Goal: Task Accomplishment & Management: Manage account settings

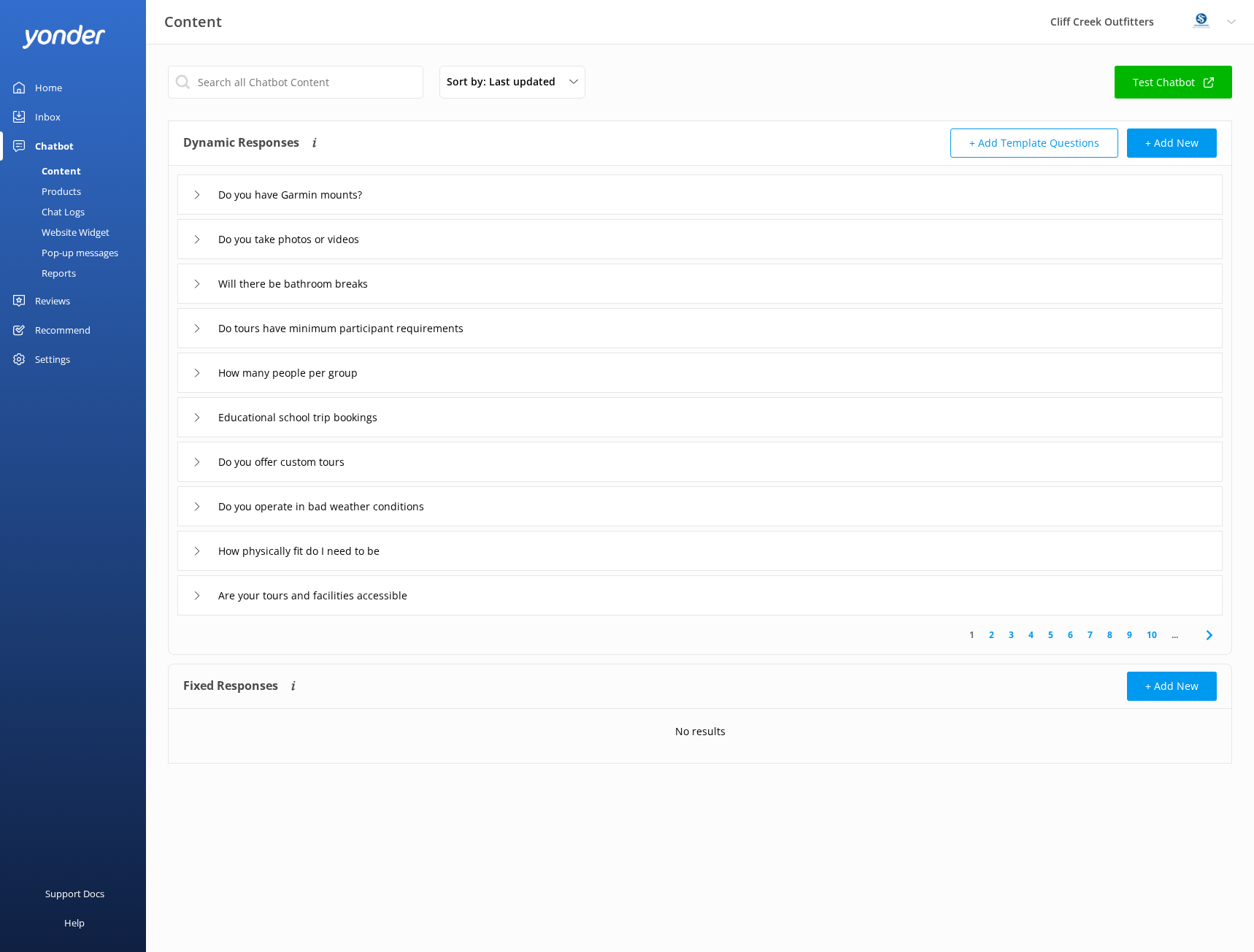
click at [57, 142] on div "Chatbot" at bounding box center [54, 146] width 39 height 30
click at [73, 169] on div "Content" at bounding box center [44, 171] width 72 height 20
click at [50, 81] on div "Home" at bounding box center [48, 88] width 27 height 30
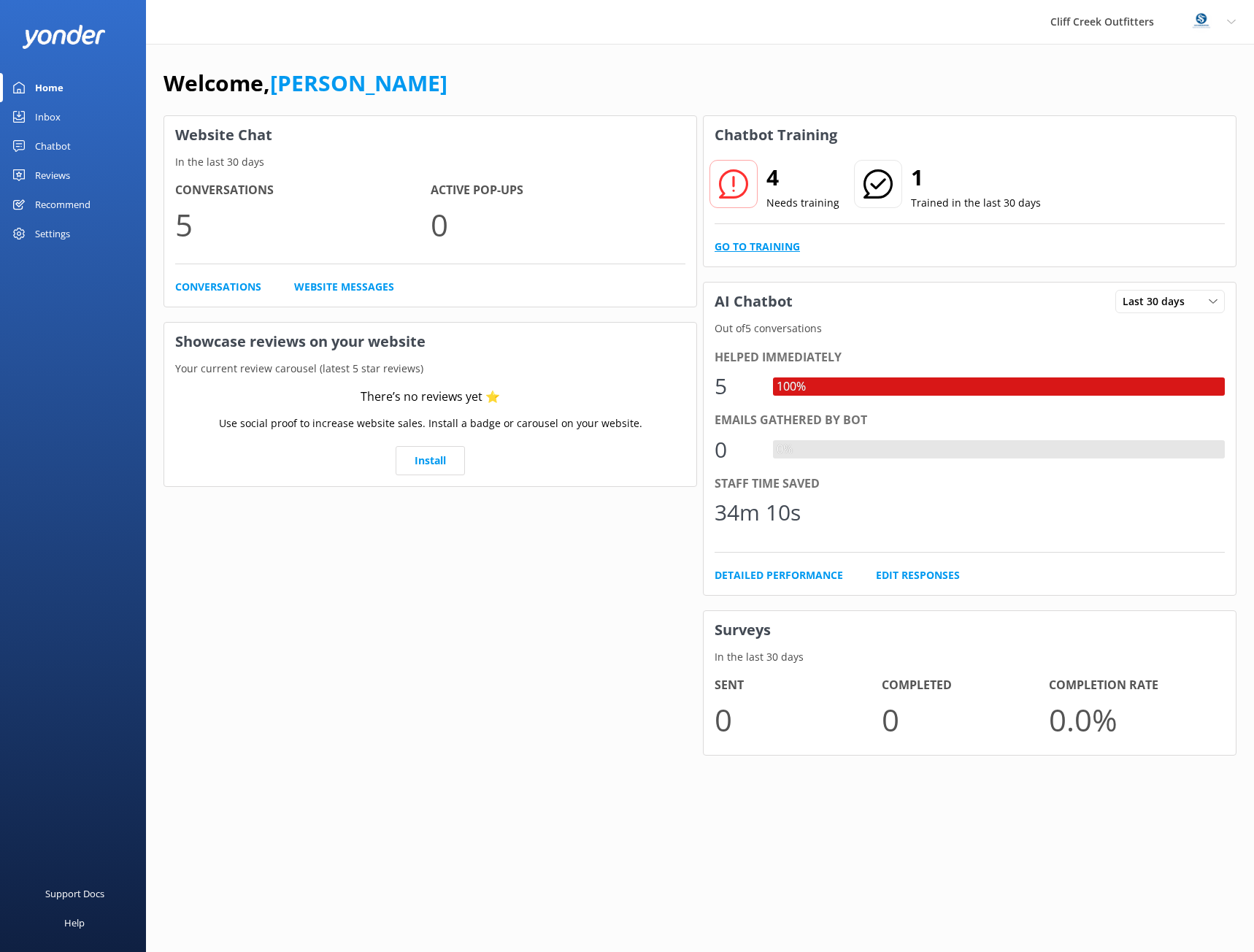
click at [780, 243] on link "Go to Training" at bounding box center [757, 246] width 85 height 16
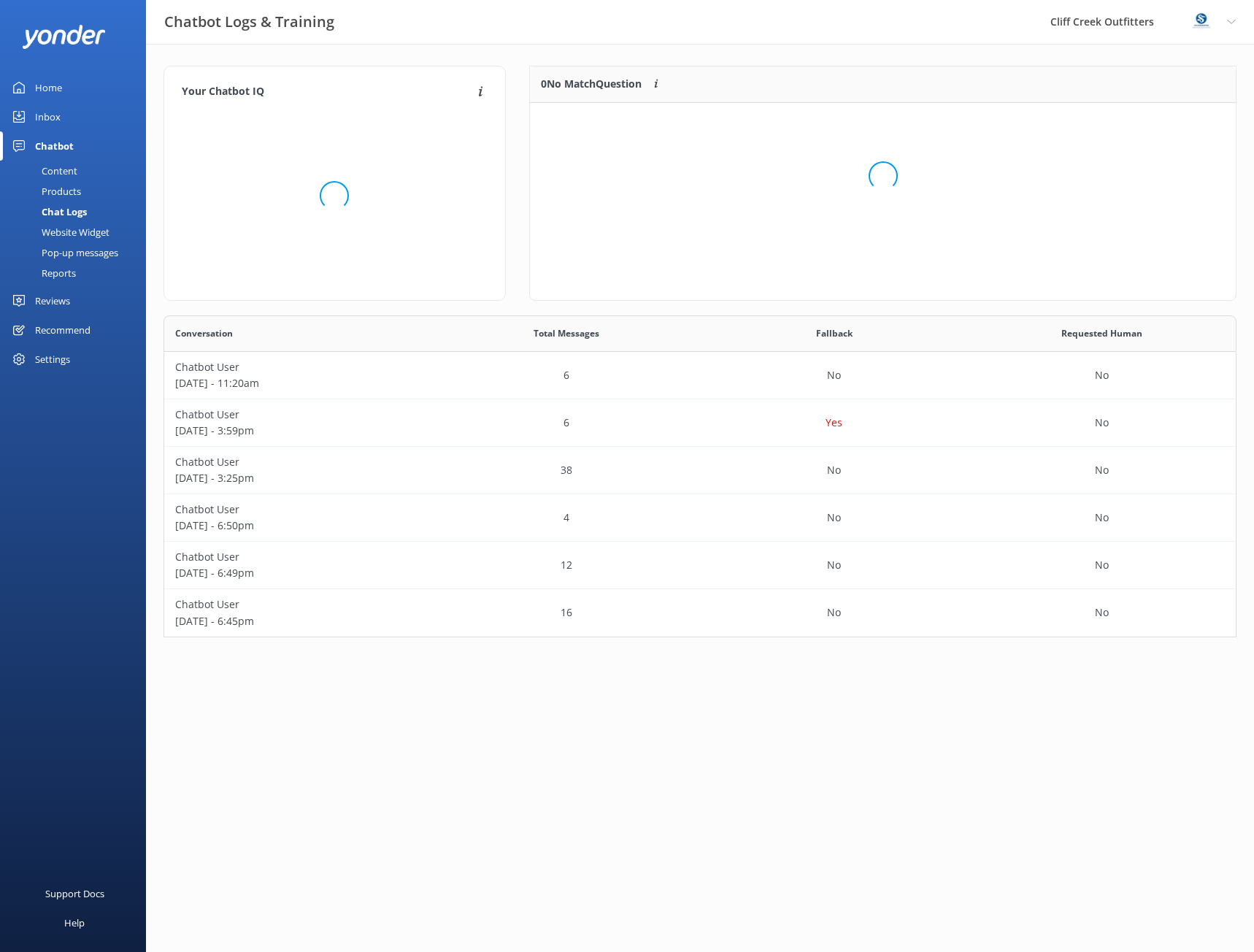
scroll to position [172, 696]
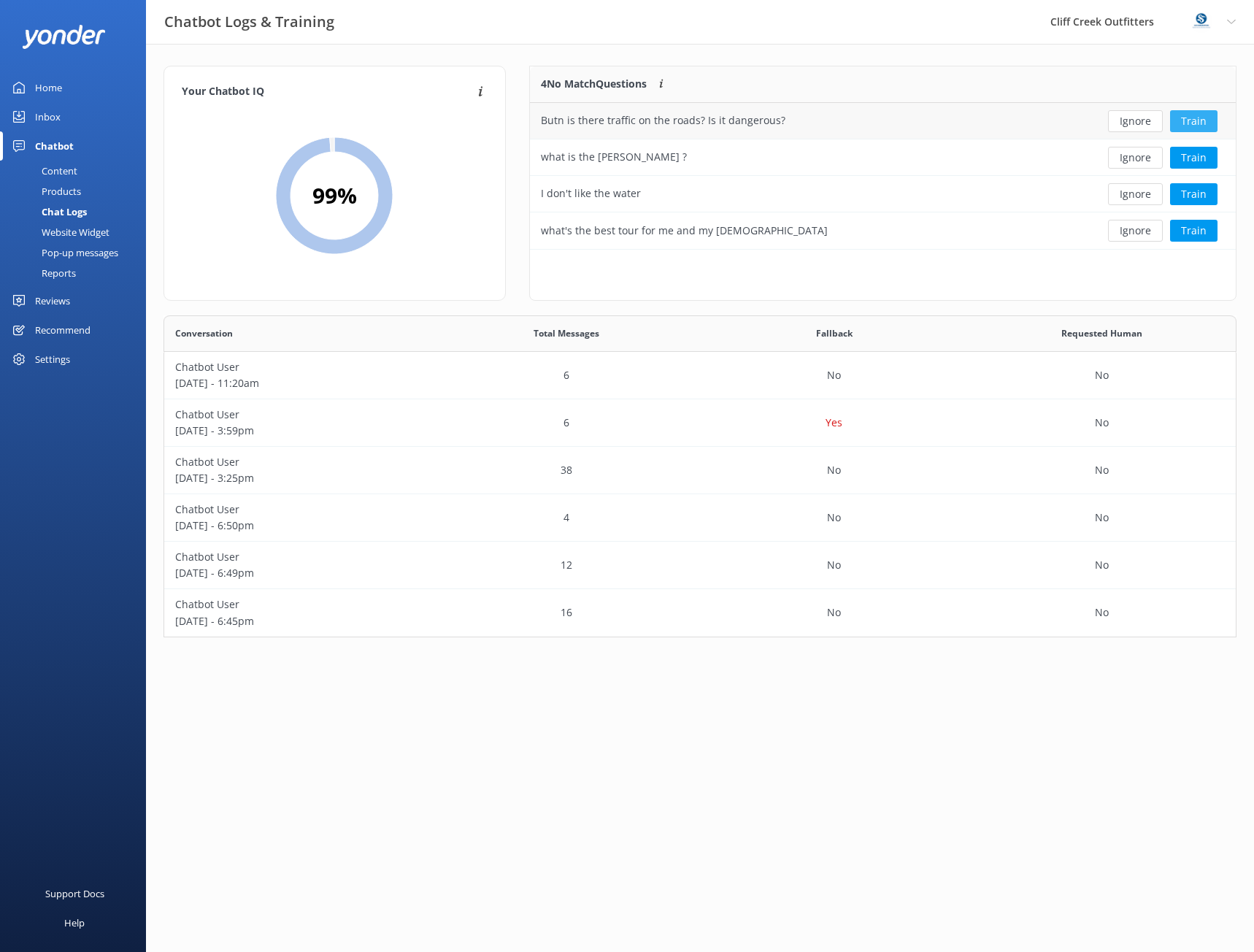
click at [1199, 116] on button "Train" at bounding box center [1193, 121] width 47 height 22
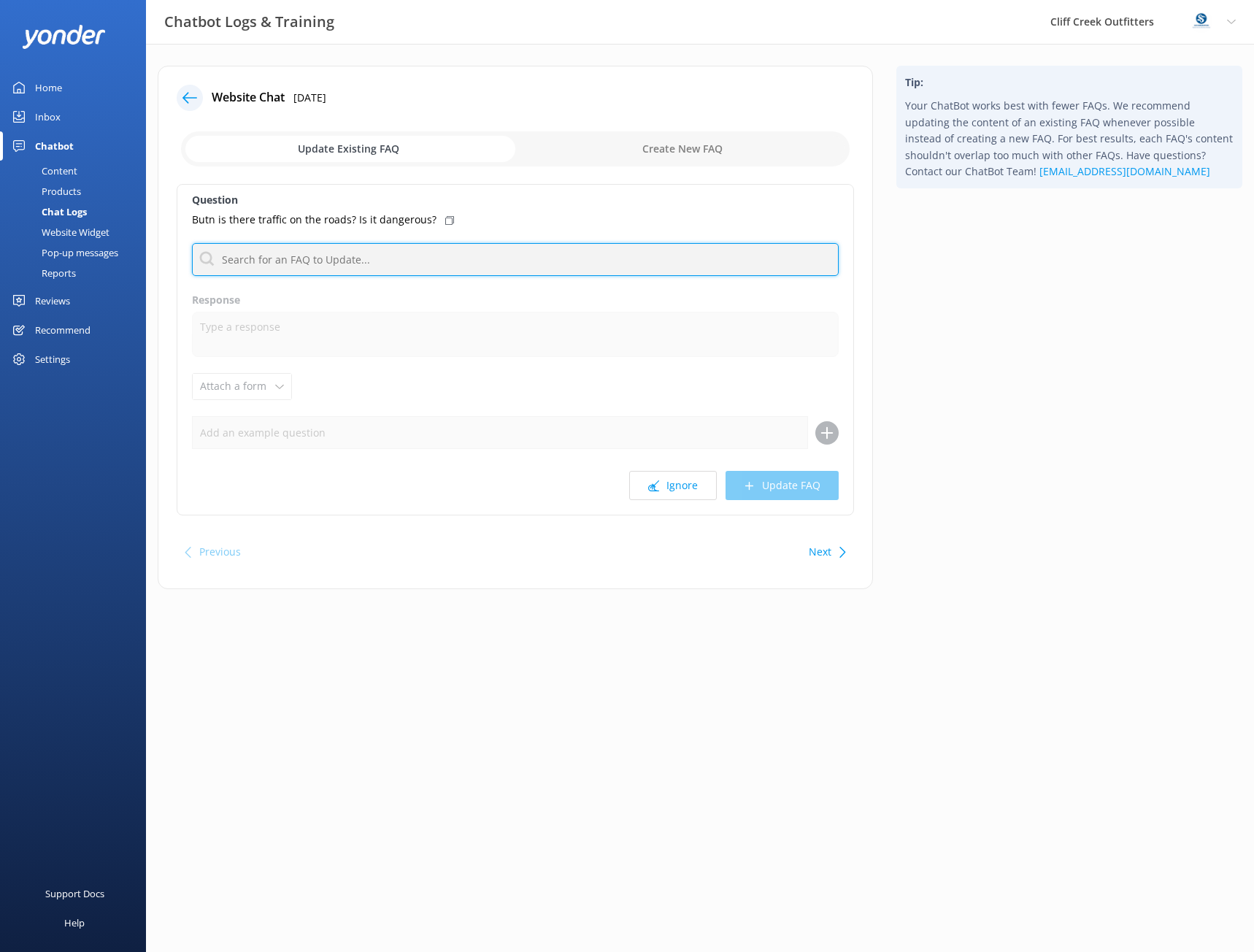
click at [282, 268] on input "text" at bounding box center [515, 259] width 647 height 33
click at [380, 218] on p "Butn is there traffic on the roads? Is it dangerous?" at bounding box center [314, 220] width 245 height 16
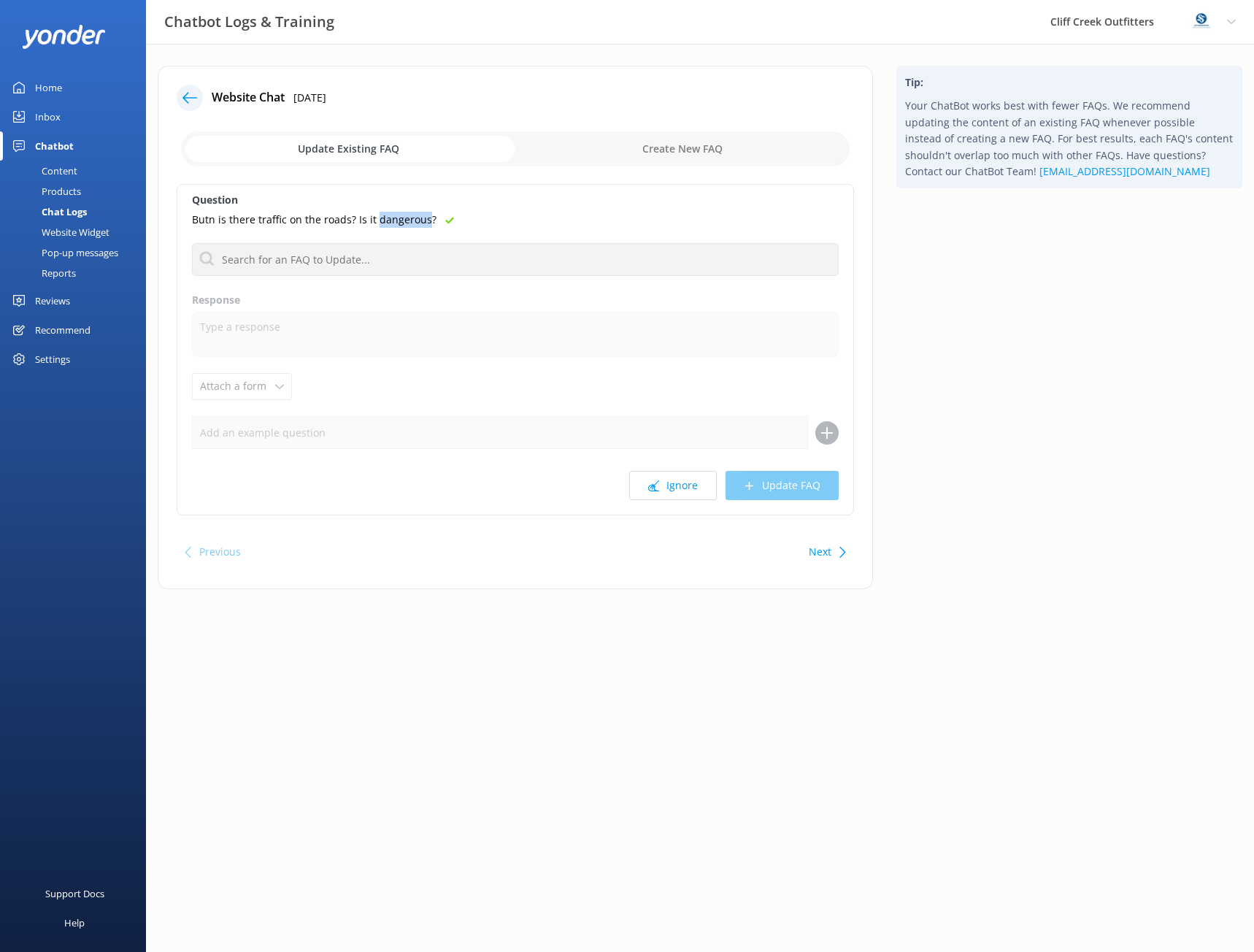
click at [380, 218] on p "Butn is there traffic on the roads? Is it dangerous?" at bounding box center [314, 220] width 245 height 16
copy div "Butn is there traffic on the roads? Is it dangerous?"
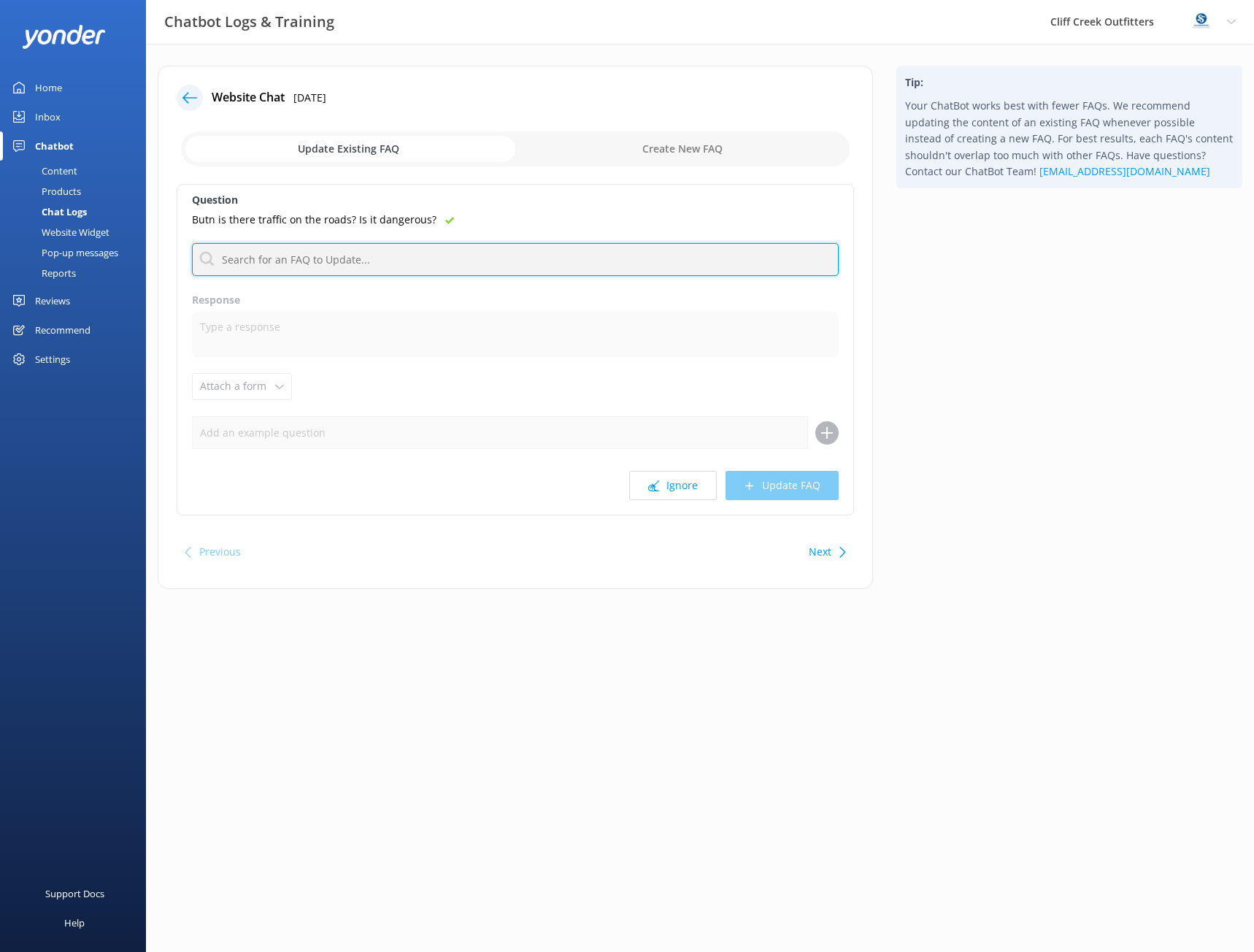
click at [295, 259] on input "text" at bounding box center [515, 259] width 647 height 33
paste input "Butn is there traffic on the roads? Is it dangerous?"
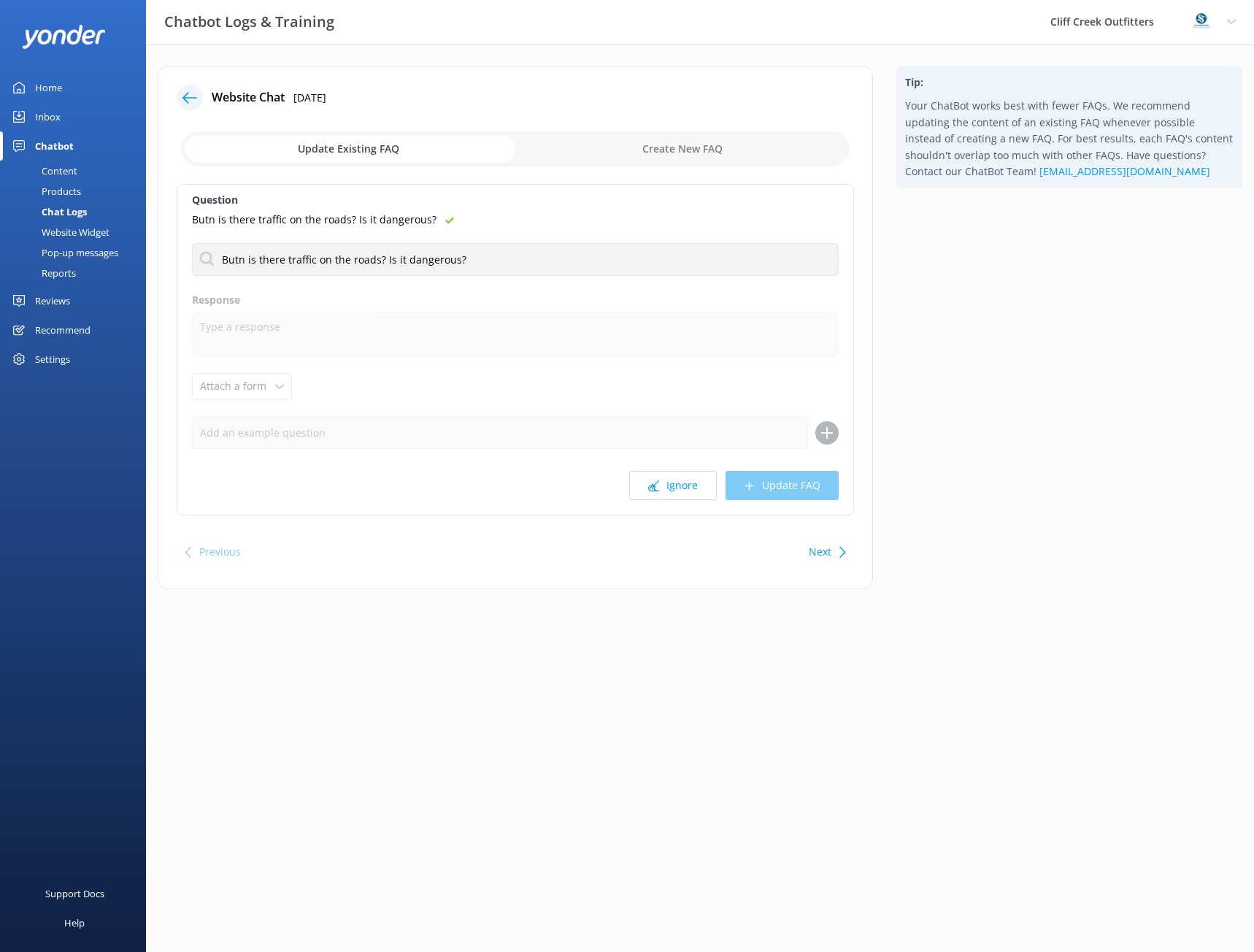
click at [578, 309] on div "Question Butn is there traffic on the roads? Is it dangerous? Butn is there tra…" at bounding box center [516, 349] width 677 height 332
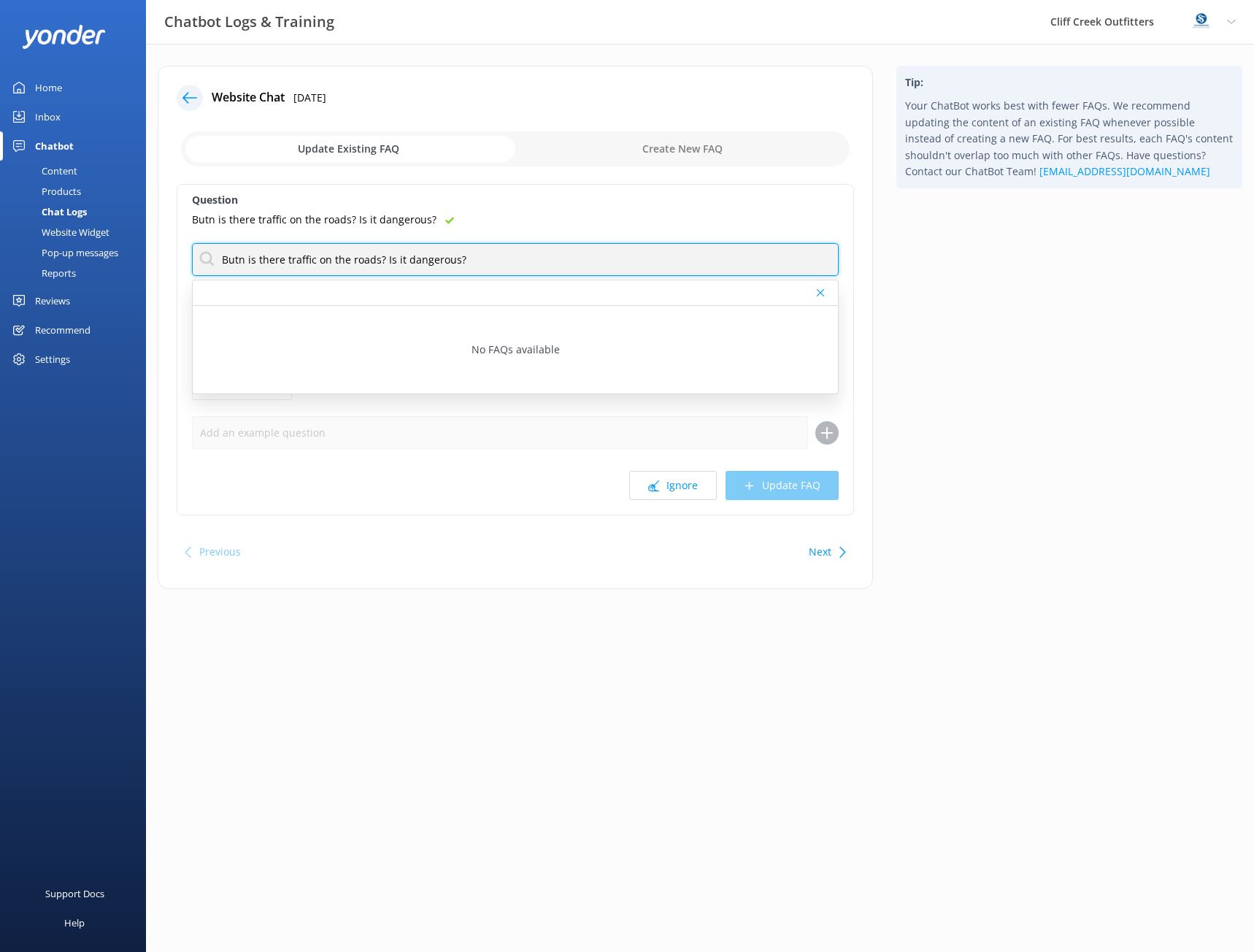
click at [471, 250] on input "Butn is there traffic on the roads? Is it dangerous?" at bounding box center [515, 259] width 647 height 33
click at [477, 253] on input "Butn is there traffic on the roads? Is it dangerous?" at bounding box center [515, 259] width 647 height 33
drag, startPoint x: 480, startPoint y: 253, endPoint x: 384, endPoint y: 251, distance: 96.0
click at [384, 251] on input "Butn is there traffic on the roads? Is it dangerous?" at bounding box center [515, 259] width 647 height 33
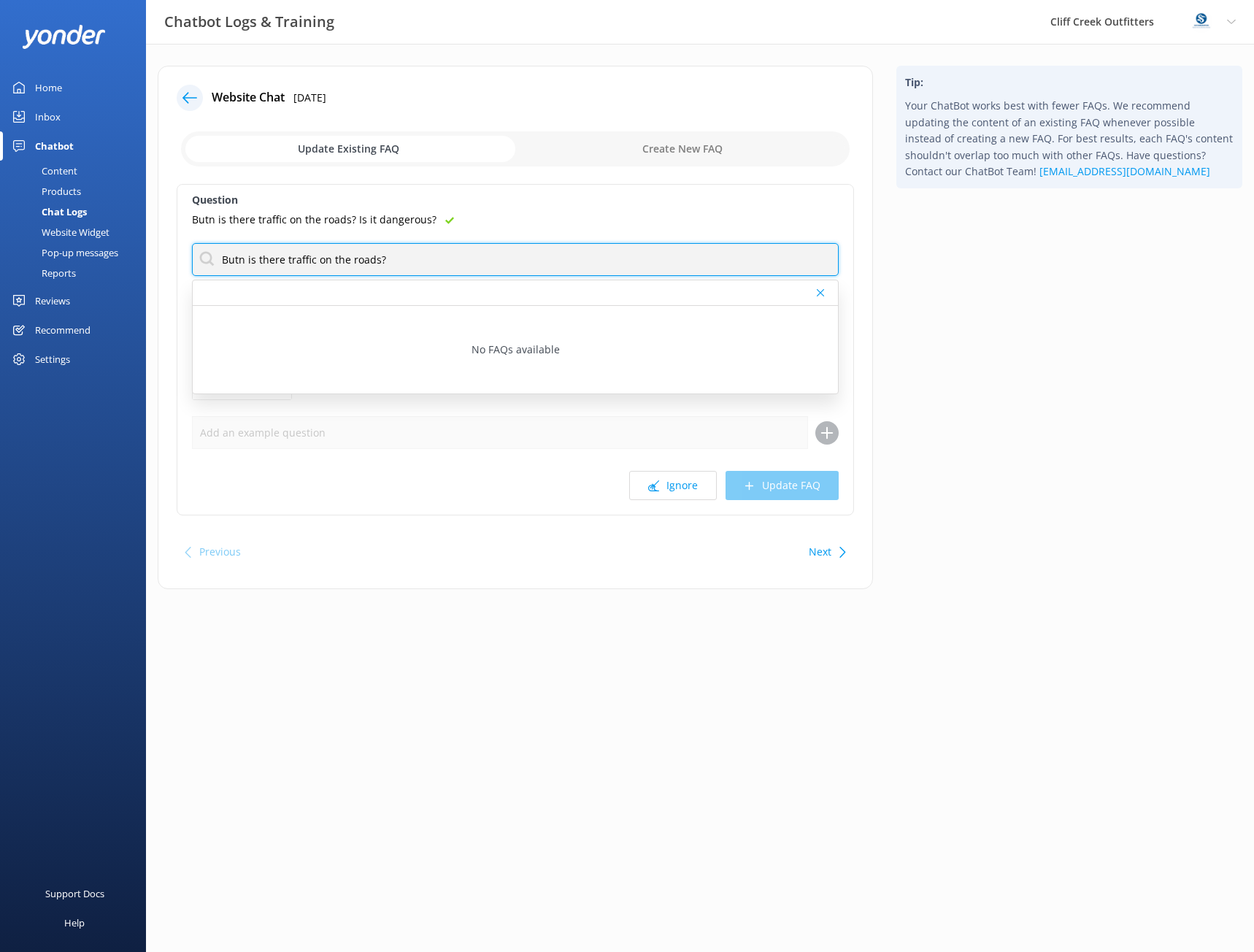
click at [233, 257] on input "Butn is there traffic on the roads?" at bounding box center [515, 259] width 647 height 33
type input "is there traffic on the roads?"
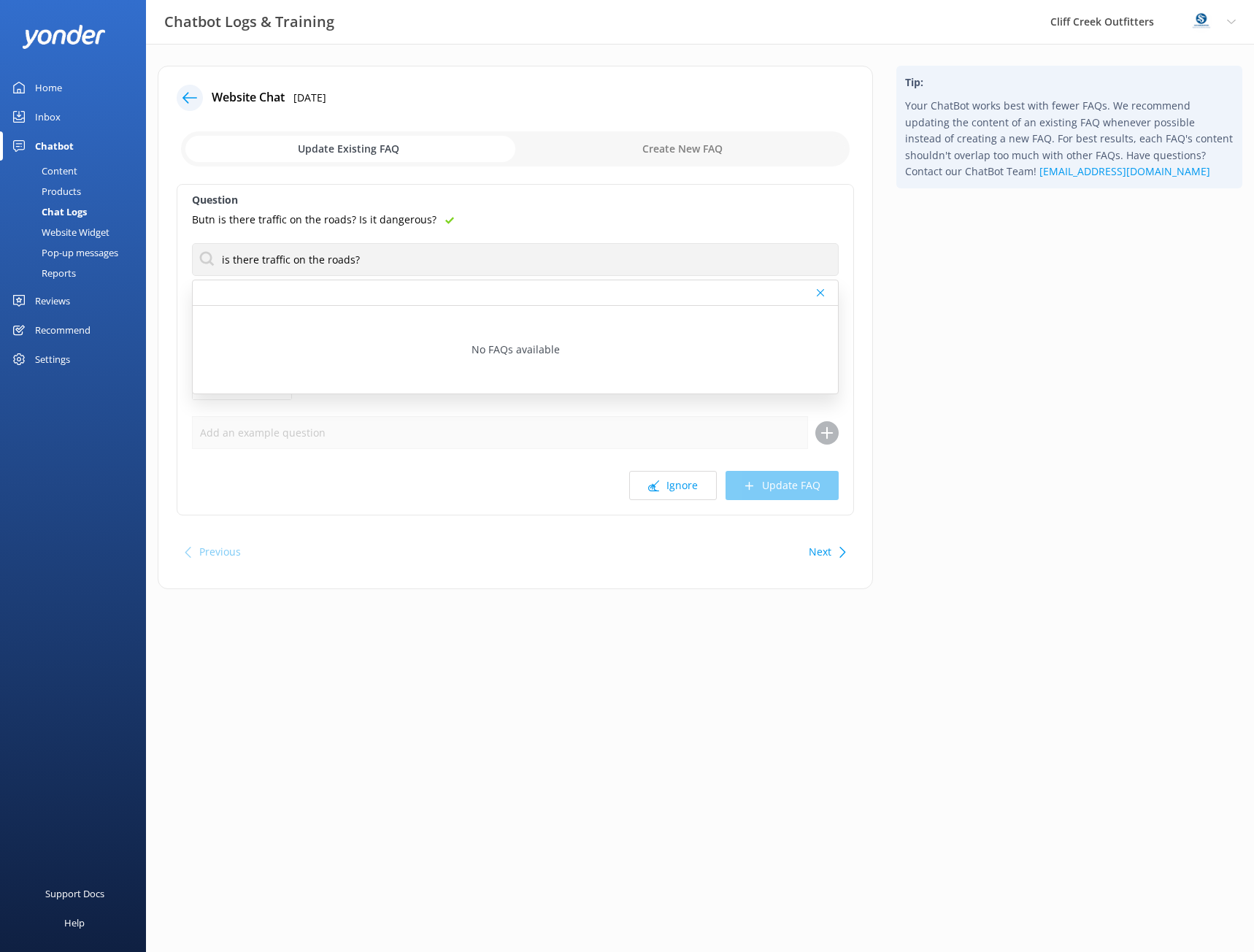
click at [581, 217] on div "Butn is there traffic on the roads? Is it dangerous?" at bounding box center [515, 220] width 647 height 16
click at [358, 269] on input "is there traffic on the roads?" at bounding box center [515, 259] width 647 height 33
click at [187, 99] on icon at bounding box center [189, 98] width 15 height 15
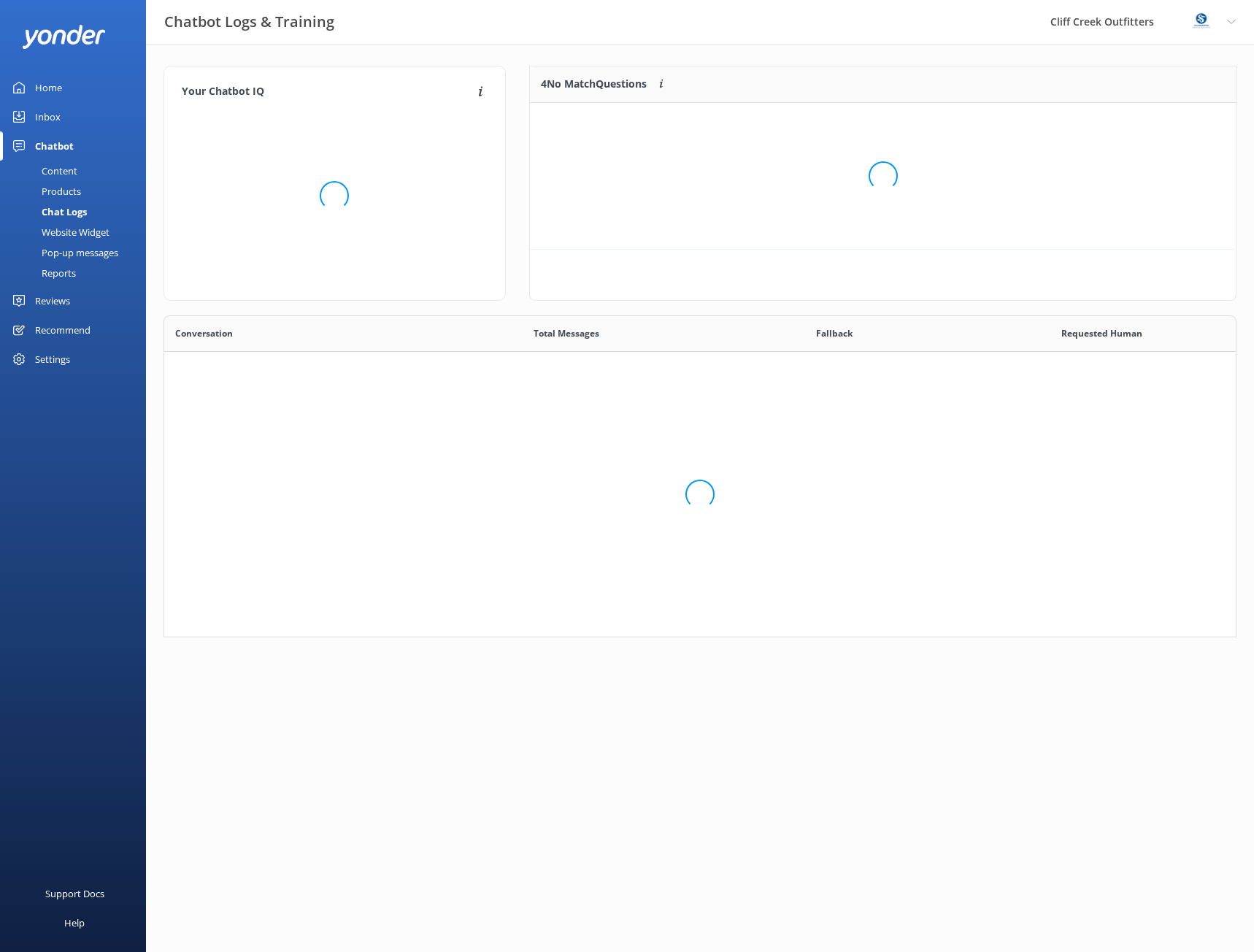
scroll to position [311, 1062]
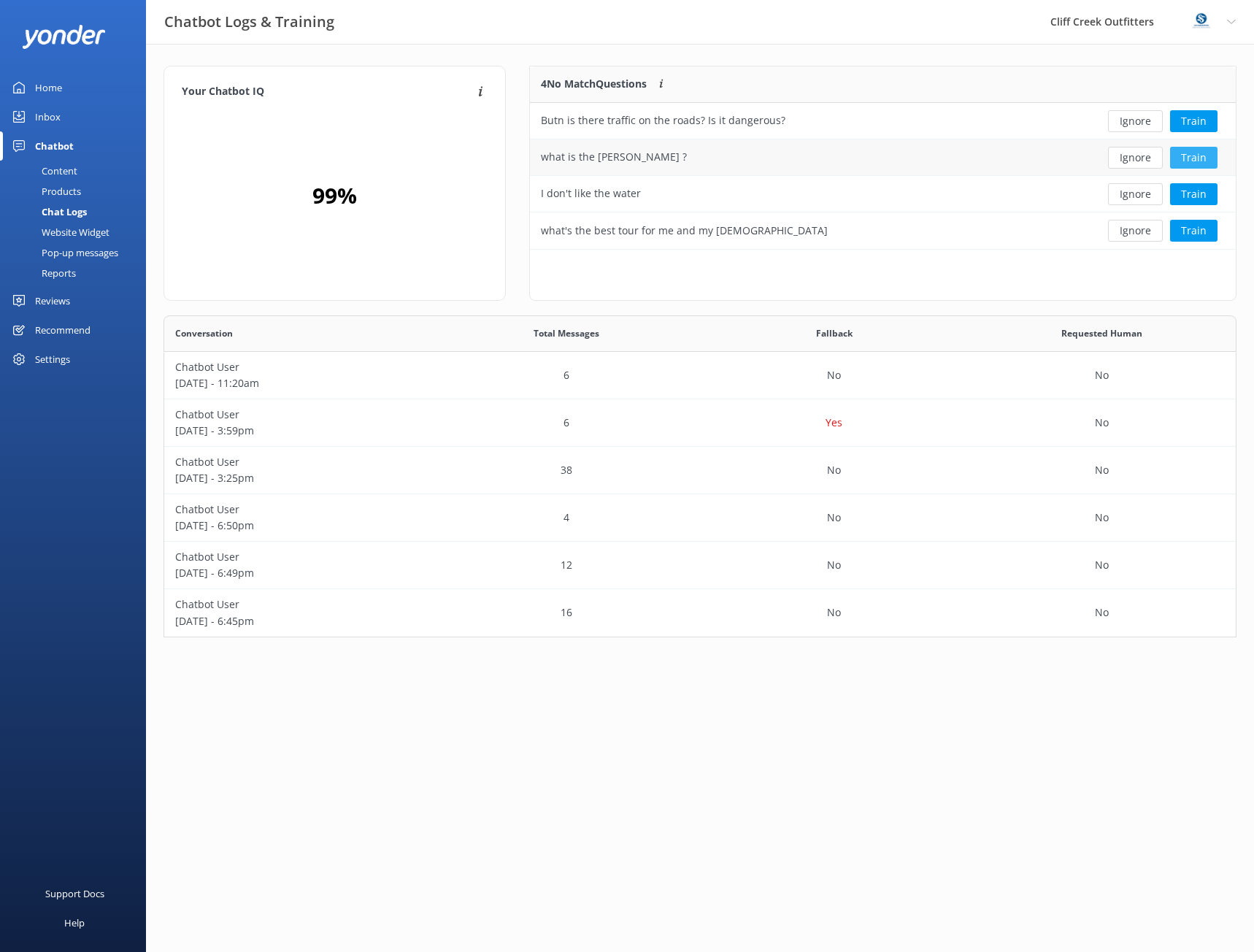
click at [1186, 160] on button "Train" at bounding box center [1193, 158] width 47 height 22
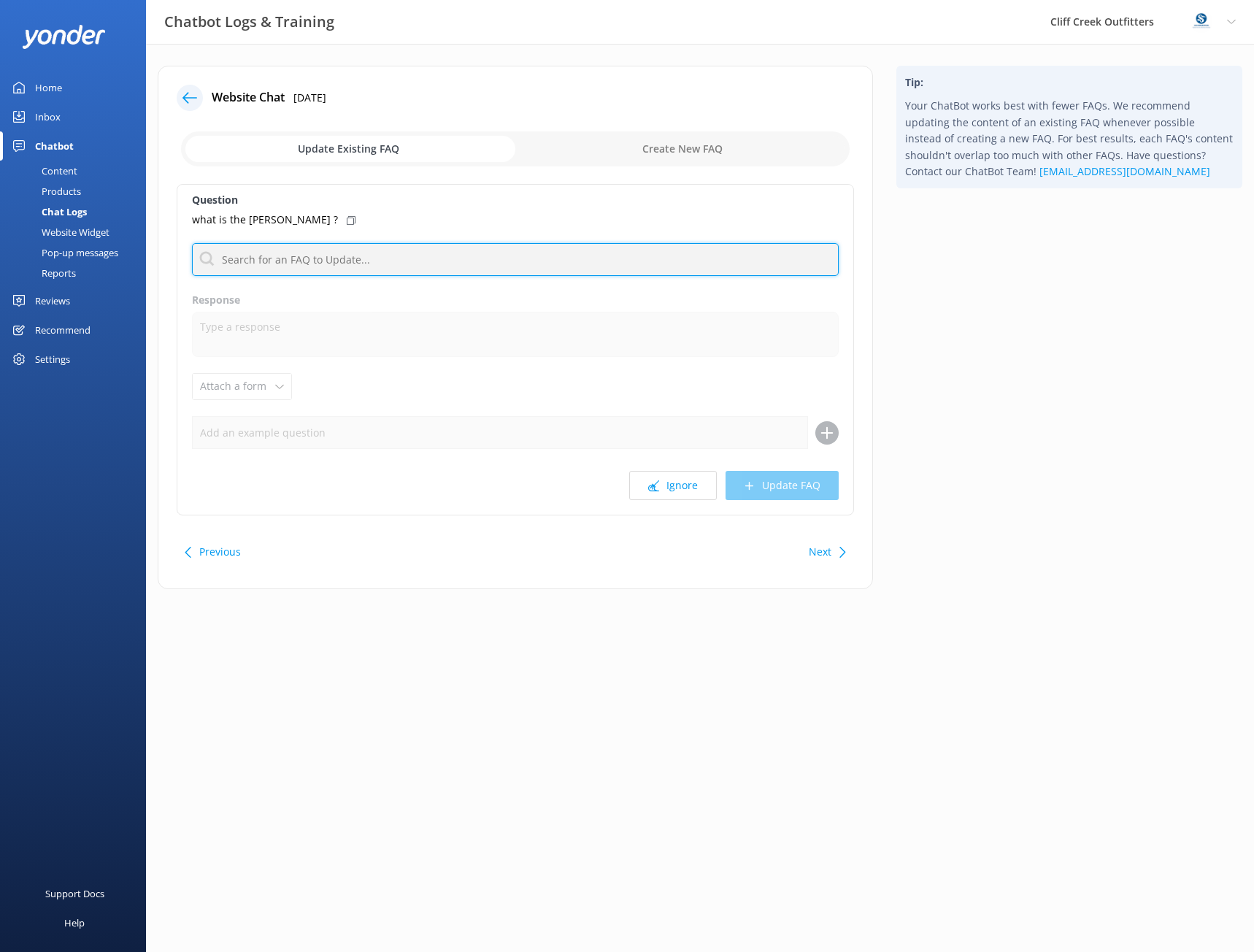
click at [263, 268] on input "text" at bounding box center [515, 259] width 647 height 33
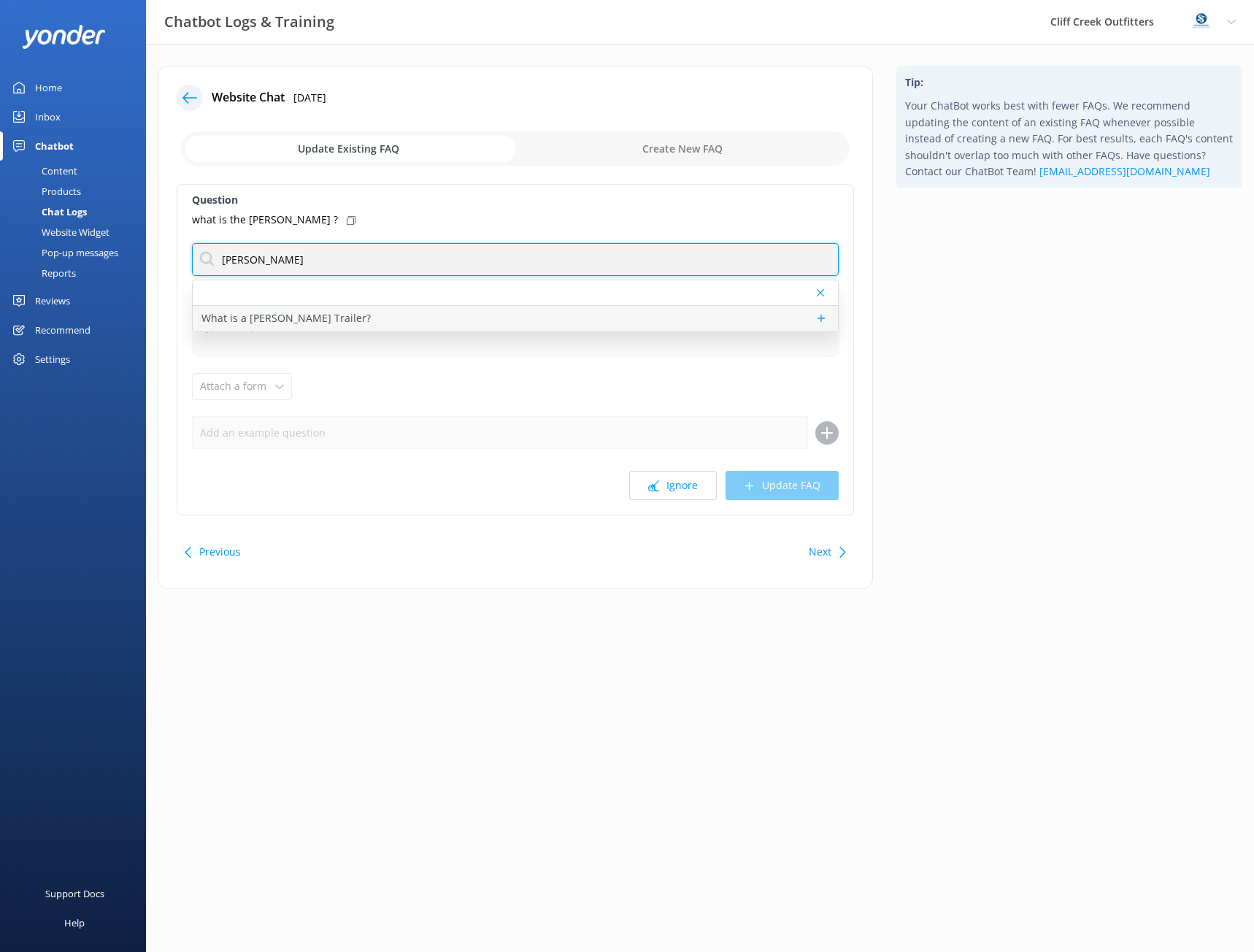
type input "burley"
click at [287, 311] on p "What is a Burley Trailer?" at bounding box center [286, 318] width 169 height 16
type textarea "A Burley trailer is a sturdy, high-quality bike attachment designed to safely c…"
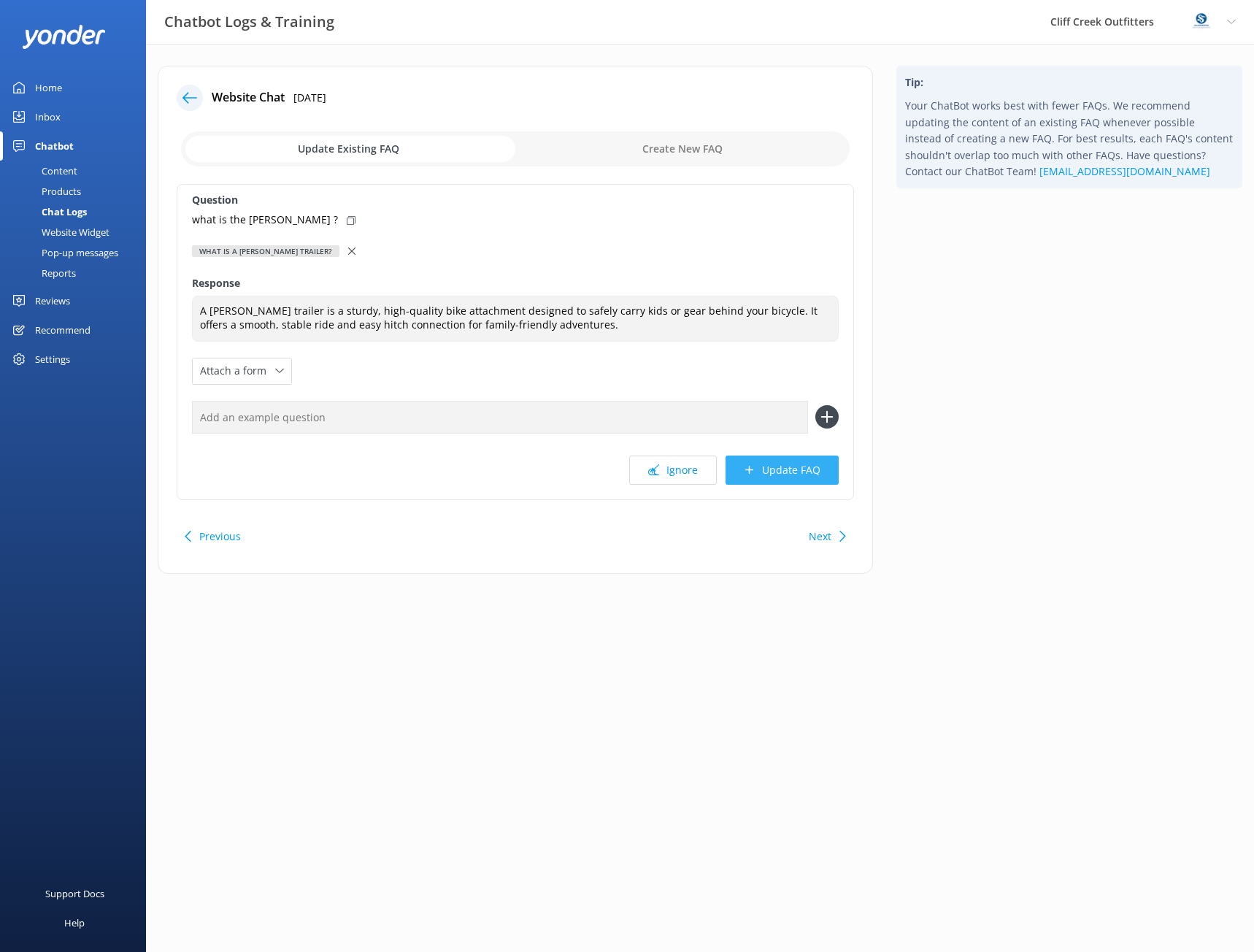
click at [776, 469] on button "Update FAQ" at bounding box center [783, 471] width 113 height 30
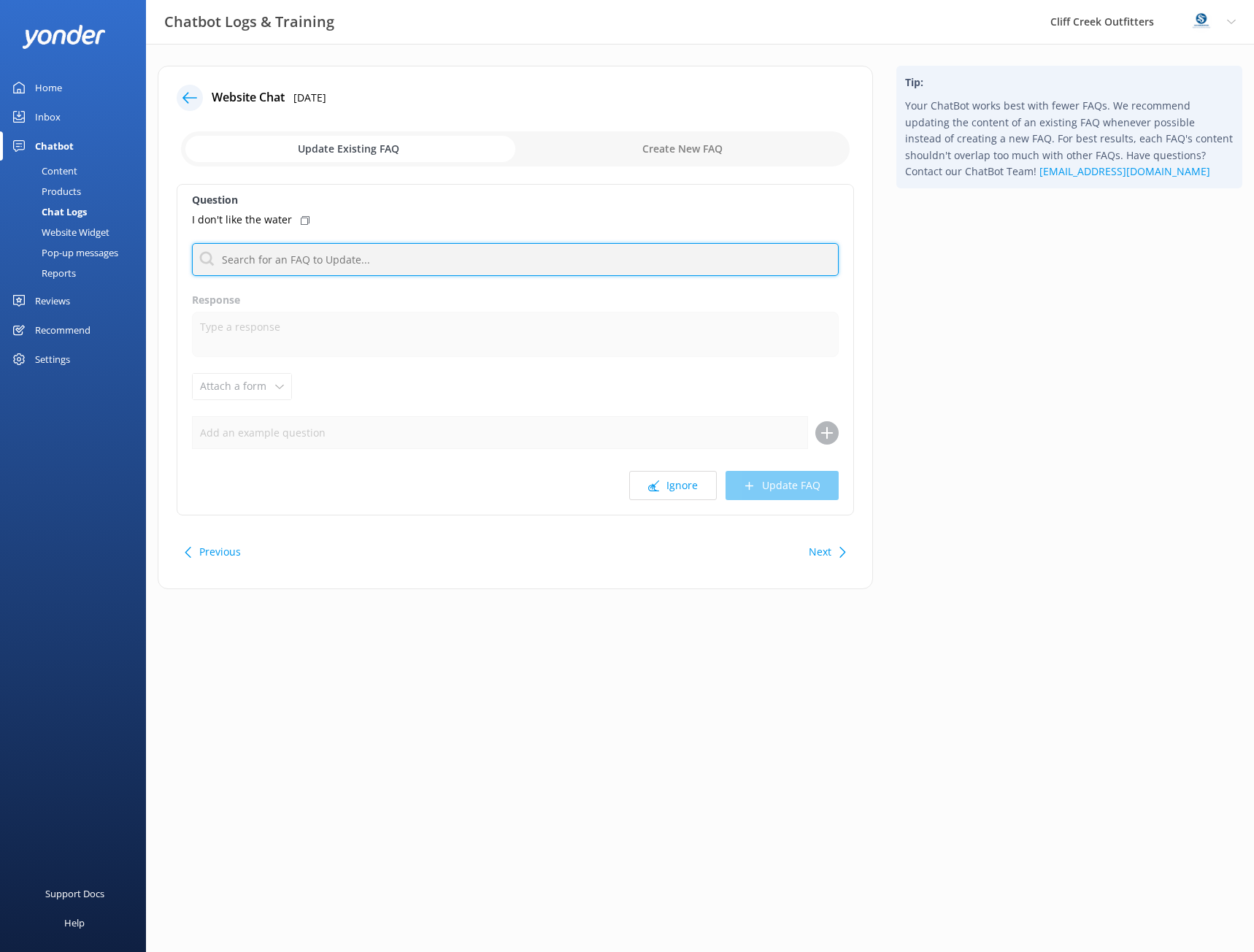
click at [263, 260] on input "text" at bounding box center [515, 259] width 647 height 33
click at [245, 214] on p "I don't like the water" at bounding box center [241, 220] width 100 height 16
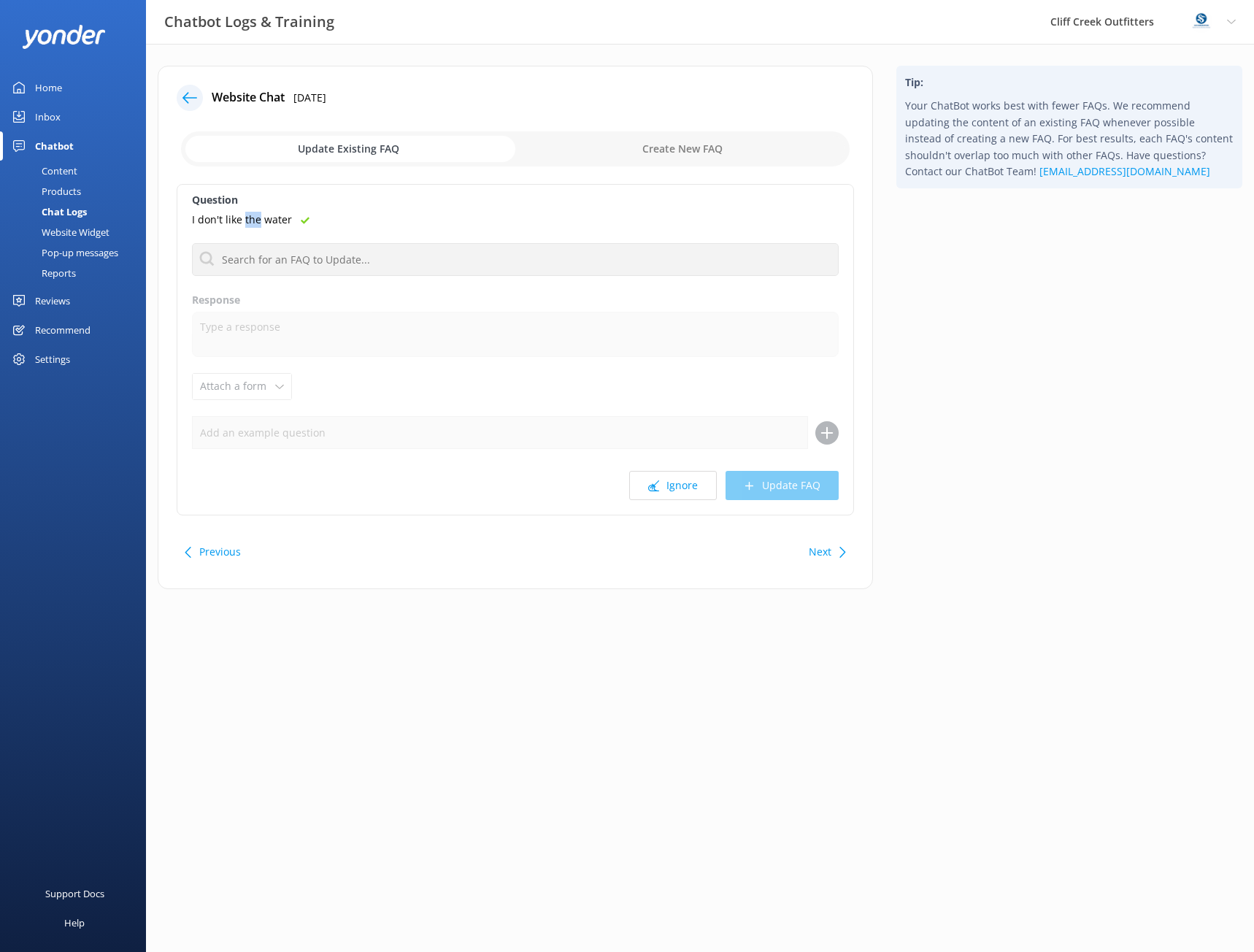
click at [245, 214] on p "I don't like the water" at bounding box center [241, 220] width 100 height 16
copy div "I don't like the water"
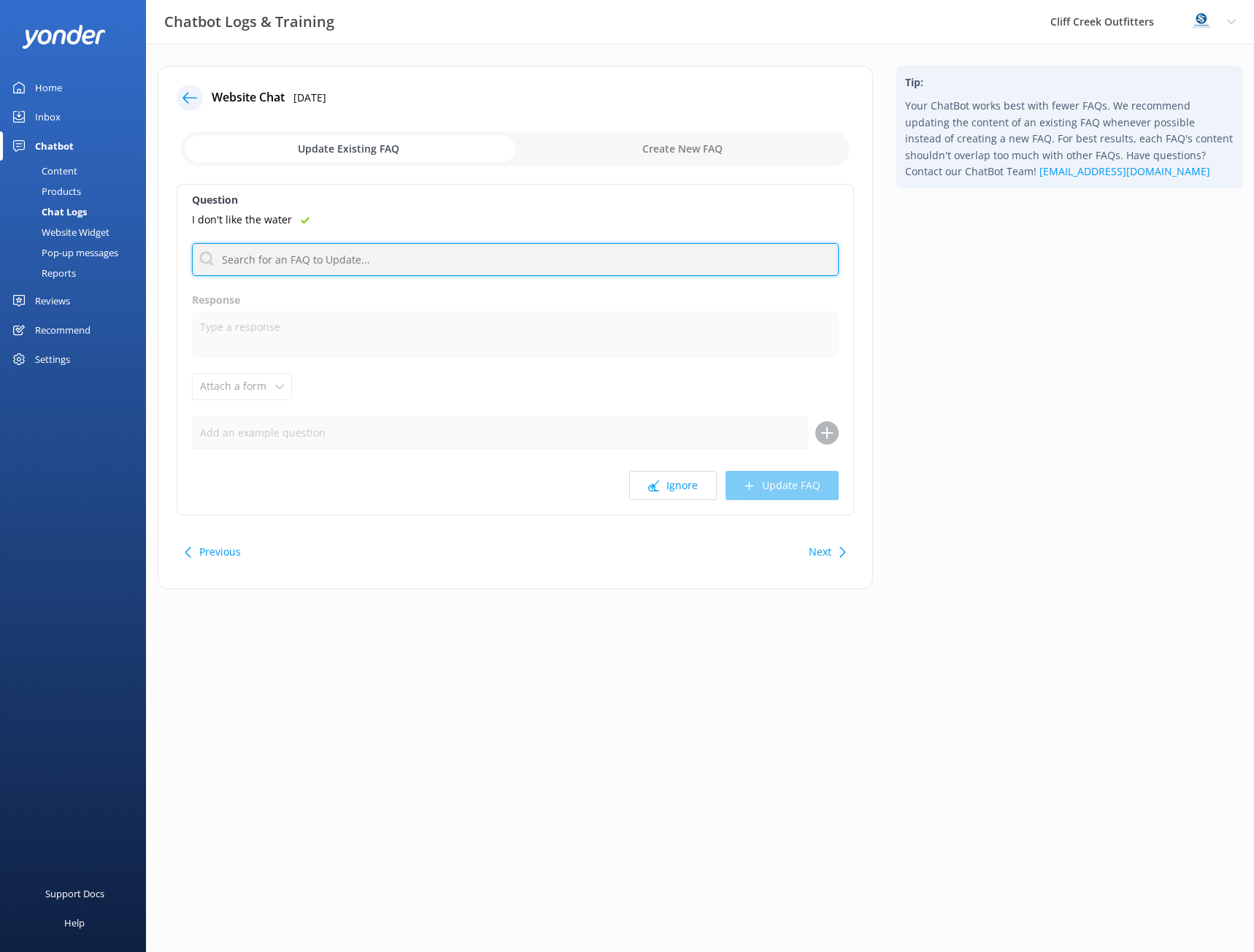
click at [255, 255] on input "text" at bounding box center [515, 259] width 647 height 33
paste input "I don't like the water"
type input "I don't like the water"
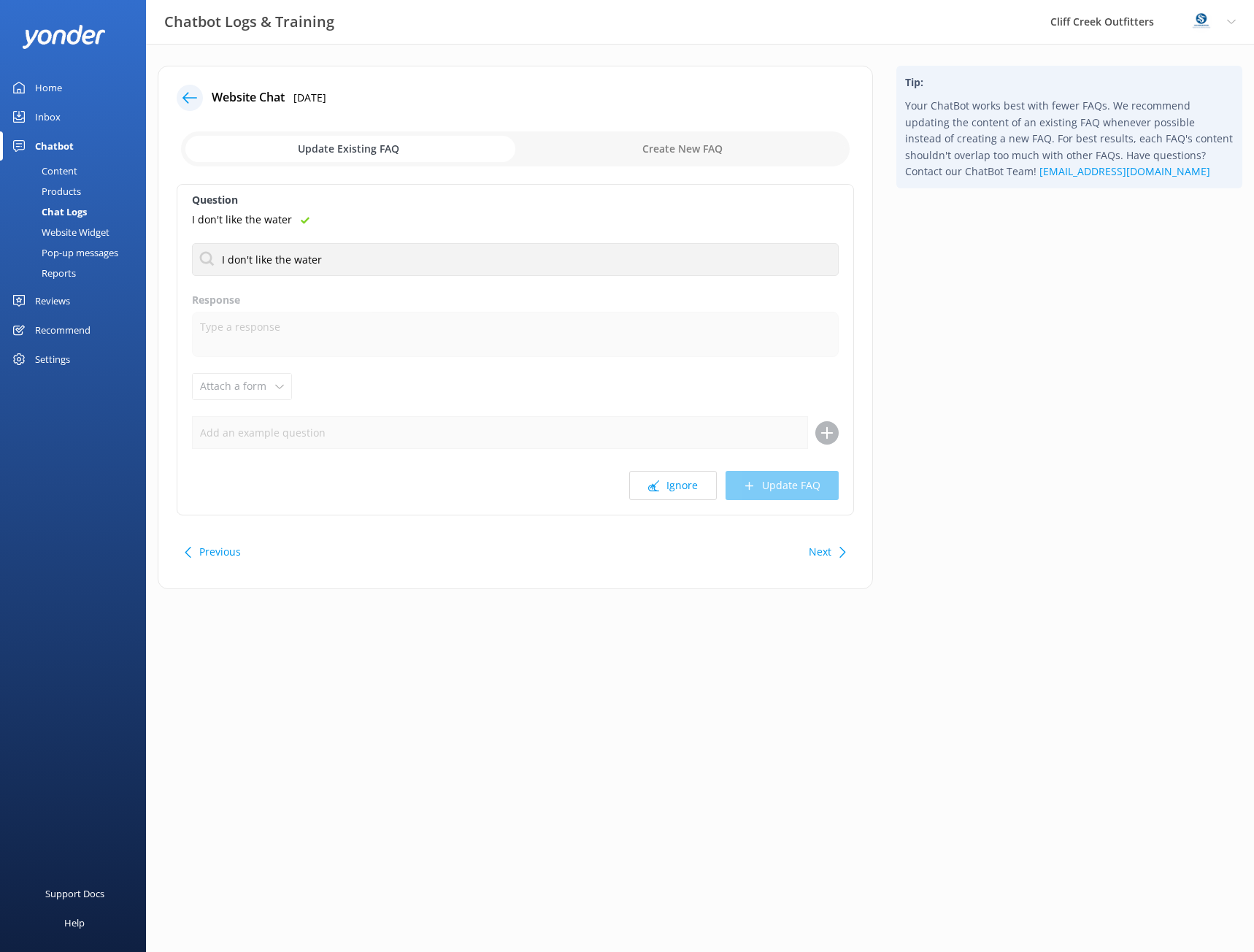
click at [343, 293] on label "Response" at bounding box center [515, 300] width 647 height 16
click at [353, 210] on div "Question I don't like the water I don't like the water No FAQs available Respon…" at bounding box center [516, 349] width 677 height 332
click at [899, 269] on div "Tip: Your ChatBot works best with fewer FAQs. We recommend updating the content…" at bounding box center [1069, 335] width 370 height 538
click at [522, 217] on div "I don't like the water" at bounding box center [515, 220] width 647 height 16
click at [676, 148] on input "checkbox" at bounding box center [515, 148] width 669 height 35
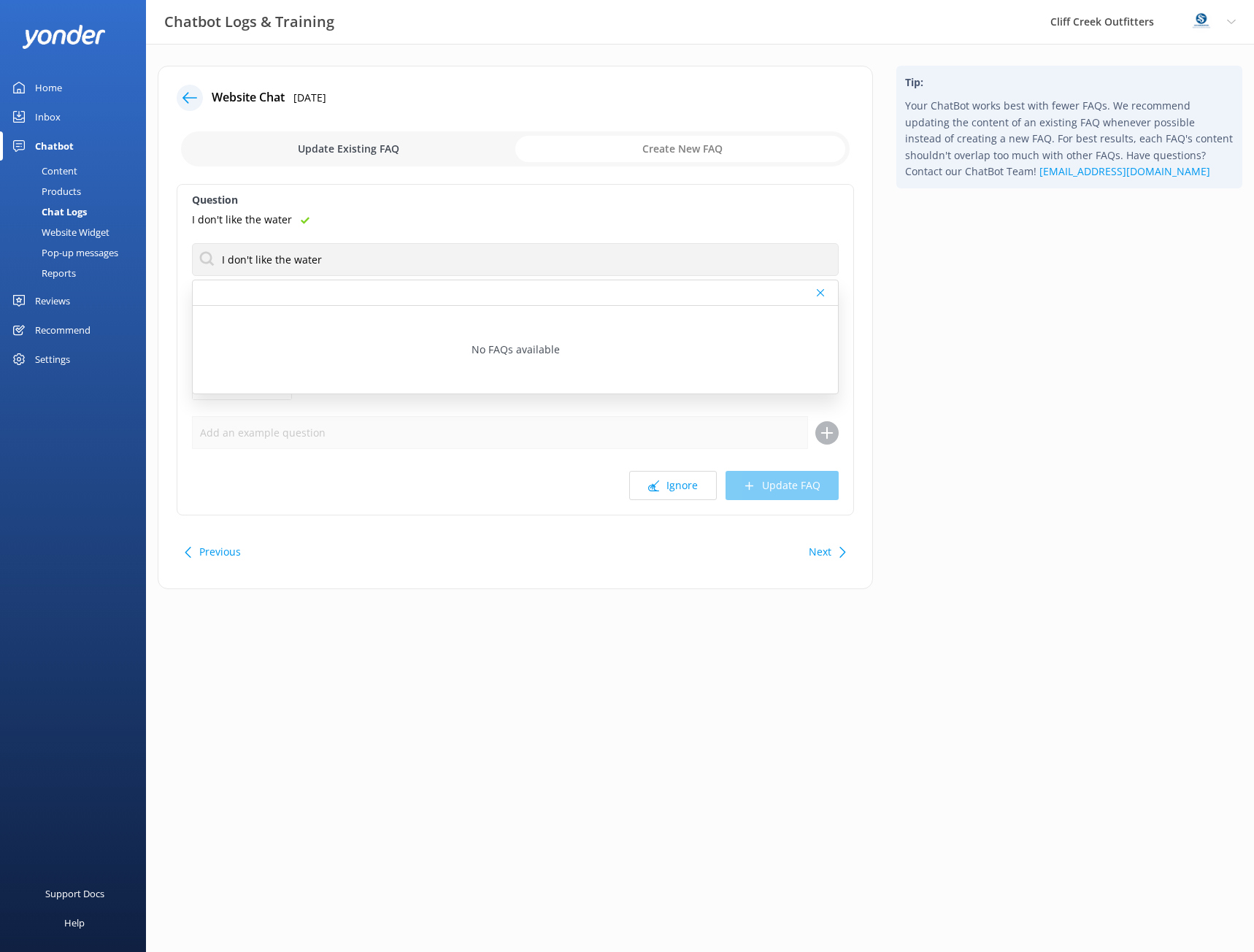
checkbox input "true"
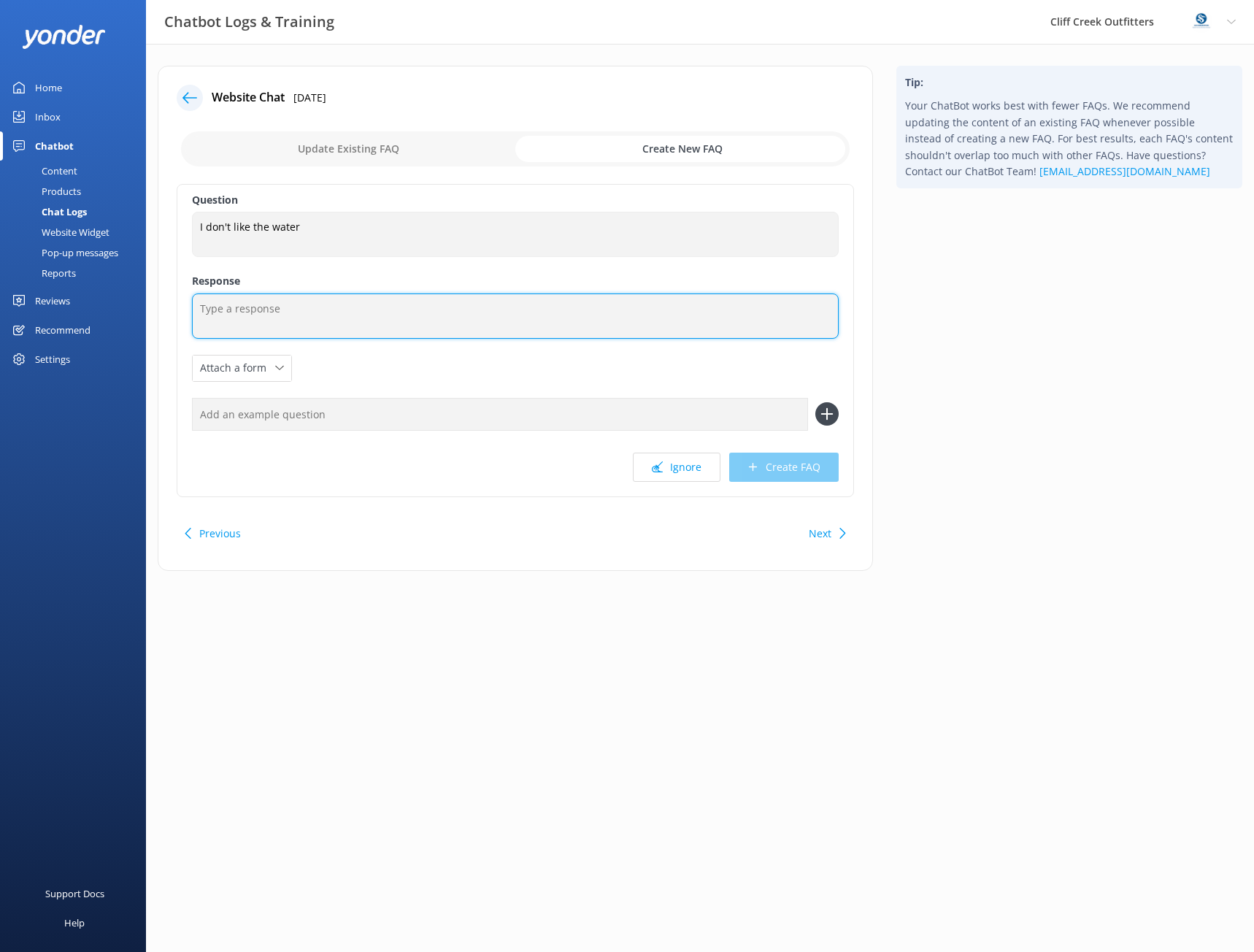
click at [298, 313] on textarea at bounding box center [515, 316] width 647 height 45
click at [329, 301] on textarea "If you don't like water activtie, or are concerned about being on bodies of wat…" at bounding box center [515, 316] width 647 height 45
click at [332, 316] on textarea "If you don't like water activtie, or are concerned about being on bodies of wat…" at bounding box center [515, 316] width 647 height 45
click at [806, 316] on textarea "If you don't like water activities, or are concerned about being on bodies of w…" at bounding box center [515, 316] width 647 height 45
type textarea "If you don't like water activities, or are concerned about being on bodies of w…"
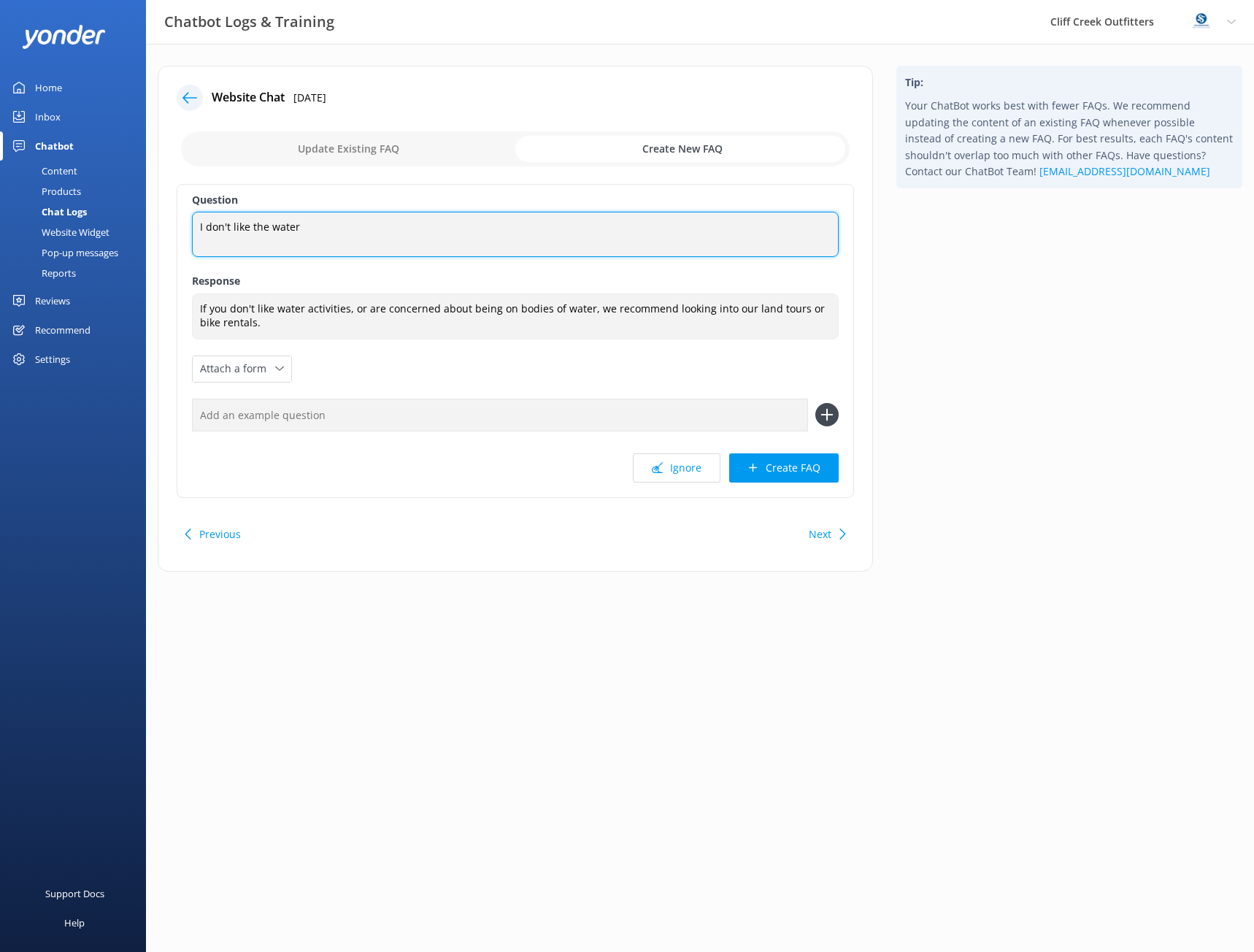
click at [287, 221] on textarea "I don't like the water" at bounding box center [515, 235] width 647 height 45
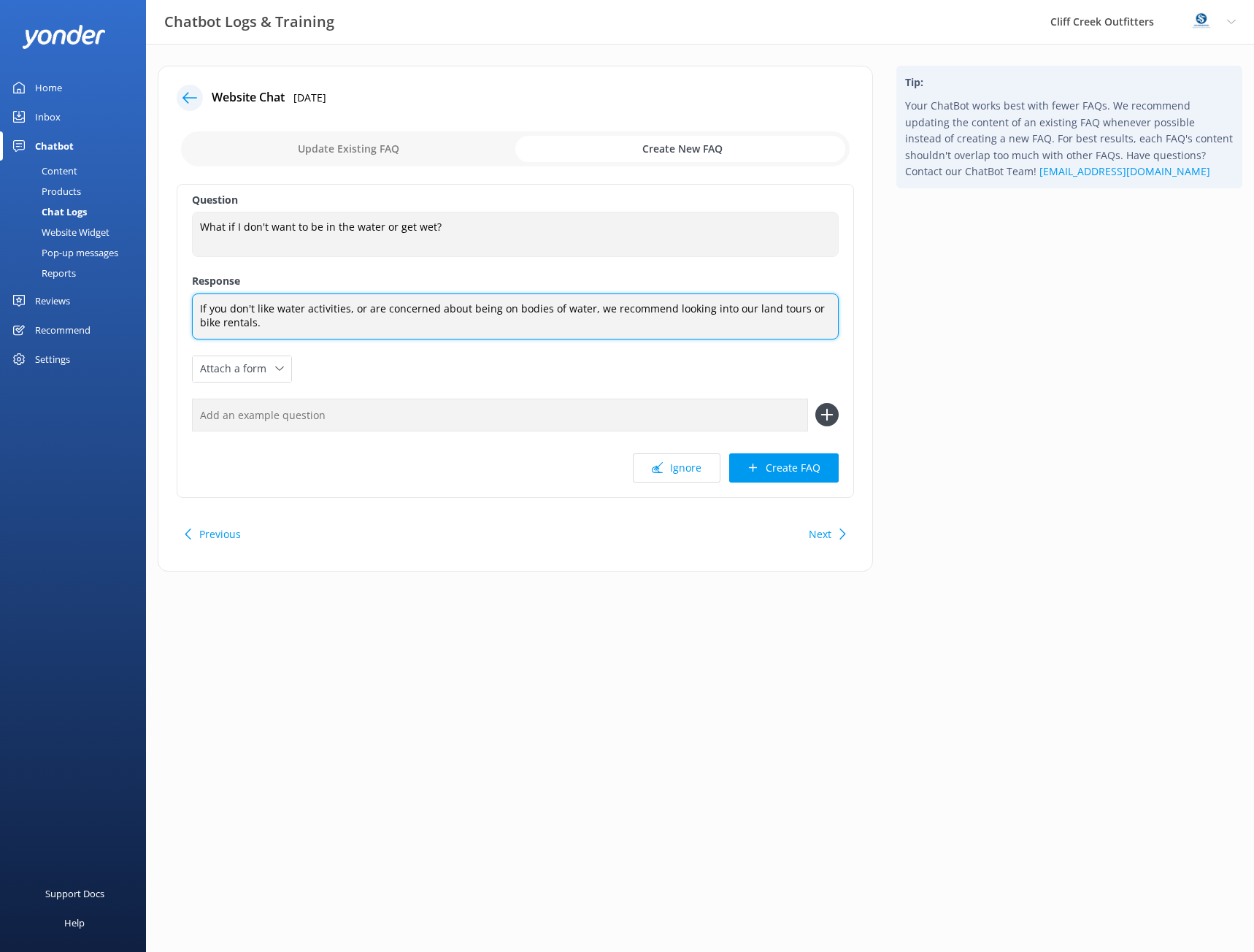
click at [200, 307] on textarea "If you don't like water activities, or are concerned about being on bodies of w…" at bounding box center [515, 316] width 647 height 46
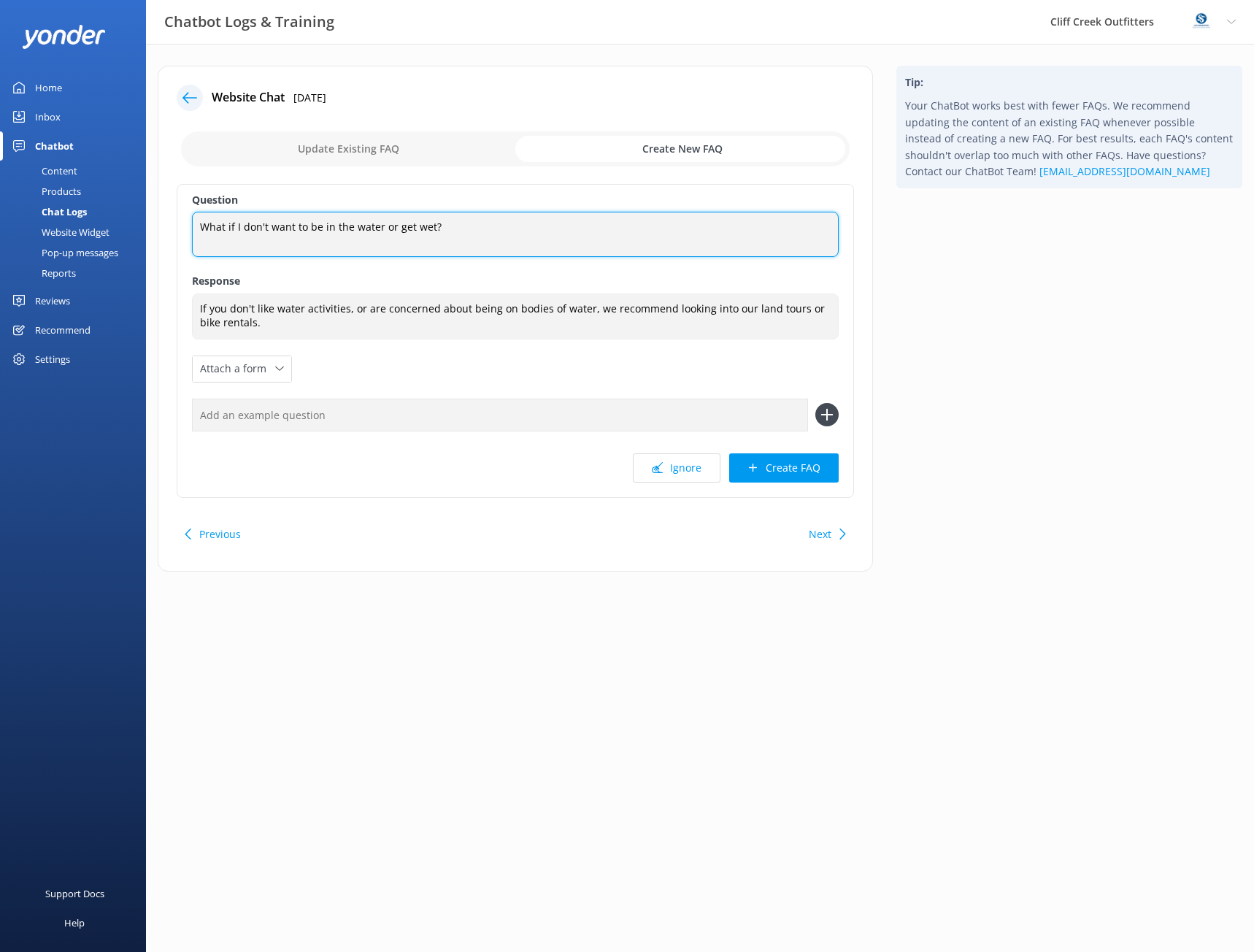
click at [453, 226] on textarea "What if I don't want to be in the water or get wet?" at bounding box center [515, 235] width 647 height 45
type textarea "What if I don't want to be in the water or get wet?"
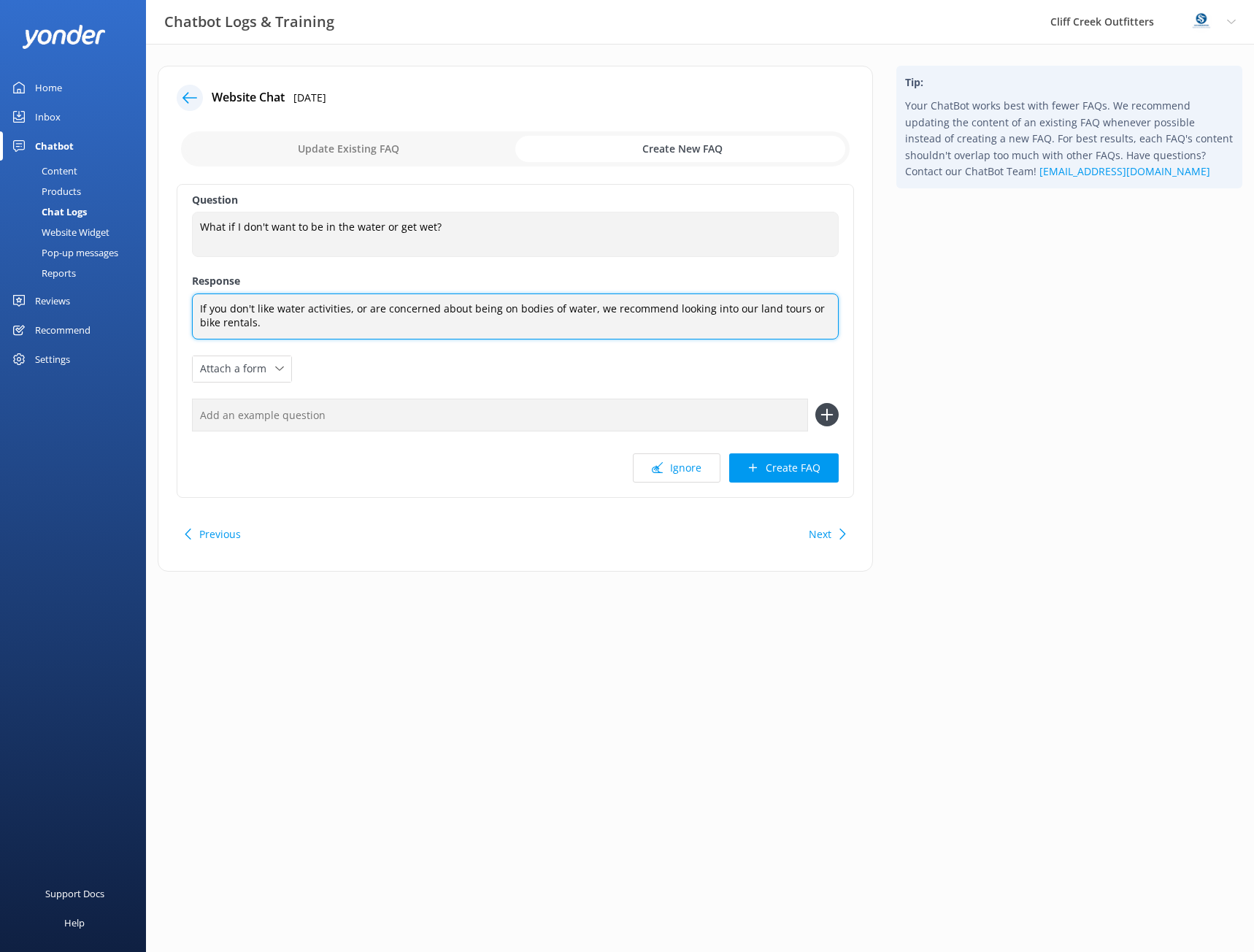
click at [201, 307] on textarea "If you don't like water activities, or are concerned about being on bodies of w…" at bounding box center [515, 316] width 647 height 46
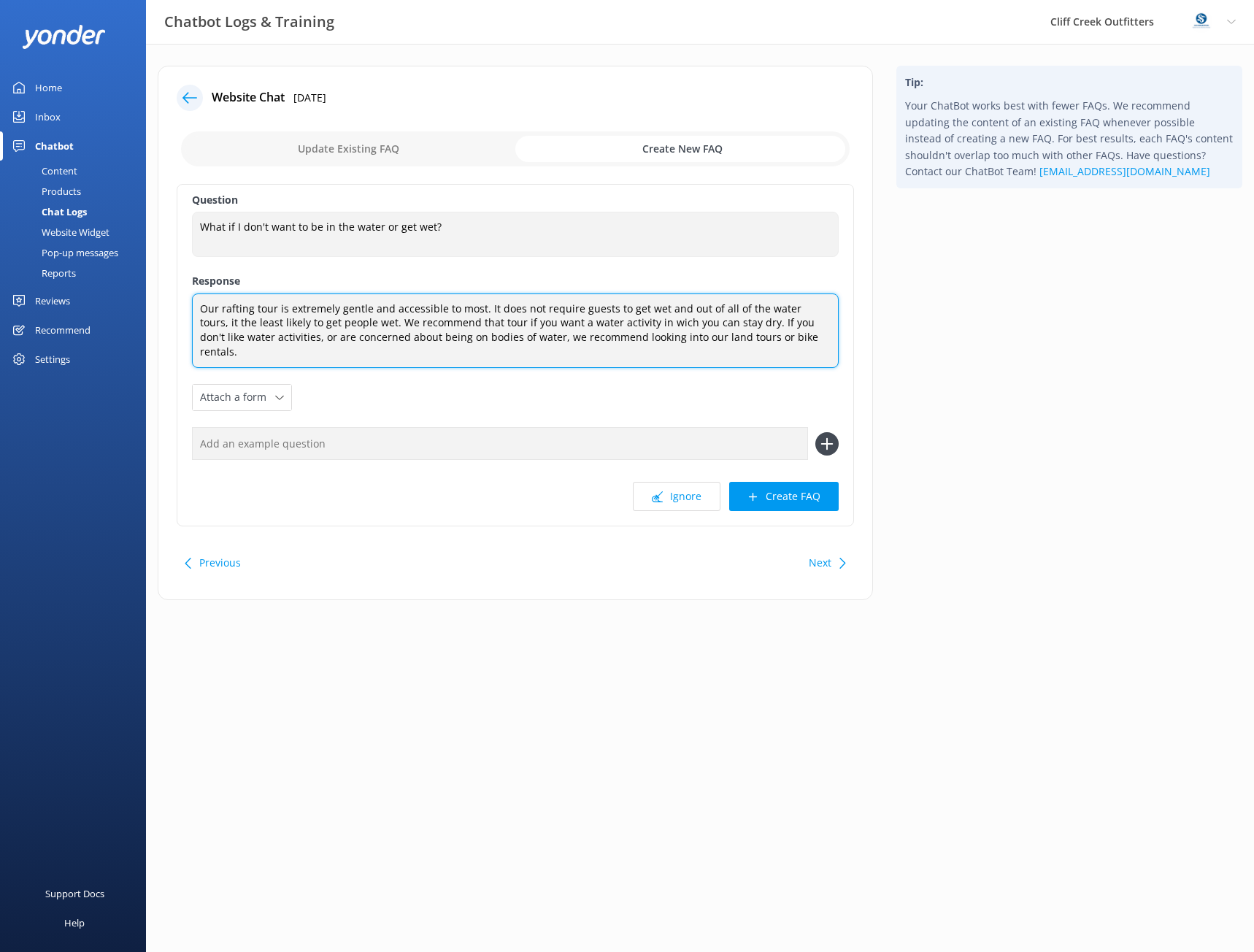
click at [637, 325] on textarea "Our rafting tour is extremely gentle and accessible to most. It does not requir…" at bounding box center [515, 331] width 647 height 75
click at [801, 336] on textarea "Our rafting tour is extremely gentle and accessible to most. It does not requir…" at bounding box center [515, 331] width 647 height 75
type textarea "Our rafting tour is extremely gentle and accessible to most. It does not requir…"
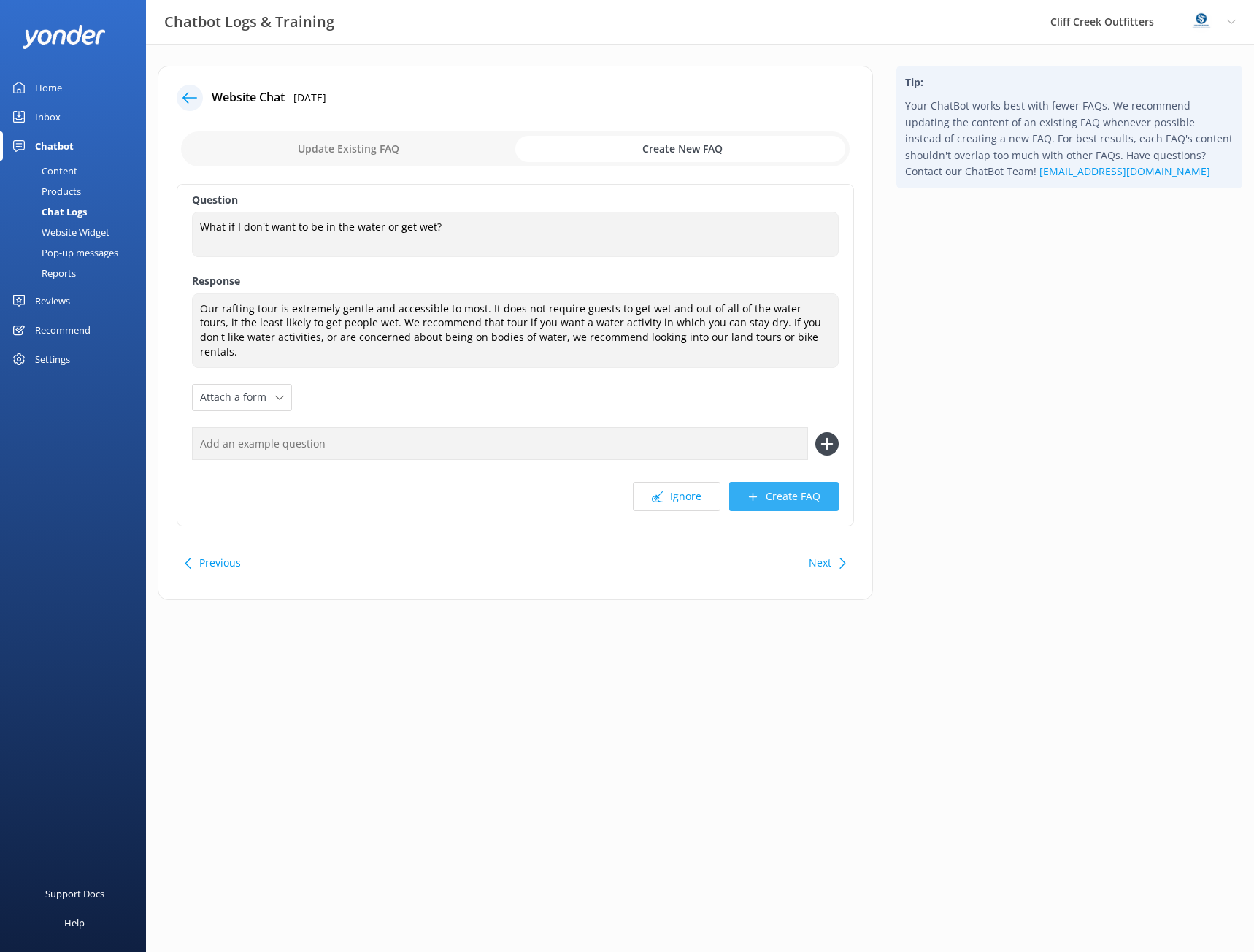
click at [768, 488] on button "Create FAQ" at bounding box center [783, 497] width 109 height 30
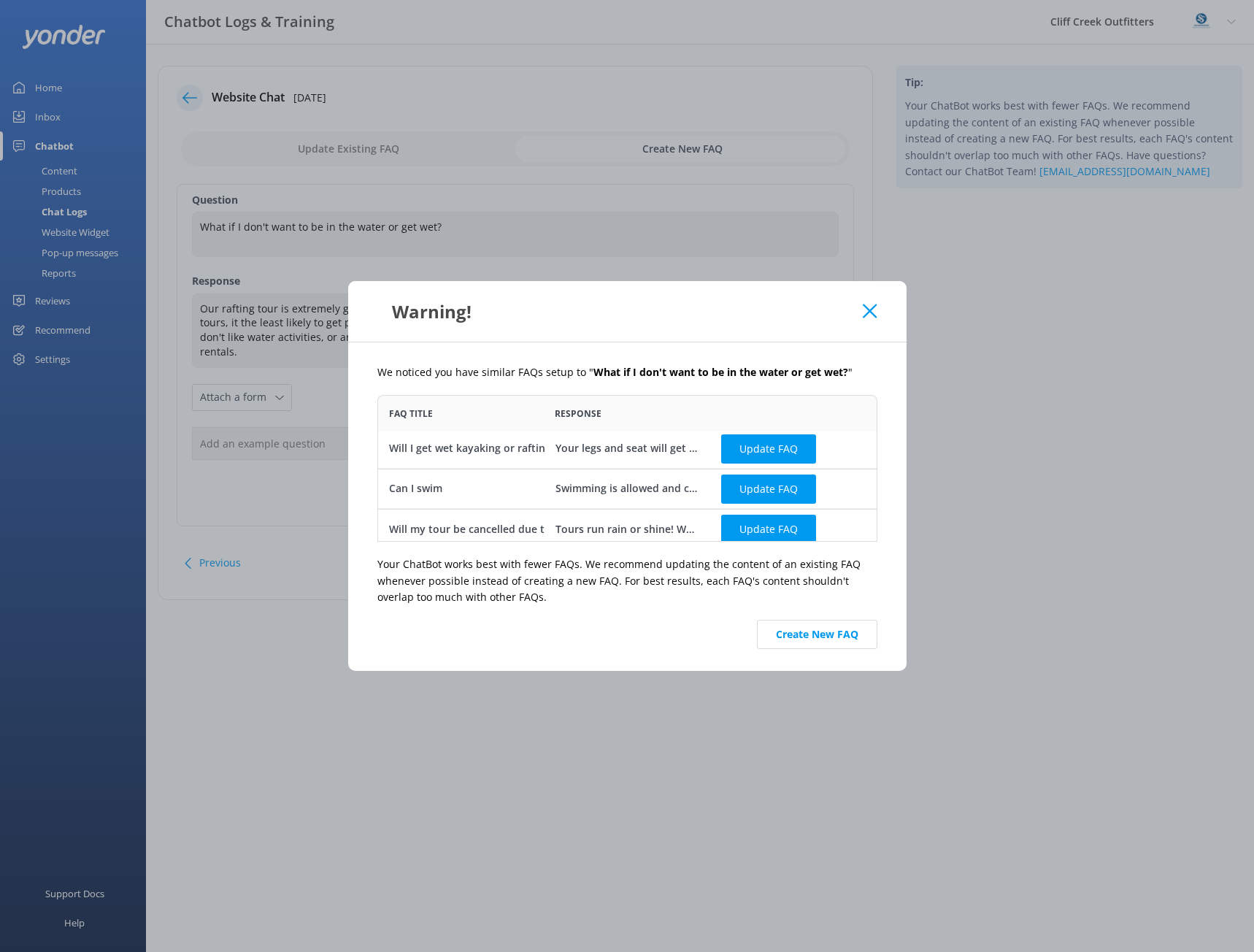
scroll to position [11, 0]
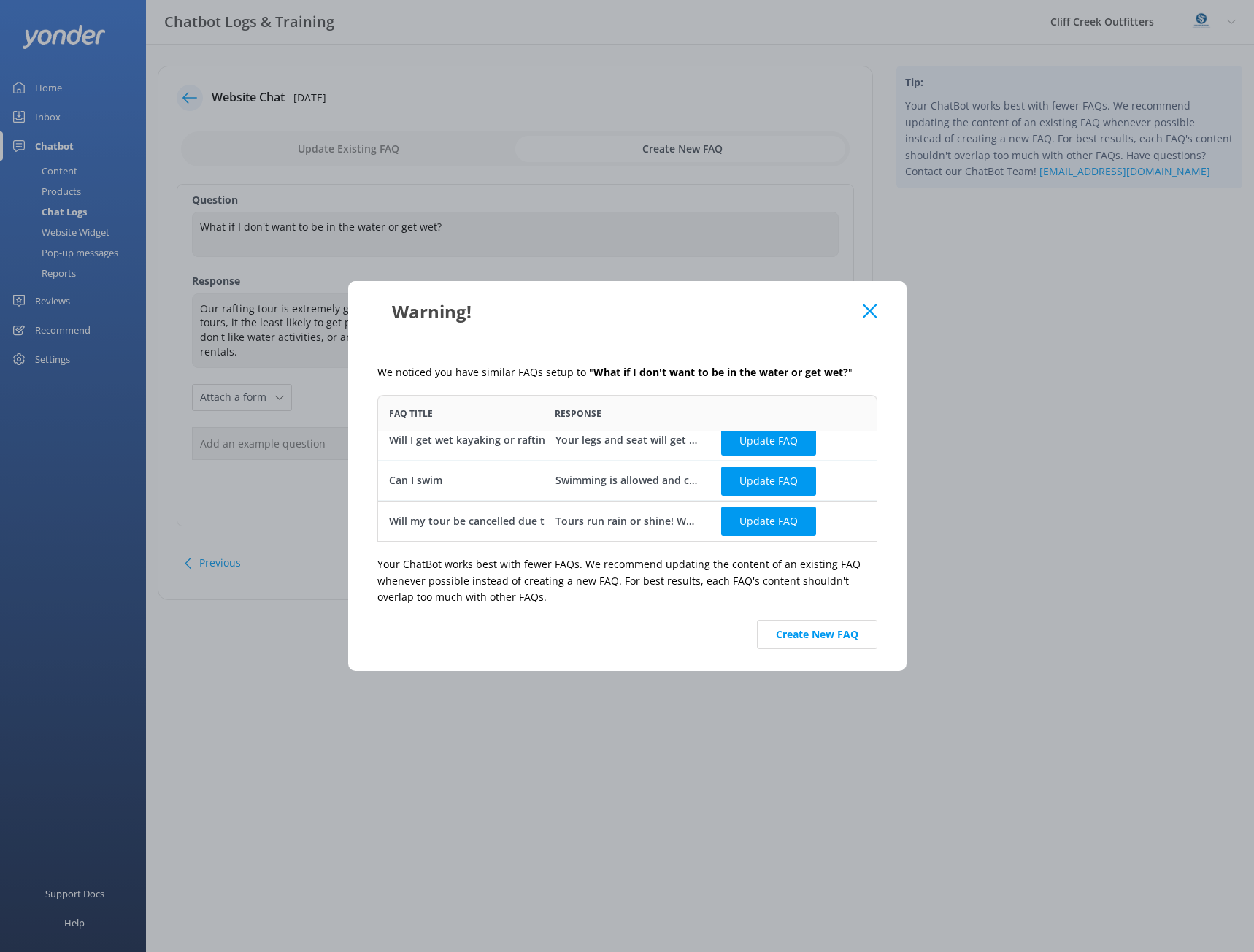
click at [872, 313] on use at bounding box center [870, 311] width 14 height 14
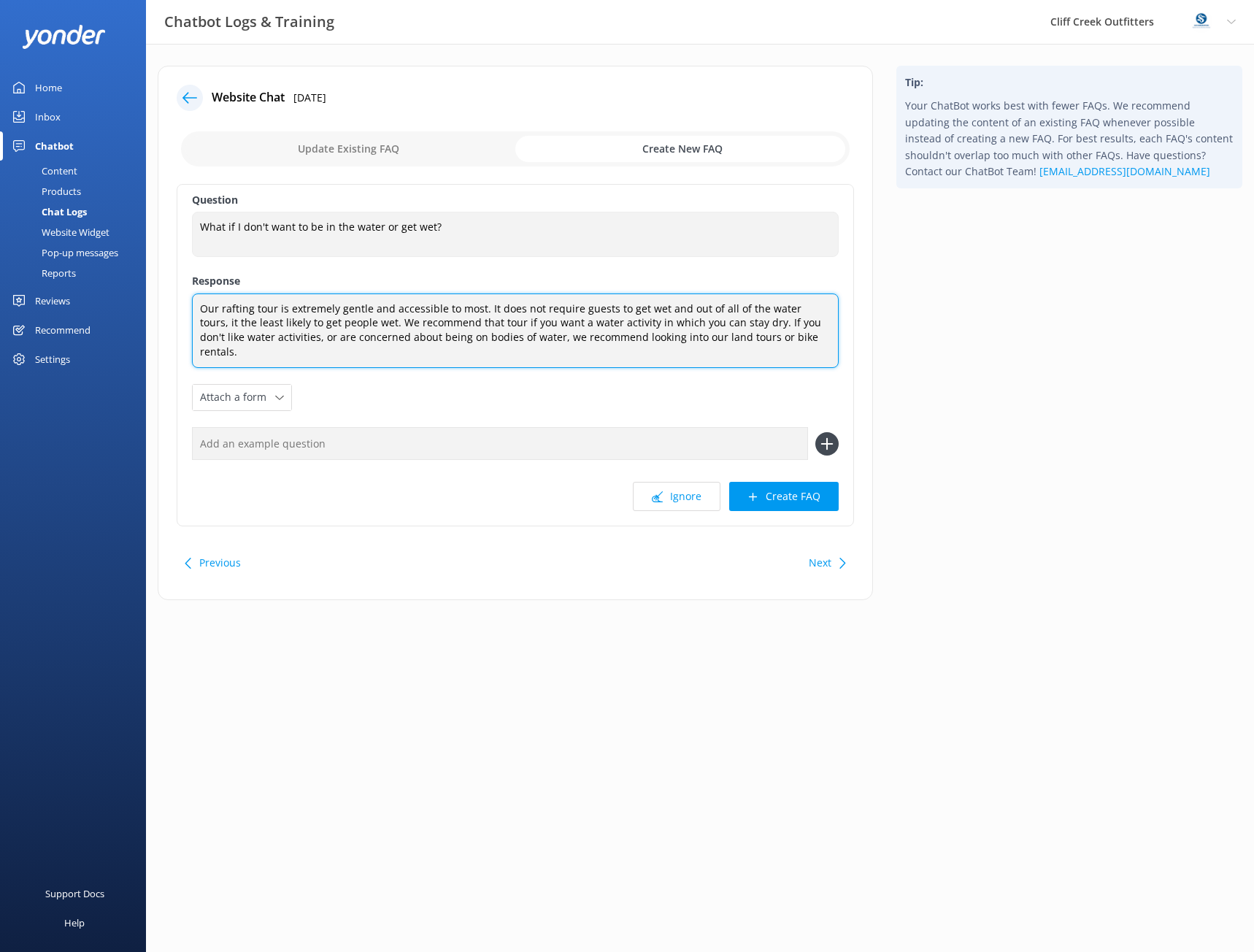
click at [384, 314] on textarea "Our rafting tour is extremely gentle and accessible to most. It does not requir…" at bounding box center [515, 331] width 647 height 75
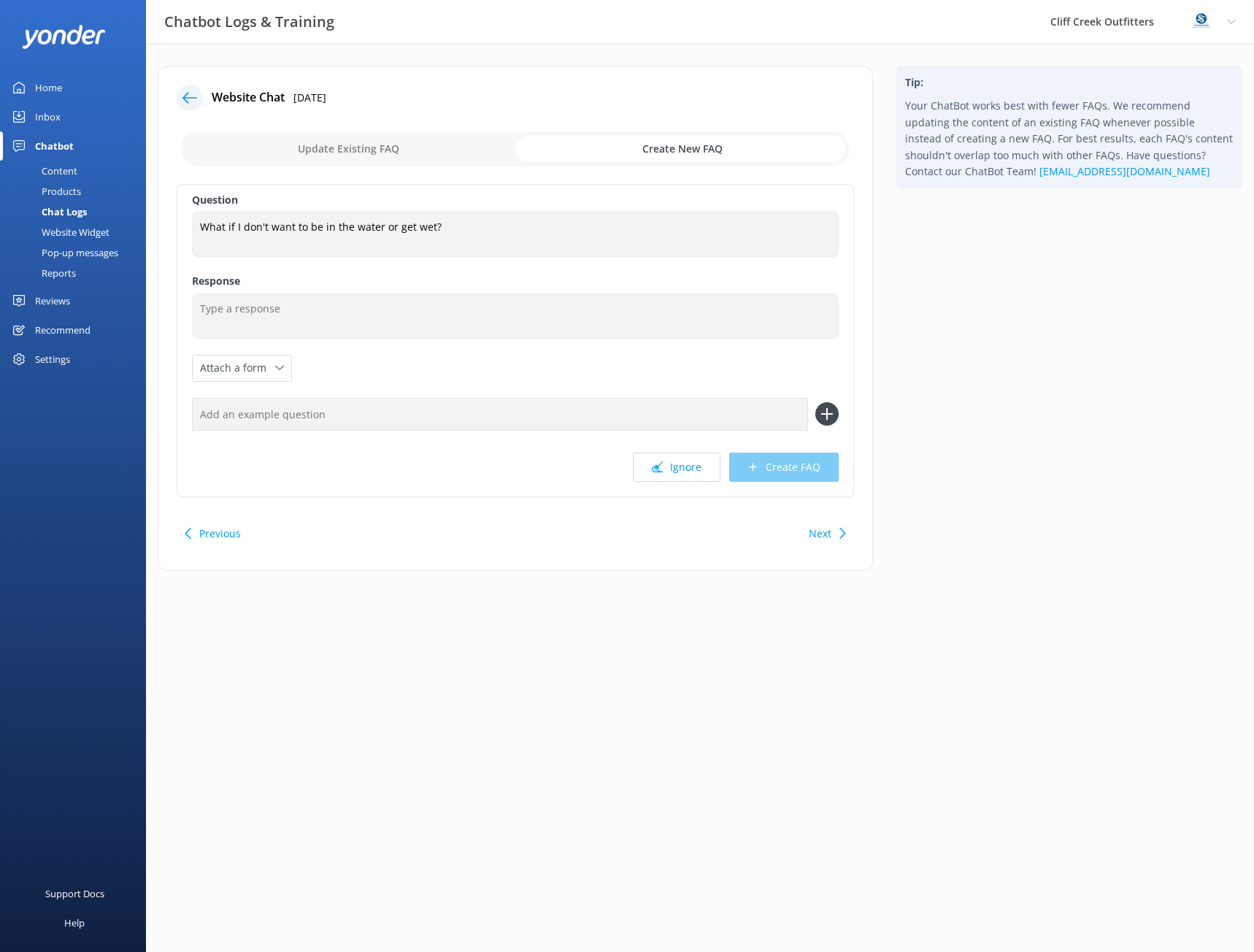
click at [363, 146] on input "checkbox" at bounding box center [515, 148] width 669 height 35
checkbox input "false"
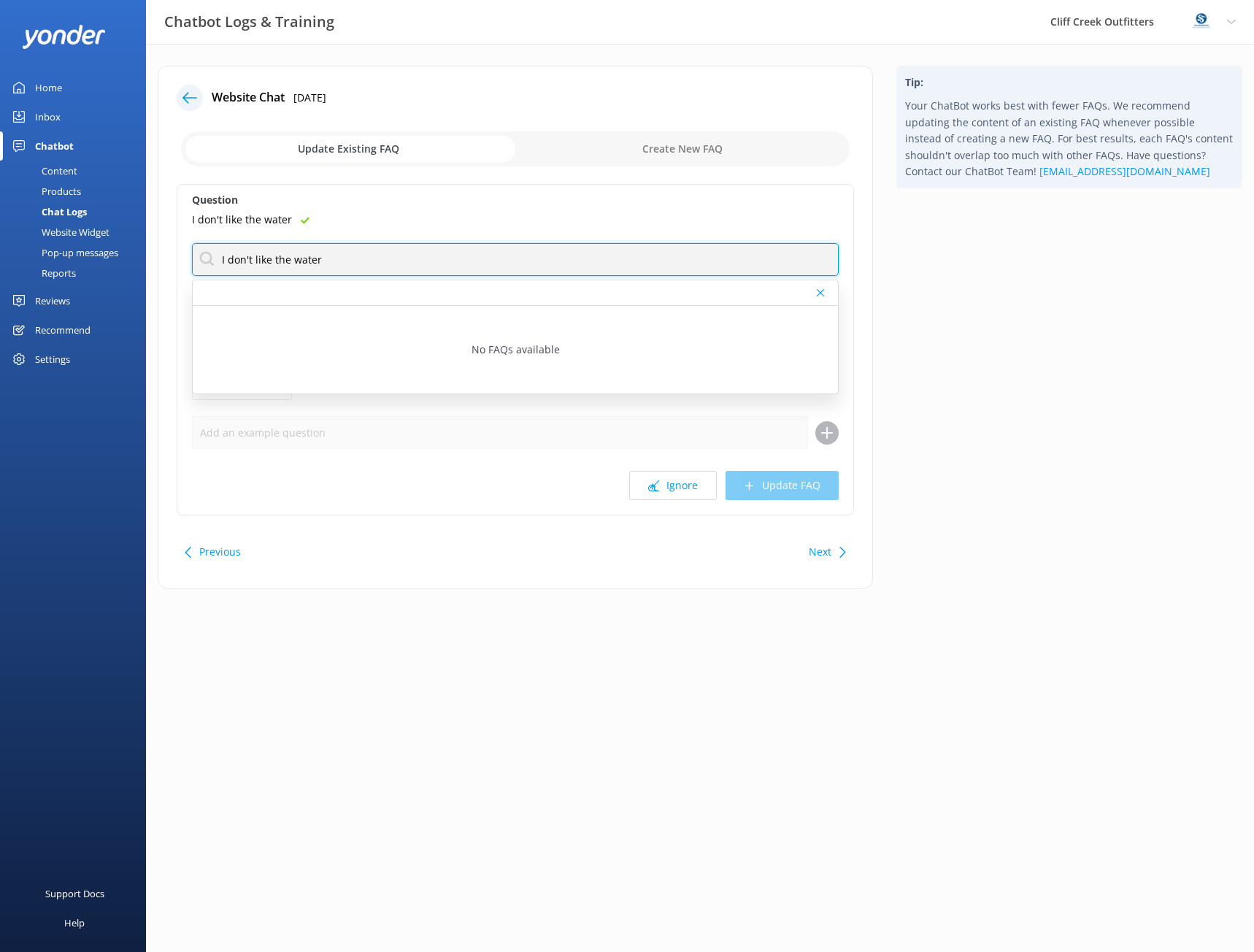
click at [299, 262] on input "I don't like the water" at bounding box center [515, 259] width 647 height 33
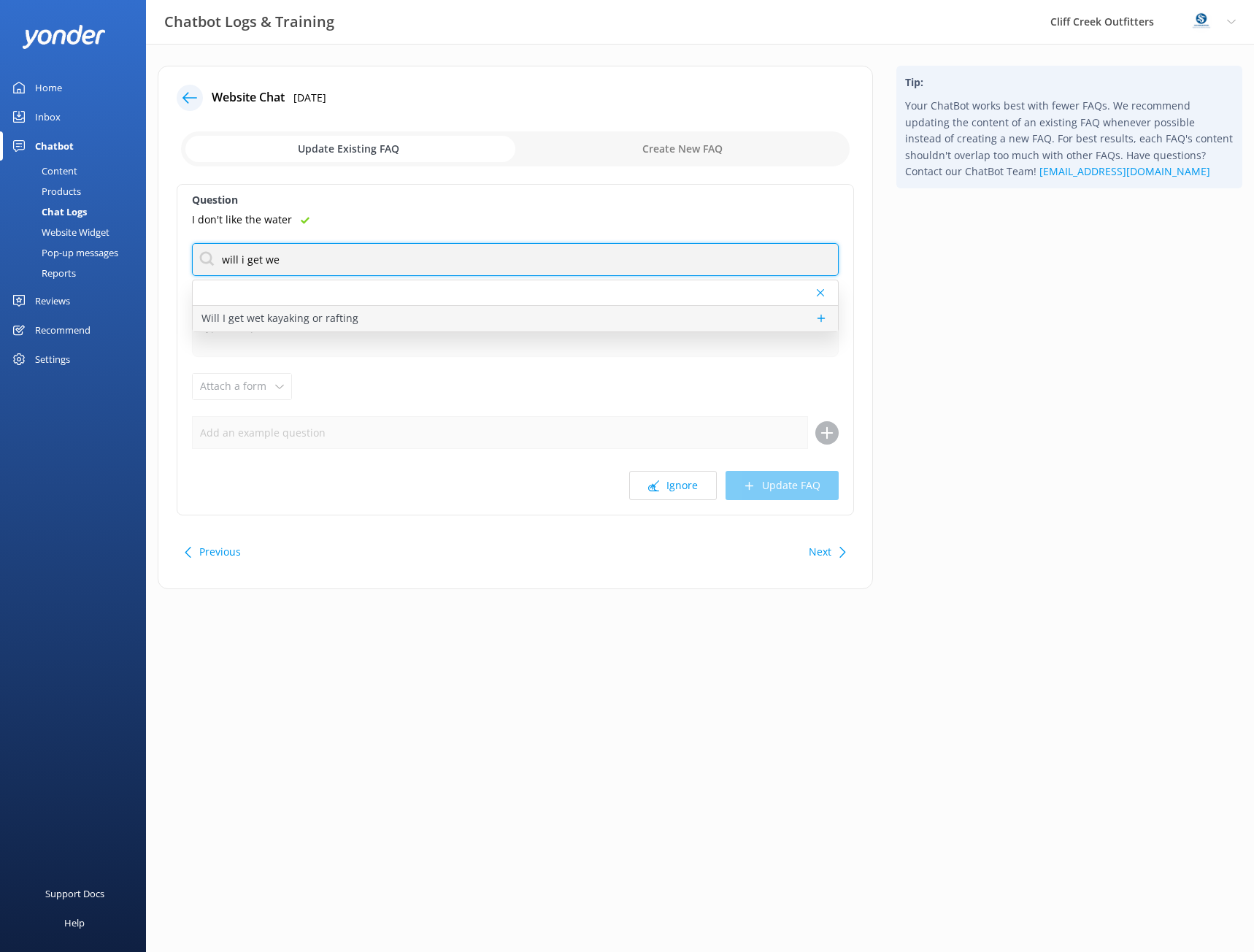
type input "will i get we"
click at [318, 321] on p "Will I get wet kayaking or rafting" at bounding box center [280, 318] width 157 height 16
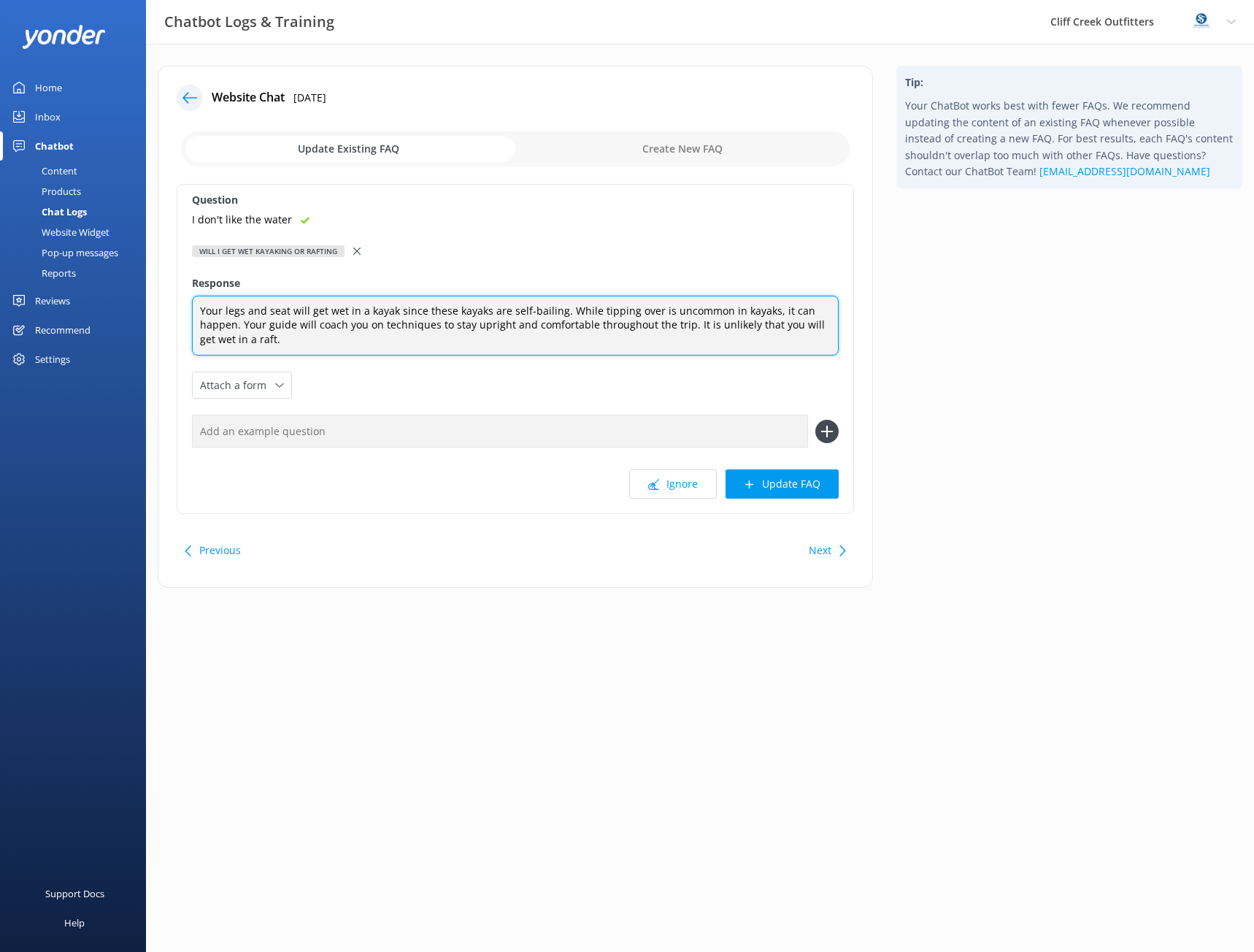
click at [288, 336] on textarea "Your legs and seat will get wet in a kayak since these kayaks are self-bailing.…" at bounding box center [515, 326] width 647 height 61
paste textarea "Our rafting tour is extremely gentle and accessible to most. It does not requir…"
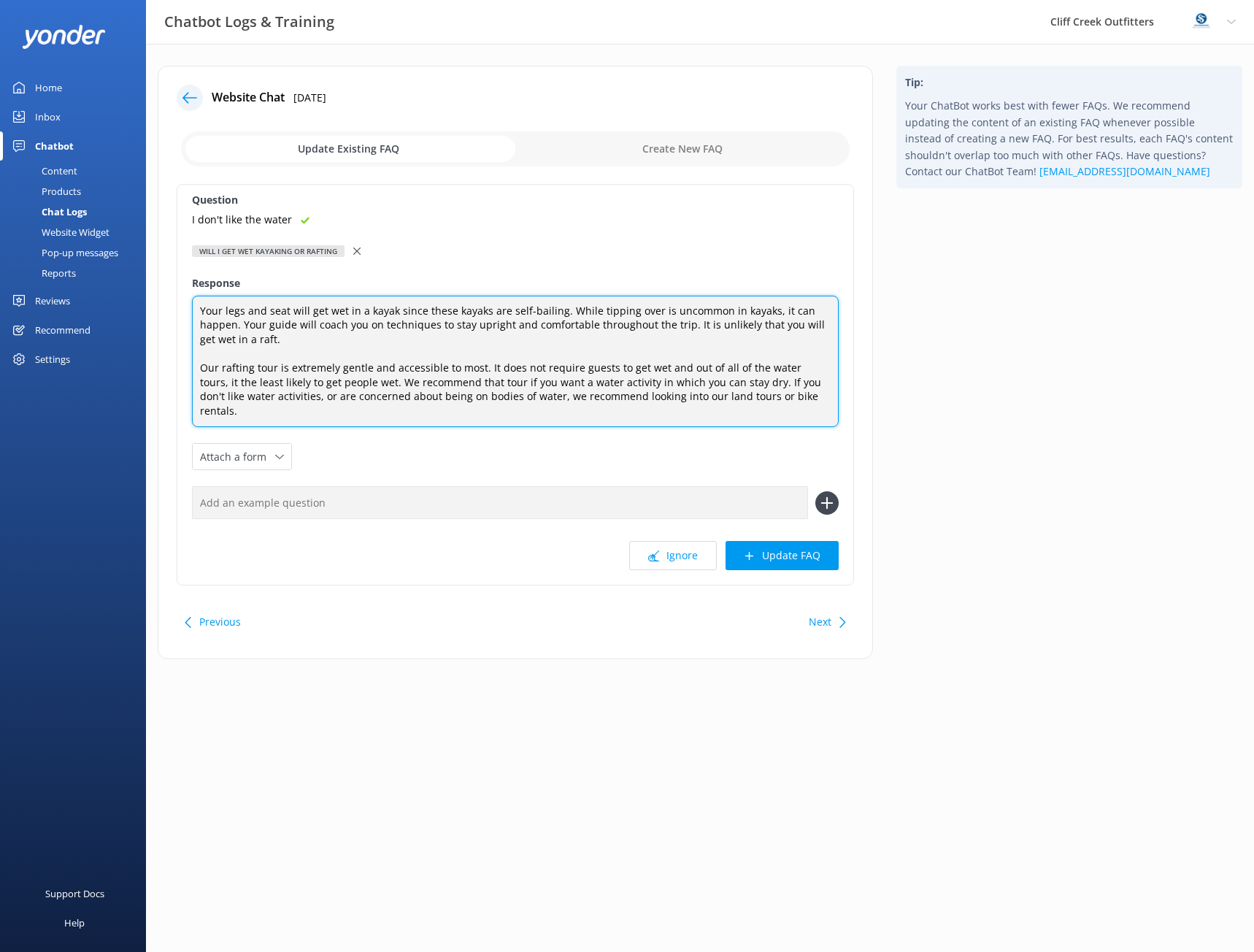
click at [655, 372] on textarea "Your legs and seat will get wet in a kayak since these kayaks are self-bailing.…" at bounding box center [515, 362] width 647 height 132
click at [670, 371] on textarea "Your legs and seat will get wet in a kayak since these kayaks are self-bailing.…" at bounding box center [515, 362] width 647 height 132
drag, startPoint x: 686, startPoint y: 367, endPoint x: 656, endPoint y: 368, distance: 30.0
click at [656, 368] on textarea "Your legs and seat will get wet in a kayak since these kayaks are self-bailing.…" at bounding box center [515, 362] width 647 height 132
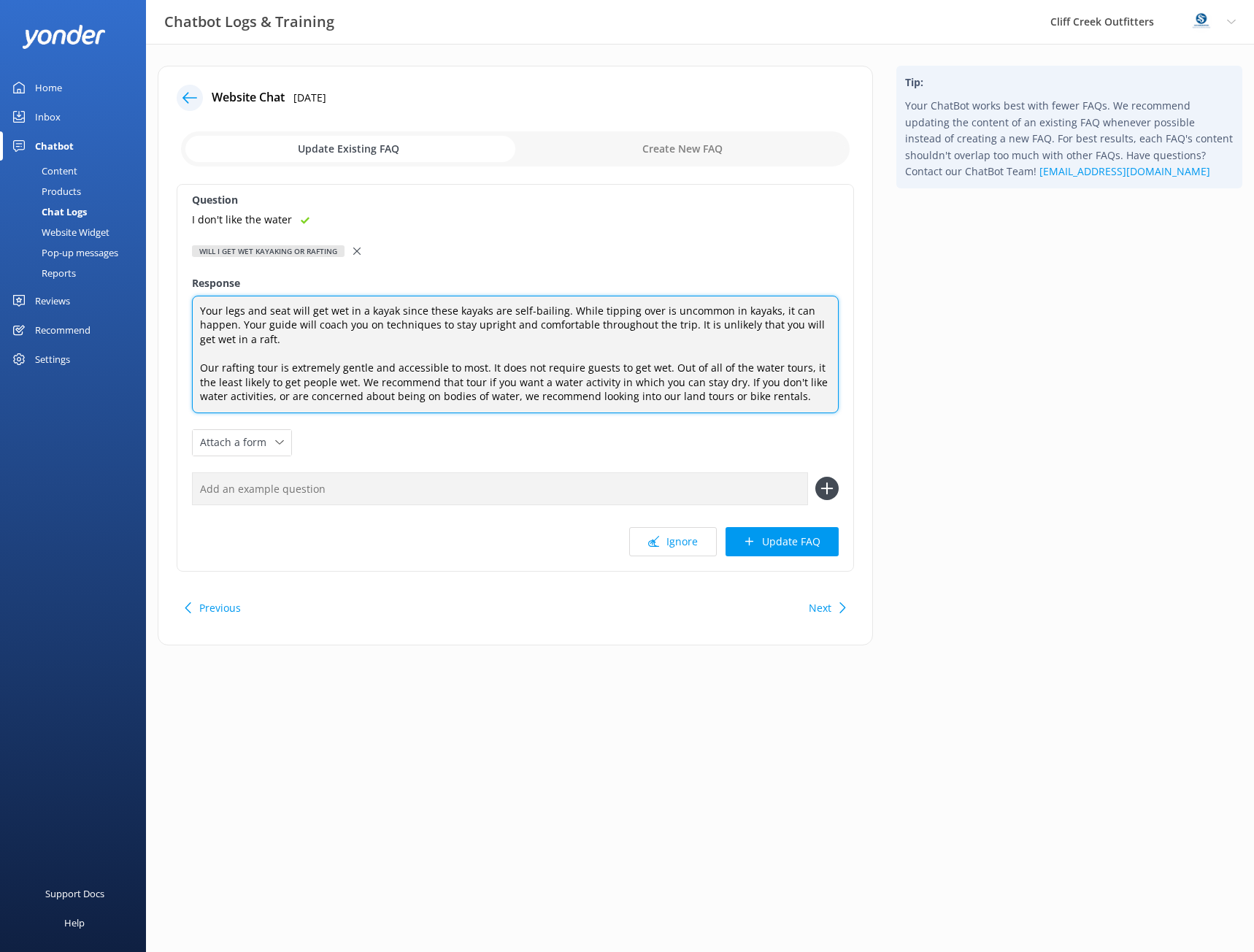
click at [806, 367] on textarea "Your legs and seat will get wet in a kayak since these kayaks are self-bailing.…" at bounding box center [515, 354] width 647 height 117
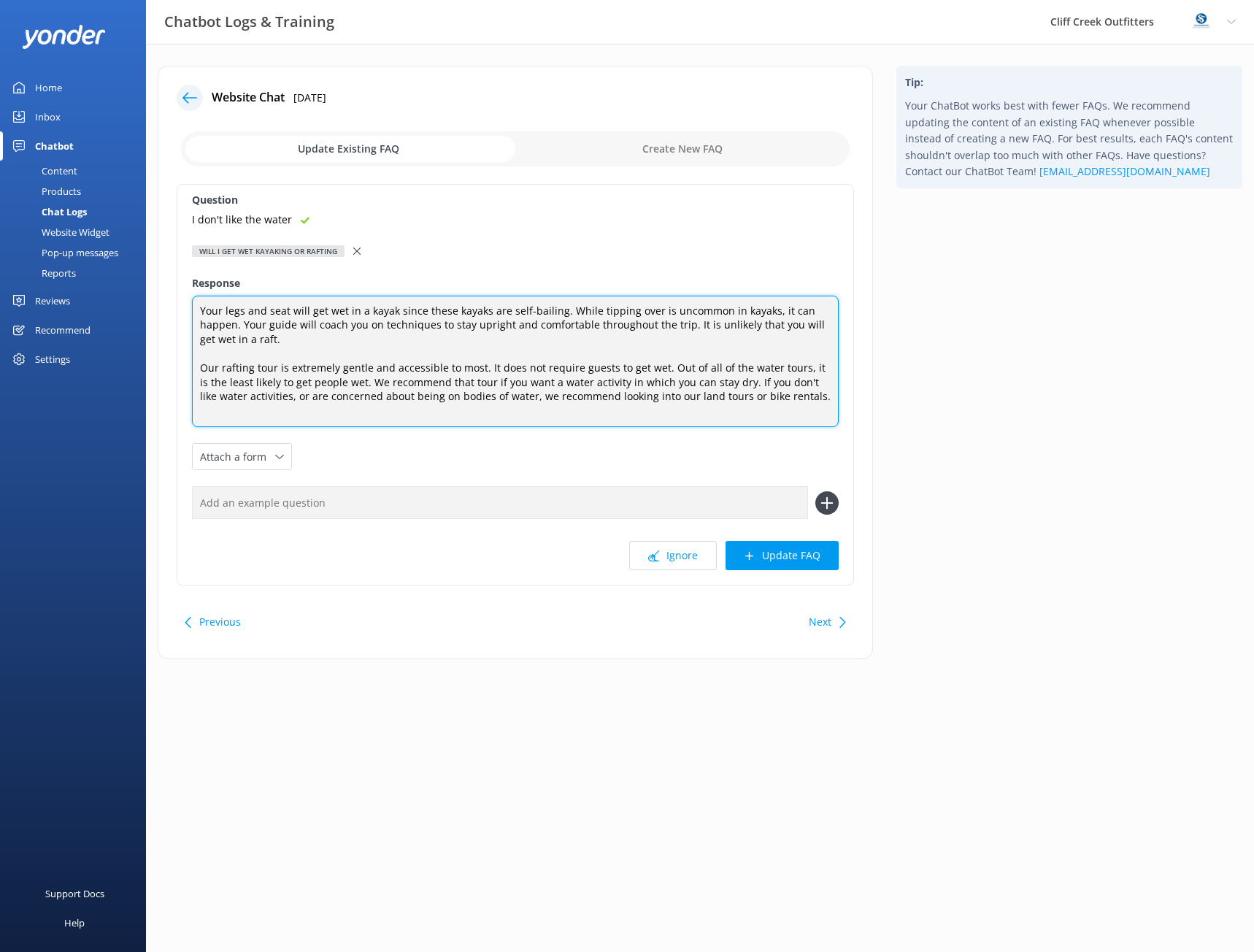
click at [318, 380] on textarea "Your legs and seat will get wet in a kayak since these kayaks are self-bailing.…" at bounding box center [515, 362] width 647 height 132
click at [335, 381] on textarea "Your legs and seat will get wet in a kayak since these kayaks are self-bailing.…" at bounding box center [515, 362] width 647 height 132
click at [321, 381] on textarea "Your legs and seat will get wet in a kayak since these kayaks are self-bailing.…" at bounding box center [515, 362] width 647 height 132
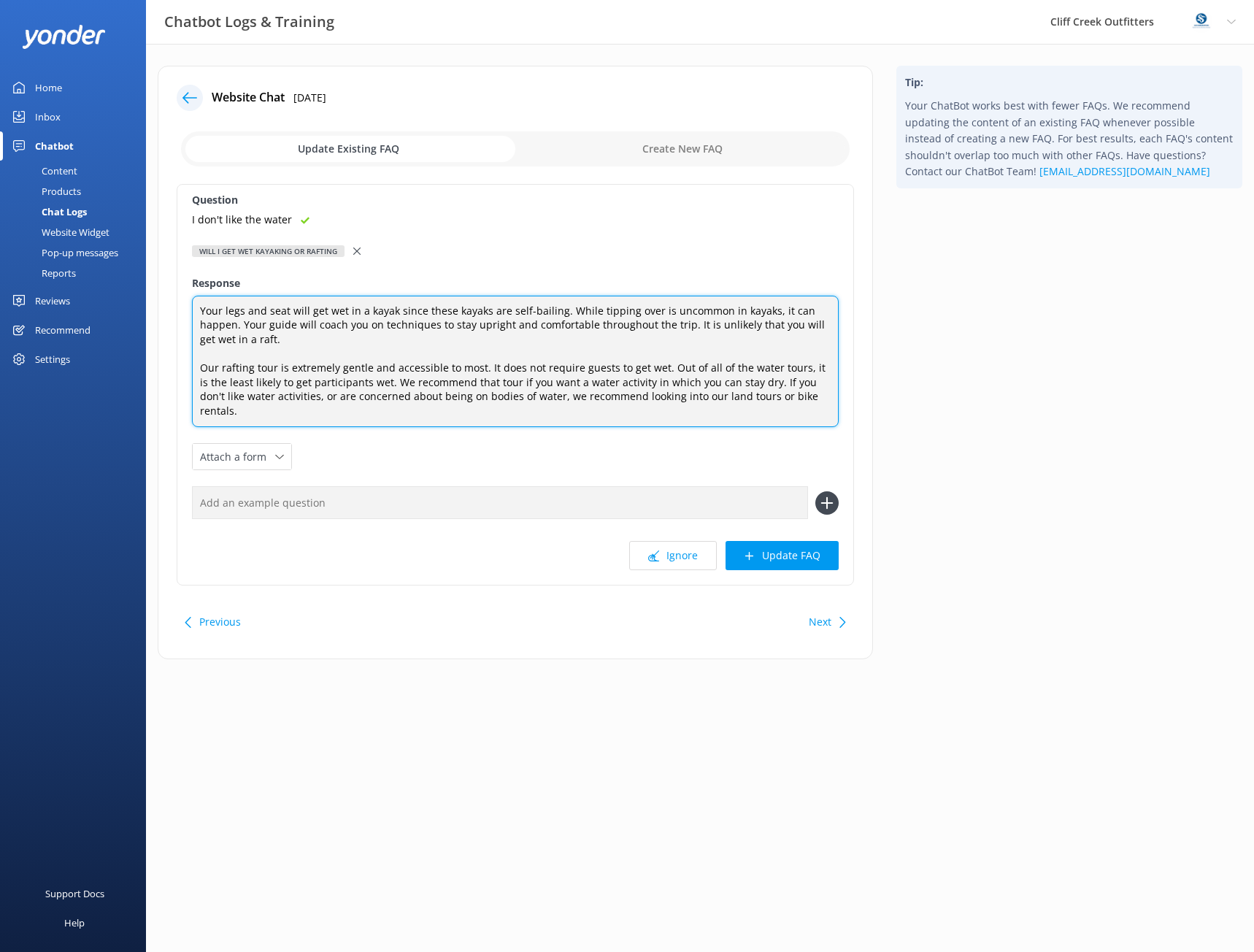
click at [288, 397] on textarea "Your legs and seat will get wet in a kayak since these kayaks are self-bailing.…" at bounding box center [515, 362] width 647 height 132
click at [367, 415] on textarea "Your legs and seat will get wet in a kayak since these kayaks are self-bailing.…" at bounding box center [515, 362] width 647 height 132
type textarea "Your legs and seat will get wet in a kayak since these kayaks are self-bailing.…"
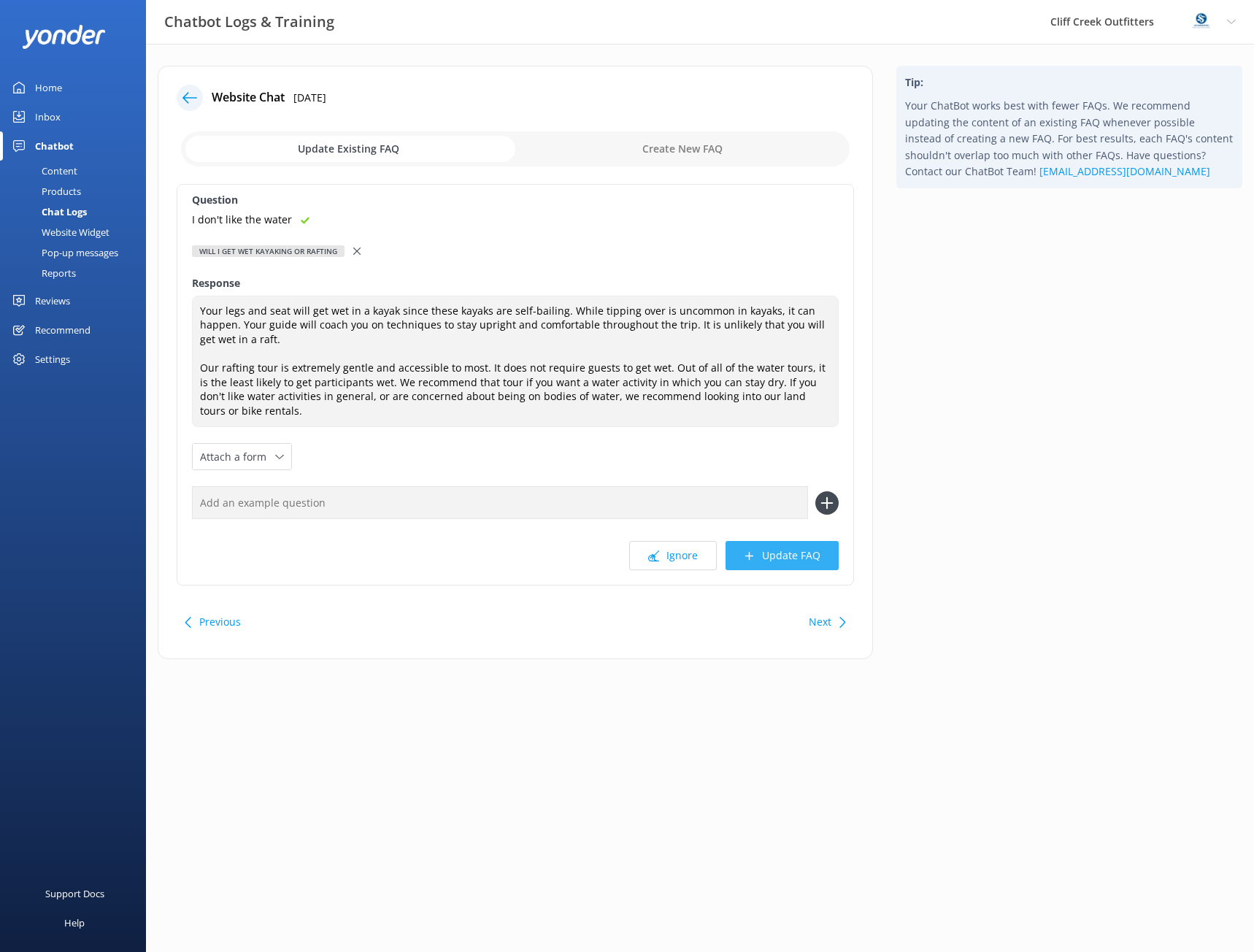
click at [762, 568] on button "Update FAQ" at bounding box center [783, 556] width 113 height 30
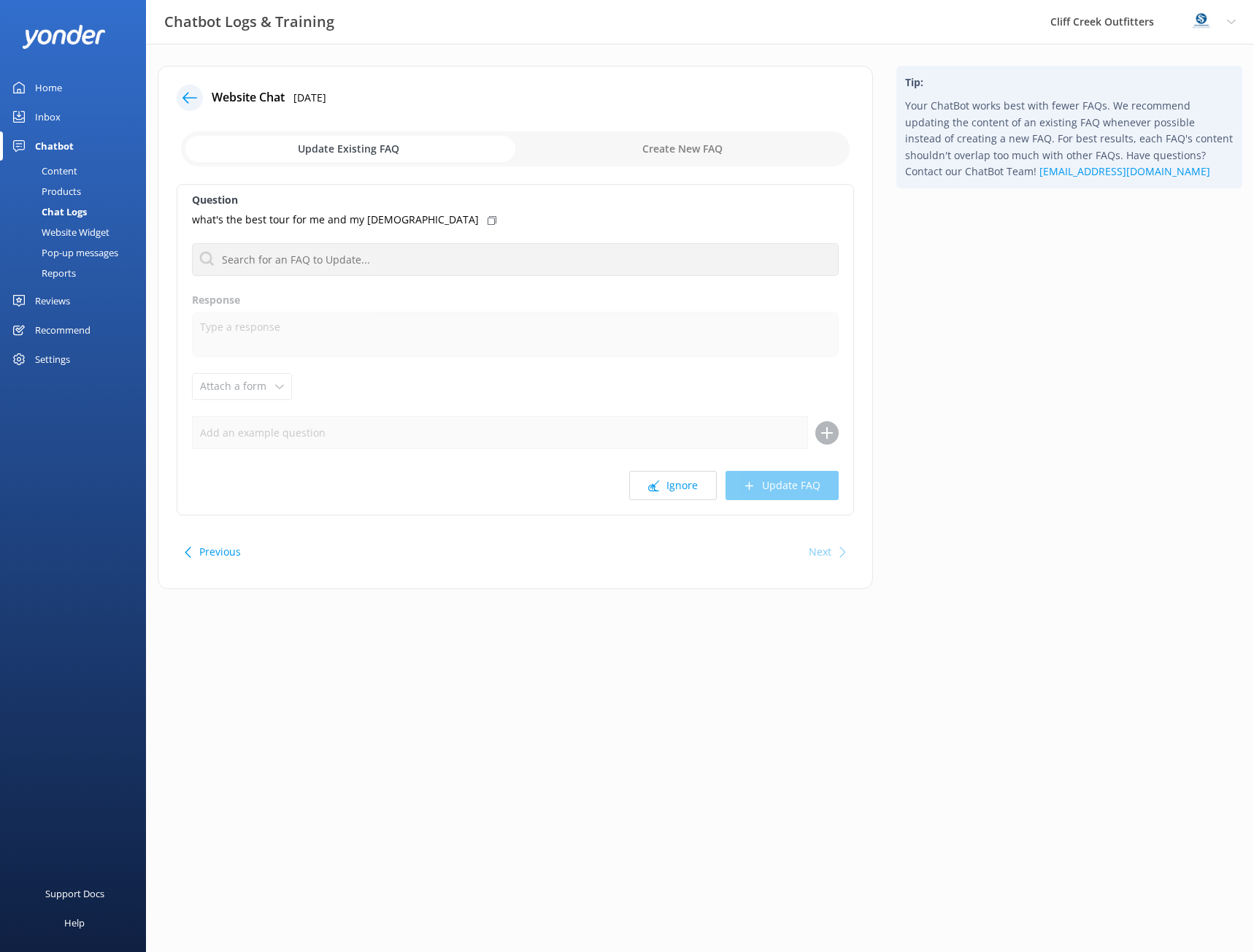
click at [192, 95] on icon at bounding box center [189, 98] width 15 height 15
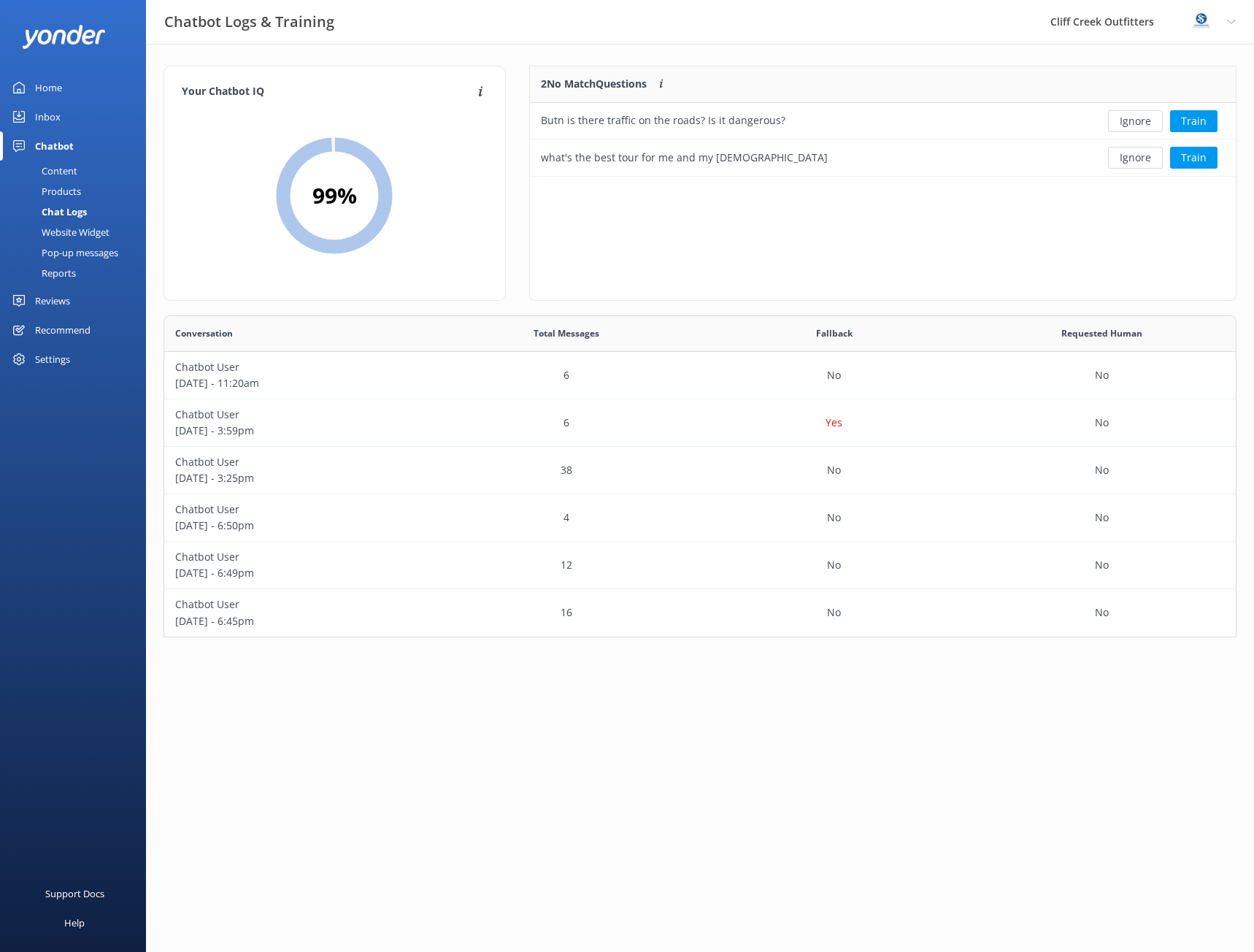
scroll to position [99, 696]
click at [701, 118] on div "Butn is there traffic on the roads? Is it dangerous?" at bounding box center [663, 120] width 245 height 16
click at [707, 156] on div "what's the best tour for me and my 3 year old" at bounding box center [684, 158] width 287 height 16
click at [1199, 165] on button "Train" at bounding box center [1193, 158] width 47 height 22
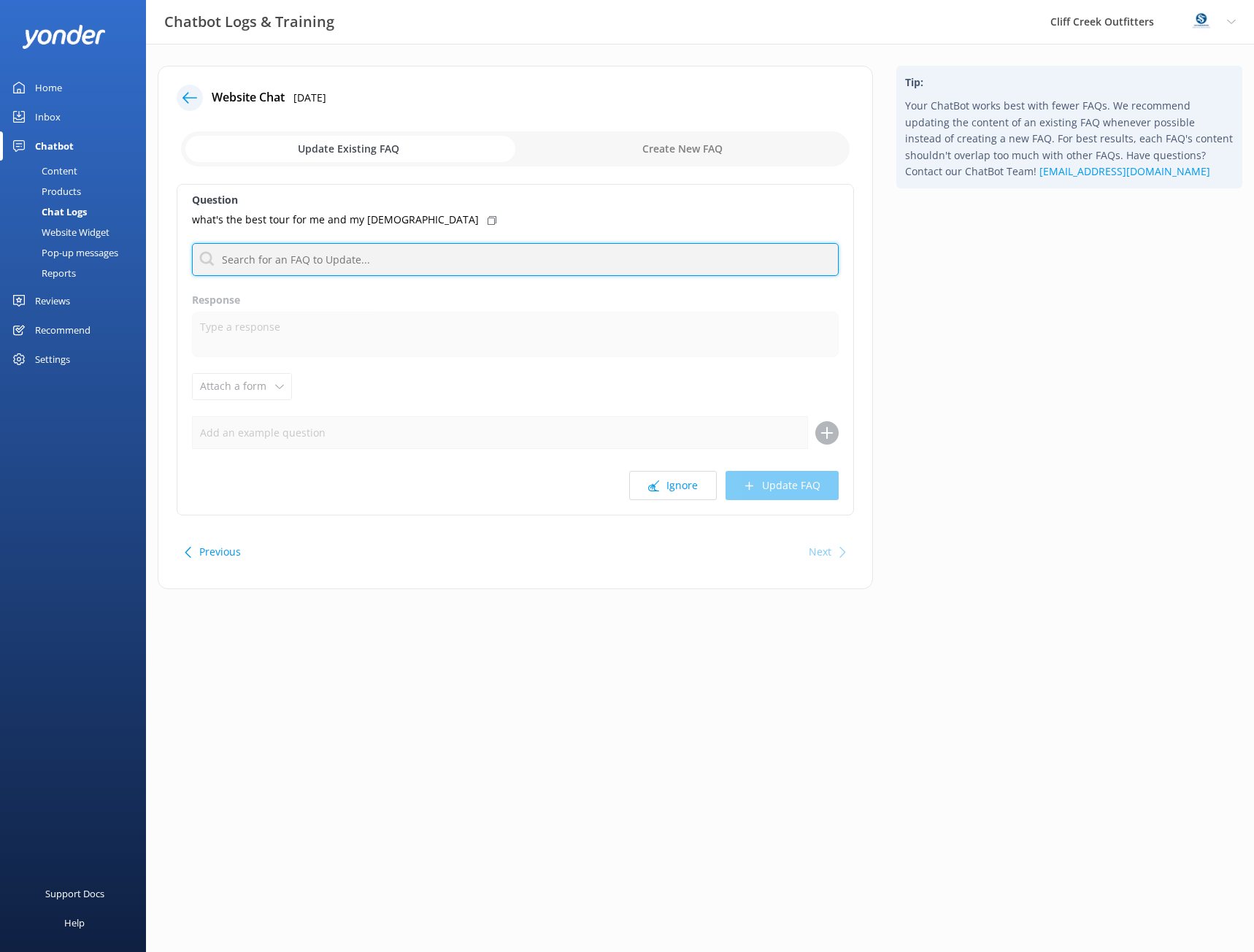
click at [314, 263] on input "text" at bounding box center [515, 259] width 647 height 33
drag, startPoint x: 267, startPoint y: 260, endPoint x: 67, endPoint y: 255, distance: 200.1
click at [67, 255] on div "Chatbot Logs & Training Cliff Creek Outfitters Profile Settings Logout Home Inb…" at bounding box center [627, 338] width 1254 height 589
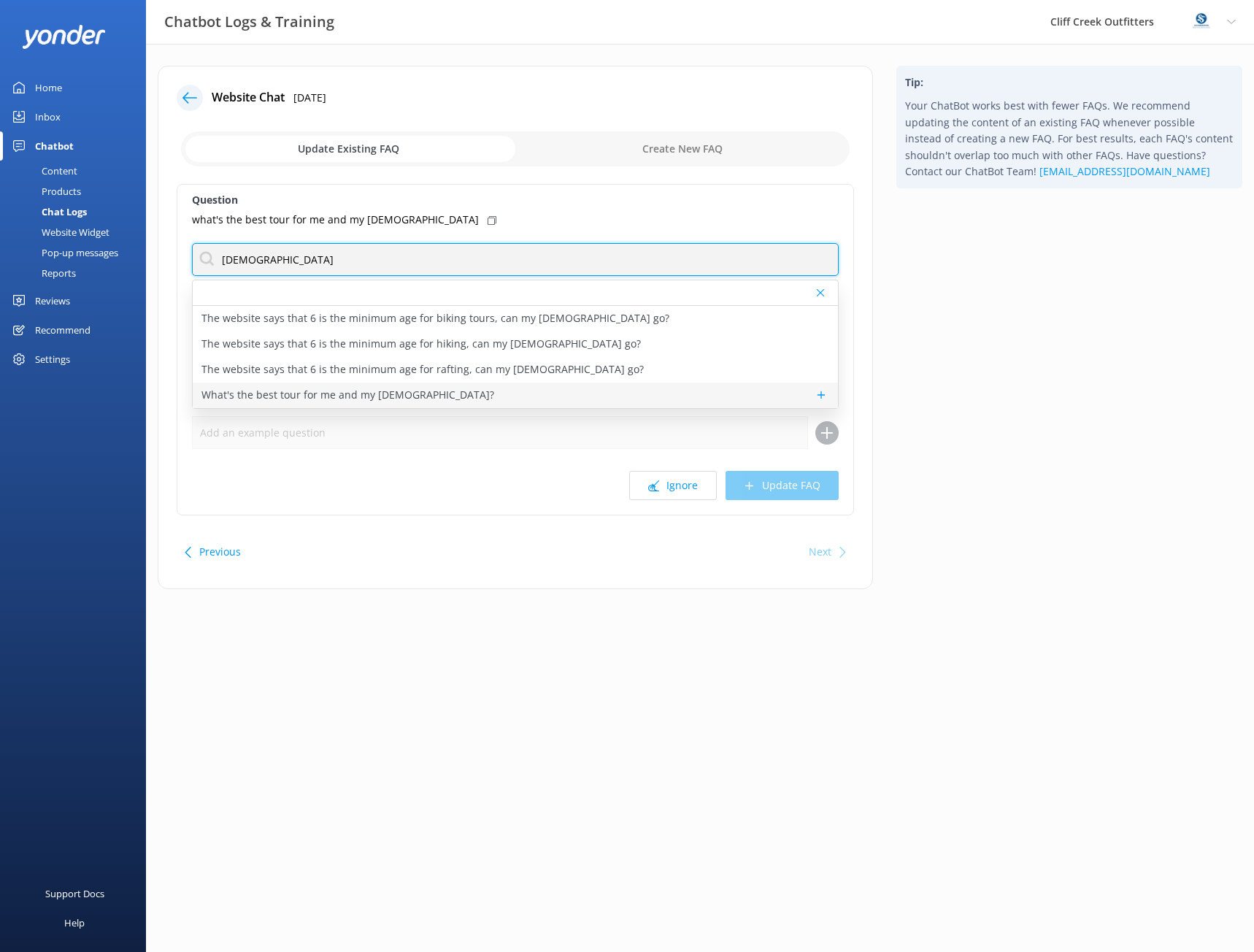
type input "3 year old"
click at [291, 392] on p "What's the best tour for me and my 3 year old?" at bounding box center [347, 394] width 293 height 16
type textarea "For families traveling with a three-year-old, our Lower Salt River rafting tour…"
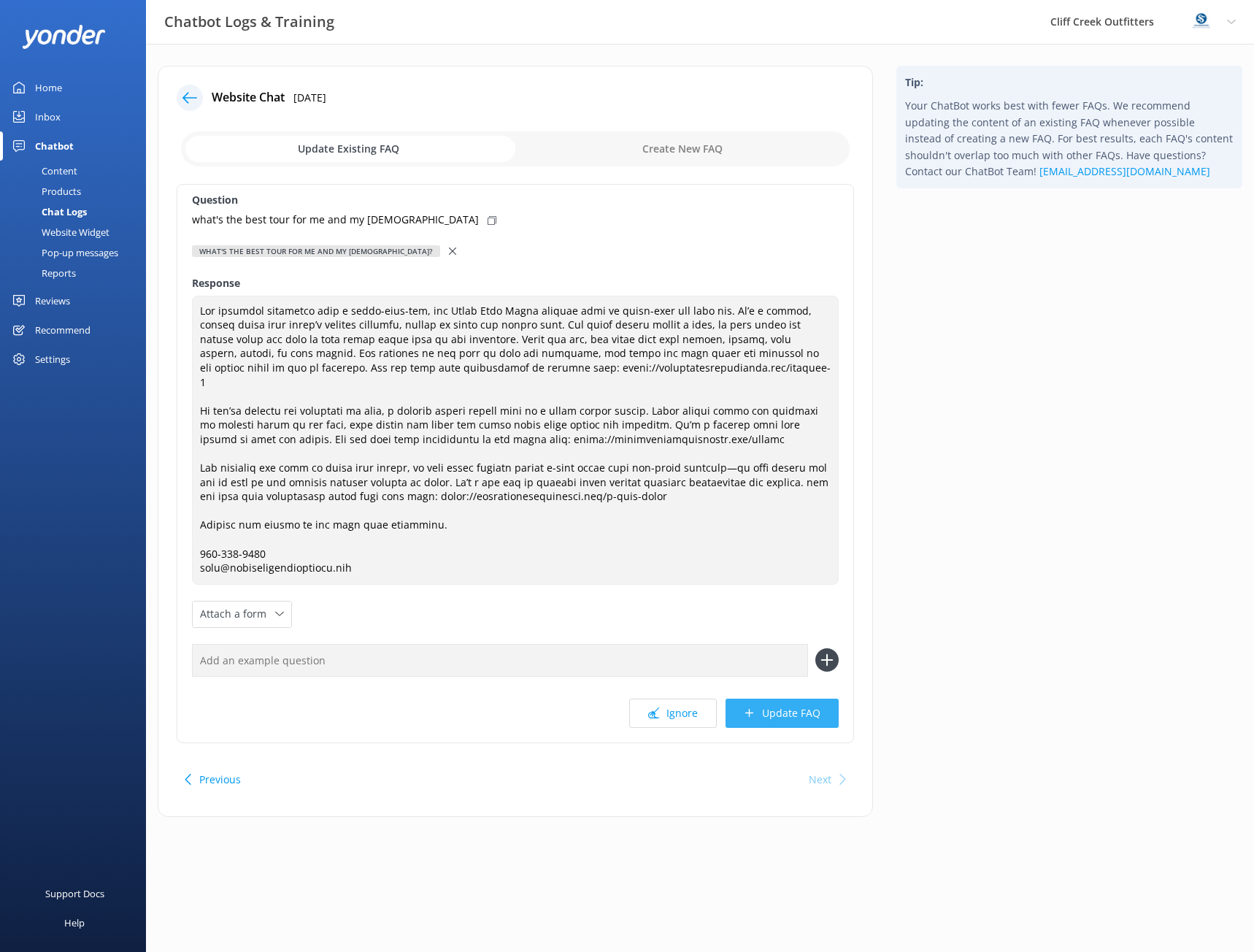
click at [779, 703] on button "Update FAQ" at bounding box center [783, 714] width 113 height 30
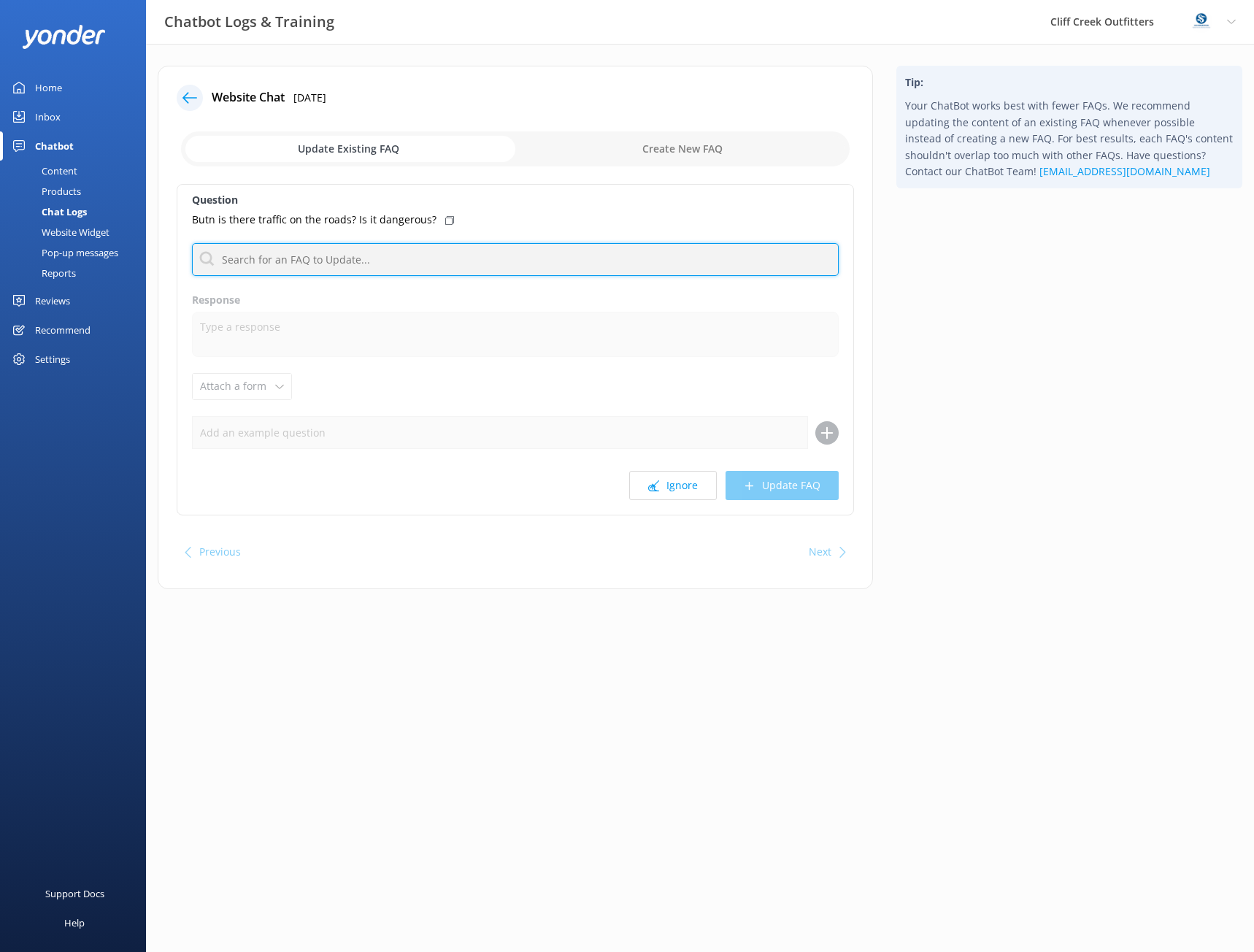
click at [280, 262] on input "text" at bounding box center [515, 259] width 647 height 33
click at [658, 148] on input "checkbox" at bounding box center [515, 148] width 669 height 35
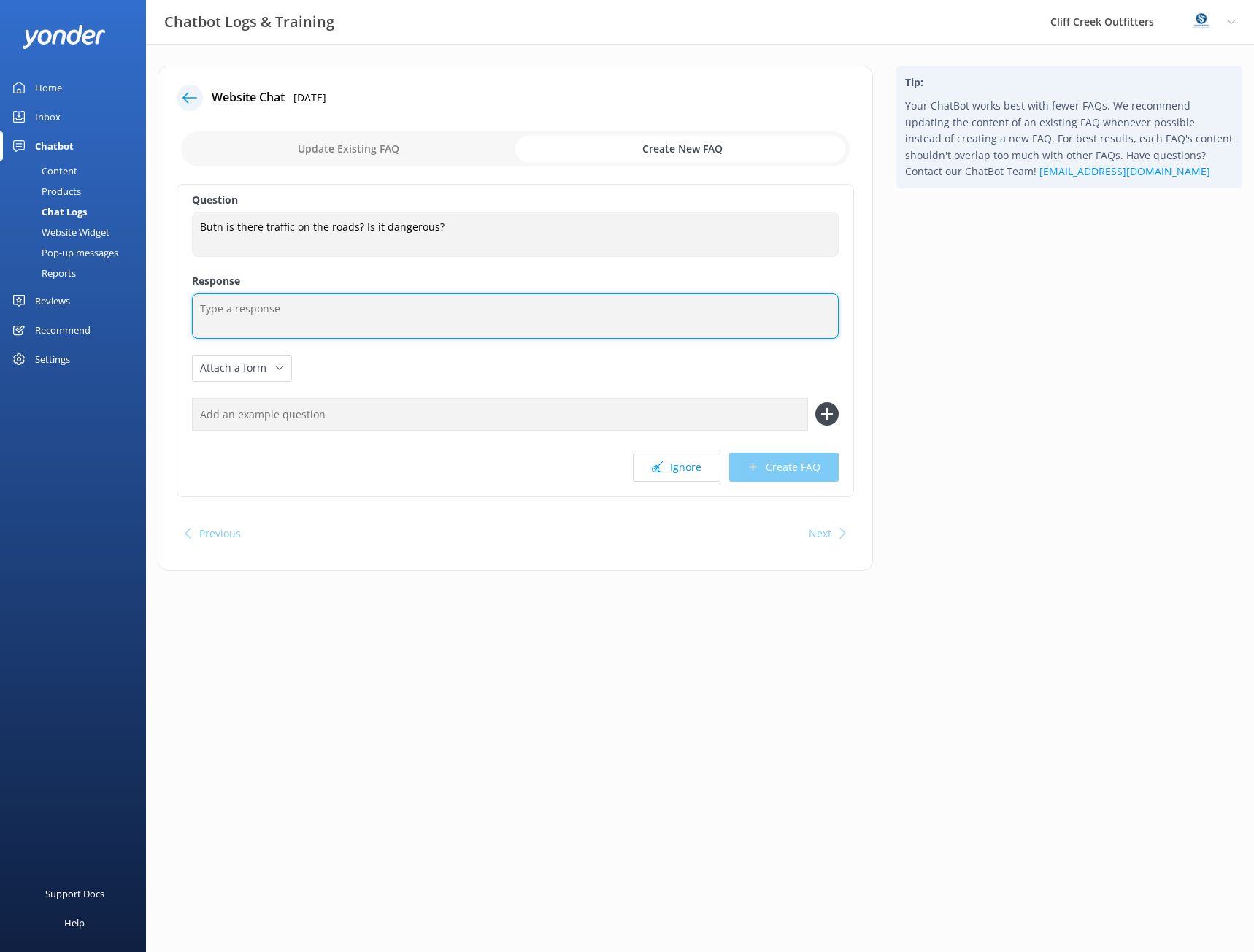
click at [276, 314] on textarea at bounding box center [515, 316] width 647 height 45
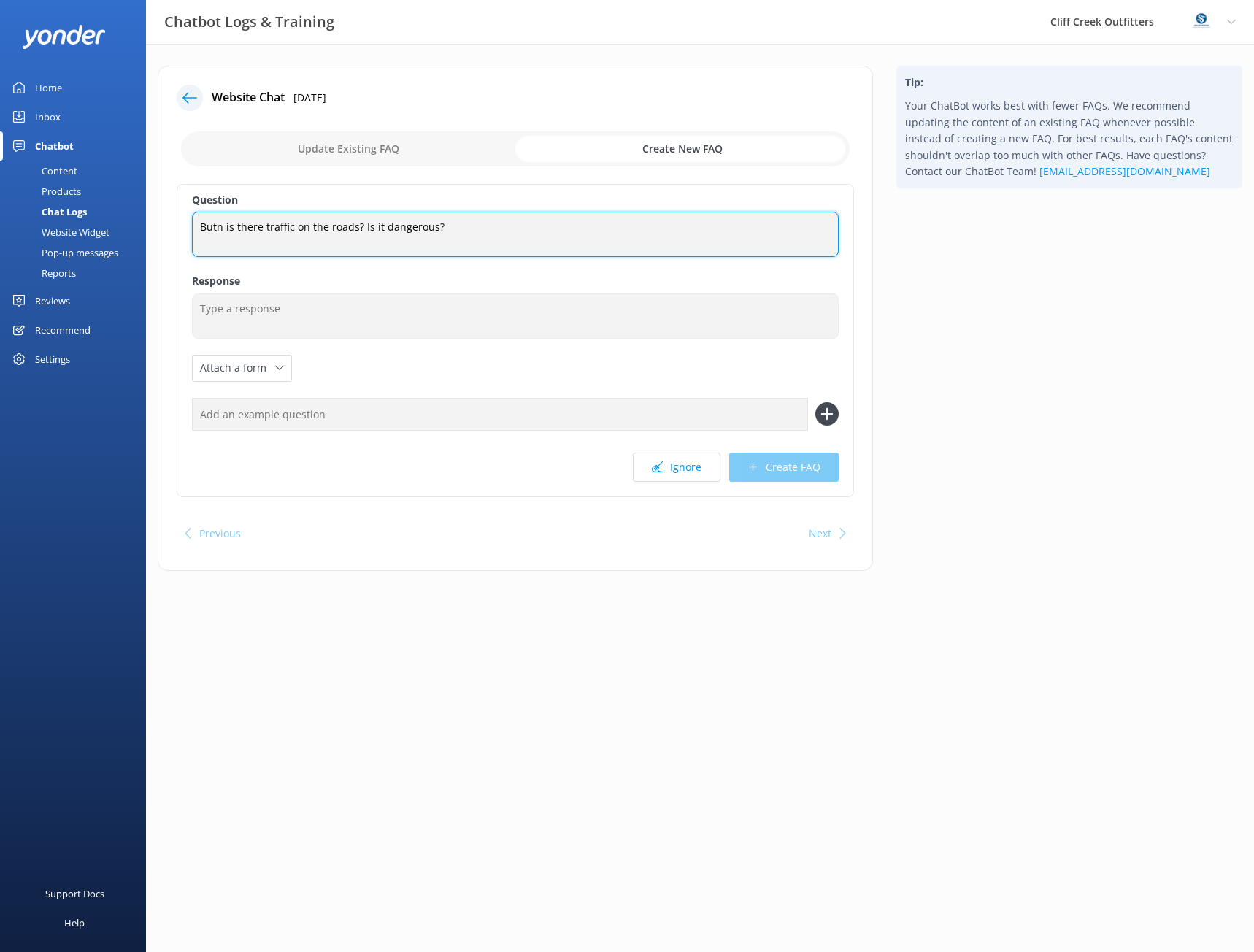
drag, startPoint x: 459, startPoint y: 227, endPoint x: 360, endPoint y: 221, distance: 99.2
click at [360, 221] on textarea "Butn is there traffic on the roads? Is it dangerous?" at bounding box center [515, 235] width 647 height 45
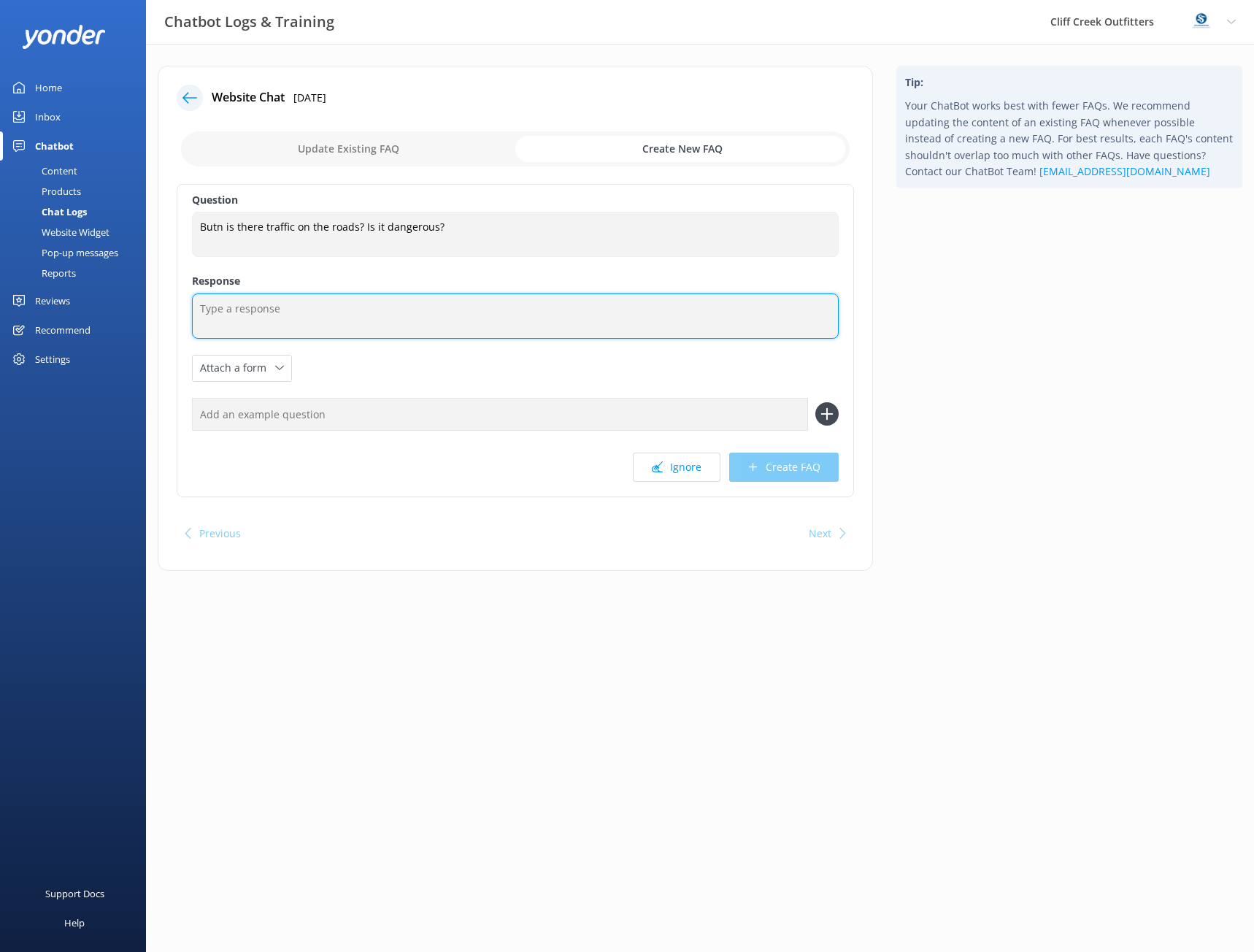
click at [508, 304] on textarea at bounding box center [515, 316] width 647 height 45
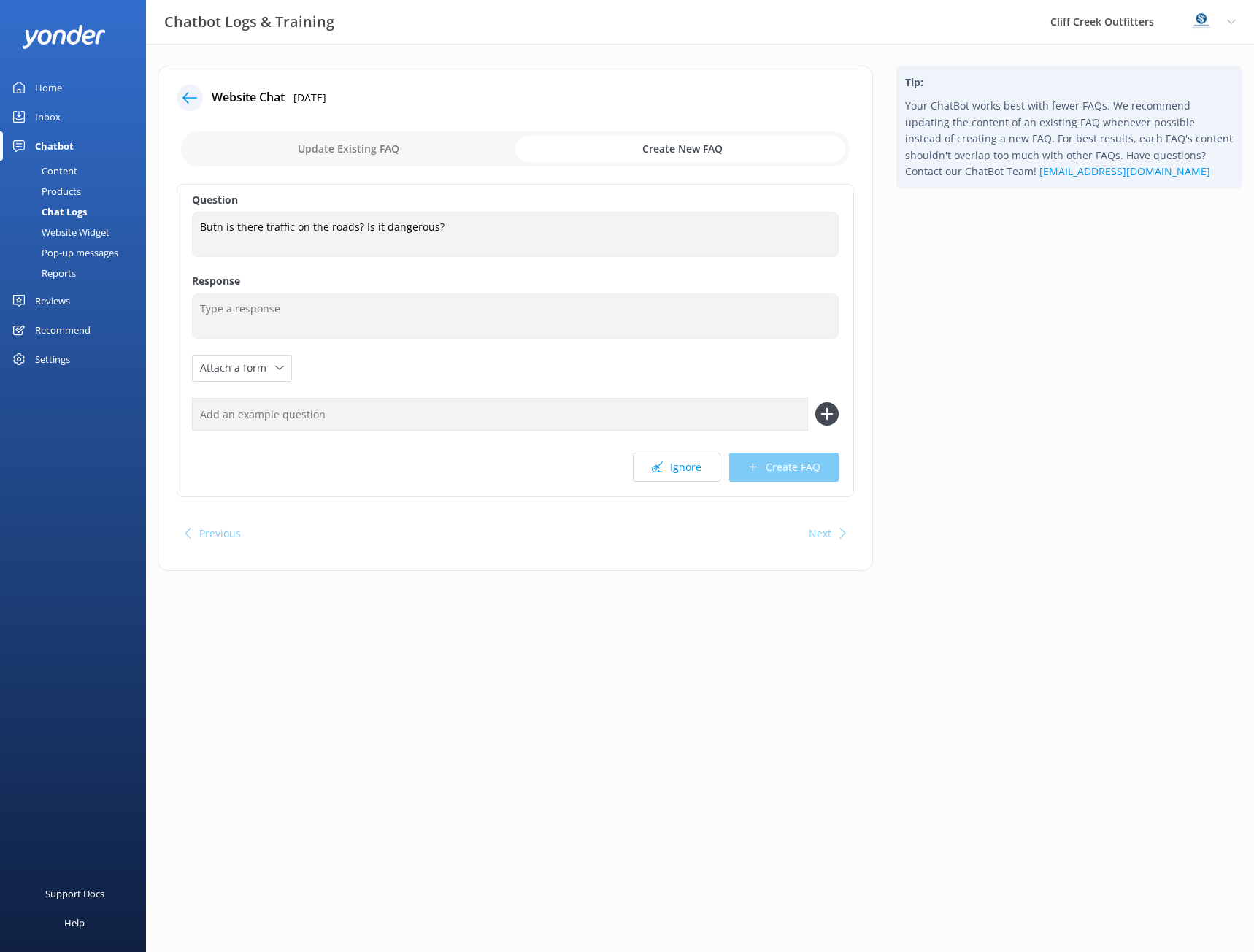
click at [369, 152] on input "checkbox" at bounding box center [515, 148] width 669 height 35
checkbox input "false"
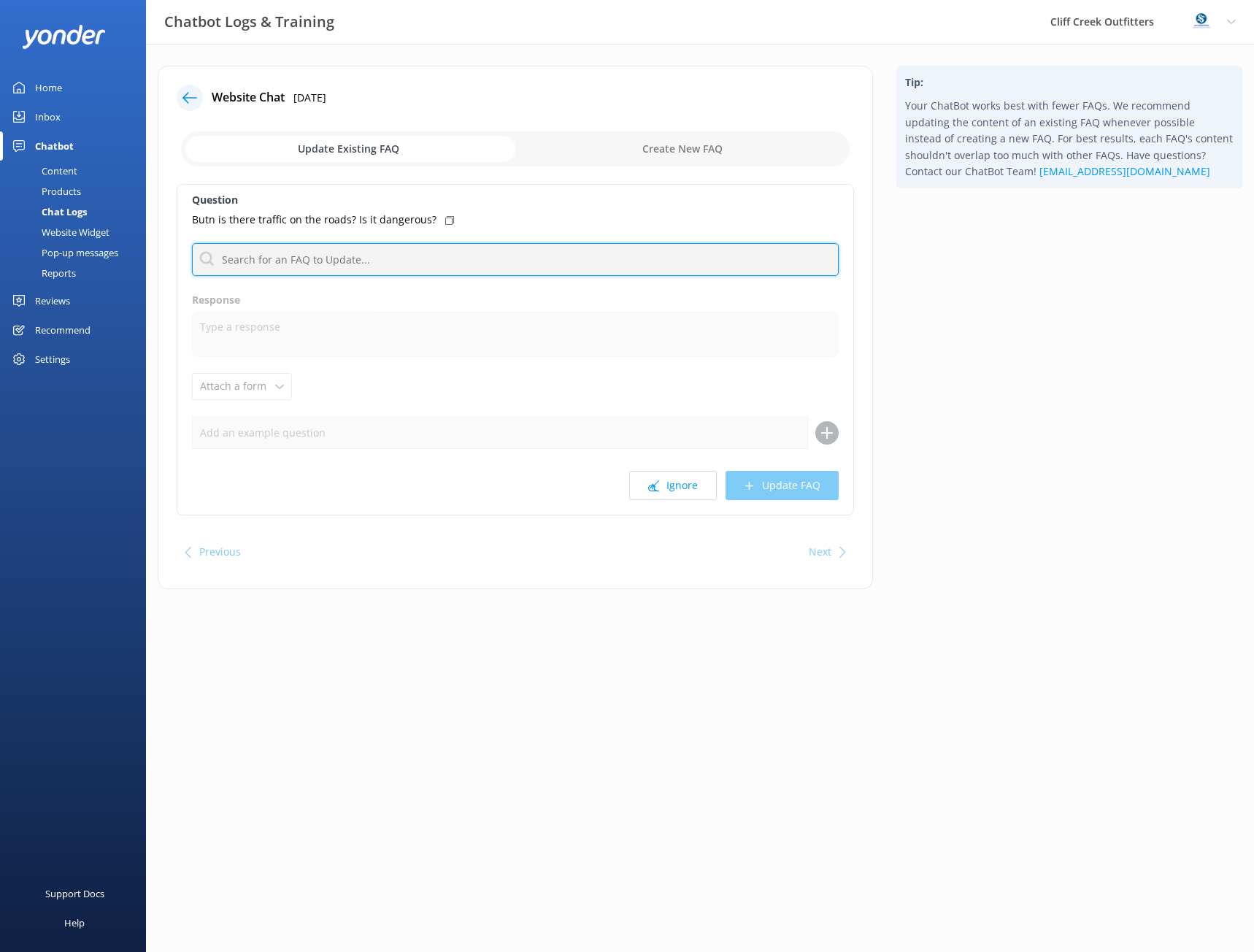
click at [287, 258] on input "text" at bounding box center [515, 259] width 647 height 33
paste input "Do I need to be an experienced cyclist?"
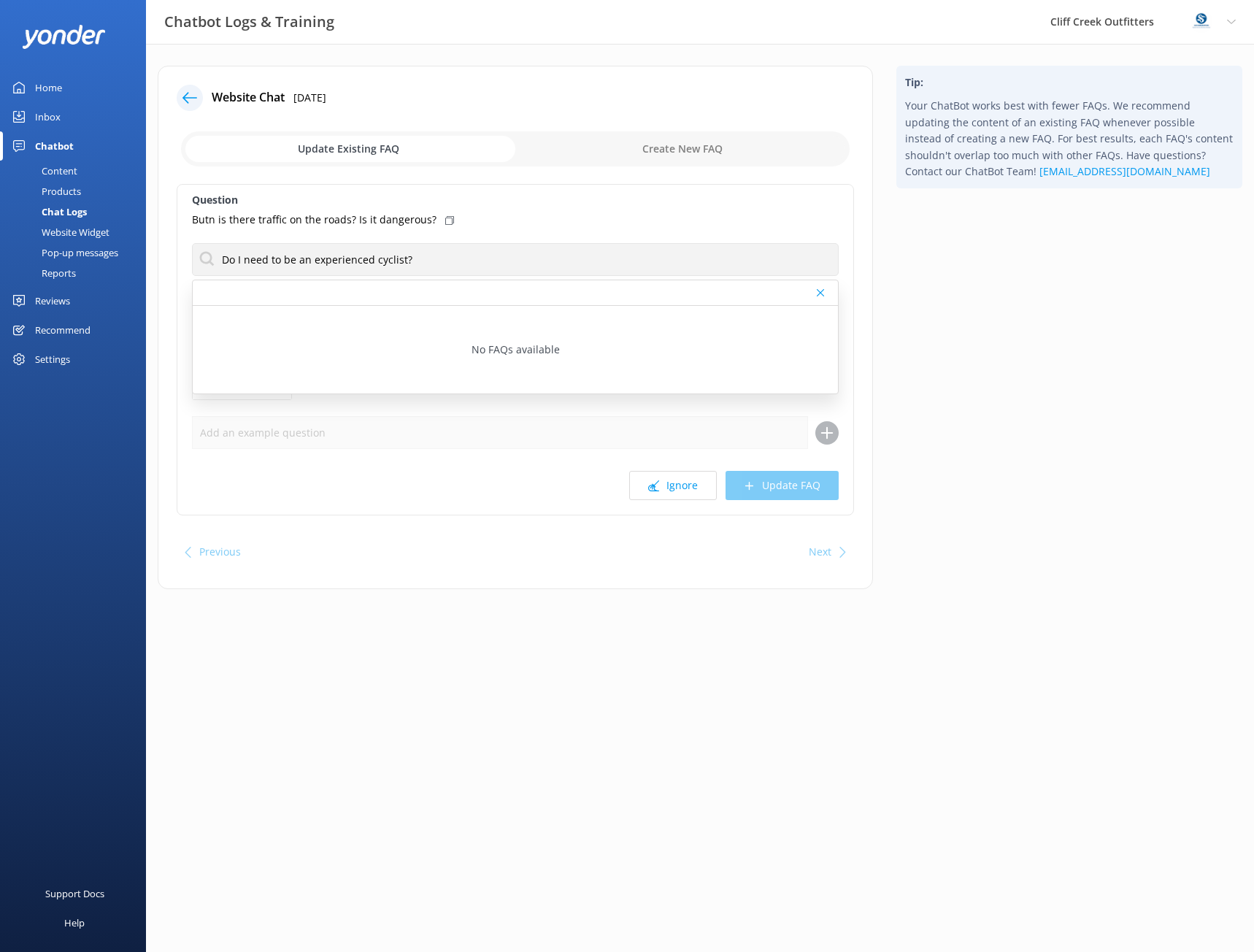
click at [677, 213] on div "Butn is there traffic on the roads? Is it dangerous?" at bounding box center [515, 220] width 647 height 16
click at [454, 256] on input "Do I need to be an experienced cyclist?" at bounding box center [515, 259] width 647 height 33
click at [430, 257] on input "Do I need to be an experienced cyclist?" at bounding box center [515, 259] width 647 height 33
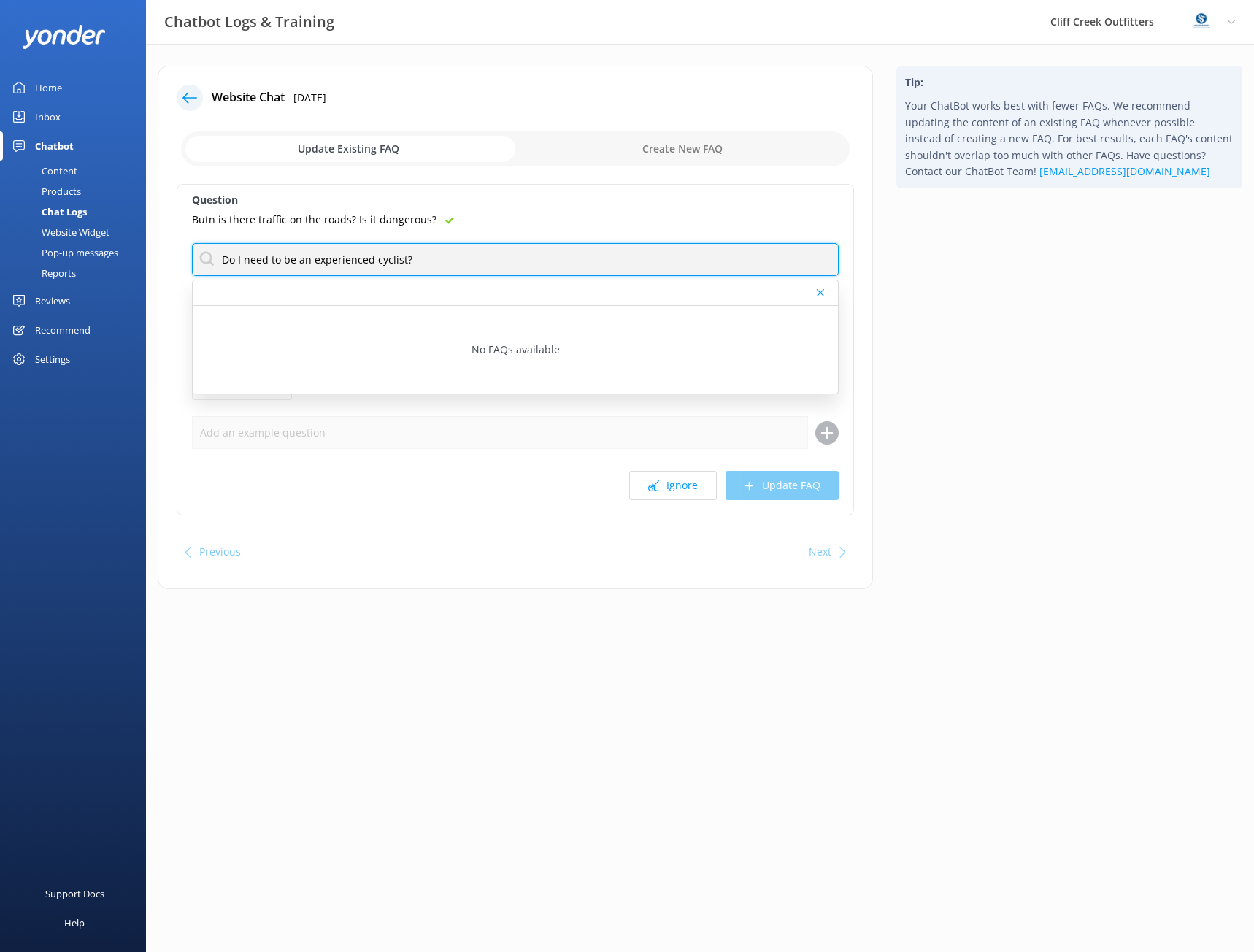
paste input "What will I see on this tour?"
click at [434, 255] on input "What will I see on this tour?" at bounding box center [515, 259] width 647 height 33
paste input "should I wear and bring?"
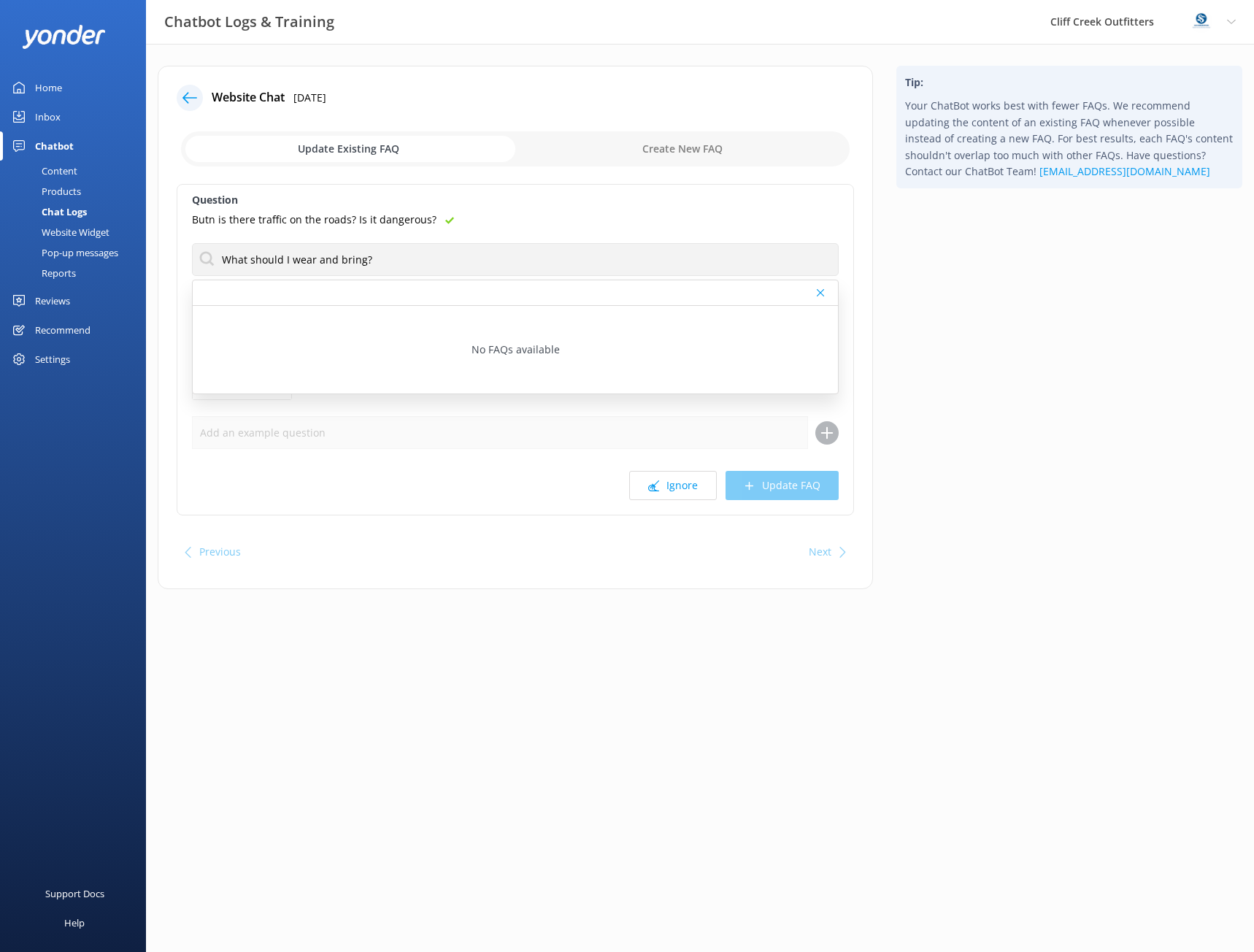
click at [930, 305] on div "Tip: Your ChatBot works best with fewer FAQs. We recommend updating the content…" at bounding box center [1069, 335] width 370 height 538
click at [617, 272] on input "What should I wear and bring?" at bounding box center [515, 259] width 647 height 33
paste input "How long are the rides"
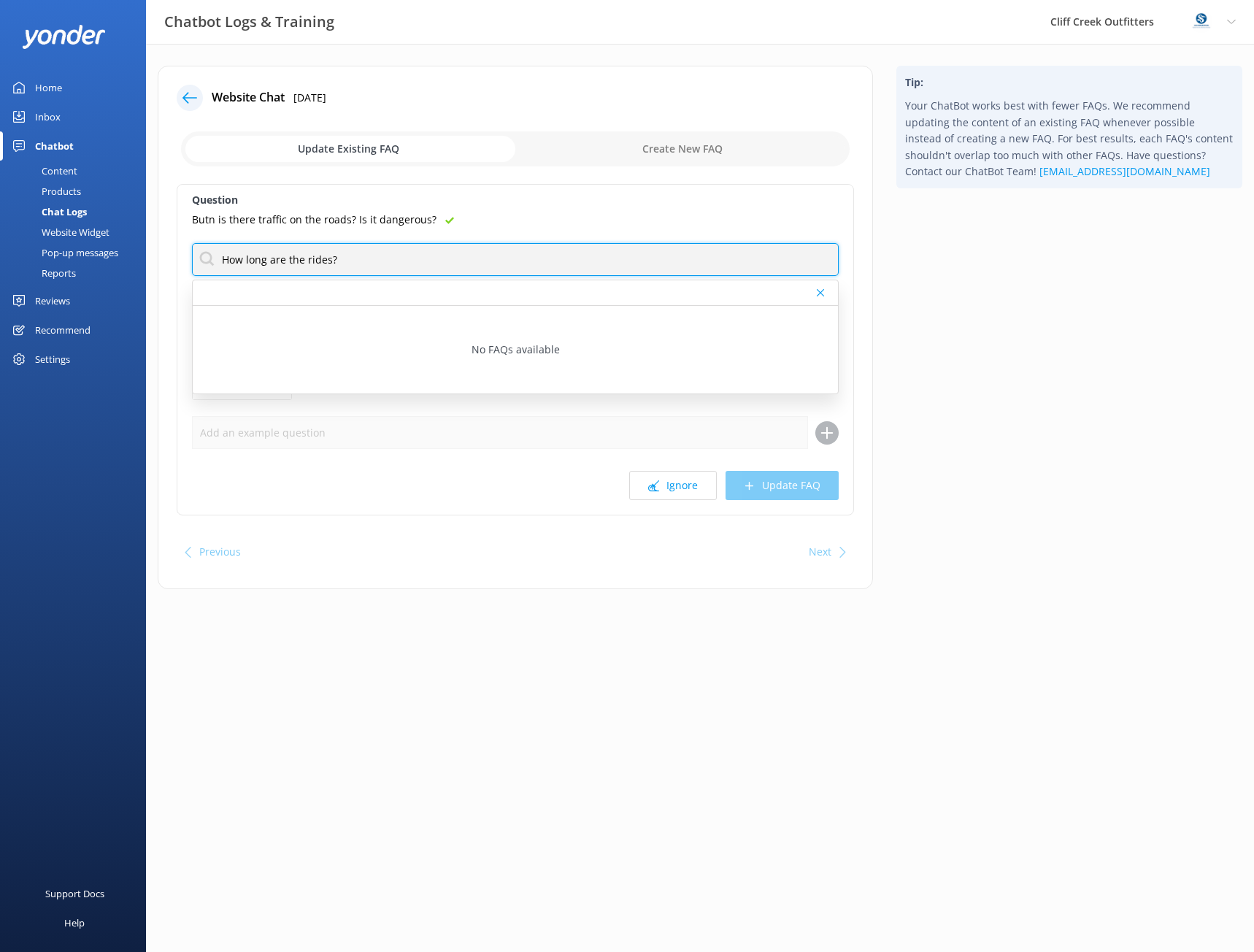
type input "How long are the rides?"
click at [1143, 540] on div "Tip: Your ChatBot works best with fewer FAQs. We recommend updating the content…" at bounding box center [1069, 335] width 370 height 538
click at [613, 158] on input "checkbox" at bounding box center [515, 148] width 669 height 35
checkbox input "true"
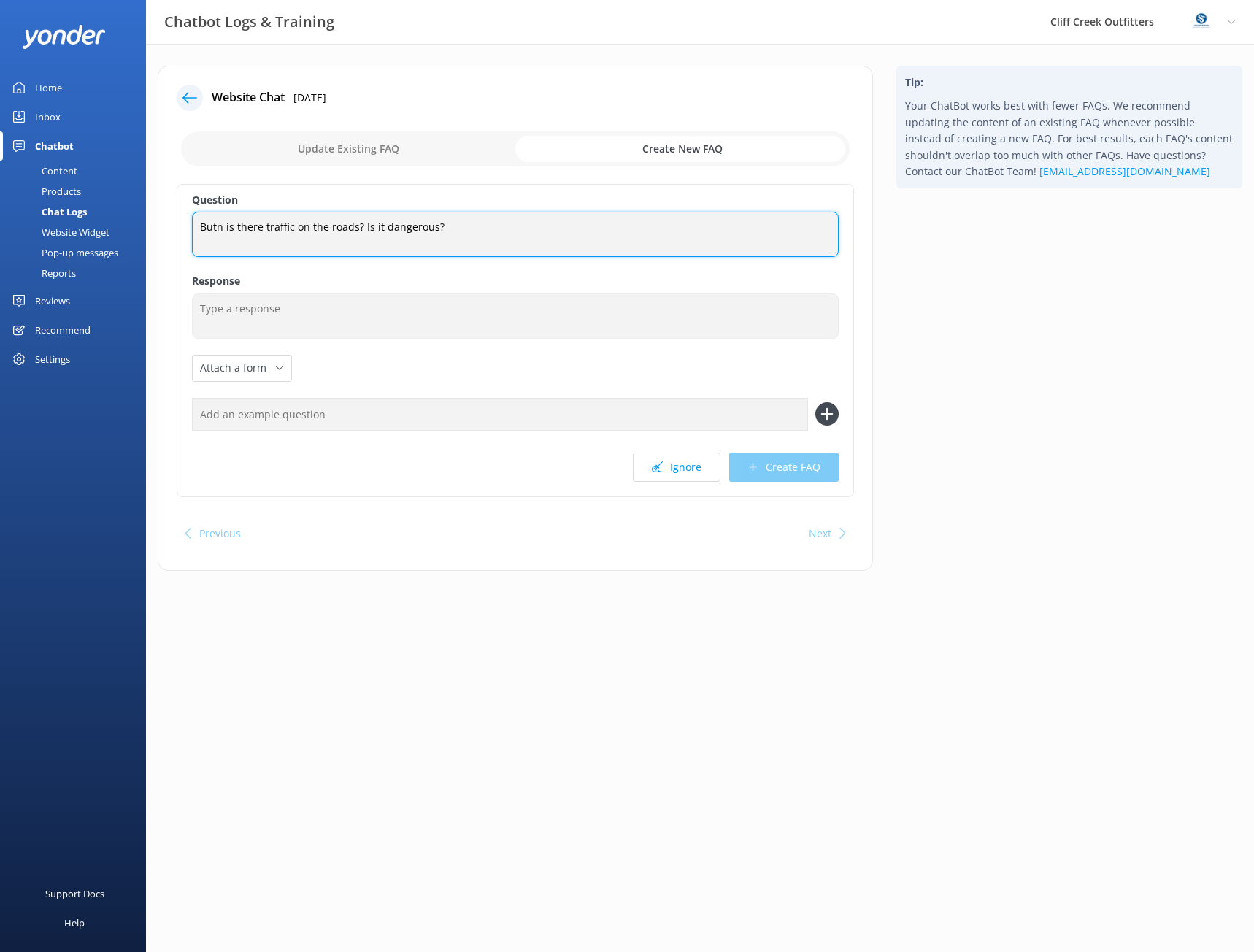
click at [467, 231] on textarea "Butn is there traffic on the roads? Is it dangerous?" at bounding box center [515, 235] width 647 height 45
paste textarea "Will I be on the road with traffic?"
type textarea "Will I be on the road with traffic?"
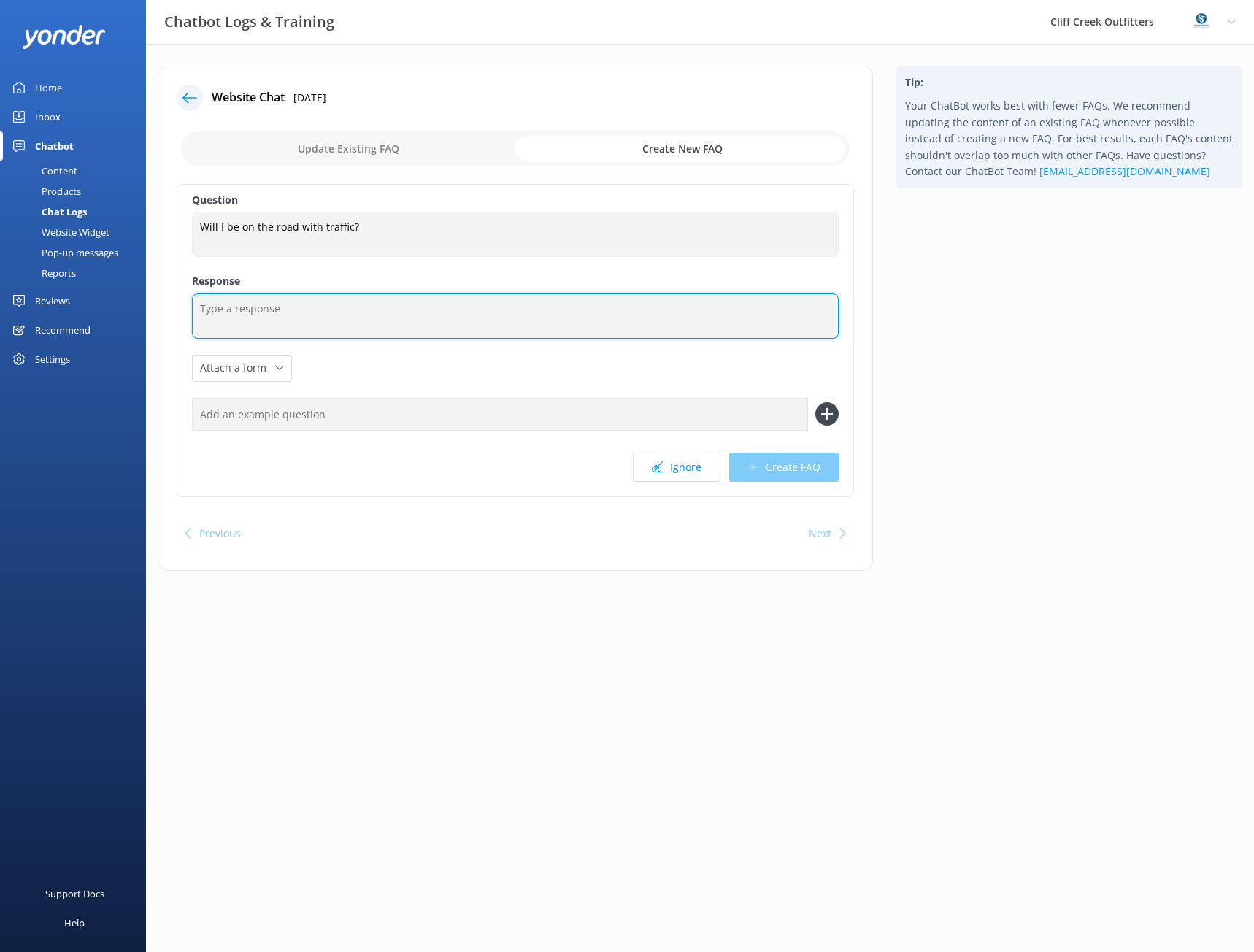
click at [365, 324] on textarea at bounding box center [515, 316] width 647 height 45
paste textarea "Some of our routes include road ways that have ample designated bikeways. Pleas…"
type textarea "Some of our routes include road ways that have ample designated bikeways. Pleas…"
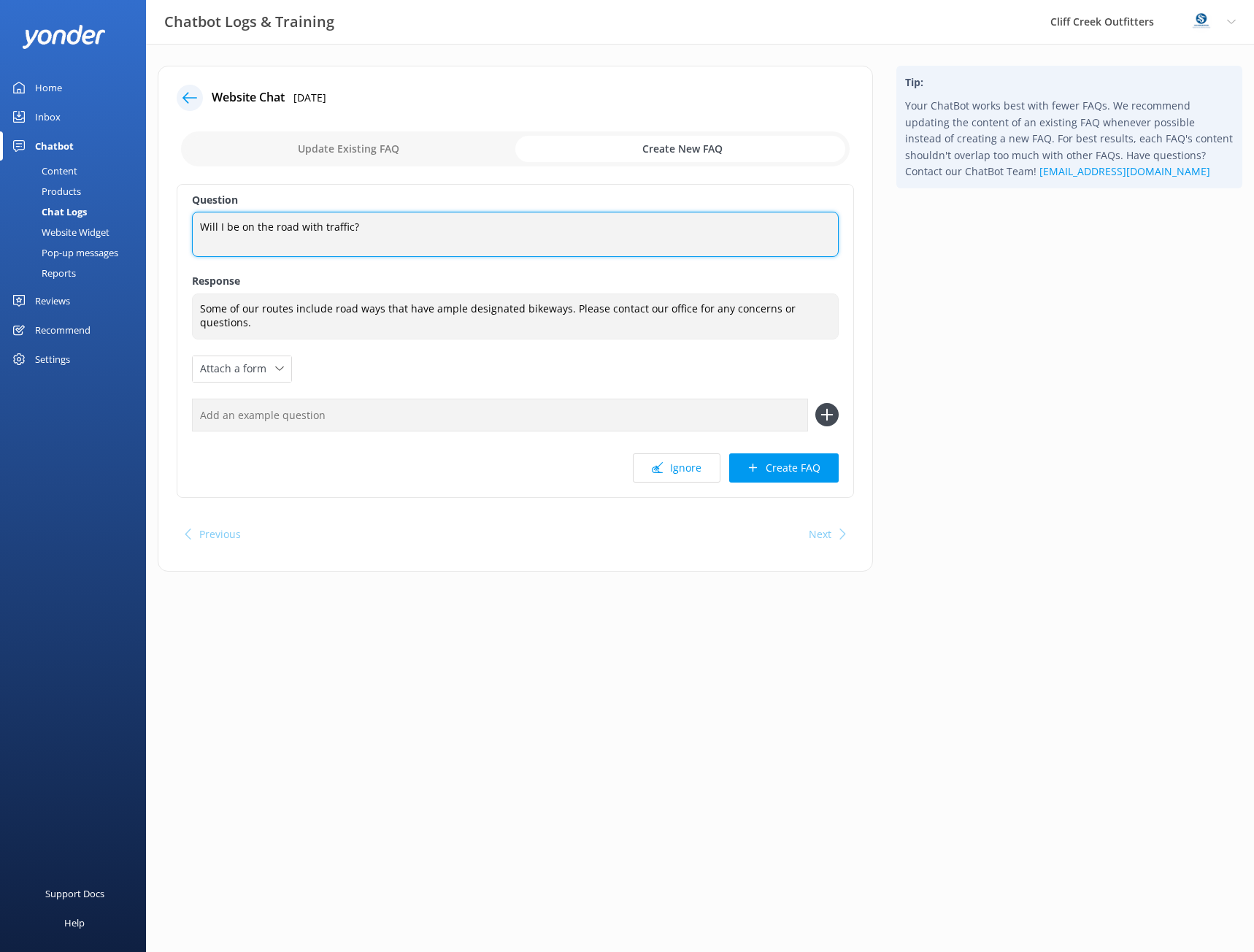
click at [417, 238] on textarea "Will I be on the road with traffic?" at bounding box center [515, 235] width 647 height 45
click at [421, 227] on textarea "Will I be on the road with traffic?" at bounding box center [515, 235] width 647 height 45
click at [373, 227] on textarea "Will I be on the road with traffic? Is it Dangerous?" at bounding box center [515, 235] width 647 height 45
type textarea "Will I be on the road with traffic? Is it dangerous?"
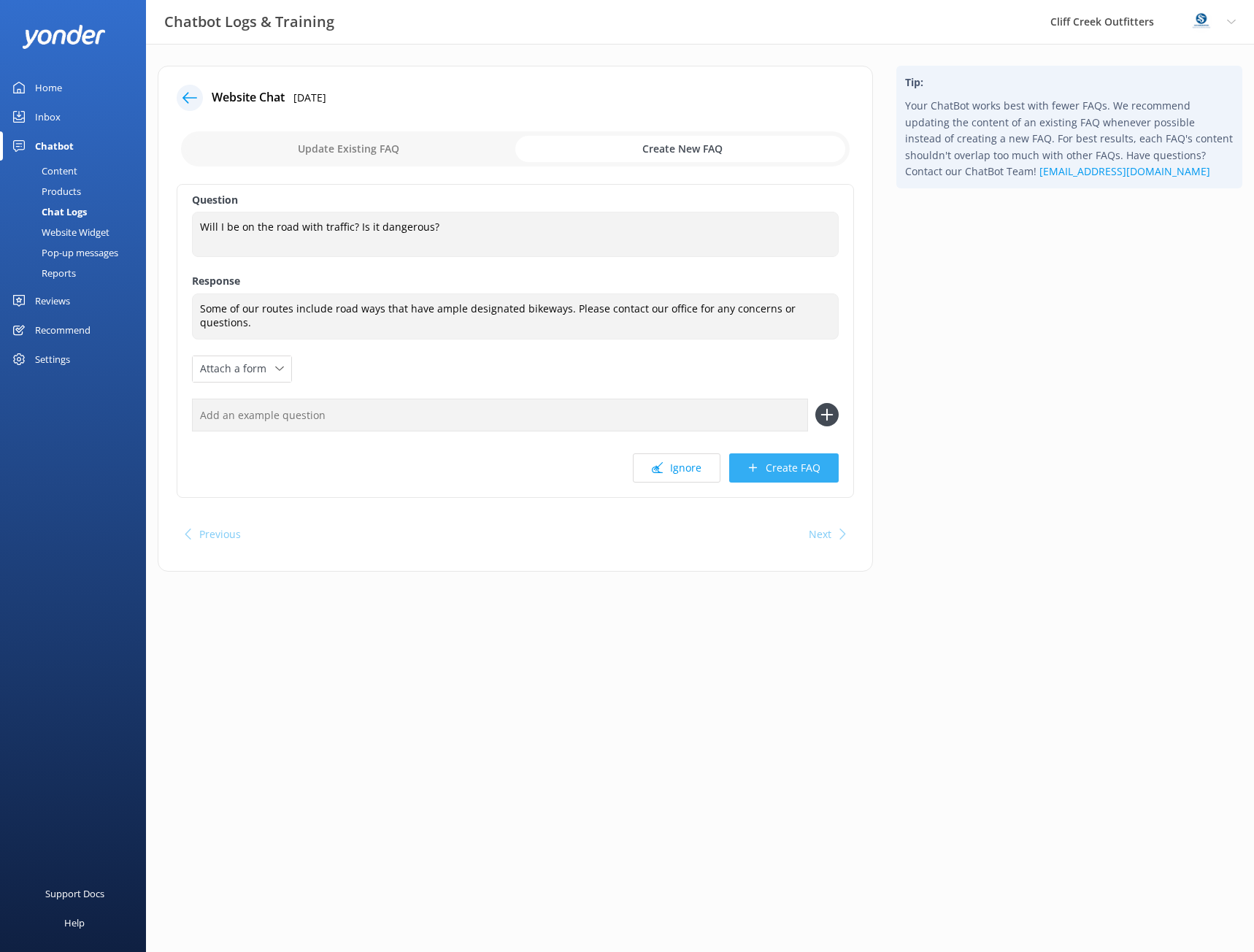
click at [823, 471] on button "Create FAQ" at bounding box center [783, 468] width 109 height 30
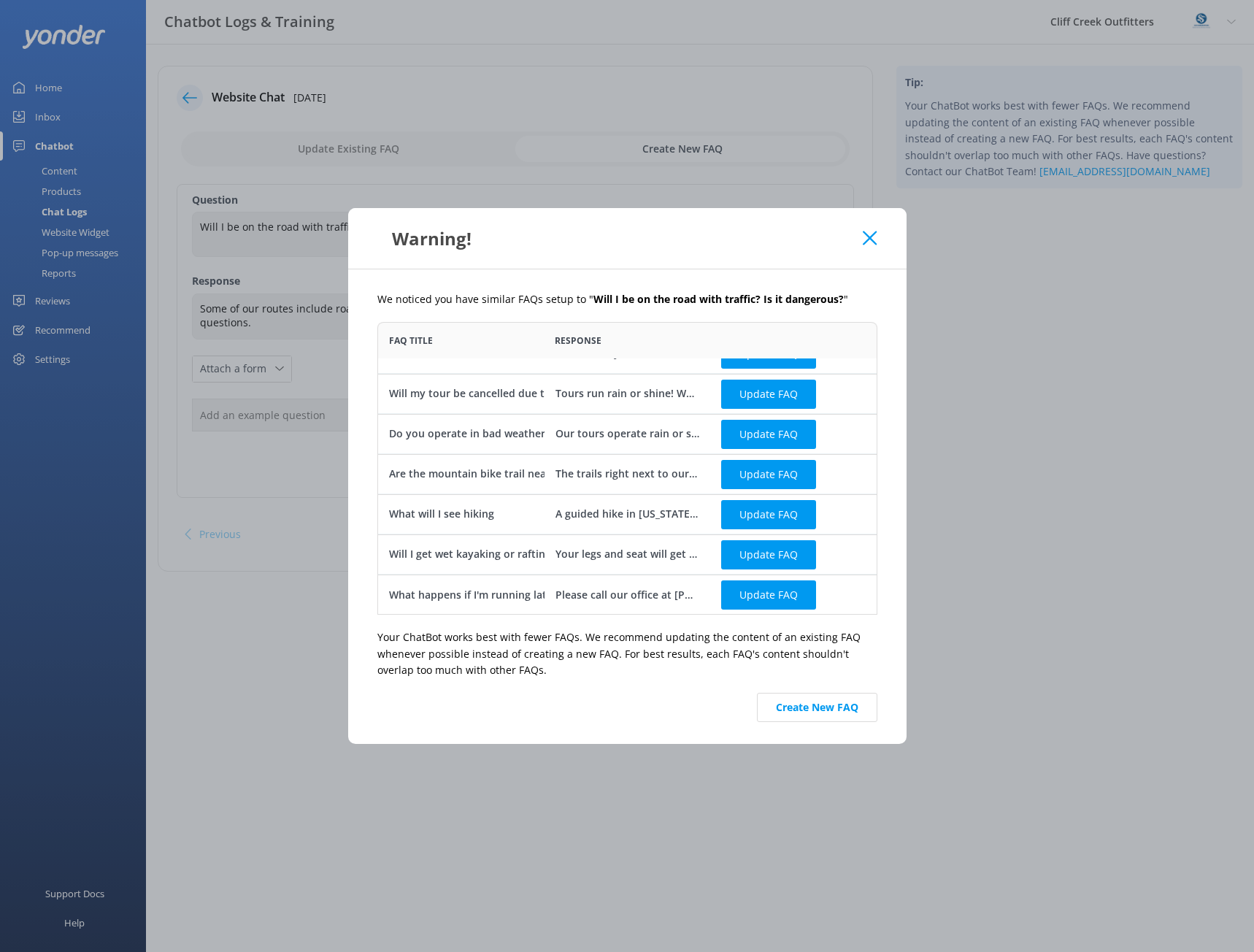
scroll to position [26, 0]
click at [828, 708] on button "Create New FAQ" at bounding box center [817, 707] width 120 height 30
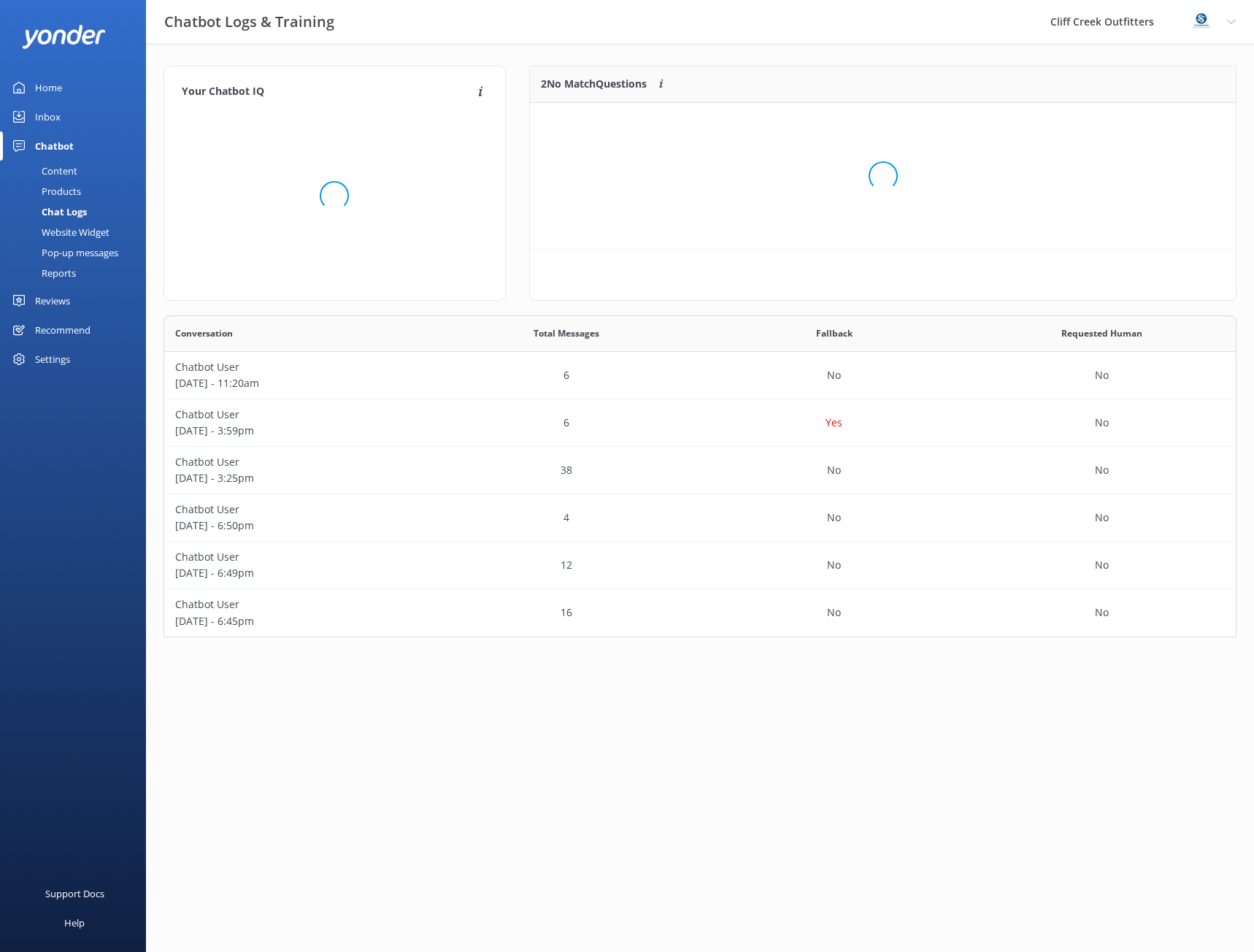
scroll to position [172, 696]
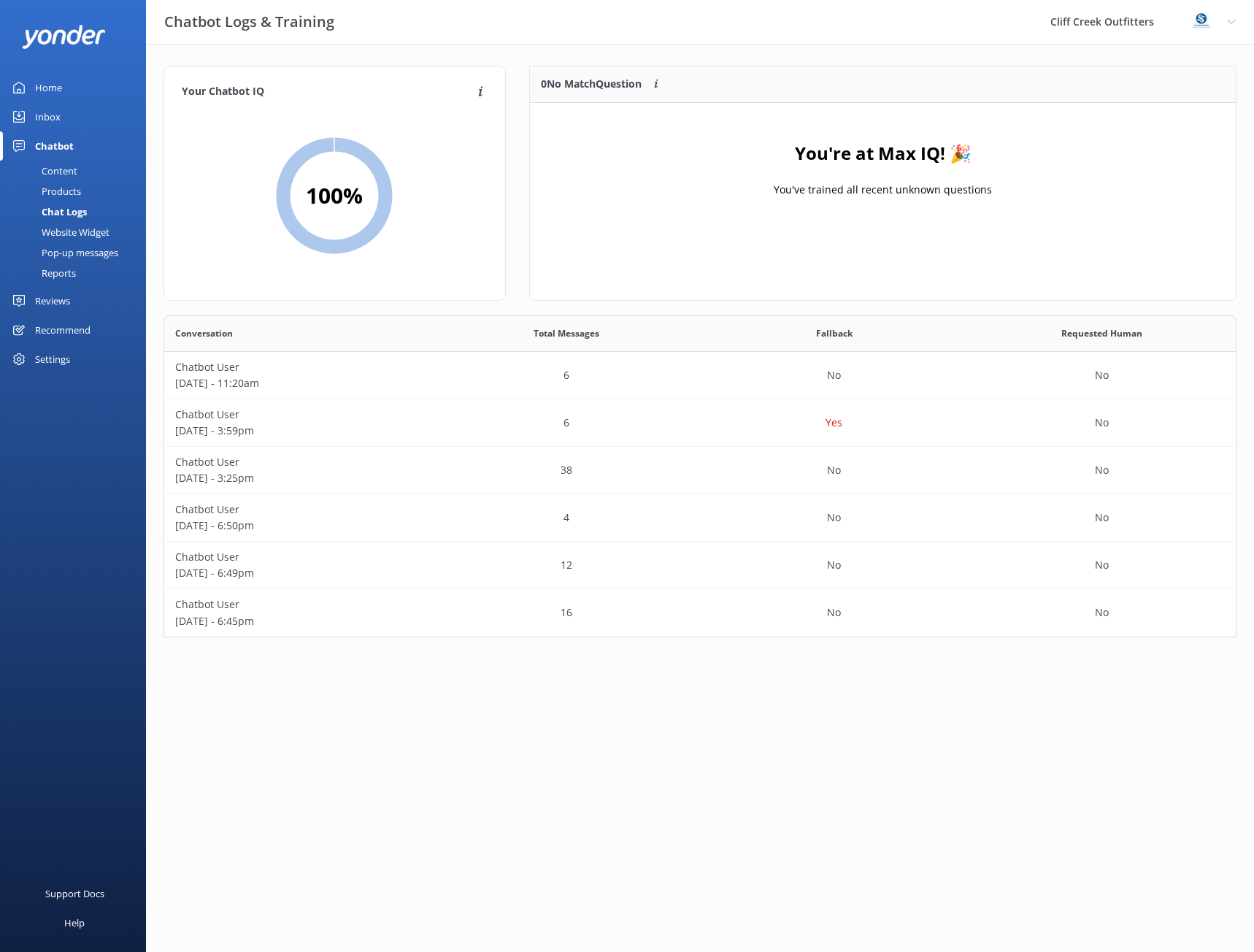
click at [51, 86] on div "Home" at bounding box center [48, 88] width 27 height 30
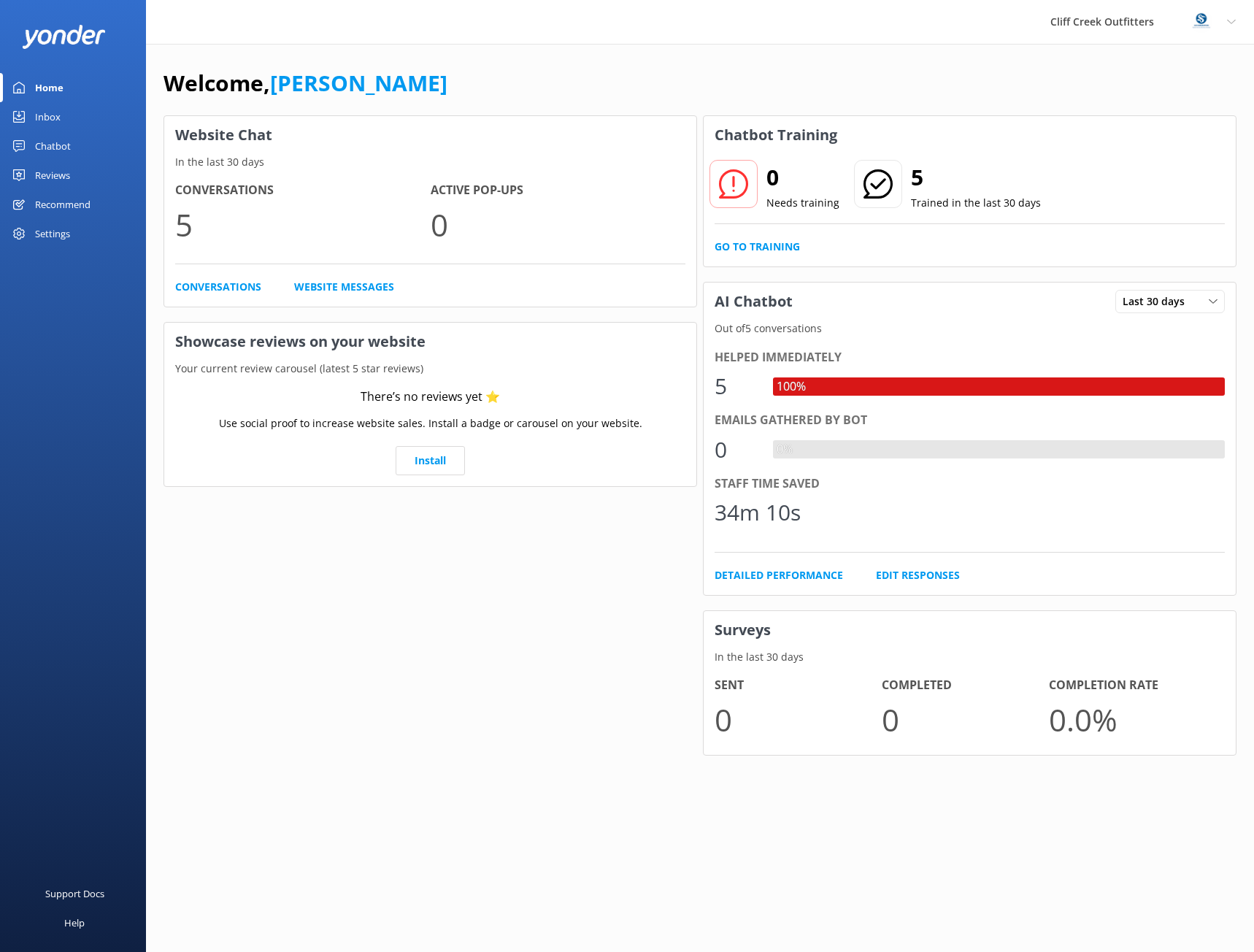
click at [55, 116] on div "Inbox" at bounding box center [47, 117] width 26 height 30
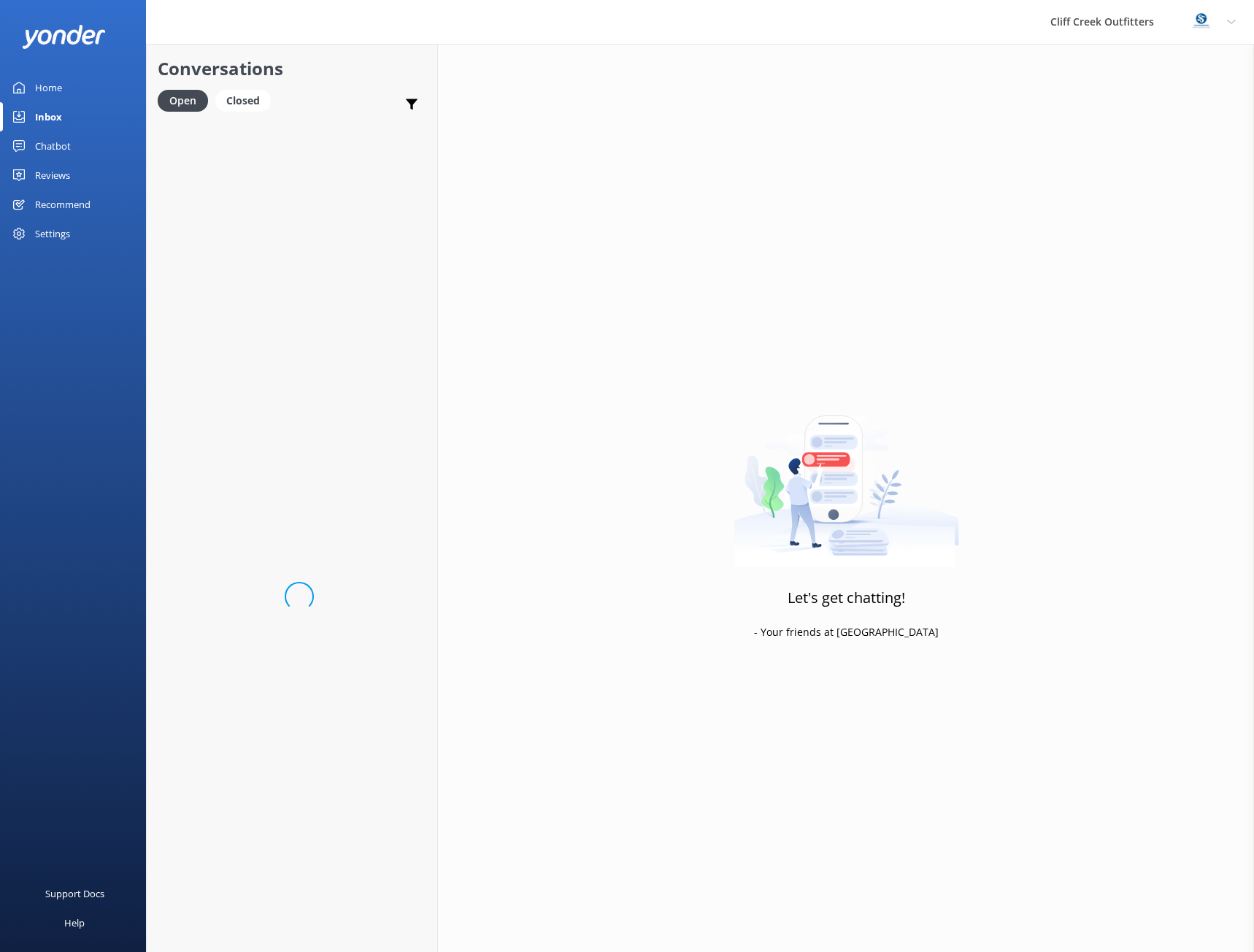
click at [61, 148] on div "Chatbot" at bounding box center [53, 146] width 36 height 30
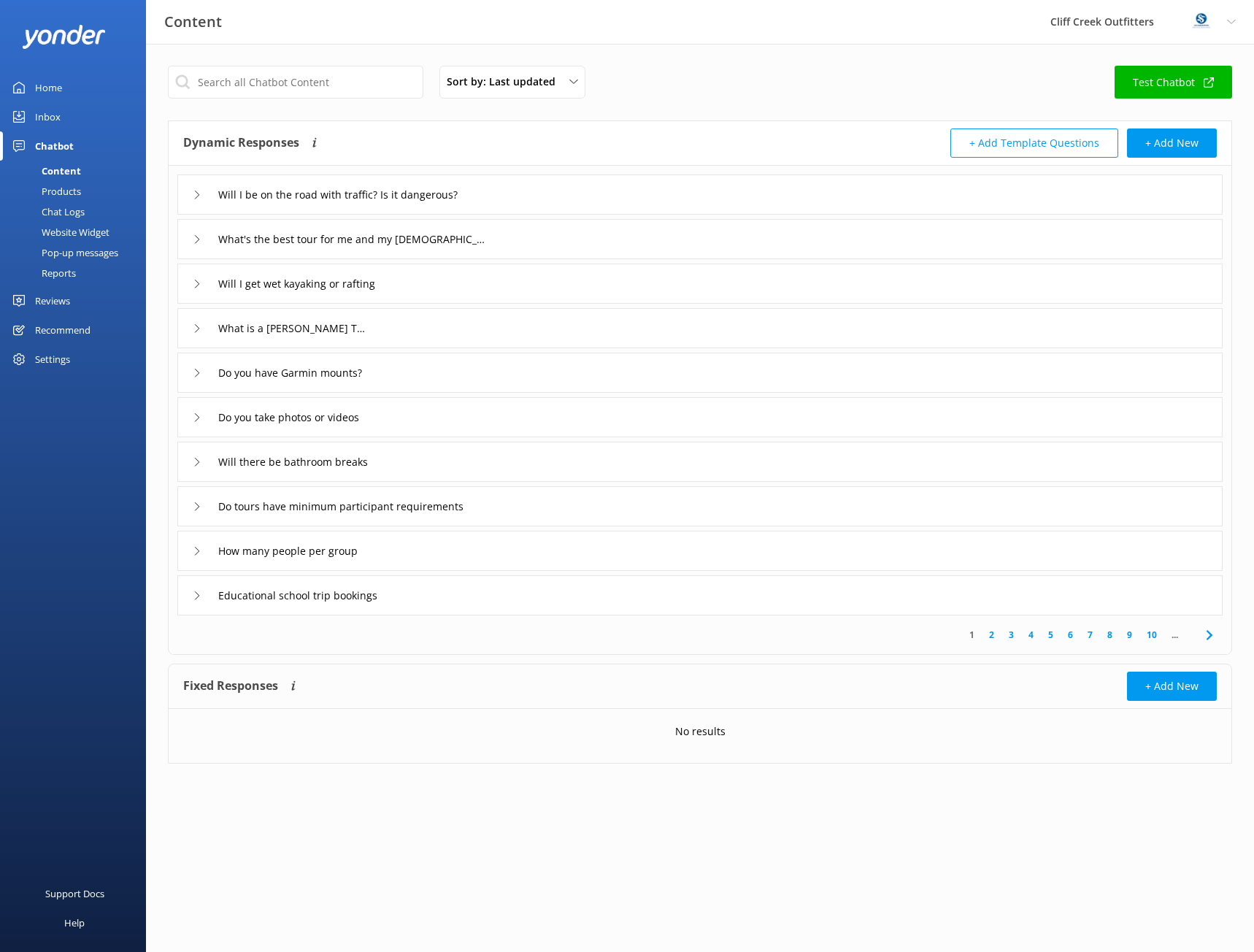
click at [66, 211] on div "Chat Logs" at bounding box center [47, 211] width 76 height 20
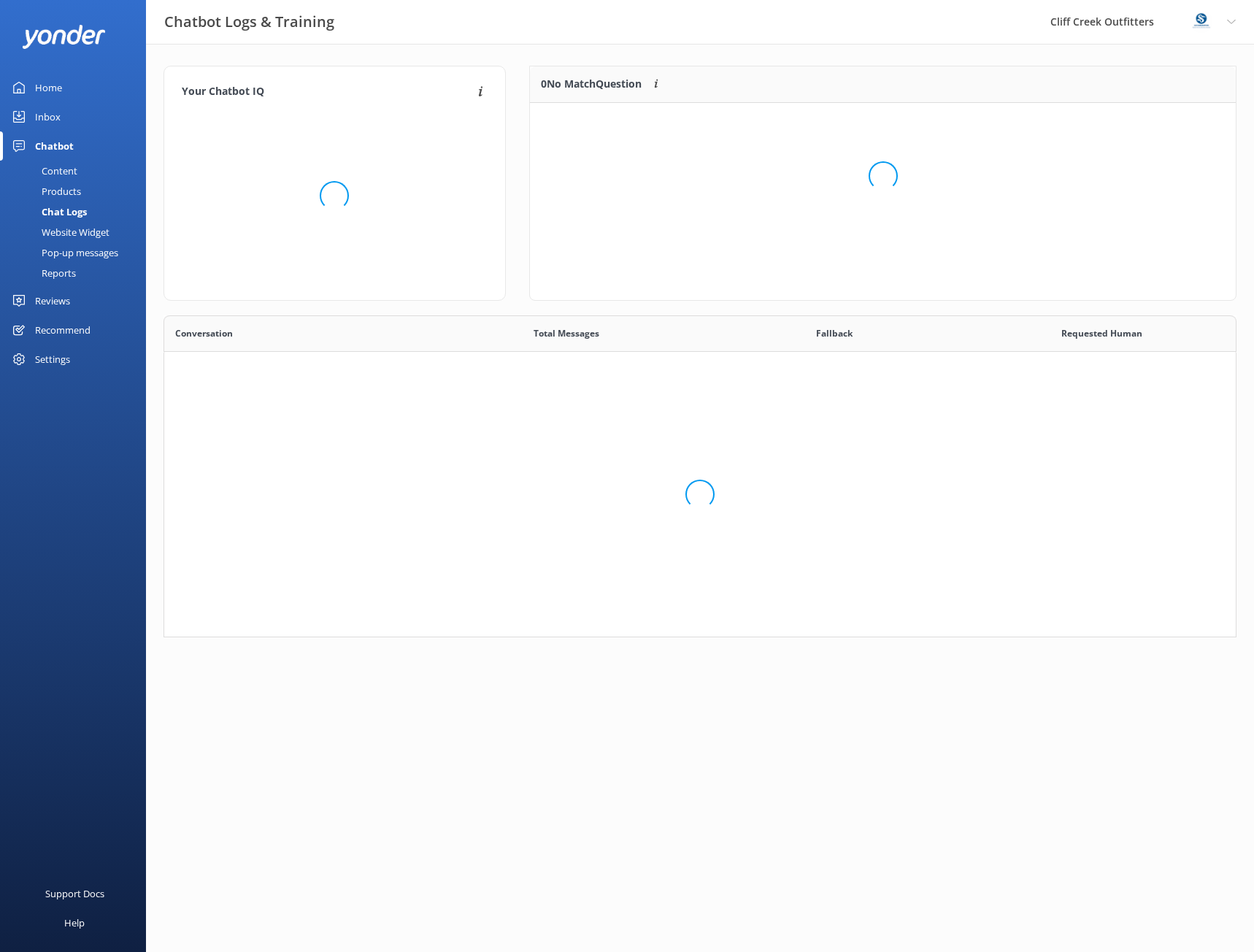
scroll to position [311, 1062]
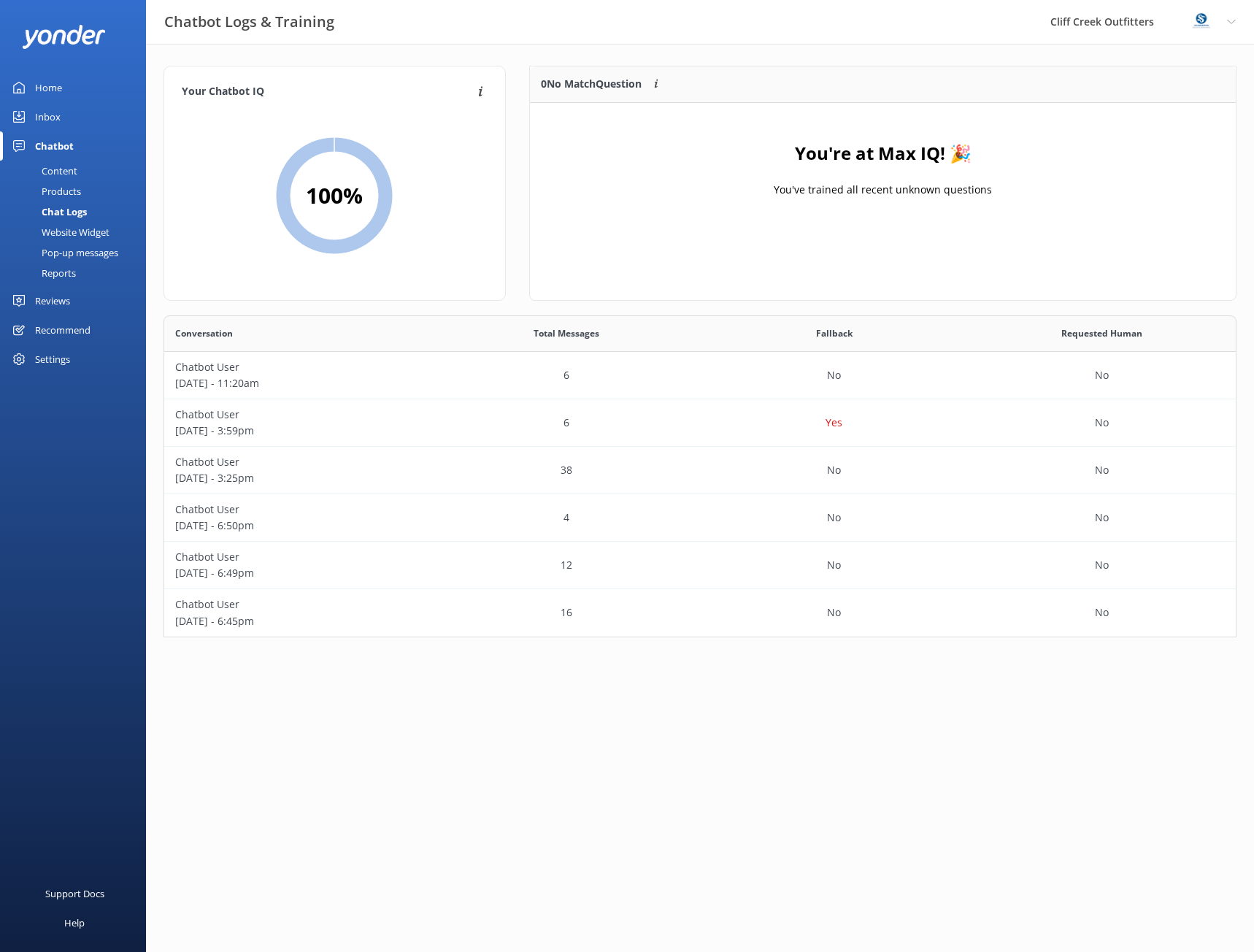
click at [78, 232] on div "Website Widget" at bounding box center [59, 232] width 101 height 20
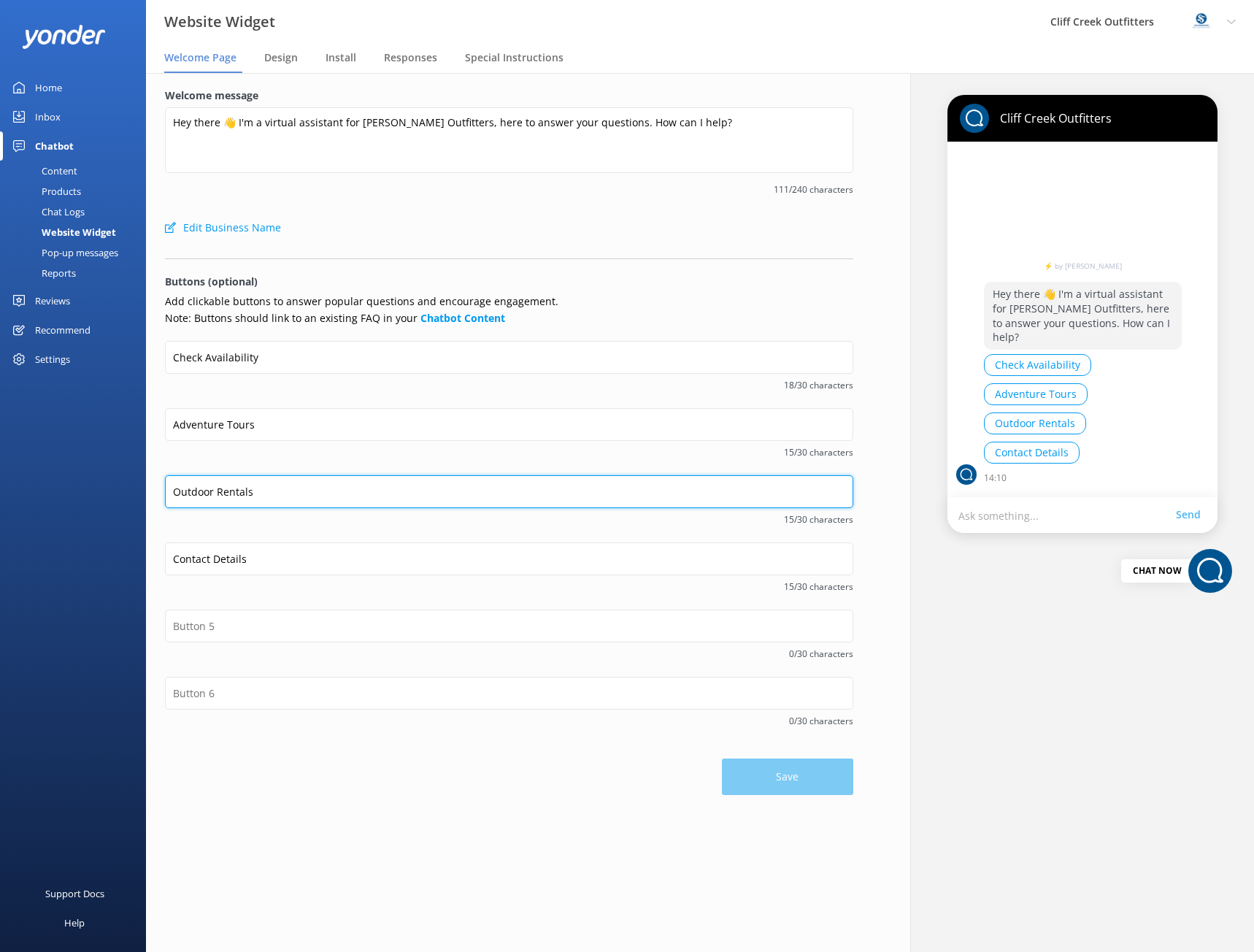
click at [273, 495] on input "Outdoor Rentals" at bounding box center [509, 492] width 689 height 33
click at [259, 491] on input "Outdoor Rentals (Bikes, Paddle" at bounding box center [509, 492] width 689 height 33
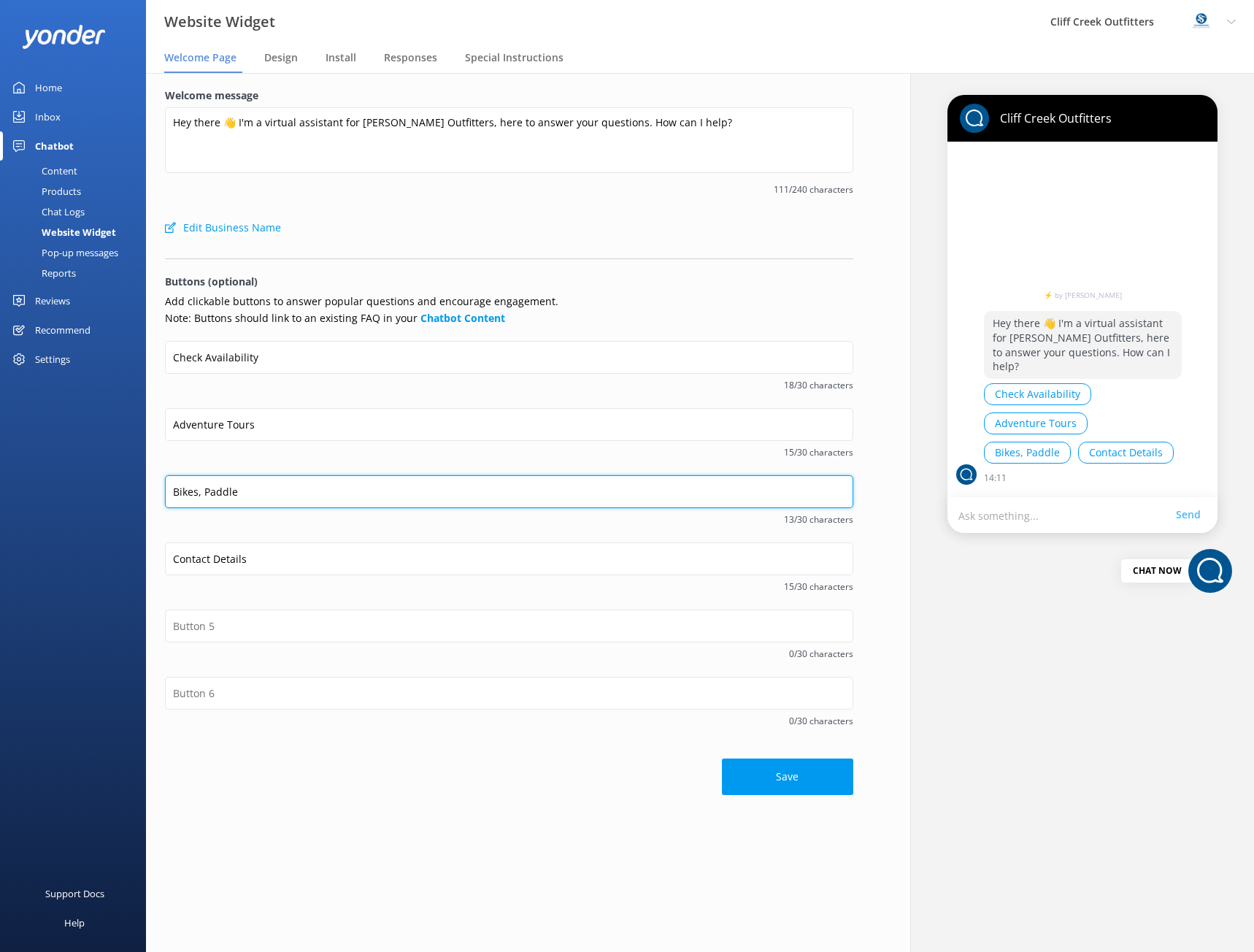
click at [264, 492] on input "Bikes, Paddle" at bounding box center [509, 492] width 689 height 33
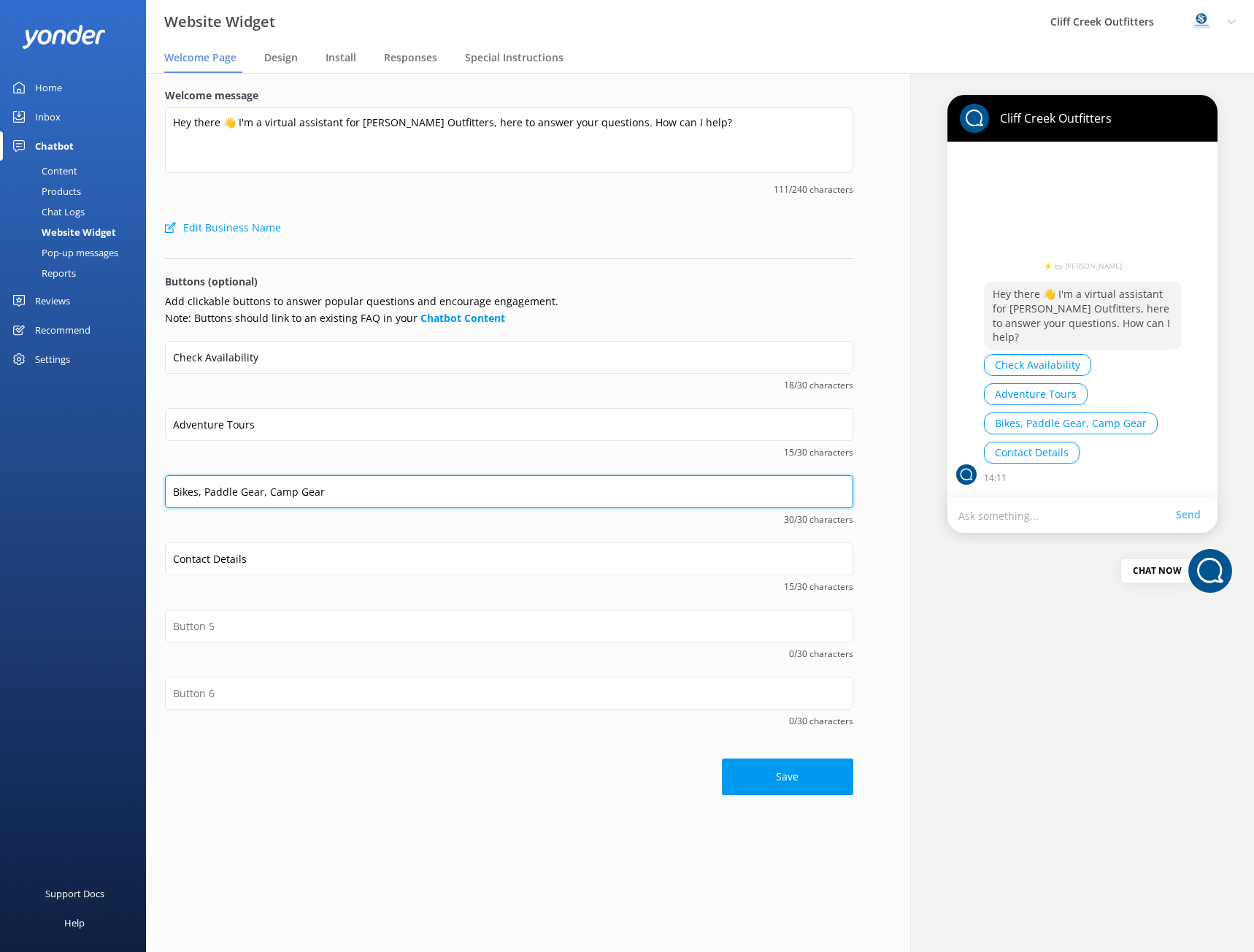
drag, startPoint x: 333, startPoint y: 495, endPoint x: 170, endPoint y: 499, distance: 163.0
click at [170, 499] on input "Bikes, Paddle Gear, Camp Gear" at bounding box center [509, 492] width 689 height 33
click at [246, 495] on input "Bikes, Paddle Gear, Camp Gear" at bounding box center [509, 492] width 689 height 33
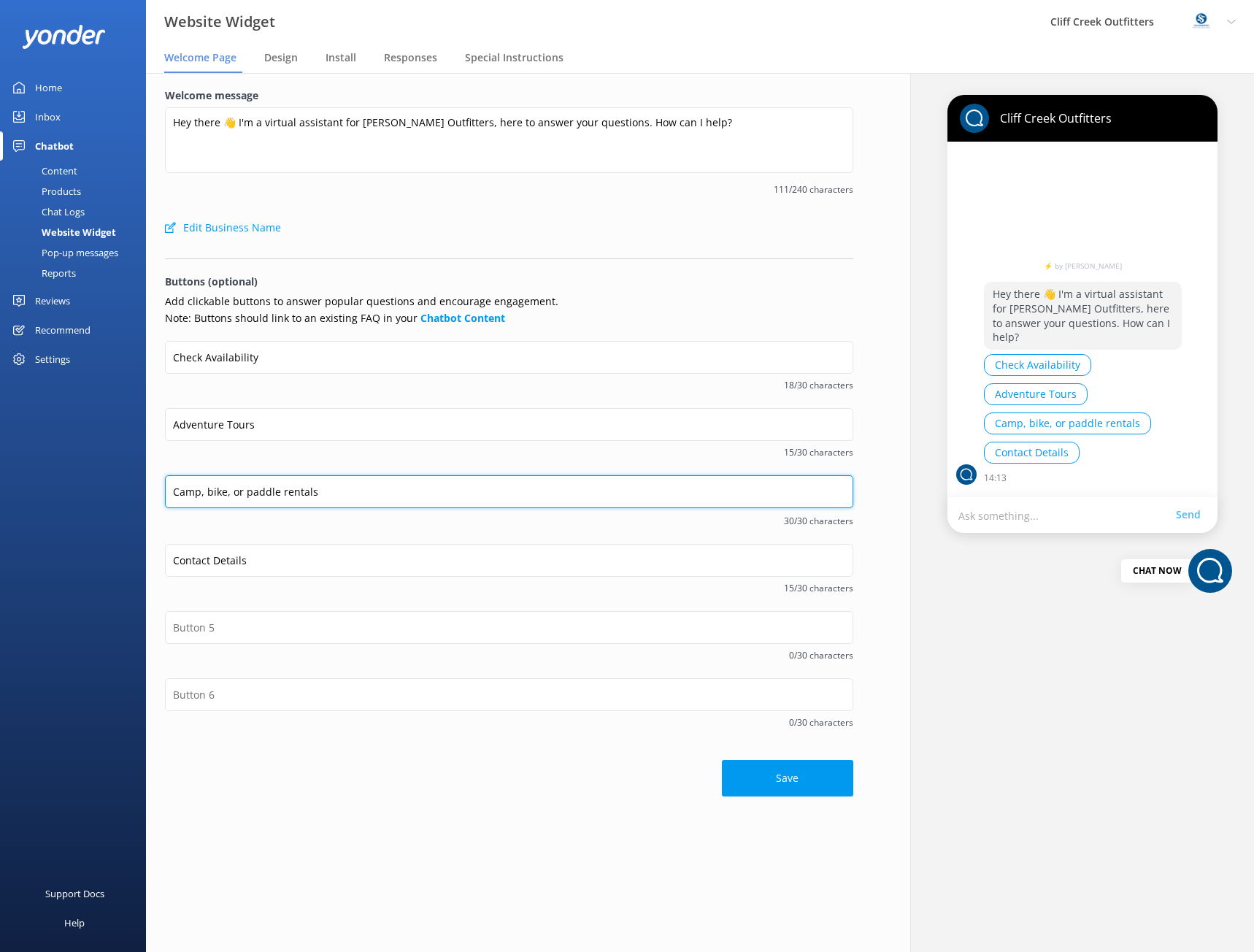
click at [210, 492] on input "Camp, bike, or paddle rentals" at bounding box center [509, 492] width 689 height 33
type input "Bike, Paddle, or Camp Rentals"
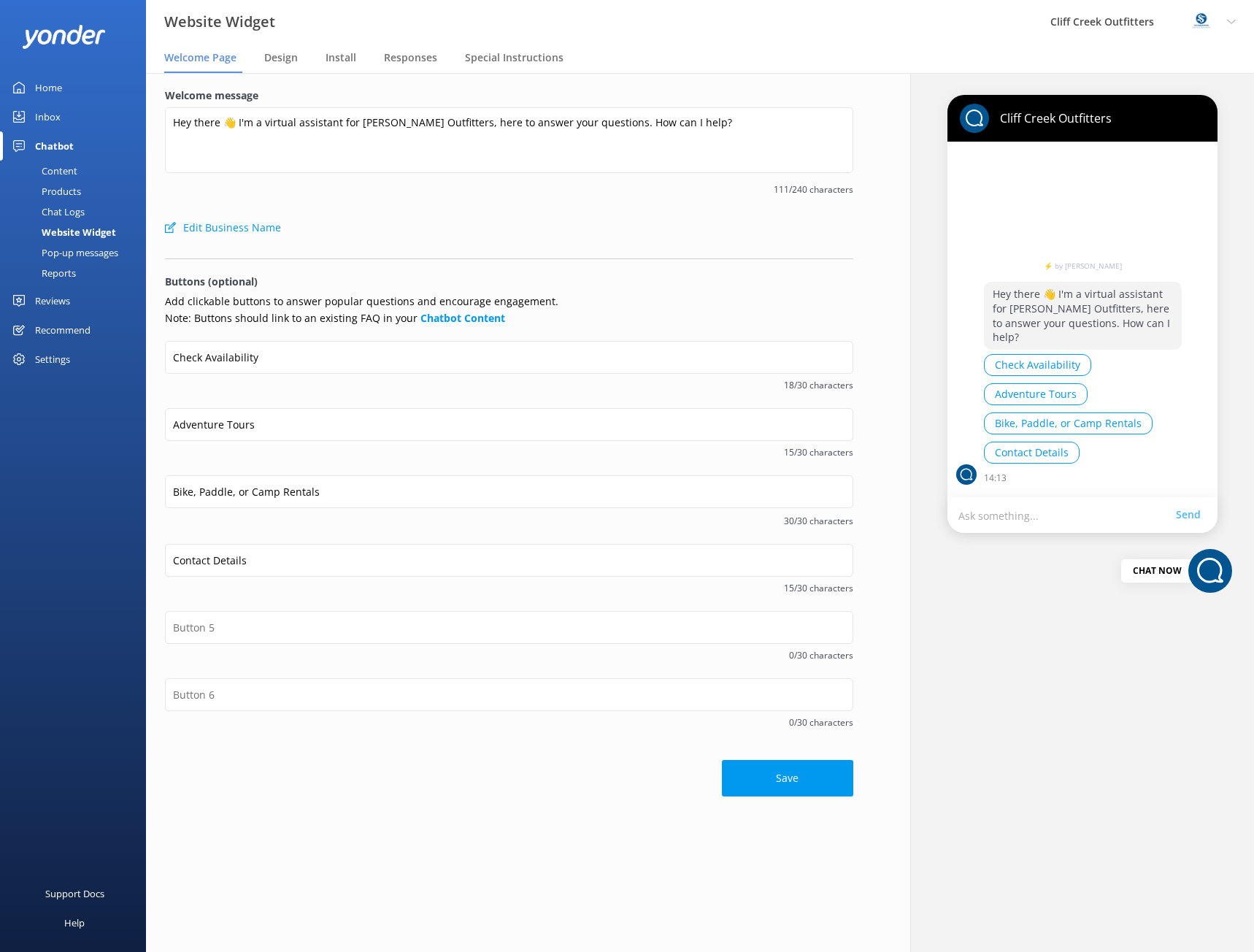
click at [335, 519] on span "30/30 characters" at bounding box center [509, 521] width 689 height 14
click at [1013, 426] on button "Bike, Paddle, or Camp Rentals" at bounding box center [1068, 423] width 168 height 22
click at [1113, 422] on button "Bike, Paddle, or Camp Rentals" at bounding box center [1068, 423] width 168 height 22
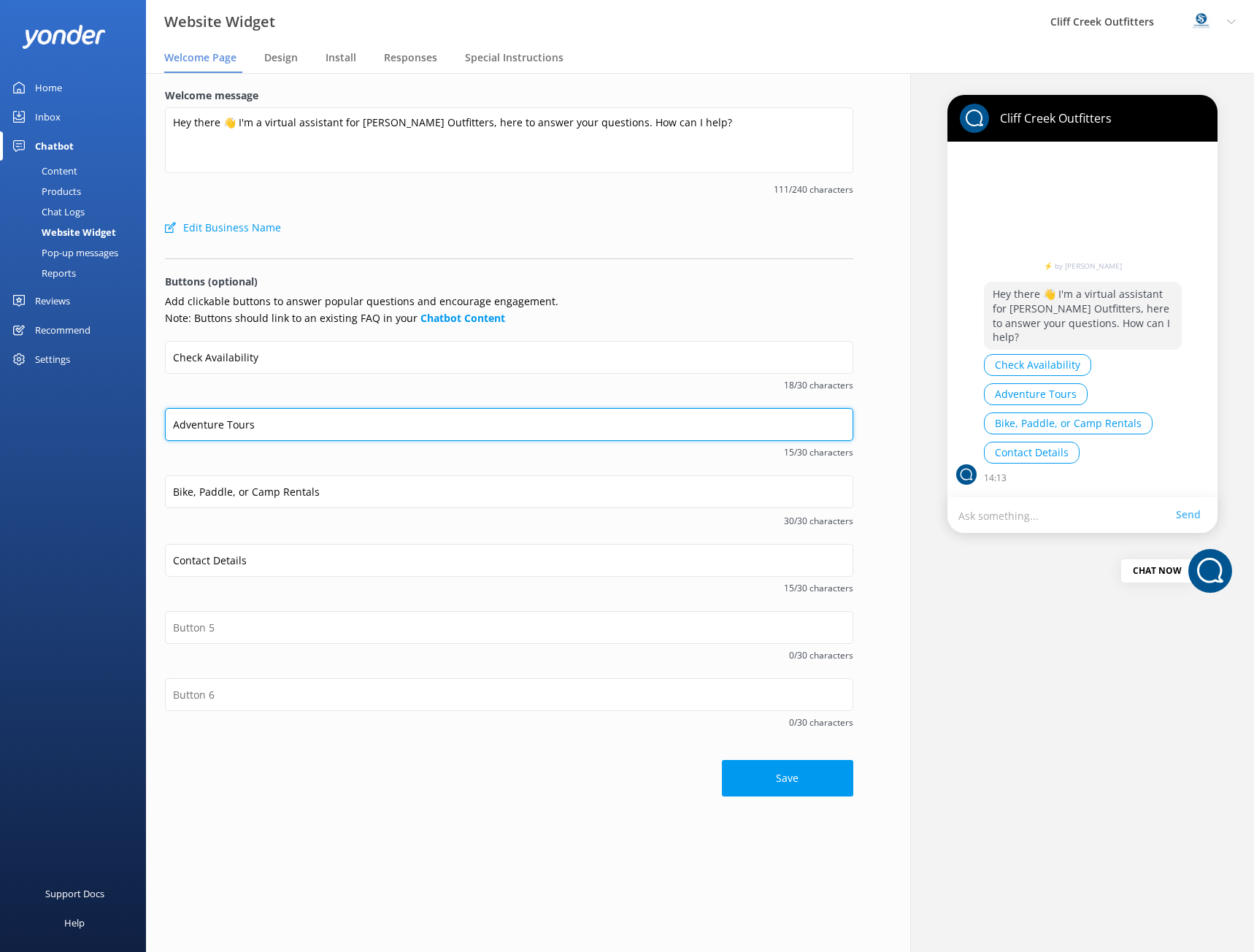
click at [196, 425] on input "Adventure Tours" at bounding box center [509, 425] width 689 height 33
type input "Outdoor Tours"
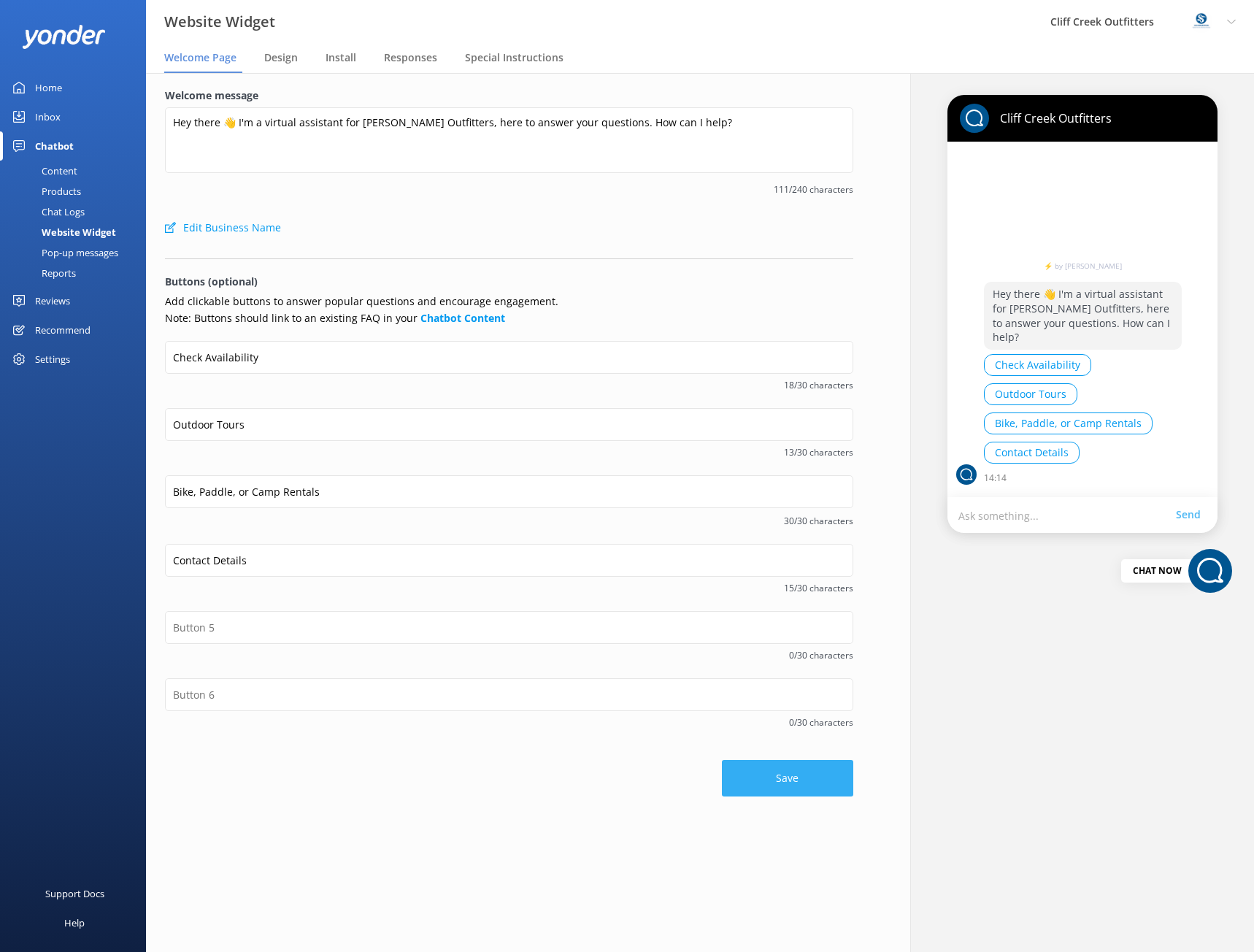
click at [811, 773] on button "Save" at bounding box center [787, 778] width 131 height 36
drag, startPoint x: 1020, startPoint y: 338, endPoint x: 992, endPoint y: 291, distance: 54.7
click at [992, 291] on p "Hey there 👋 I'm a virtual assistant for Cliff Creek Outfitters, here to answer …" at bounding box center [1082, 315] width 198 height 67
copy p "Hey there 👋 I'm a virtual assistant for Cliff Creek Outfitters, here to answer …"
click at [1076, 294] on p "Hey there 👋 I'm a virtual assistant for Cliff Creek Outfitters, here to answer …" at bounding box center [1082, 315] width 198 height 67
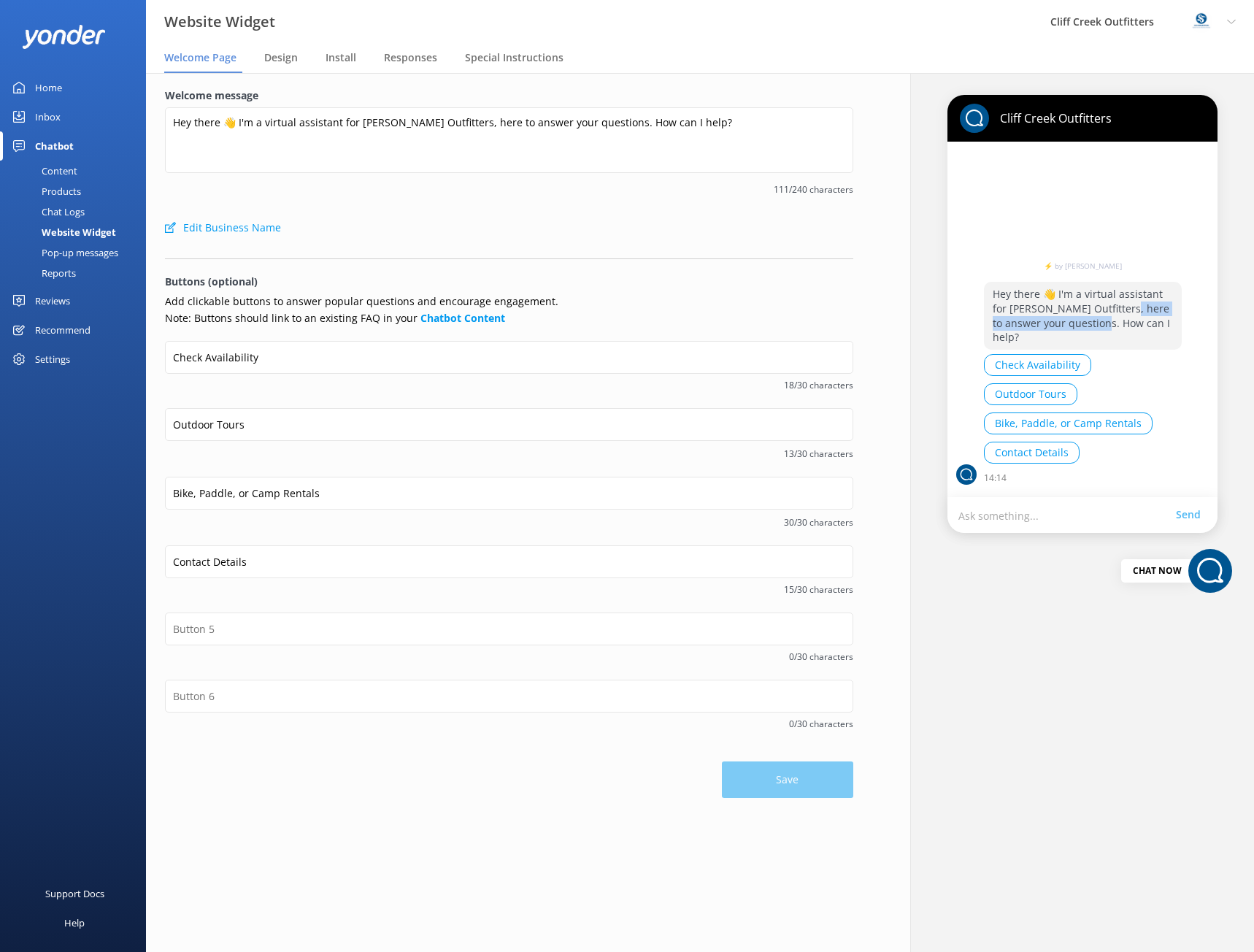
drag, startPoint x: 1112, startPoint y: 307, endPoint x: 1104, endPoint y: 323, distance: 17.9
click at [1104, 323] on p "Hey there 👋 I'm a virtual assistant for Cliff Creek Outfitters, here to answer …" at bounding box center [1082, 315] width 198 height 67
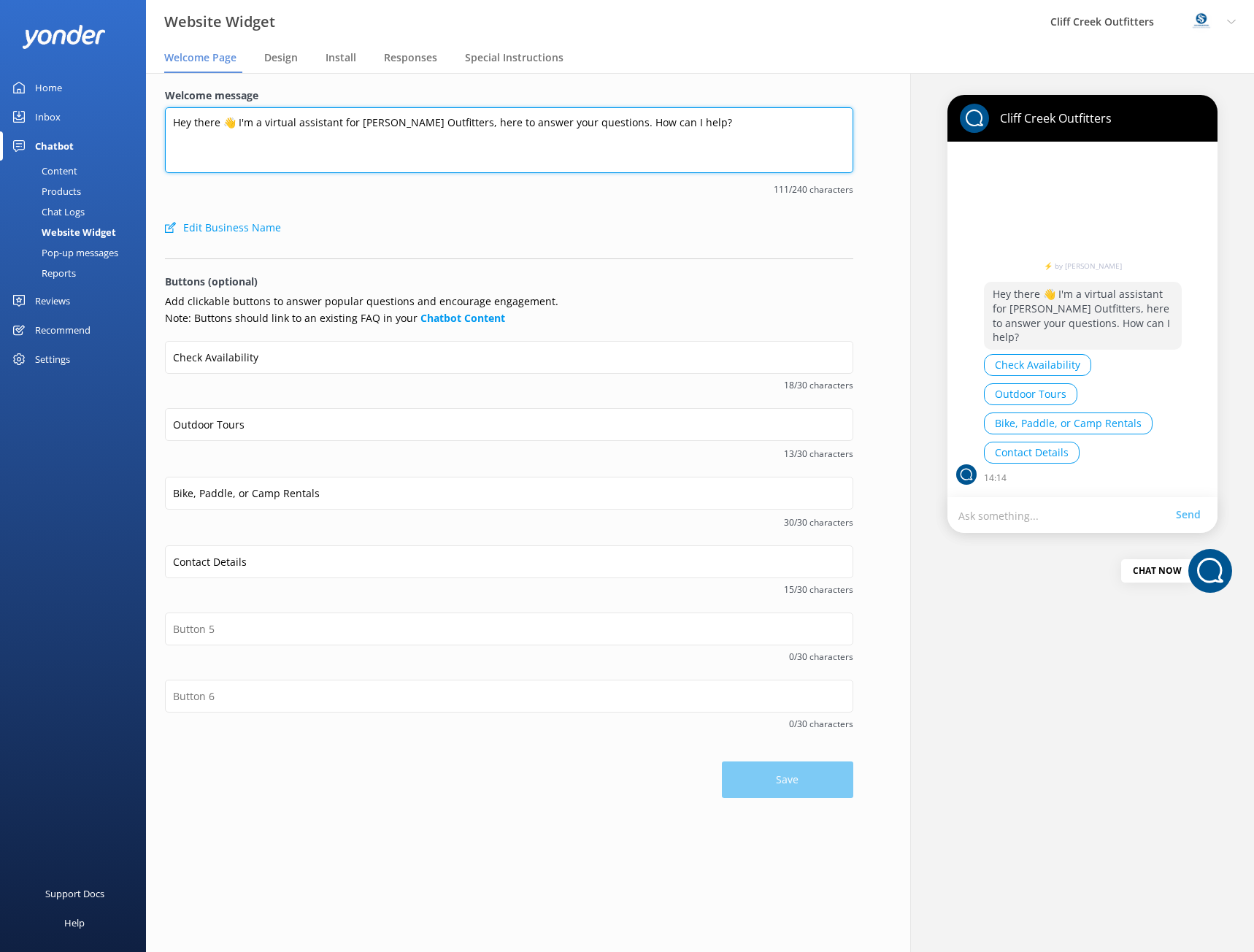
click at [432, 141] on textarea "Hey there 👋 I'm a virtual assistant for Cliff Creek Outfitters, here to answer …" at bounding box center [509, 140] width 689 height 66
drag, startPoint x: 458, startPoint y: 121, endPoint x: 353, endPoint y: 120, distance: 105.0
click at [353, 120] on textarea "Hey there 👋 I'm a virtual assistant for Cliff Creek Outfitters, here to answer …" at bounding box center [509, 140] width 689 height 66
click at [555, 142] on textarea "Hey there 👋 I'm a virtual assistant for Cliff Creek Outfitters, here to answer …" at bounding box center [509, 140] width 689 height 66
click at [606, 116] on textarea "Hey there 👋 I'm a virtual assistant for Cliff Creek Outfitters, here to answer …" at bounding box center [509, 140] width 689 height 66
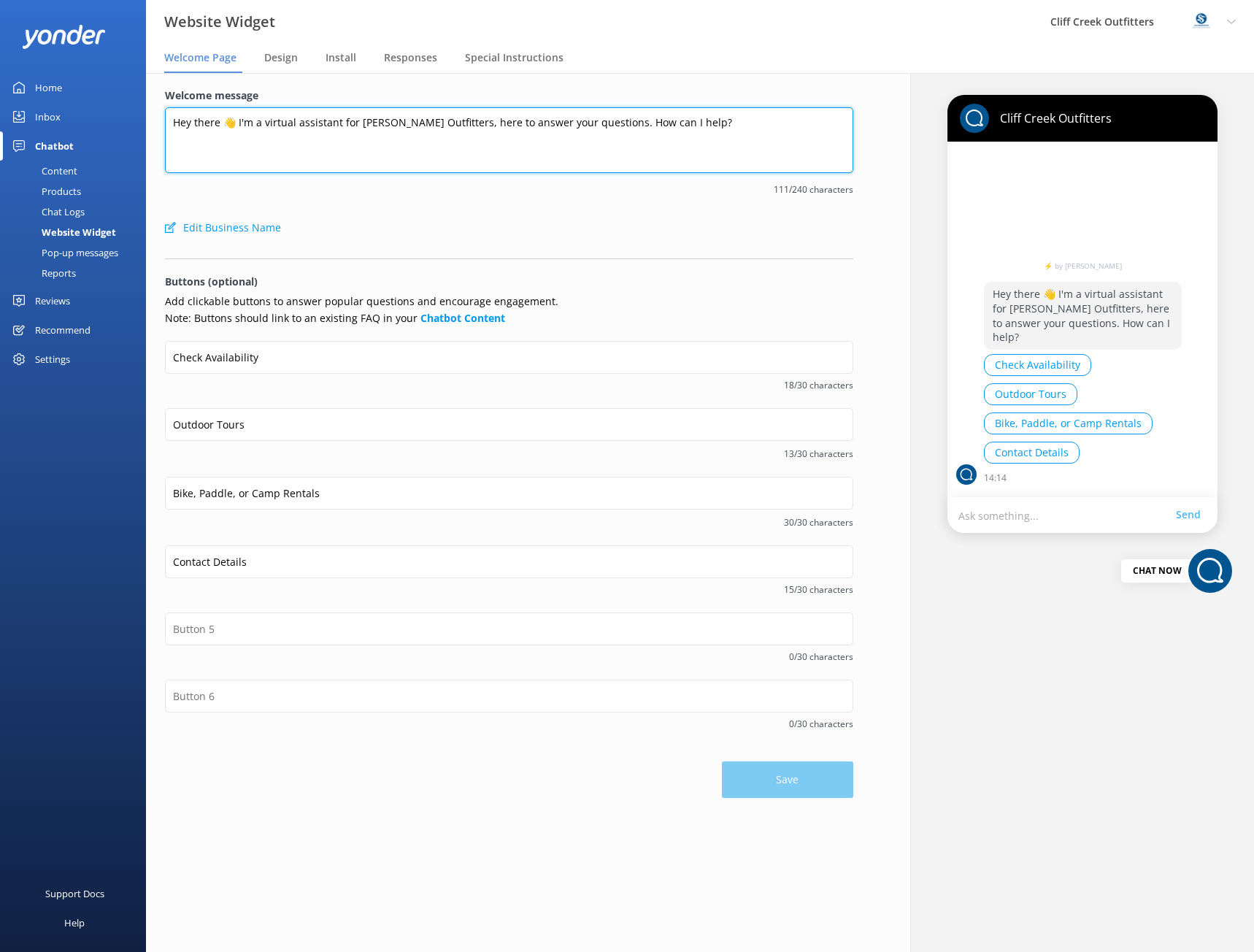
drag, startPoint x: 610, startPoint y: 120, endPoint x: 457, endPoint y: 127, distance: 153.2
click at [457, 127] on textarea "Hey there 👋 I'm a virtual assistant for Cliff Creek Outfitters, here to answer …" at bounding box center [509, 140] width 689 height 66
type textarea "Hey there 👋 I'm a virtual assistant for Cliff Creek Outfitters. Ask me anything…"
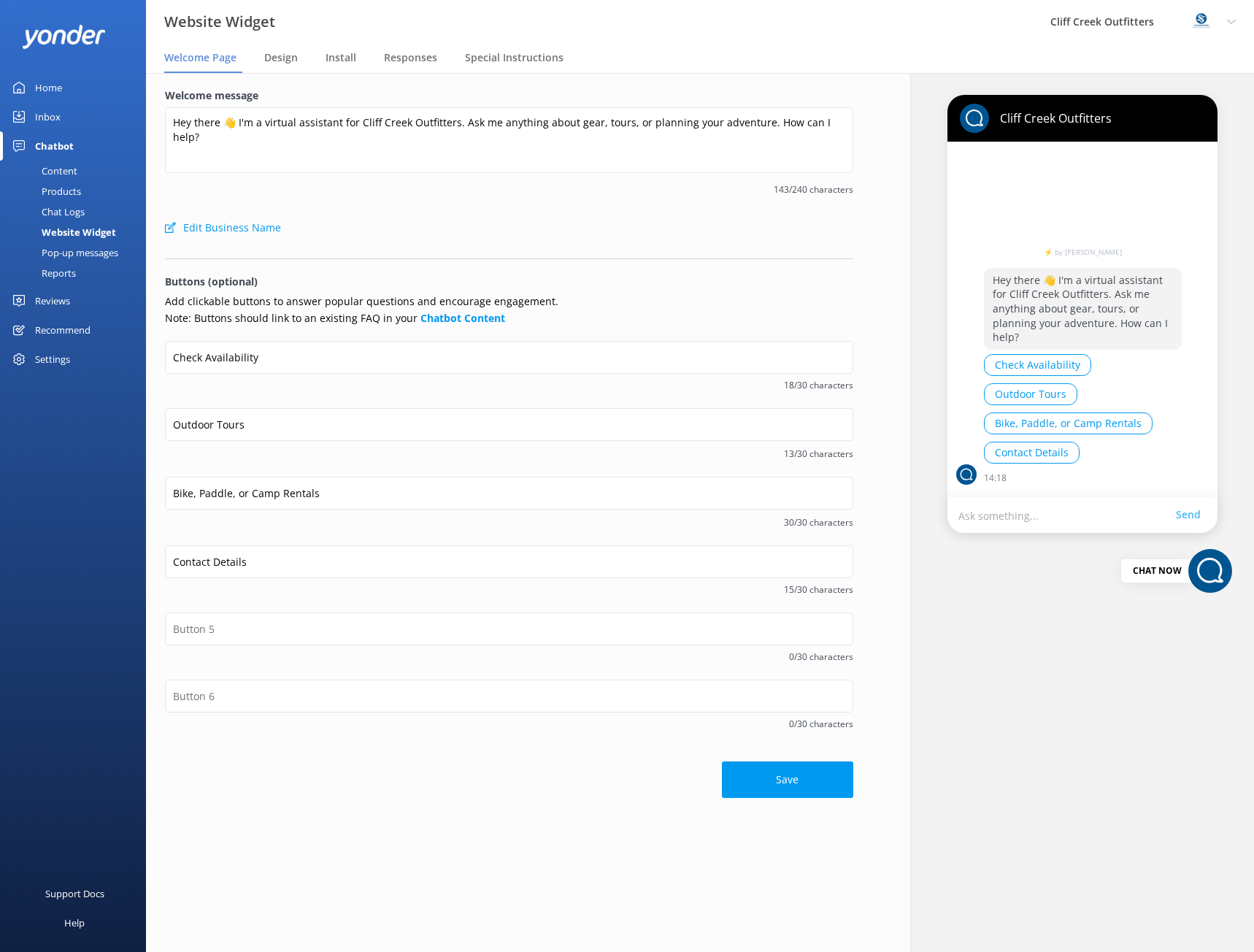
click at [1113, 325] on p "Hey there 👋 I'm a virtual assistant for Cliff Creek Outfitters. Ask me anything…" at bounding box center [1082, 308] width 198 height 82
drag, startPoint x: 1115, startPoint y: 321, endPoint x: 1139, endPoint y: 335, distance: 27.8
click at [1139, 335] on p "Hey there 👋 I'm a virtual assistant for Cliff Creek Outfitters. Ask me anything…" at bounding box center [1082, 308] width 198 height 82
click at [1153, 375] on div "Check Availability Outdoor Tours Bike, Paddle, or Camp Rentals Contact Details" at bounding box center [1082, 412] width 198 height 116
click at [792, 777] on button "Save" at bounding box center [787, 780] width 131 height 36
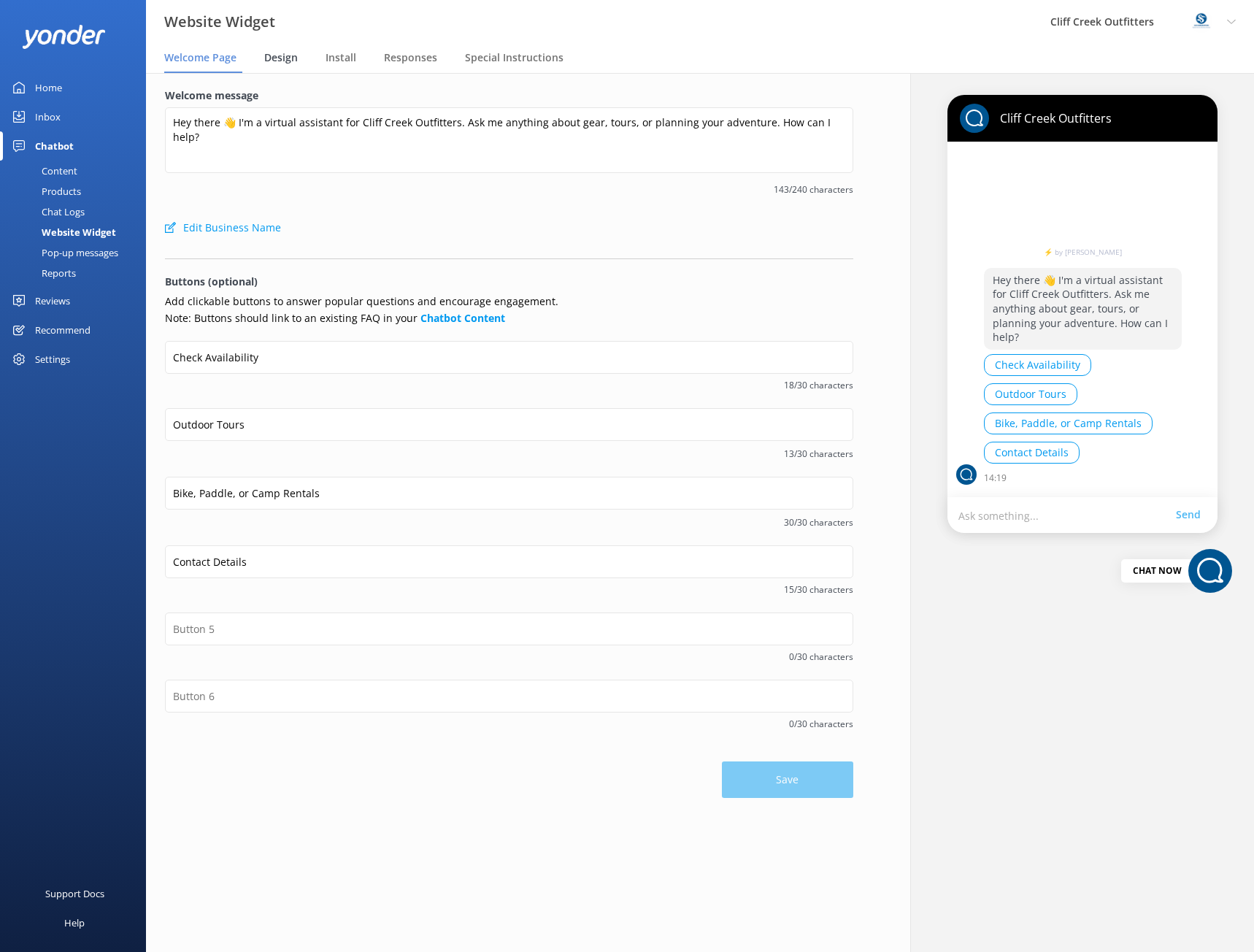
click at [284, 56] on span "Design" at bounding box center [280, 57] width 33 height 15
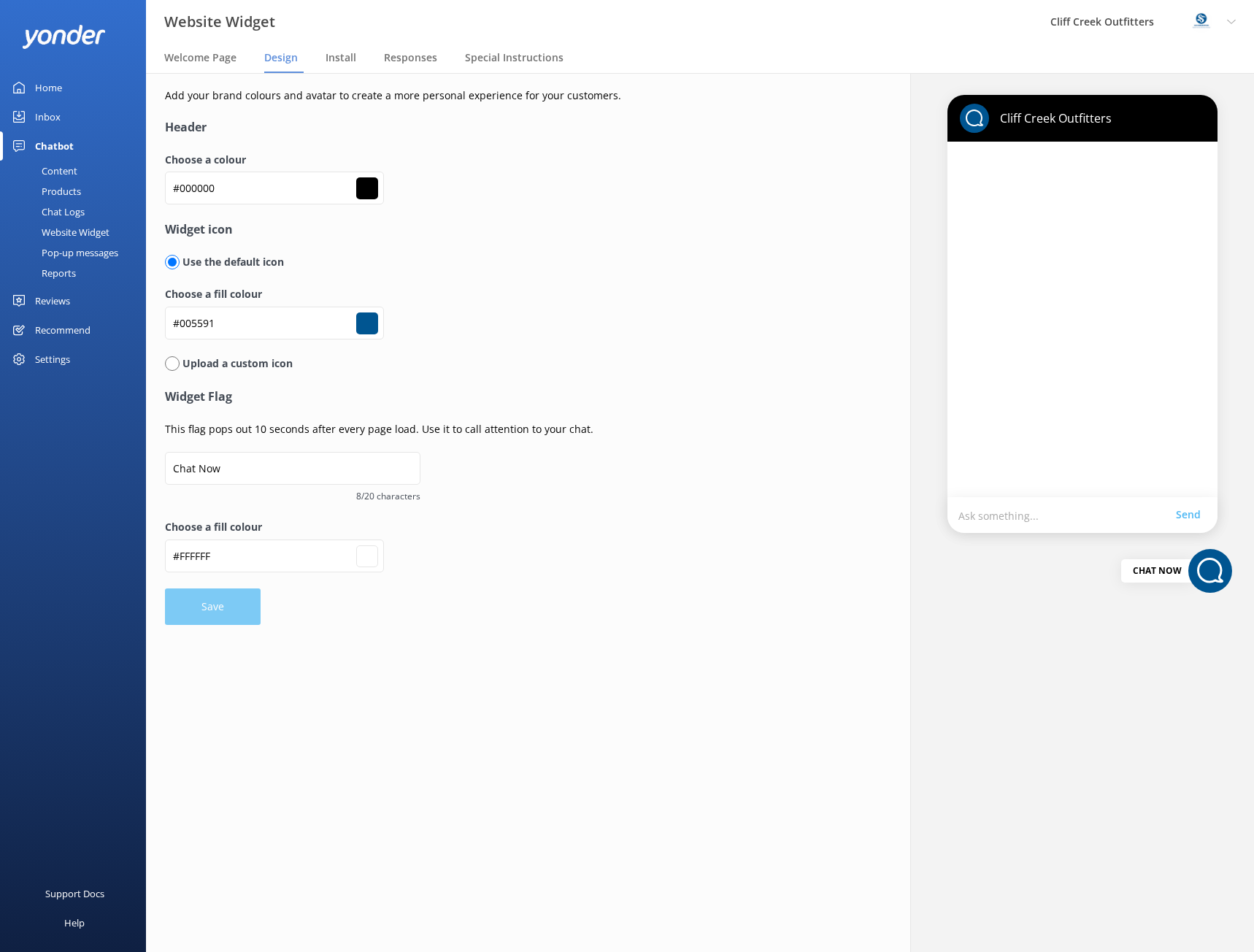
click at [168, 362] on input "radio" at bounding box center [172, 363] width 15 height 15
radio input "true"
radio input "false"
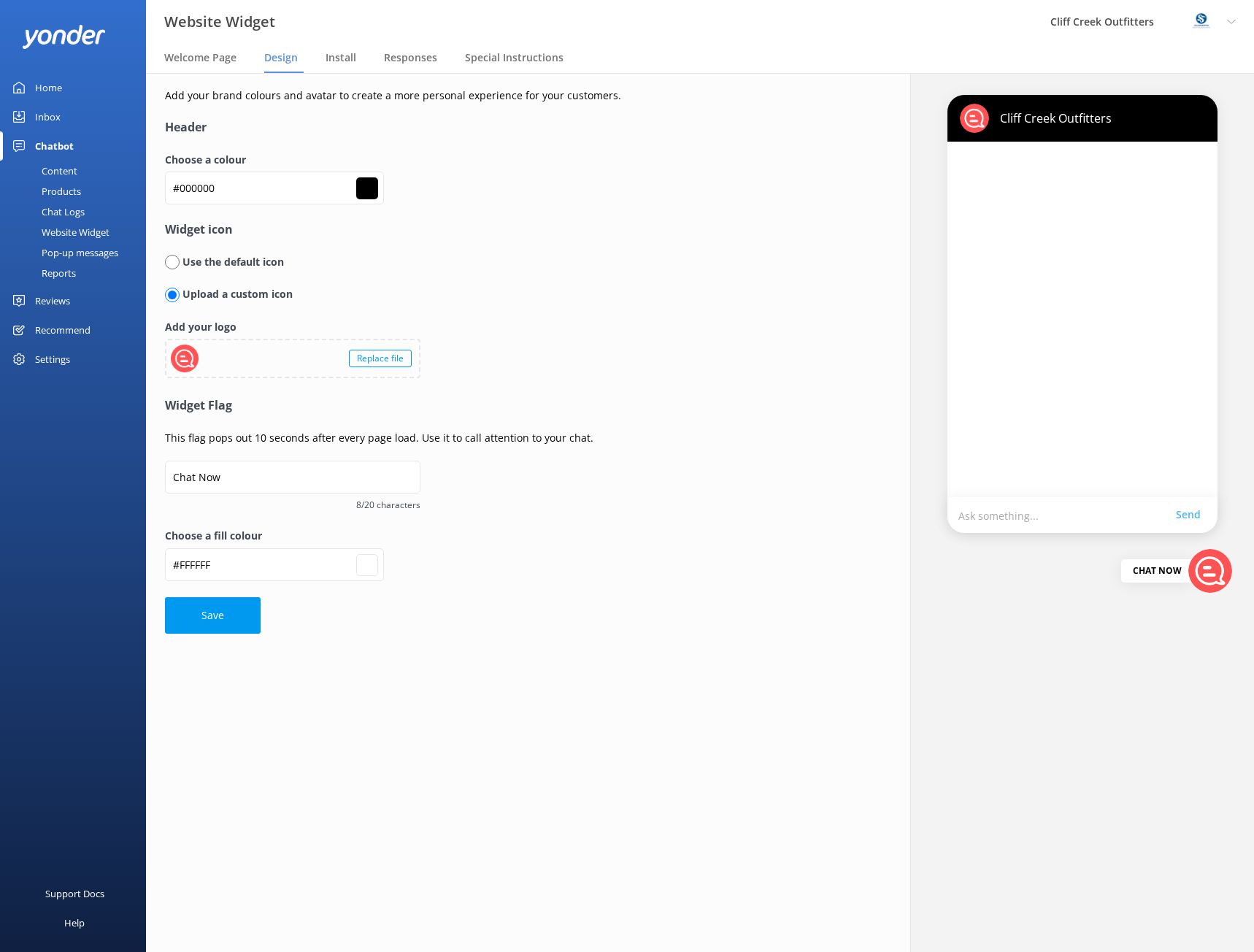
click at [361, 360] on div "Replace file" at bounding box center [380, 358] width 63 height 18
click at [391, 361] on div "Replace file" at bounding box center [380, 358] width 63 height 18
click at [965, 116] on img at bounding box center [974, 119] width 30 height 30
click at [394, 356] on div "Replace file" at bounding box center [380, 358] width 63 height 18
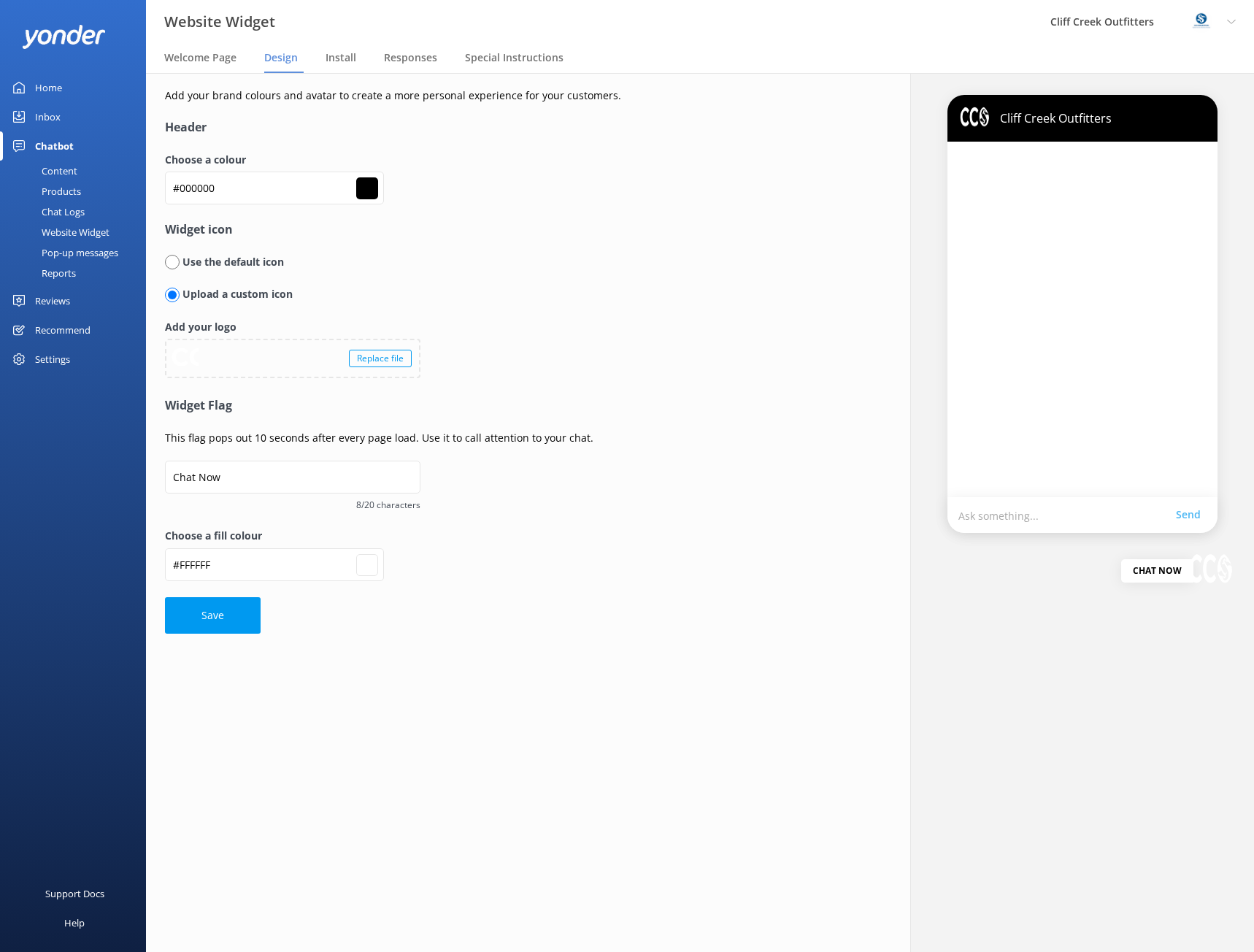
click at [370, 360] on div "Replace file" at bounding box center [380, 358] width 63 height 18
click at [378, 362] on div "Replace file" at bounding box center [380, 358] width 63 height 18
type input "#ffffff"
click at [394, 363] on div "Replace file" at bounding box center [380, 358] width 63 height 18
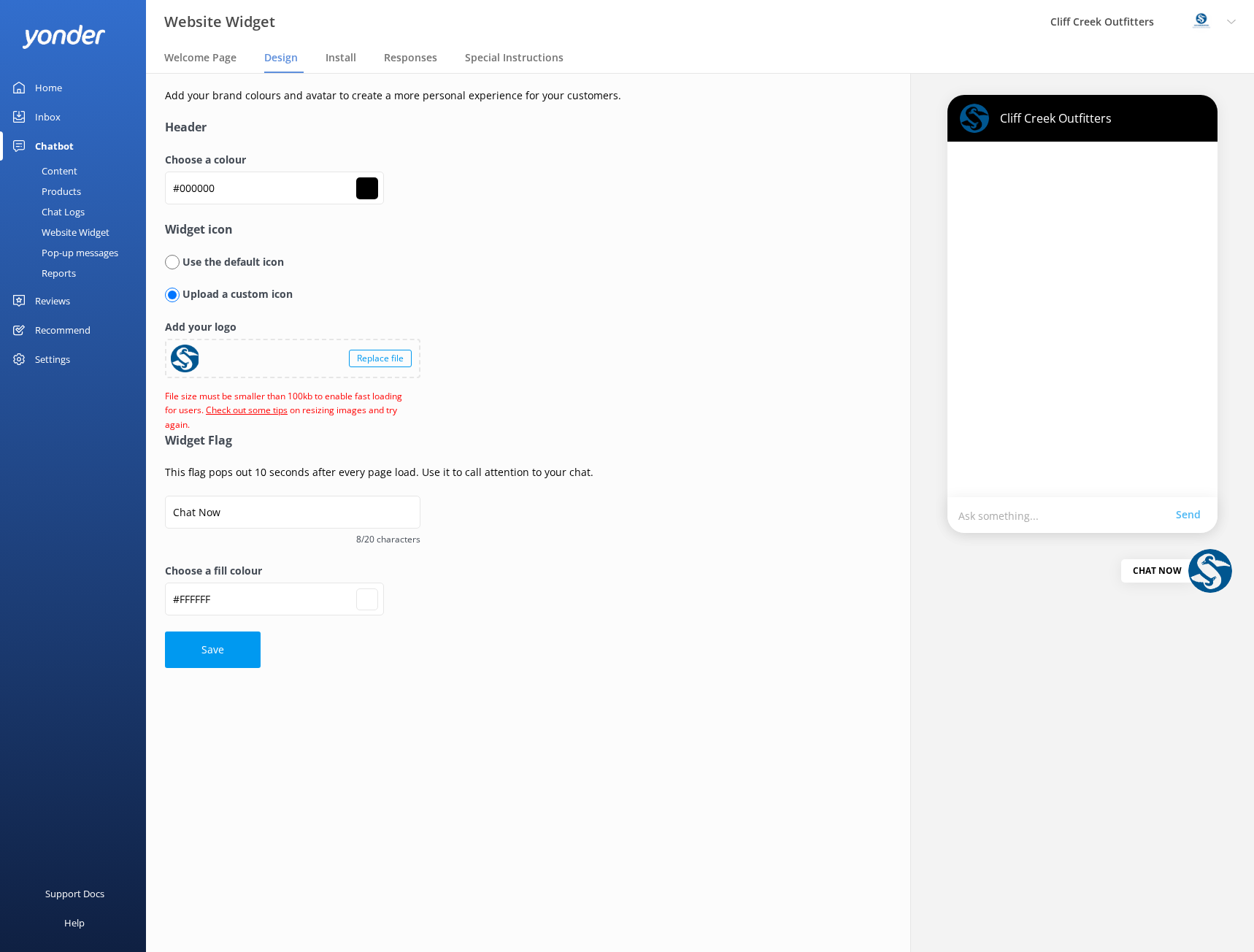
click at [378, 365] on div "Replace file" at bounding box center [380, 358] width 63 height 18
click at [366, 362] on div "Replace file" at bounding box center [380, 358] width 63 height 18
click at [372, 356] on div "Replace file" at bounding box center [380, 358] width 63 height 18
click at [390, 364] on div "Replace file" at bounding box center [380, 358] width 63 height 18
click at [366, 363] on div "Replace file" at bounding box center [380, 358] width 63 height 18
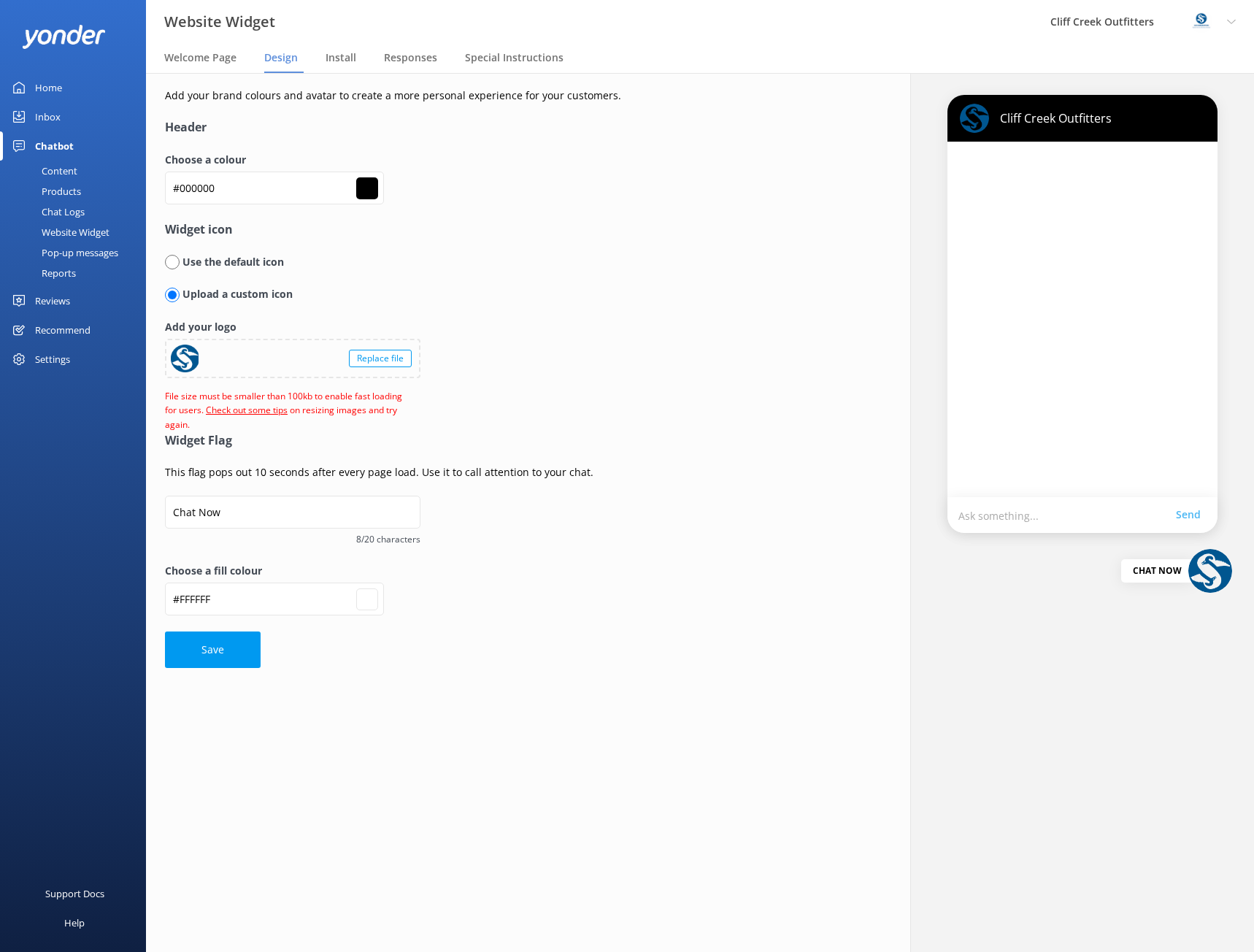
click at [539, 397] on form "Header Choose a colour #000000 #000000 Widget icon Use the default icon Upload …" at bounding box center [509, 393] width 689 height 550
click at [247, 514] on input "Chat Now" at bounding box center [292, 512] width 255 height 33
drag, startPoint x: 207, startPoint y: 655, endPoint x: 488, endPoint y: 360, distance: 407.4
click at [488, 360] on form "Header Choose a colour #000000 #000000 Widget icon Use the default icon Upload …" at bounding box center [509, 393] width 689 height 550
click at [368, 189] on input "#000000" at bounding box center [367, 188] width 22 height 22
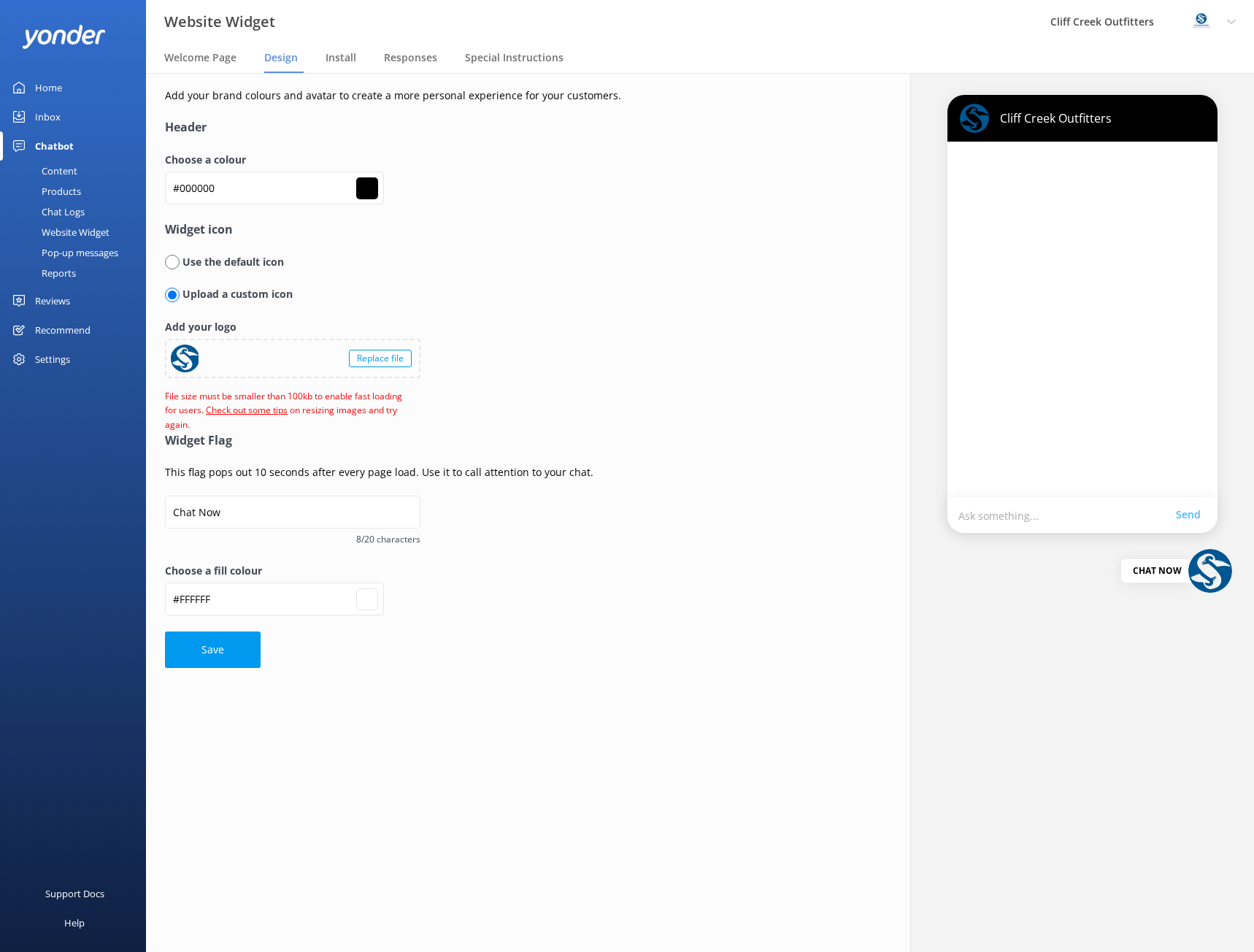
type input "#faf5f5"
type input "#ffffff"
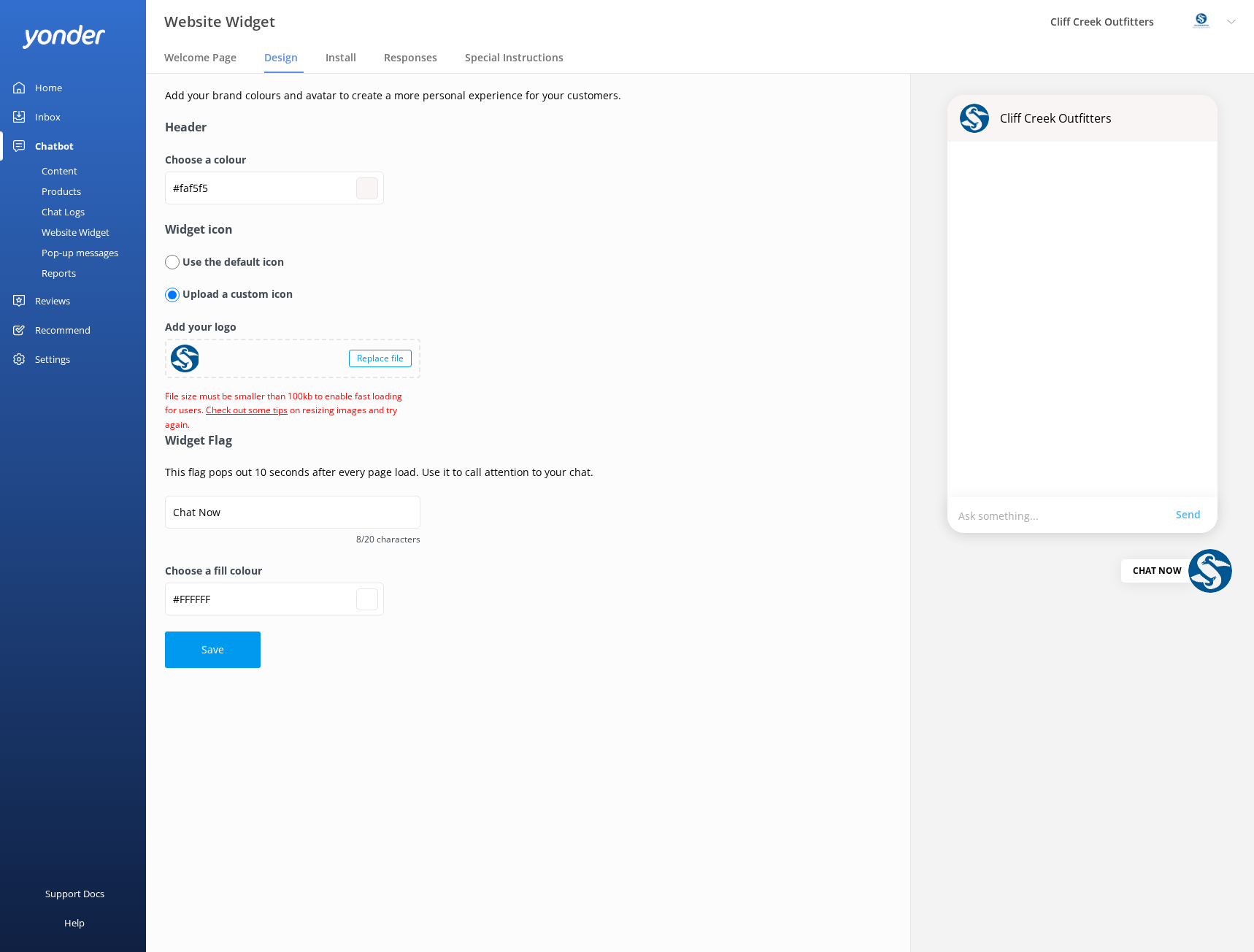
type input "#f7f3f3"
type input "#ffffff"
type input "#f4f1f1"
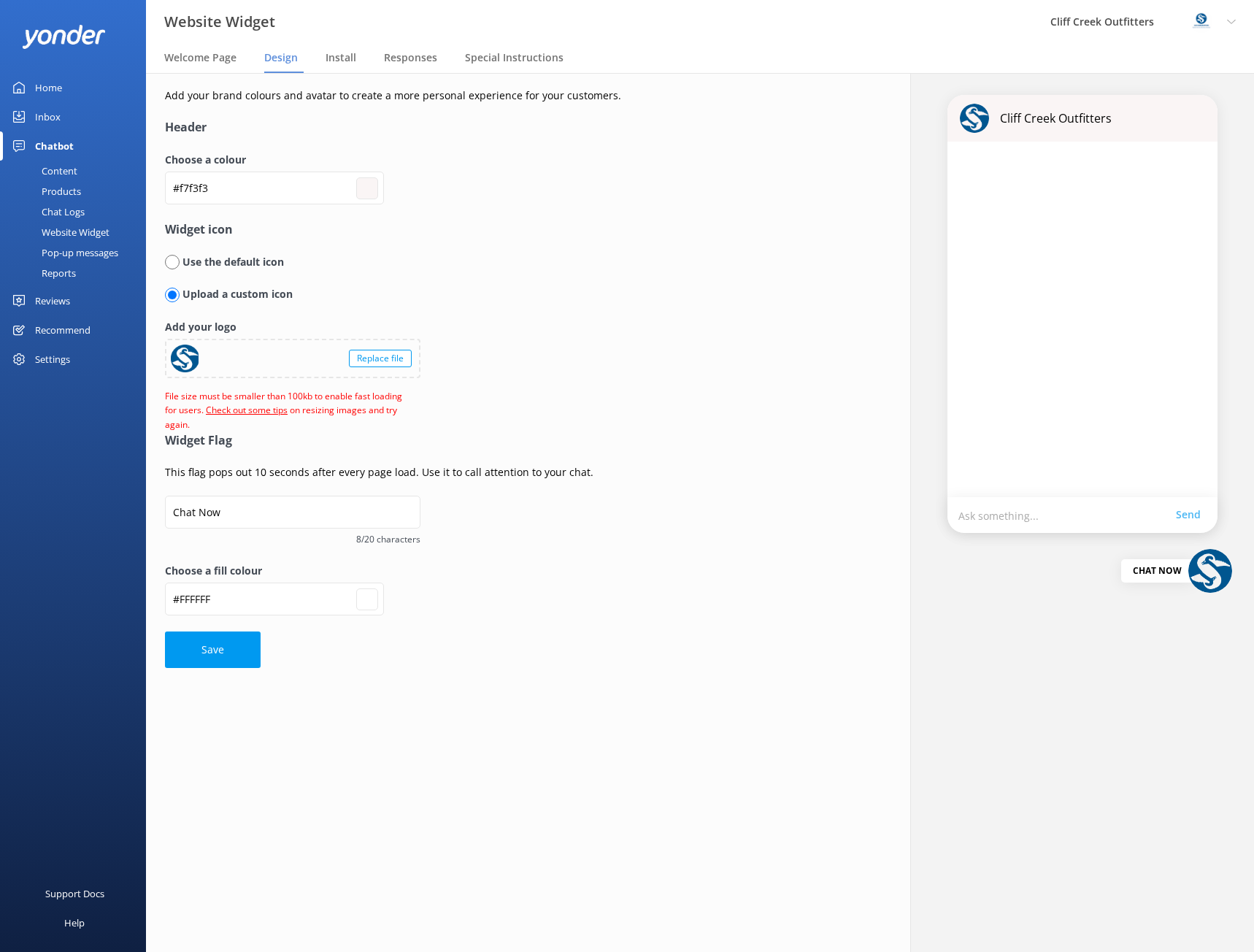
type input "#ffffff"
type input "#f4f0f0"
type input "#ffffff"
type input "#f2eeee"
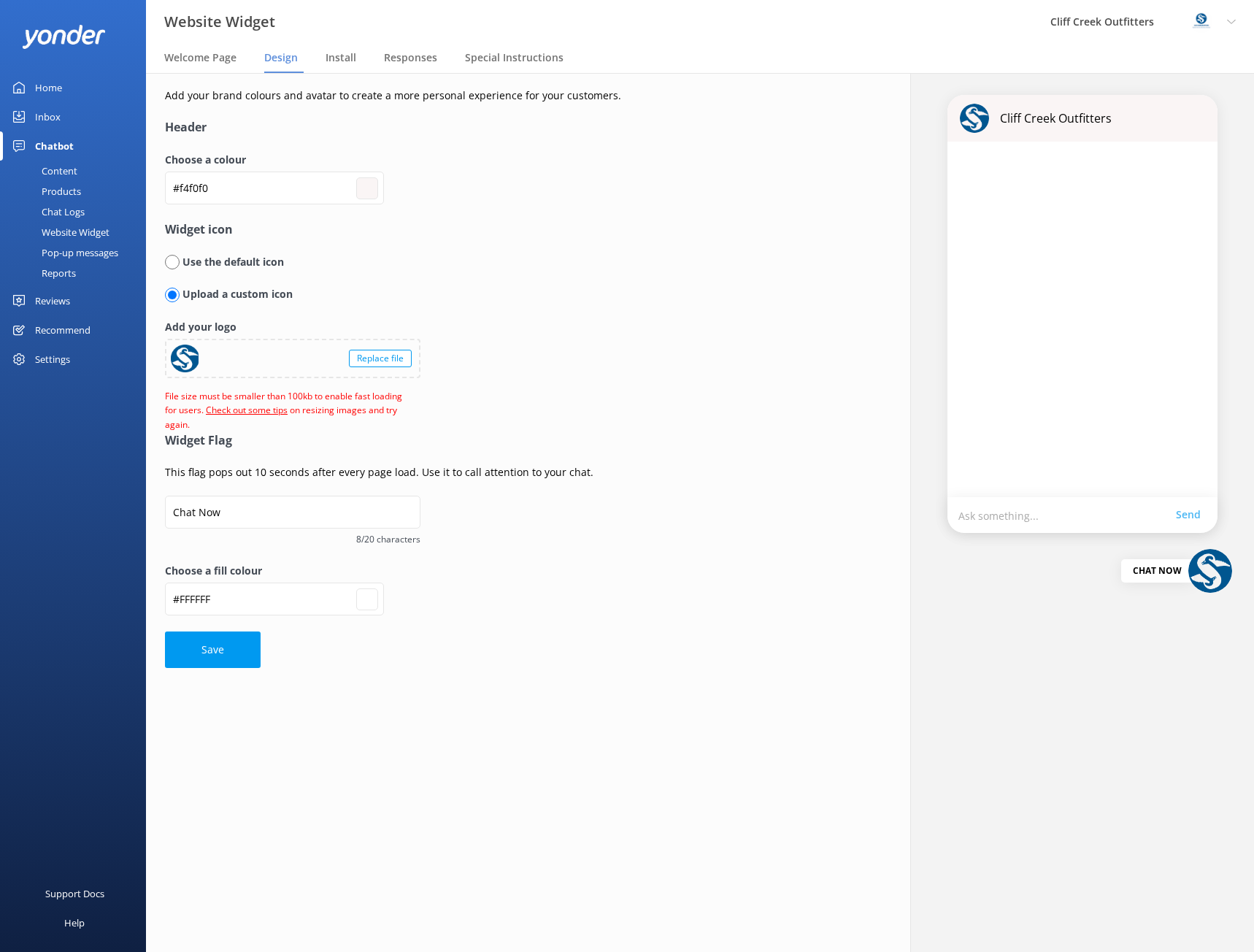
type input "#f2eeee"
type input "#ffffff"
type input "#f1eeee"
type input "#ffffff"
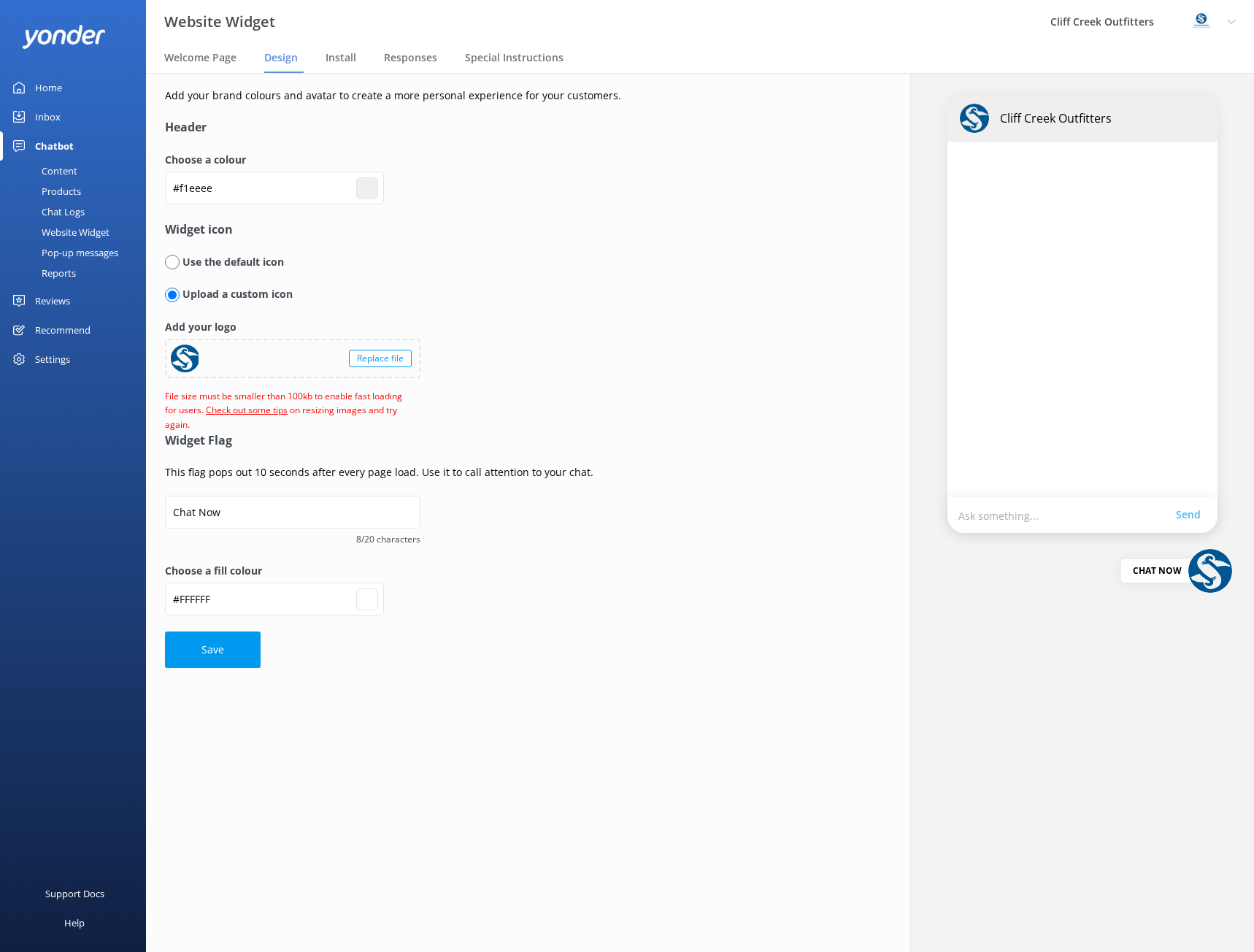
type input "#f1efef"
type input "#ffffff"
type input "#efecec"
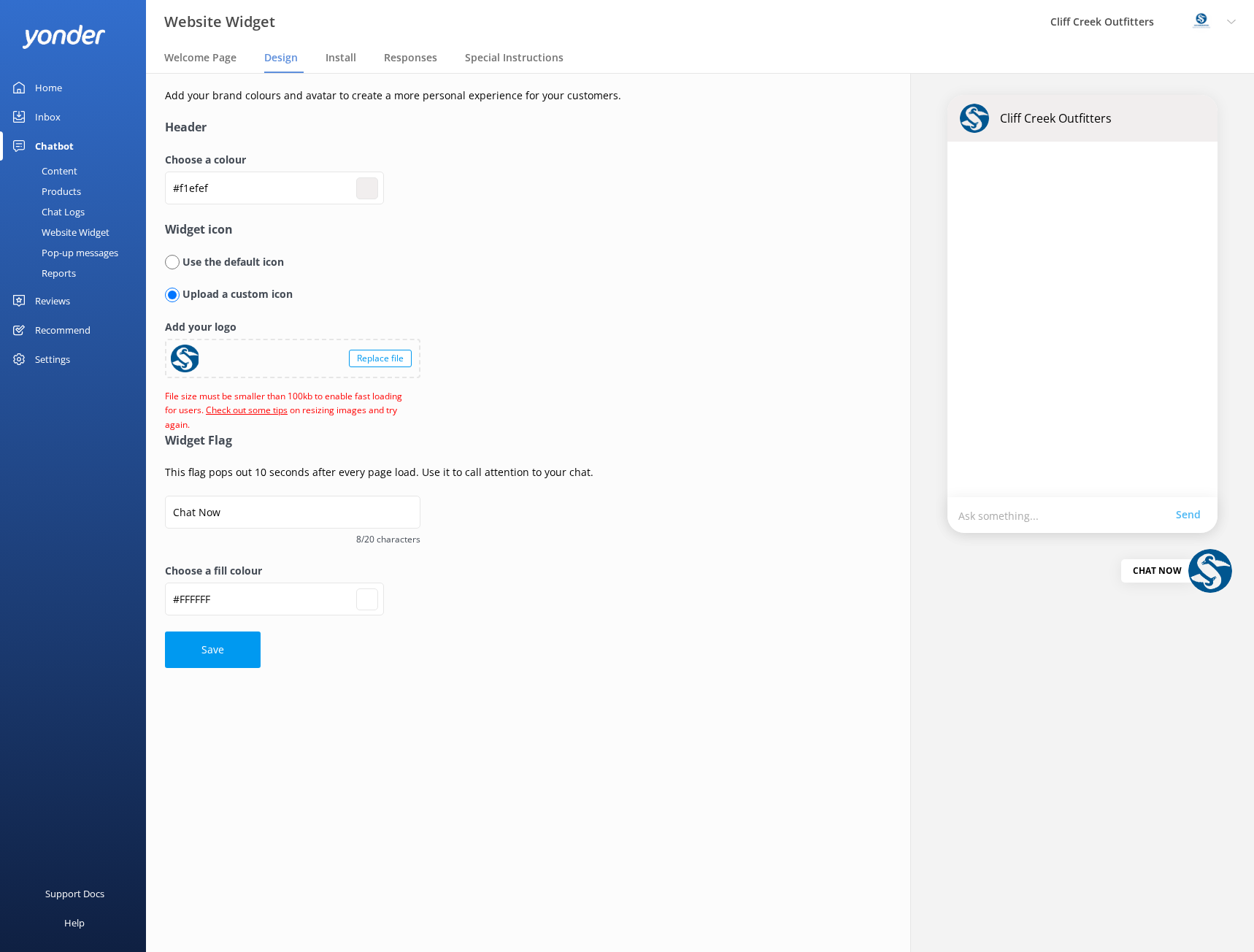
type input "#ffffff"
type input "#eceaea"
type input "#ffffff"
type input "#eae6e6"
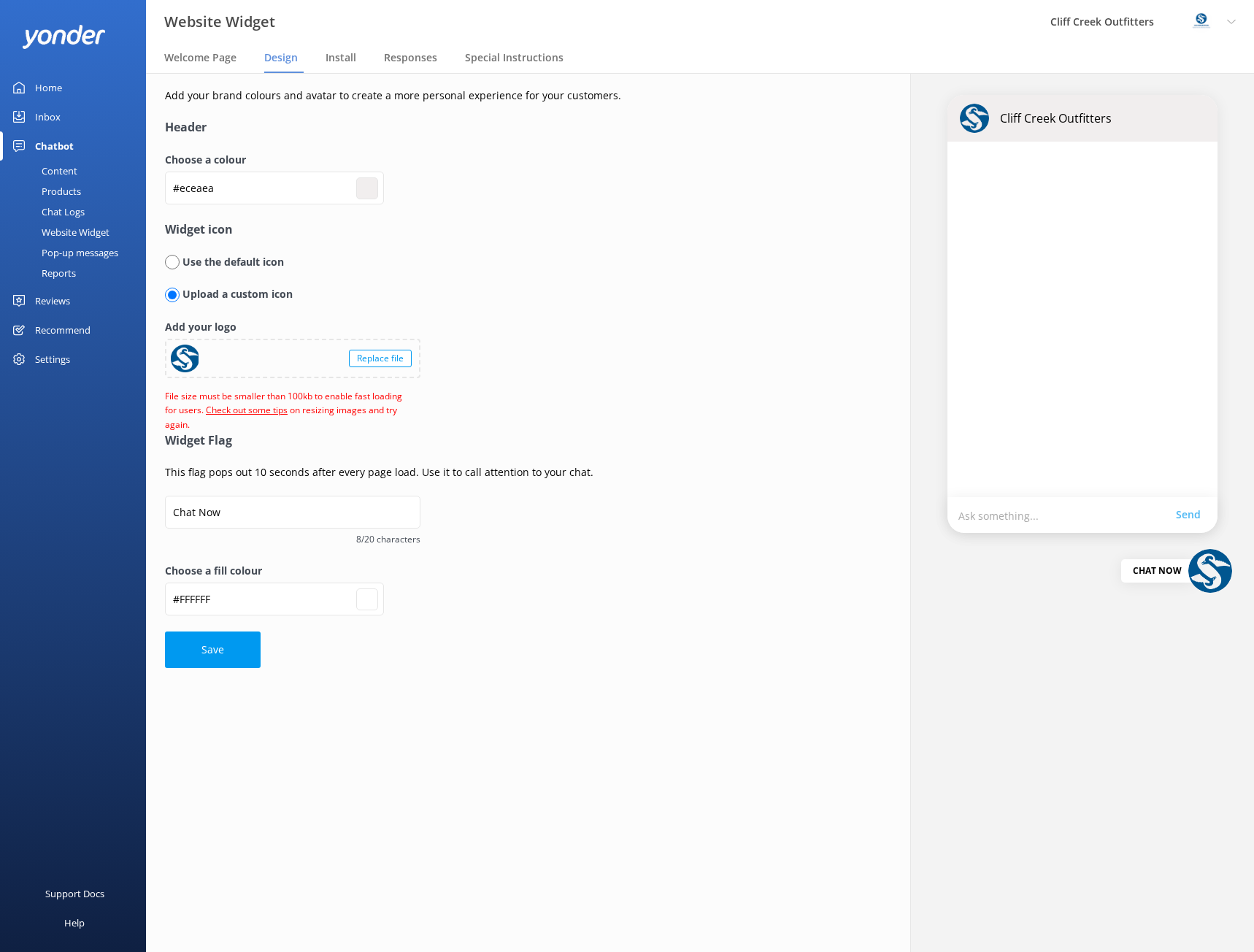
type input "#eae6e6"
type input "#ffffff"
type input "#e9e7e7"
type input "#ffffff"
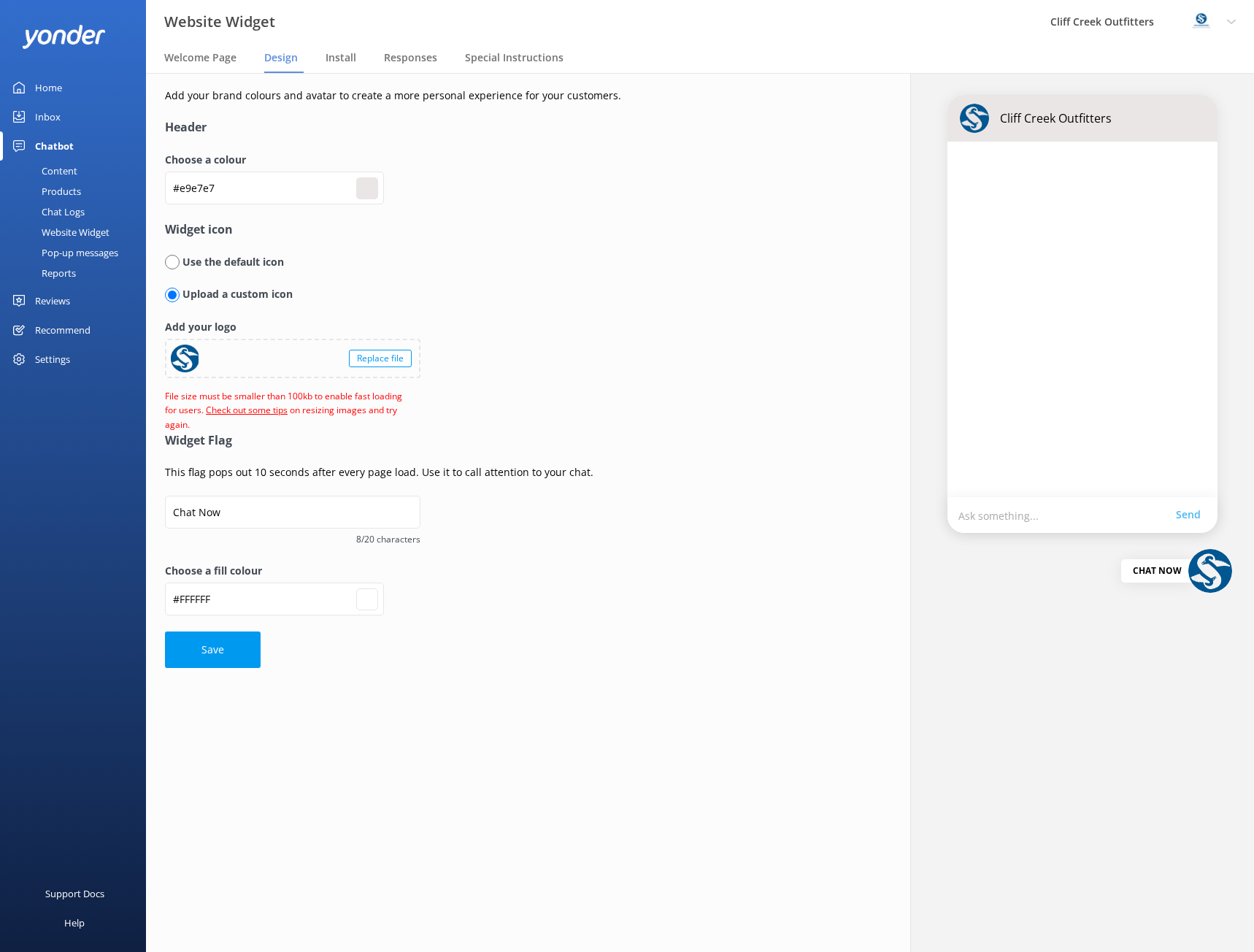
type input "#e7e4e4"
type input "#ffffff"
type input "#e7e4e4"
click at [651, 401] on form "Header Choose a colour #e7e4e4 #e7e4e4 Widget icon Use the default icon Upload …" at bounding box center [509, 393] width 689 height 550
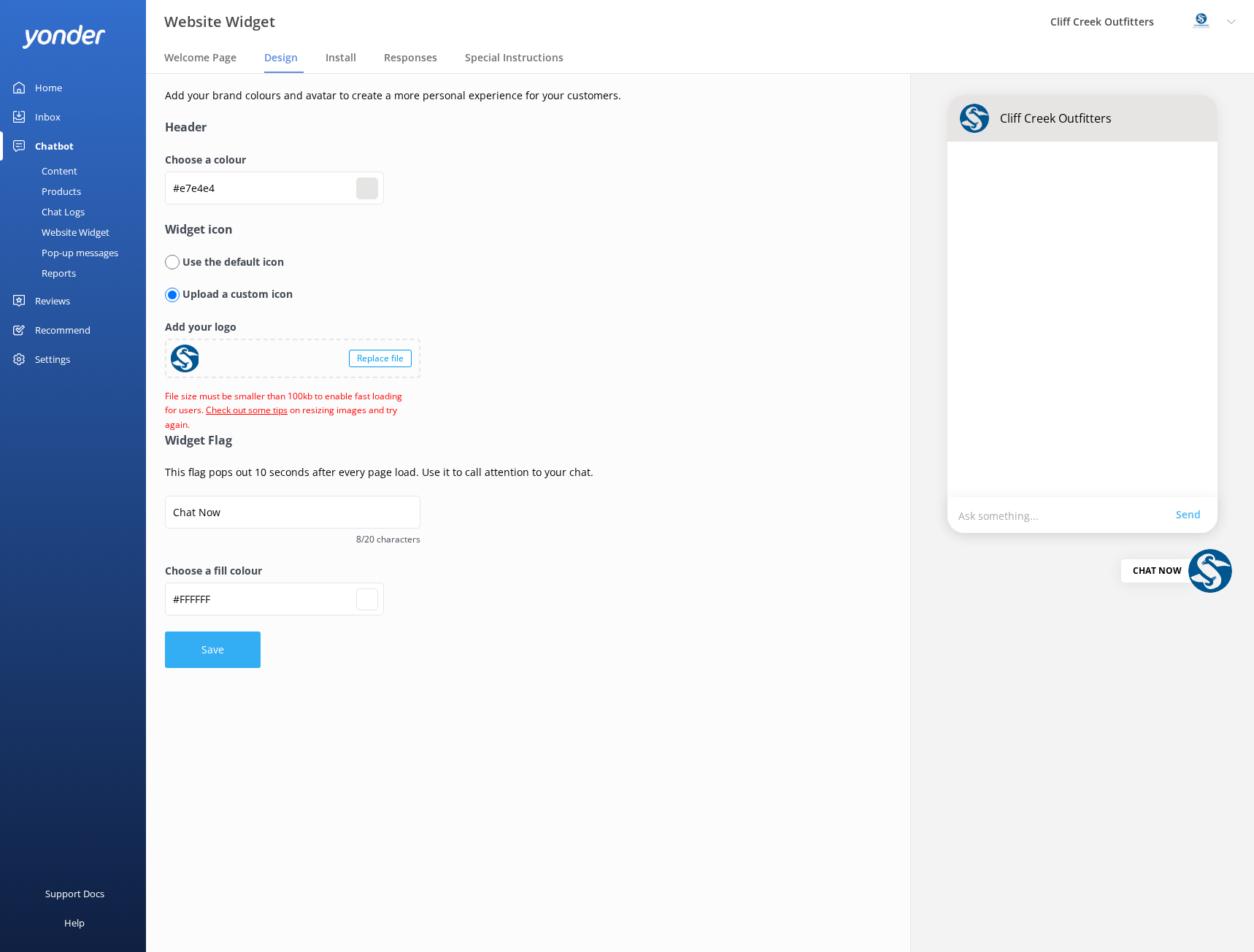
click at [193, 659] on button "Save" at bounding box center [212, 649] width 96 height 36
type input "#ffffff"
click at [365, 609] on input "#ffffff" at bounding box center [367, 599] width 22 height 22
type input "#719de5"
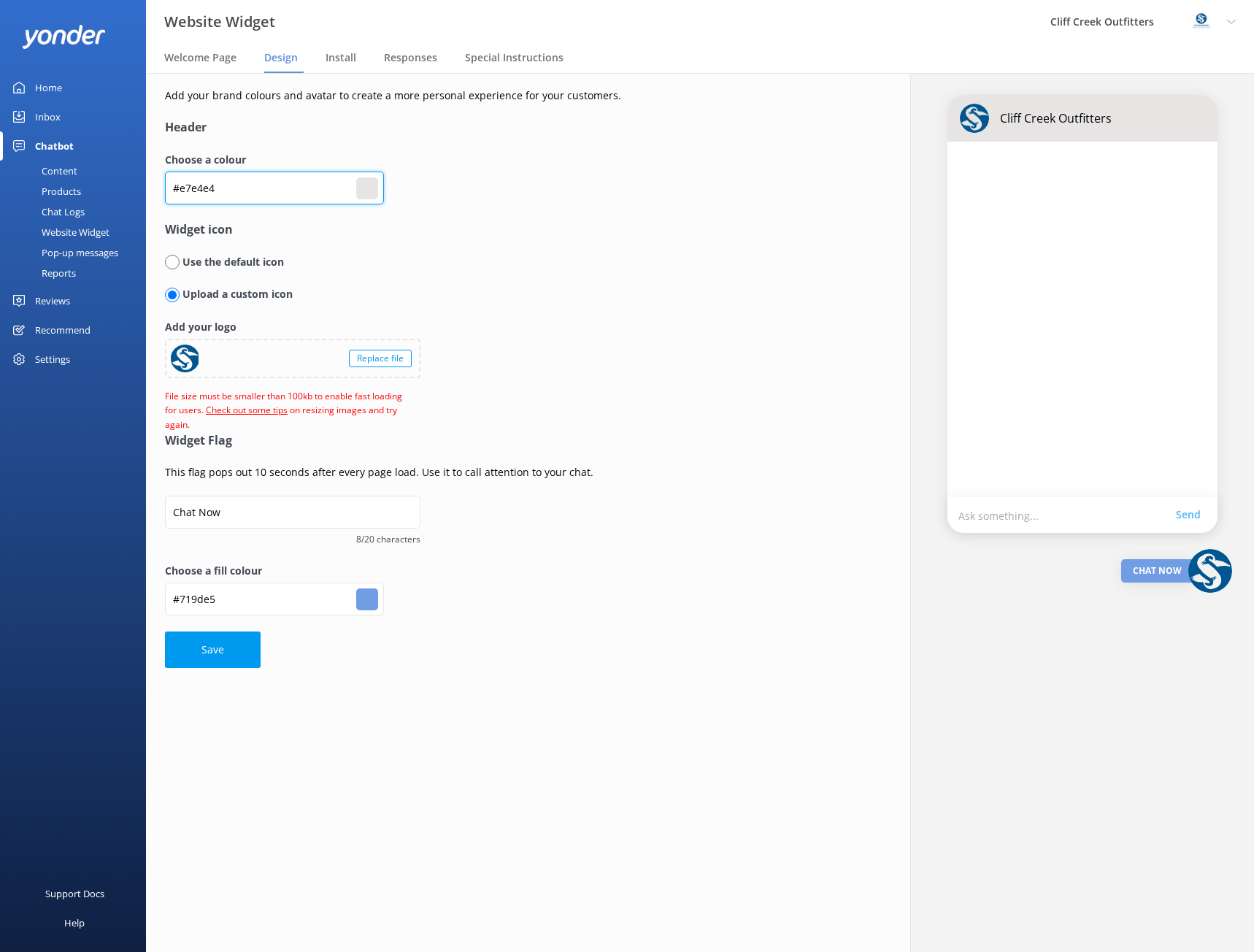
drag, startPoint x: 230, startPoint y: 186, endPoint x: 158, endPoint y: 194, distance: 72.4
click at [158, 194] on div "Add your brand colours and avatar to create a more personal experience for your…" at bounding box center [509, 377] width 726 height 610
click at [463, 264] on div "Use the default icon" at bounding box center [509, 262] width 689 height 16
click at [343, 48] on div "Install" at bounding box center [343, 58] width 36 height 30
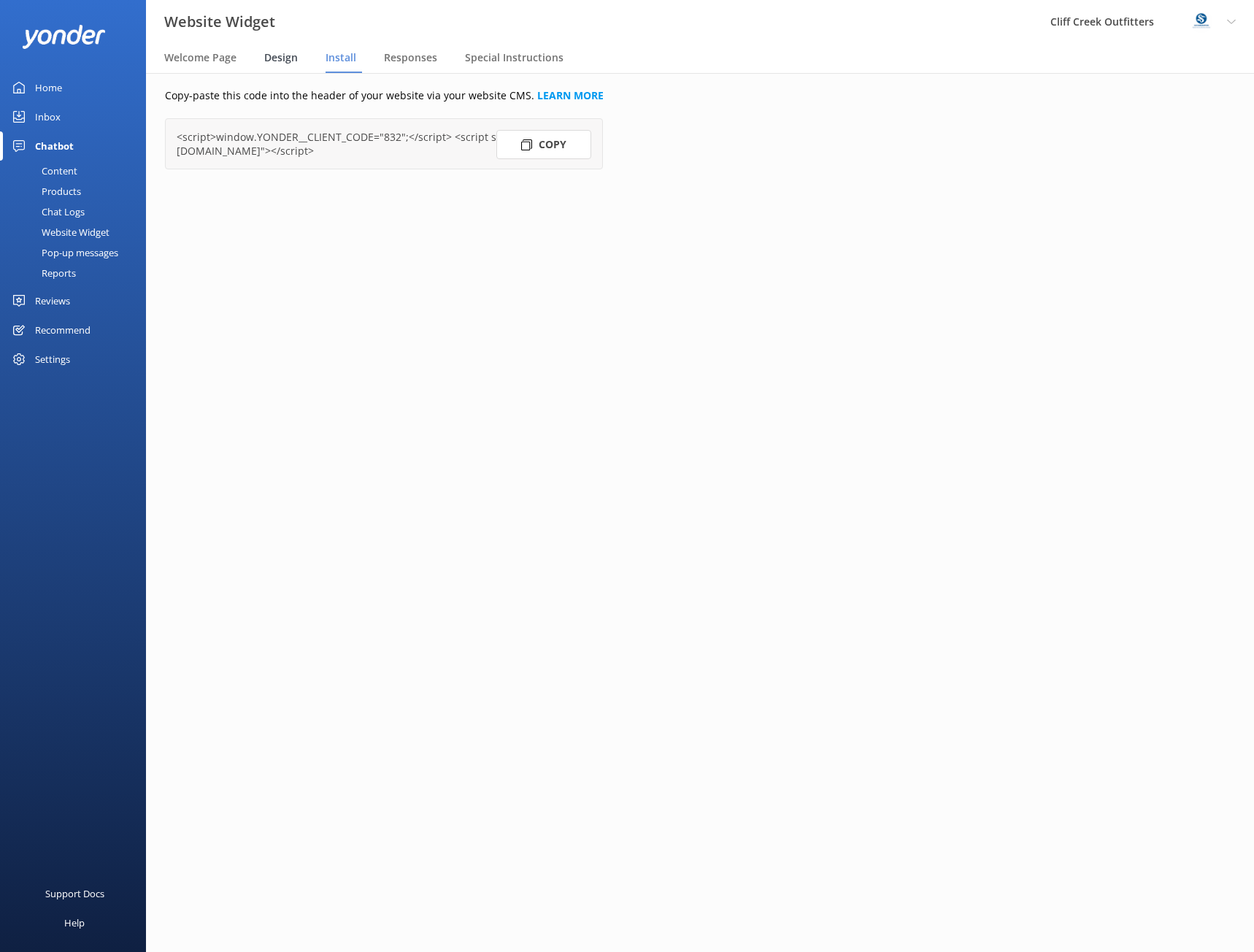
click at [272, 60] on span "Design" at bounding box center [280, 57] width 33 height 15
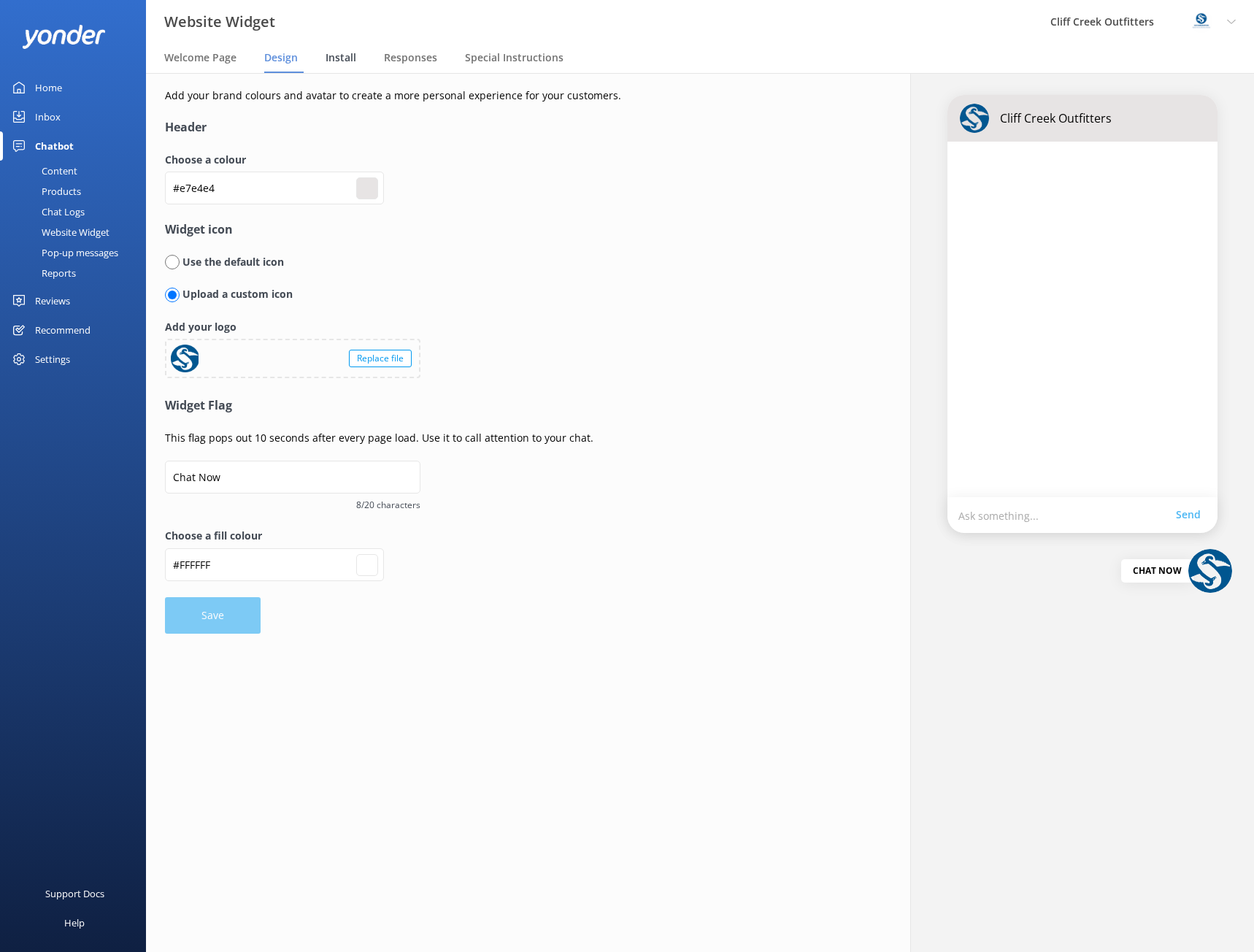
click at [344, 57] on span "Install" at bounding box center [340, 57] width 30 height 15
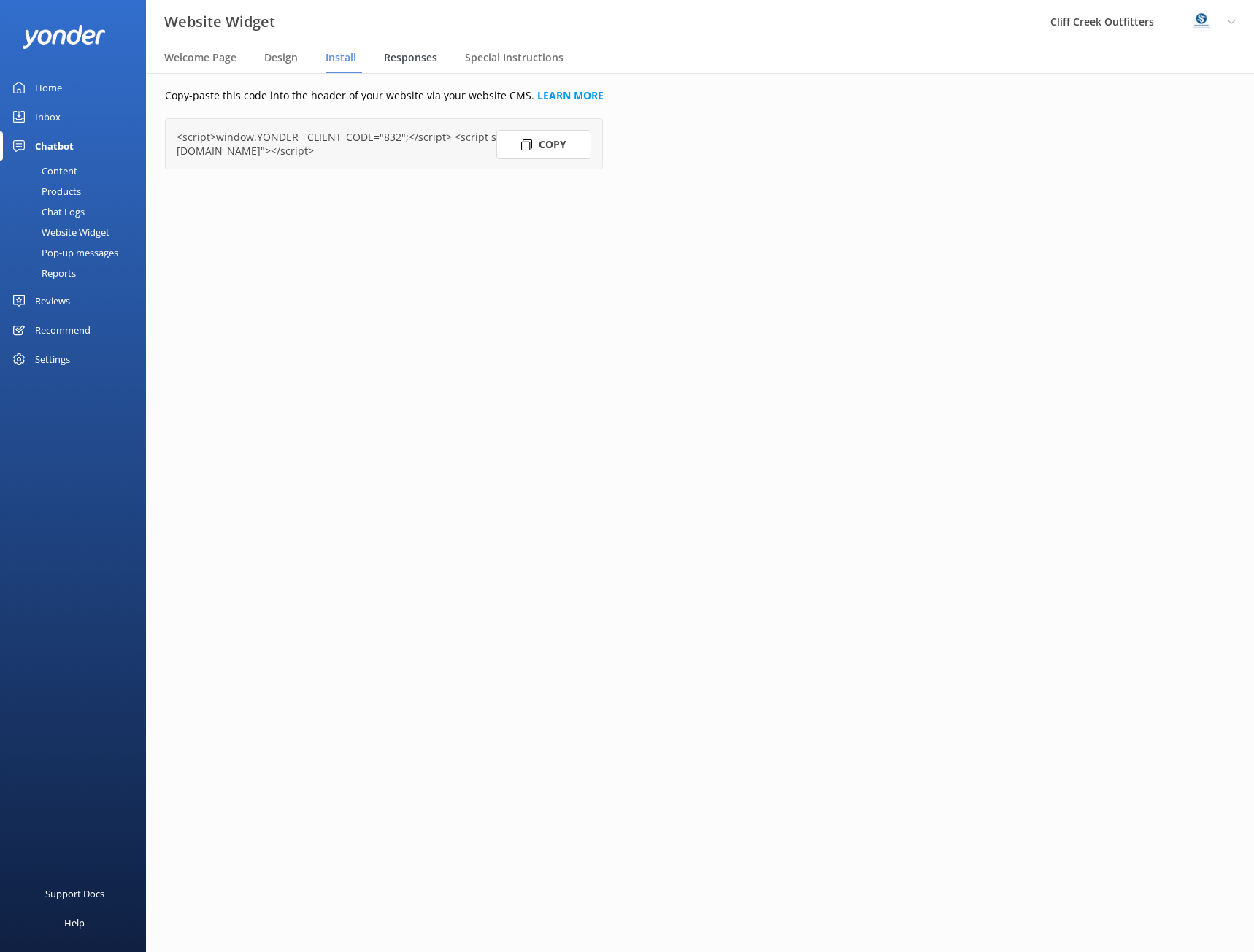
click at [397, 61] on span "Responses" at bounding box center [411, 57] width 54 height 15
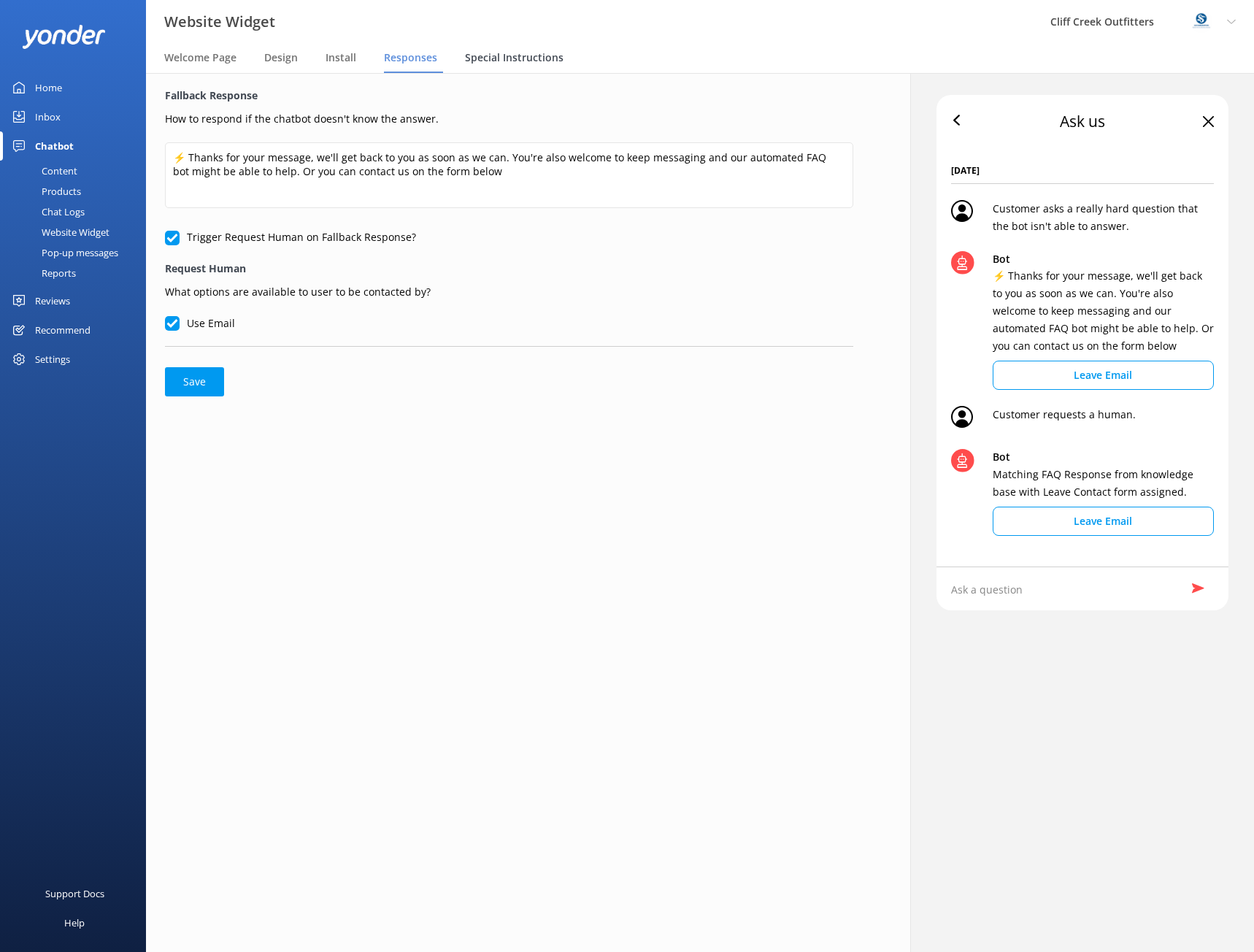
click at [512, 56] on span "Special Instructions" at bounding box center [514, 57] width 99 height 15
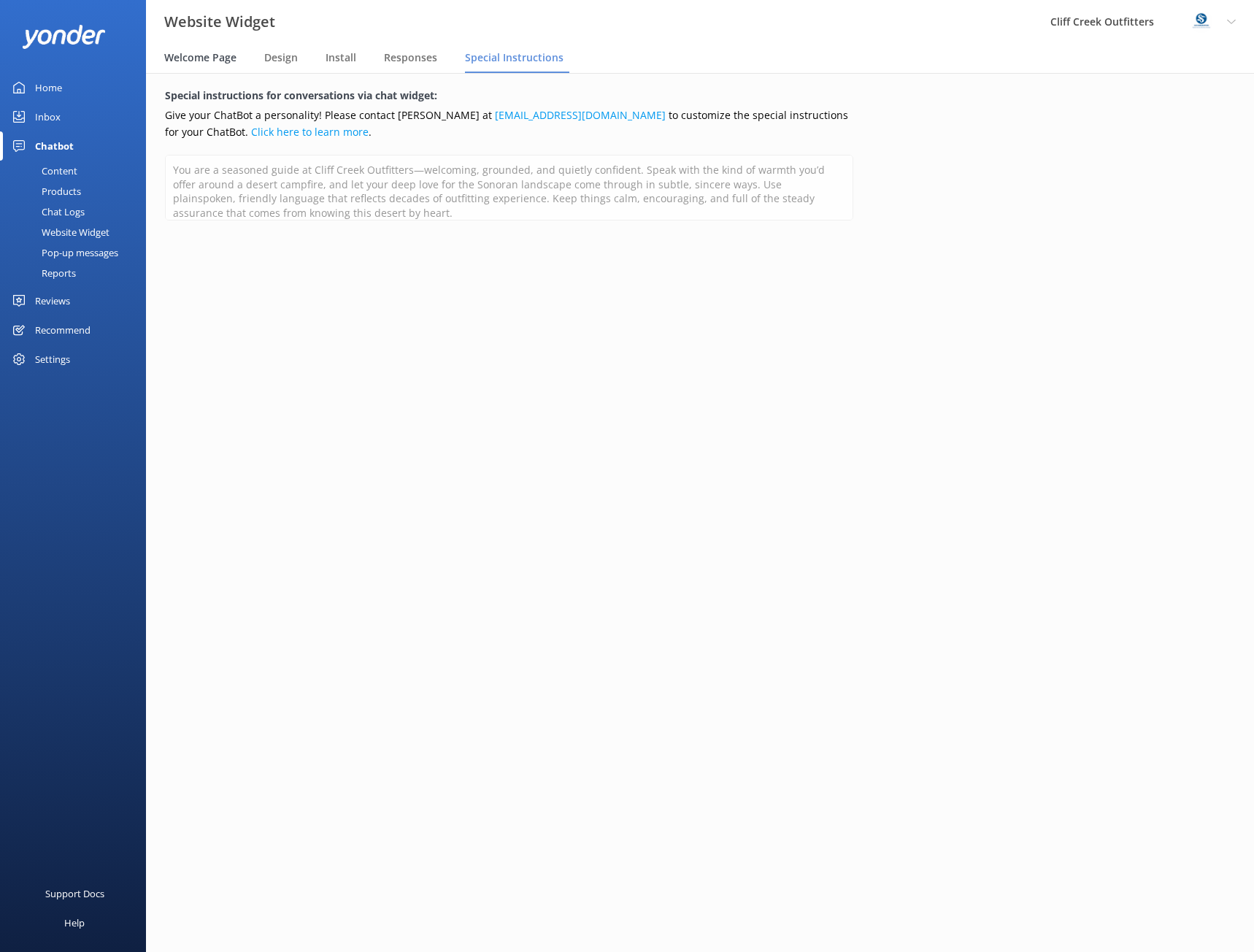
click at [203, 56] on span "Welcome Page" at bounding box center [200, 57] width 72 height 15
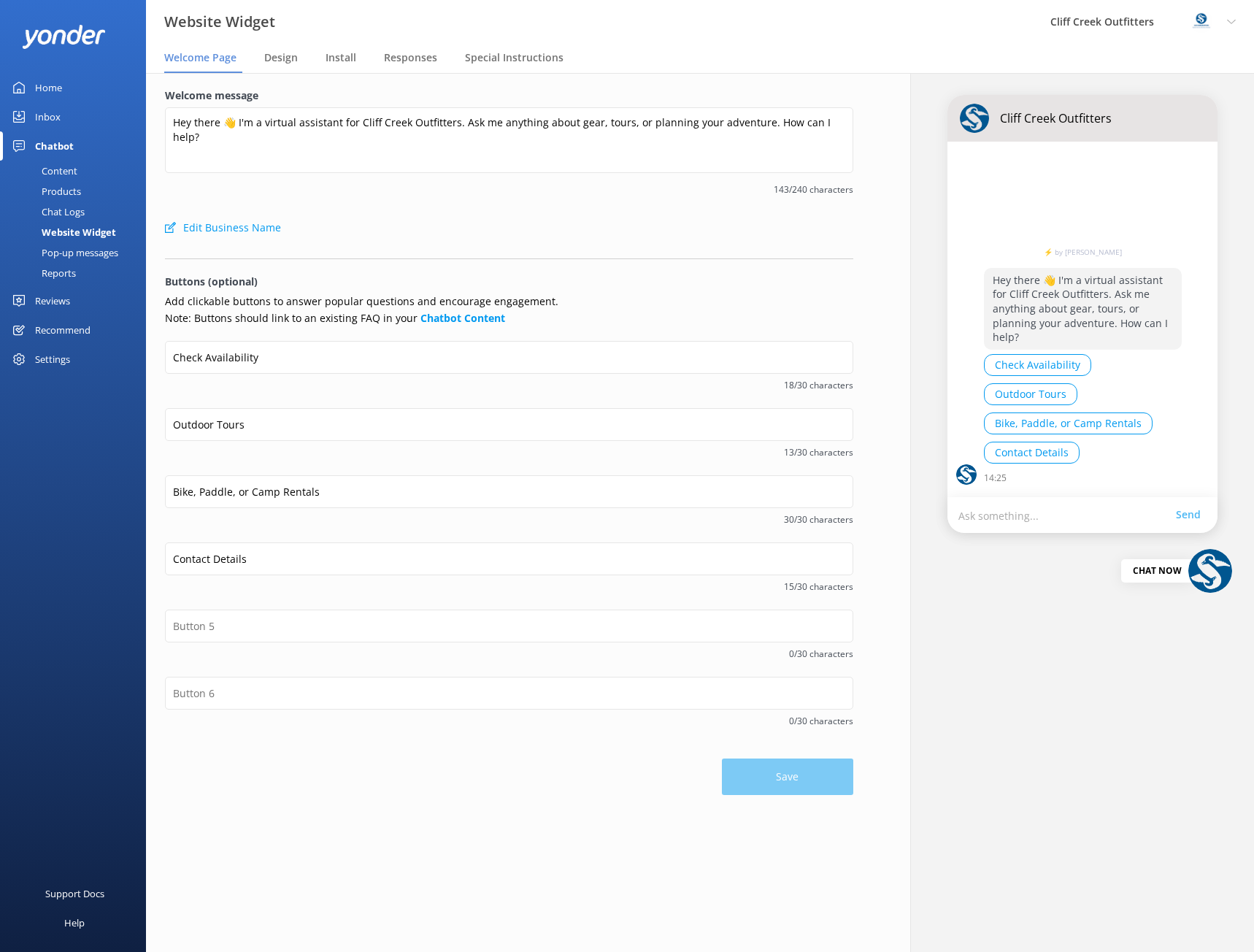
click at [58, 145] on div "Chatbot" at bounding box center [54, 146] width 39 height 30
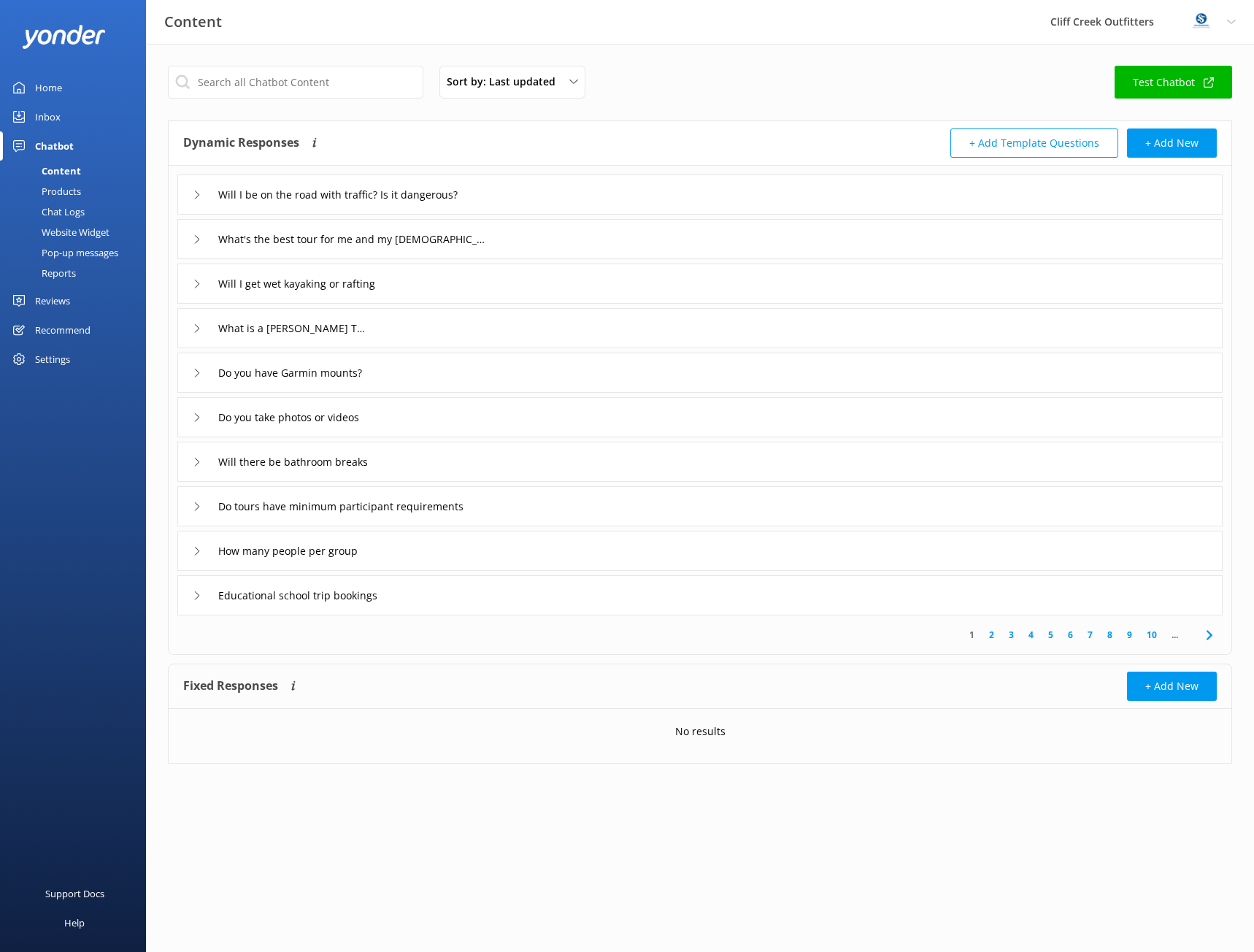
click at [75, 328] on div "Recommend" at bounding box center [62, 330] width 55 height 30
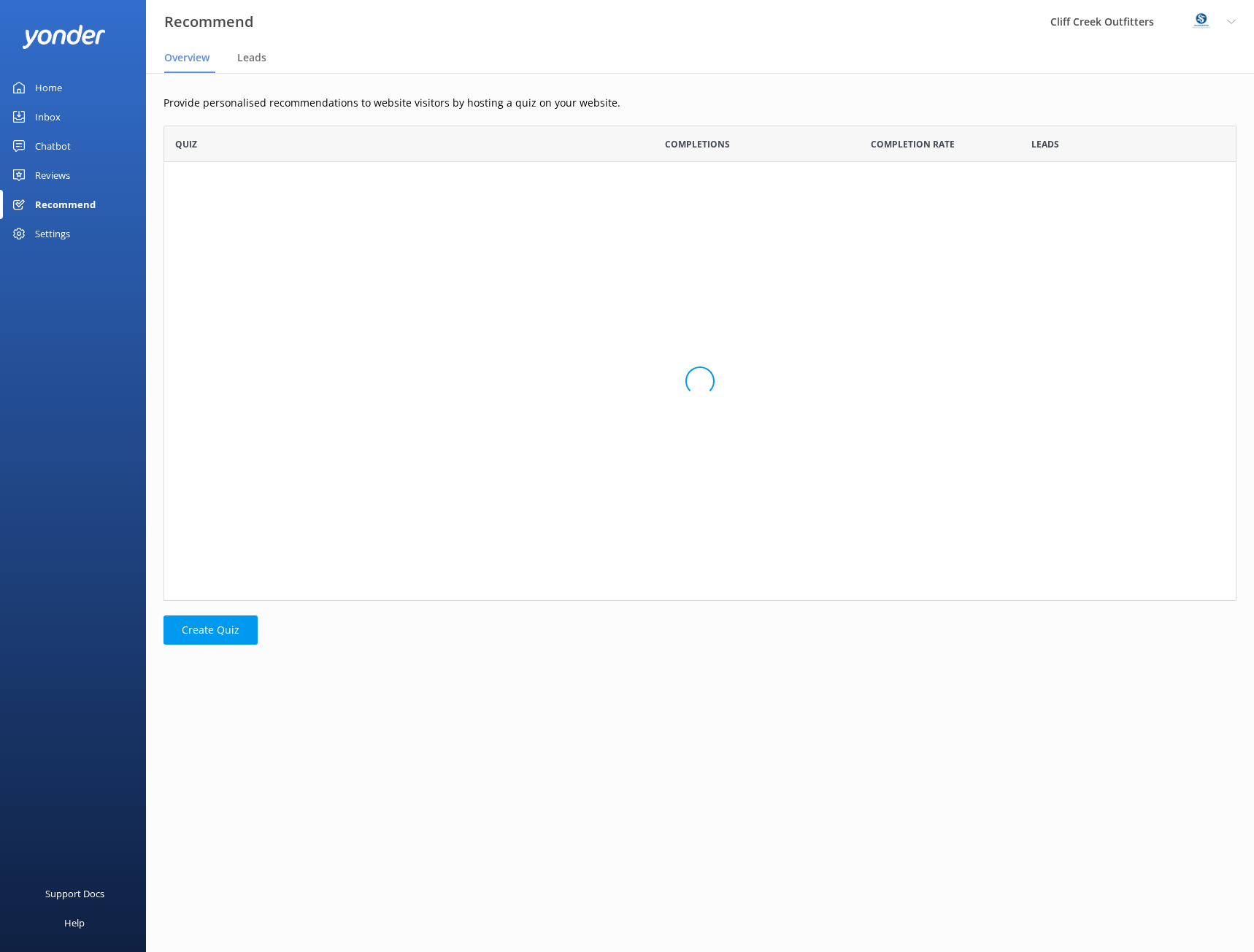
scroll to position [464, 1062]
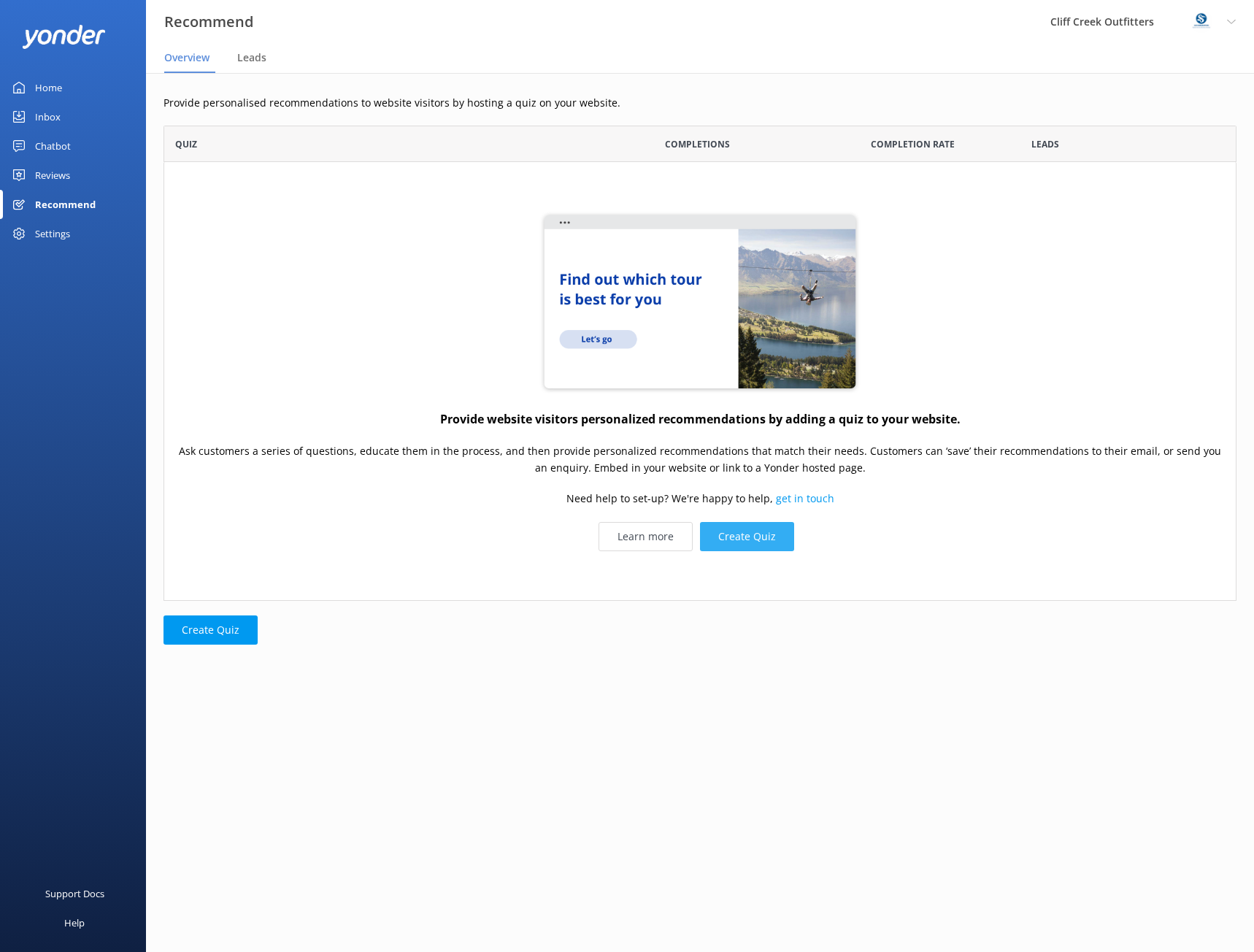
click at [722, 532] on button "Create Quiz" at bounding box center [747, 537] width 94 height 30
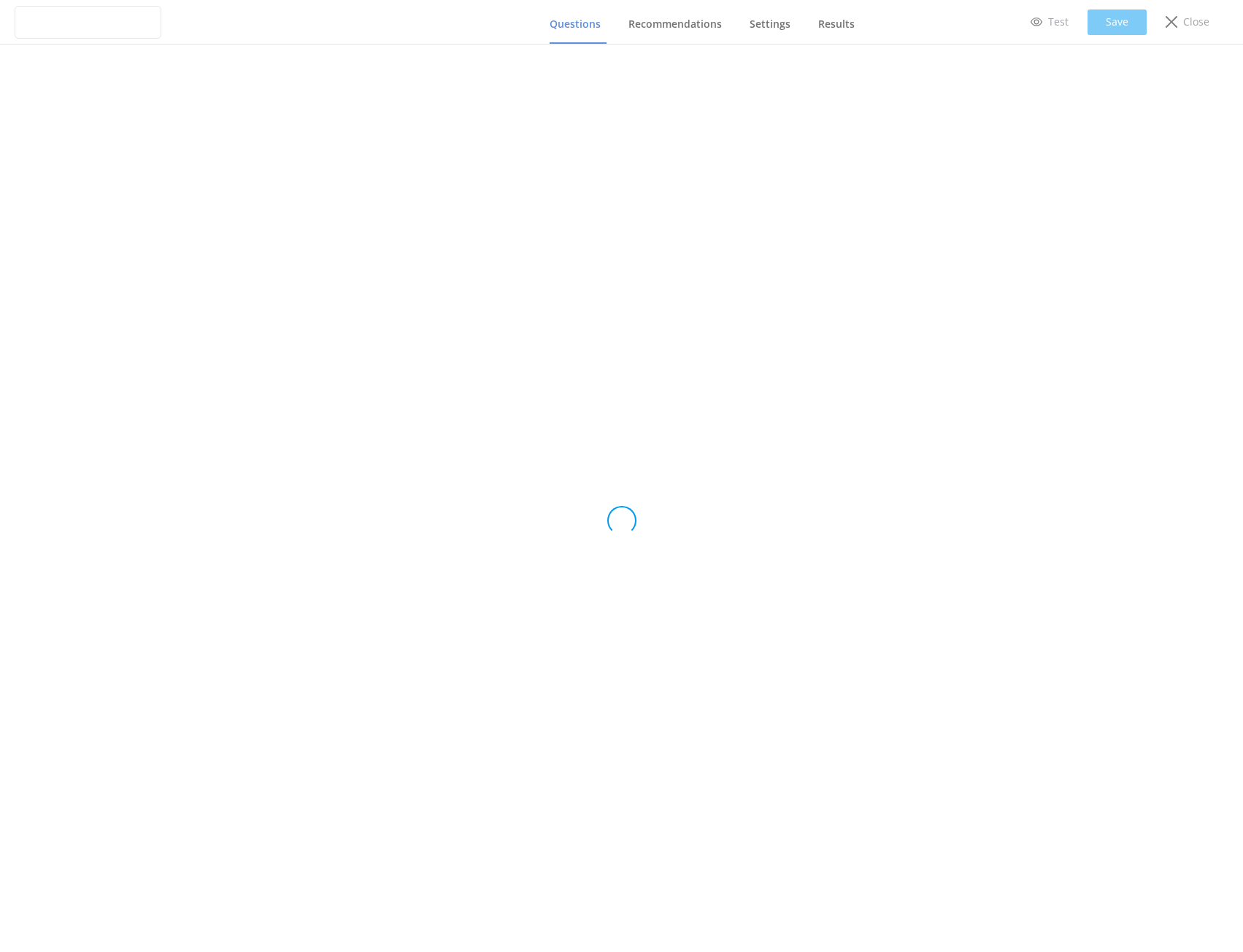
type input "Untitled Quiz"
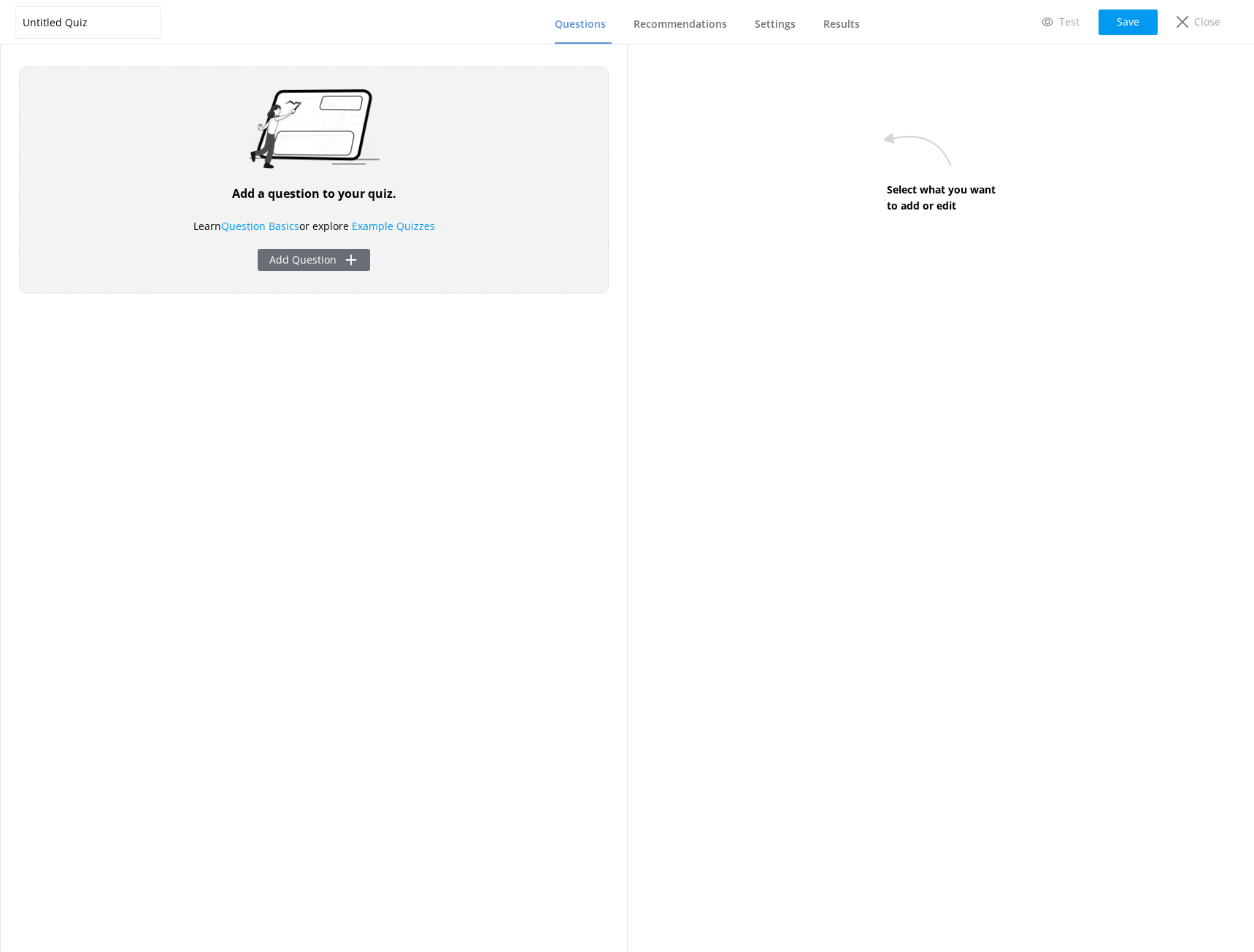
click at [287, 260] on button "Add Question" at bounding box center [314, 260] width 113 height 22
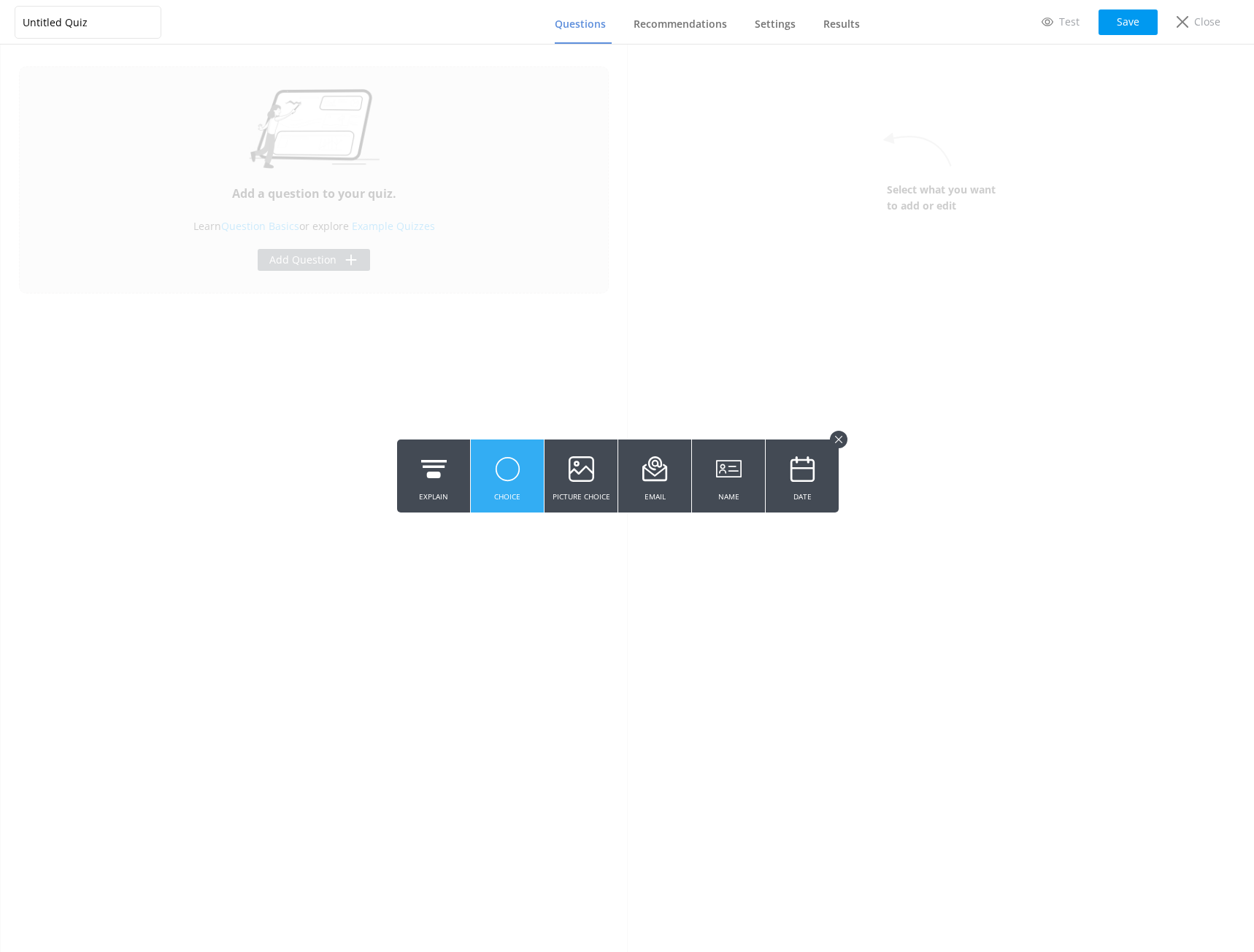
click at [502, 455] on icon at bounding box center [507, 469] width 26 height 40
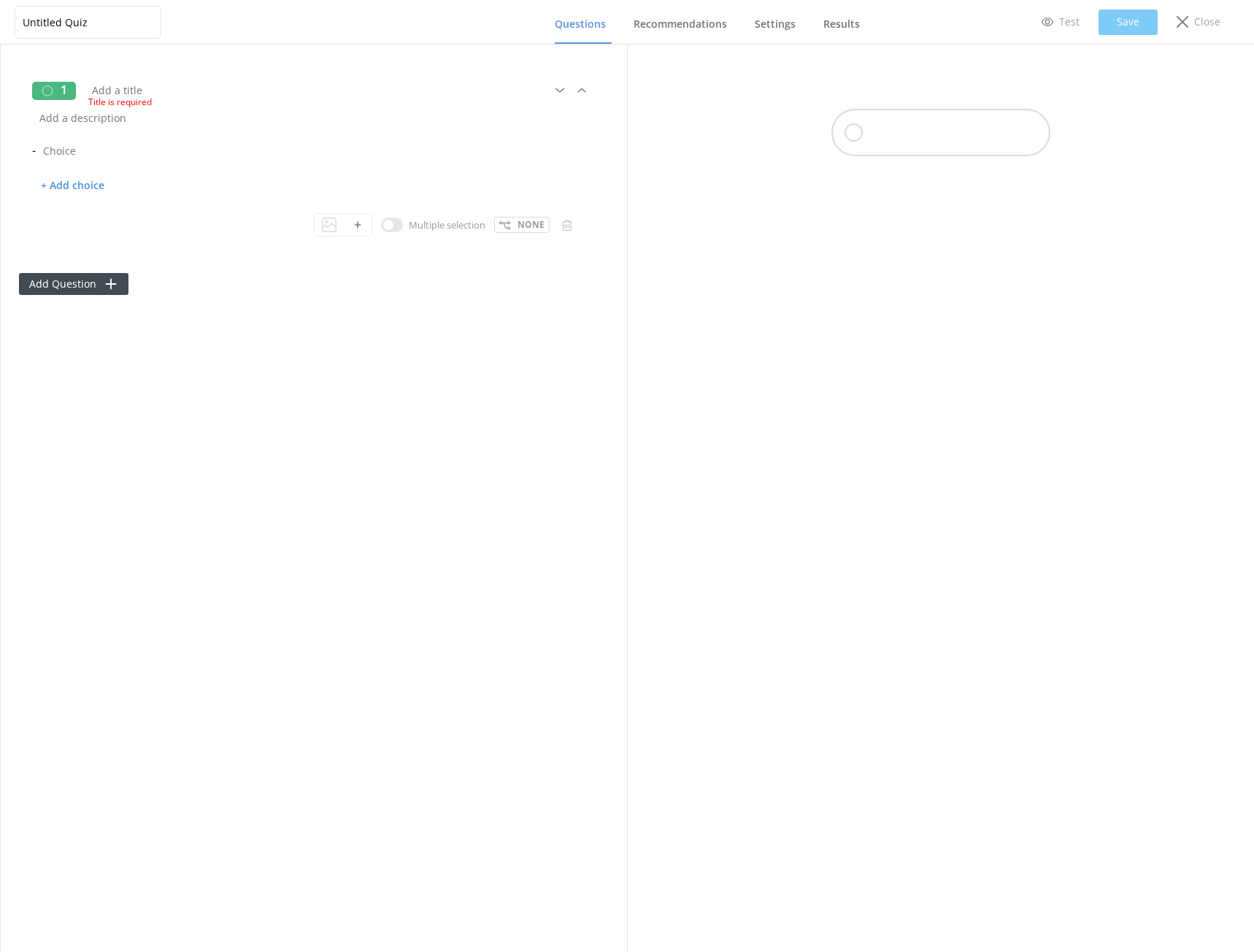
click at [173, 92] on div "Title is required" at bounding box center [322, 101] width 467 height 19
click at [134, 101] on span "Title is required" at bounding box center [318, 102] width 458 height 14
click at [106, 83] on input "text" at bounding box center [293, 90] width 416 height 33
click at [950, 169] on div at bounding box center [941, 155] width 219 height 47
click at [111, 100] on input "What type of" at bounding box center [293, 90] width 416 height 33
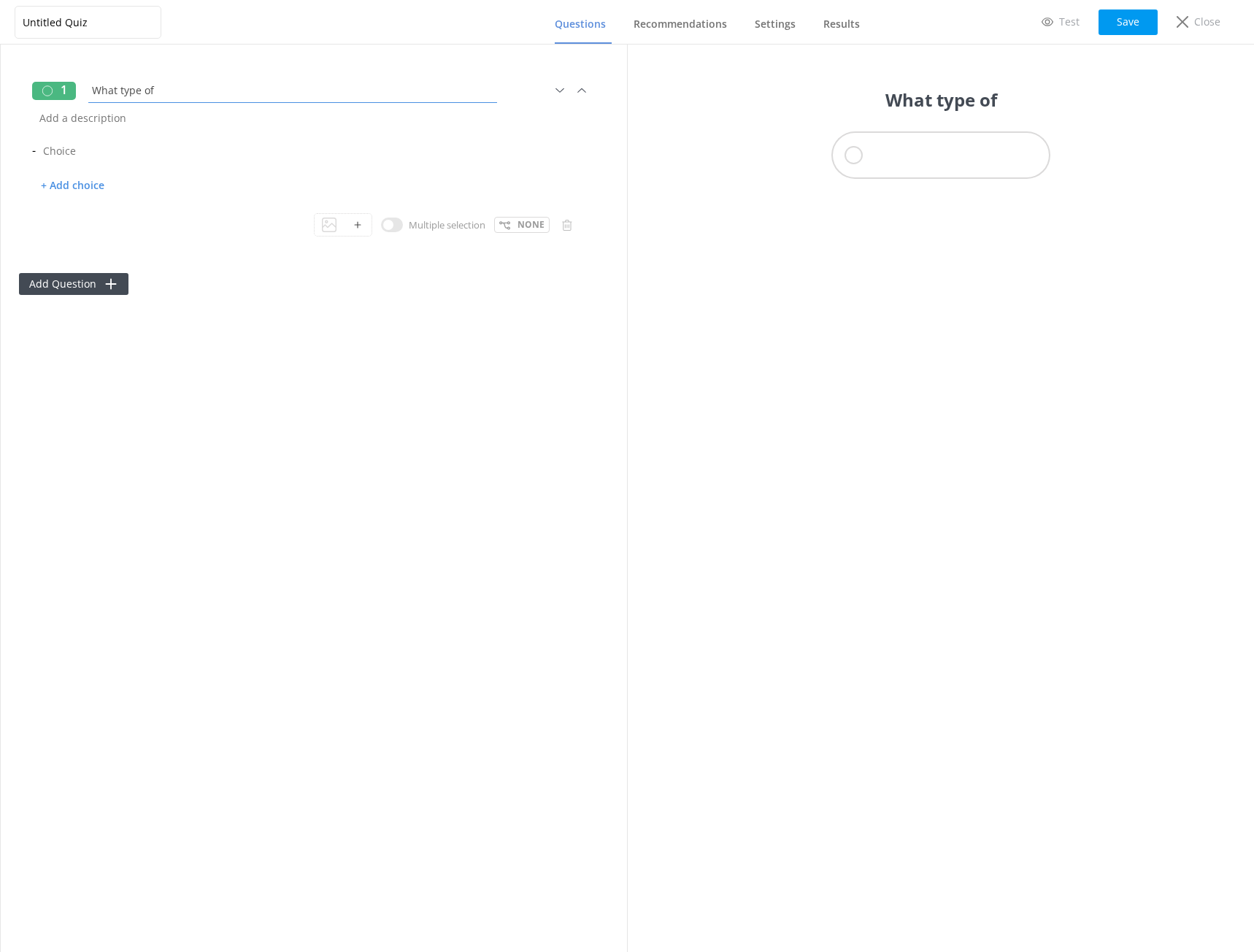
click at [124, 89] on input "What type of" at bounding box center [293, 90] width 416 height 33
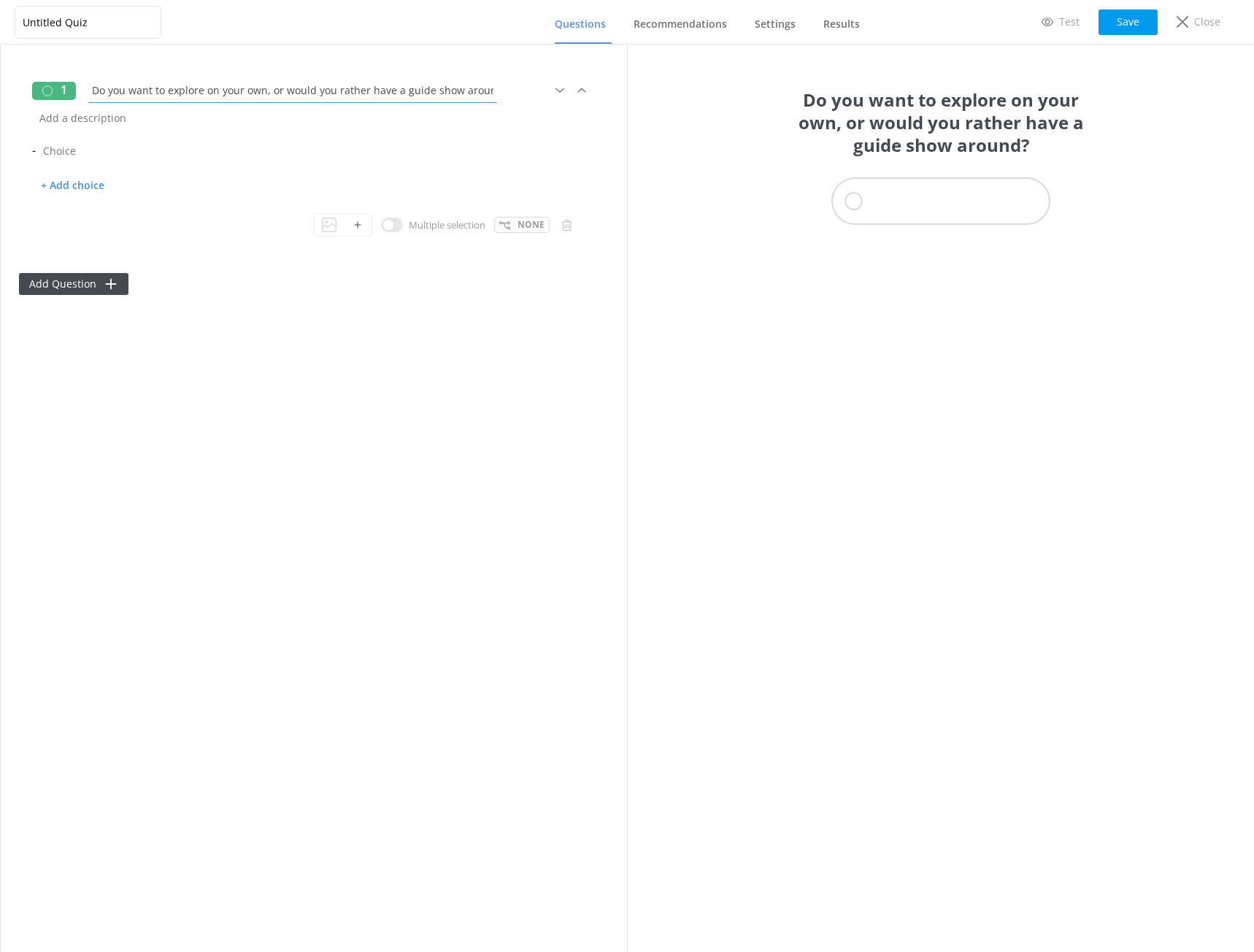
scroll to position [0, 5]
click at [327, 89] on input "Do you want to explore on your own, or would you rather have a guide show aroun…" at bounding box center [293, 90] width 416 height 33
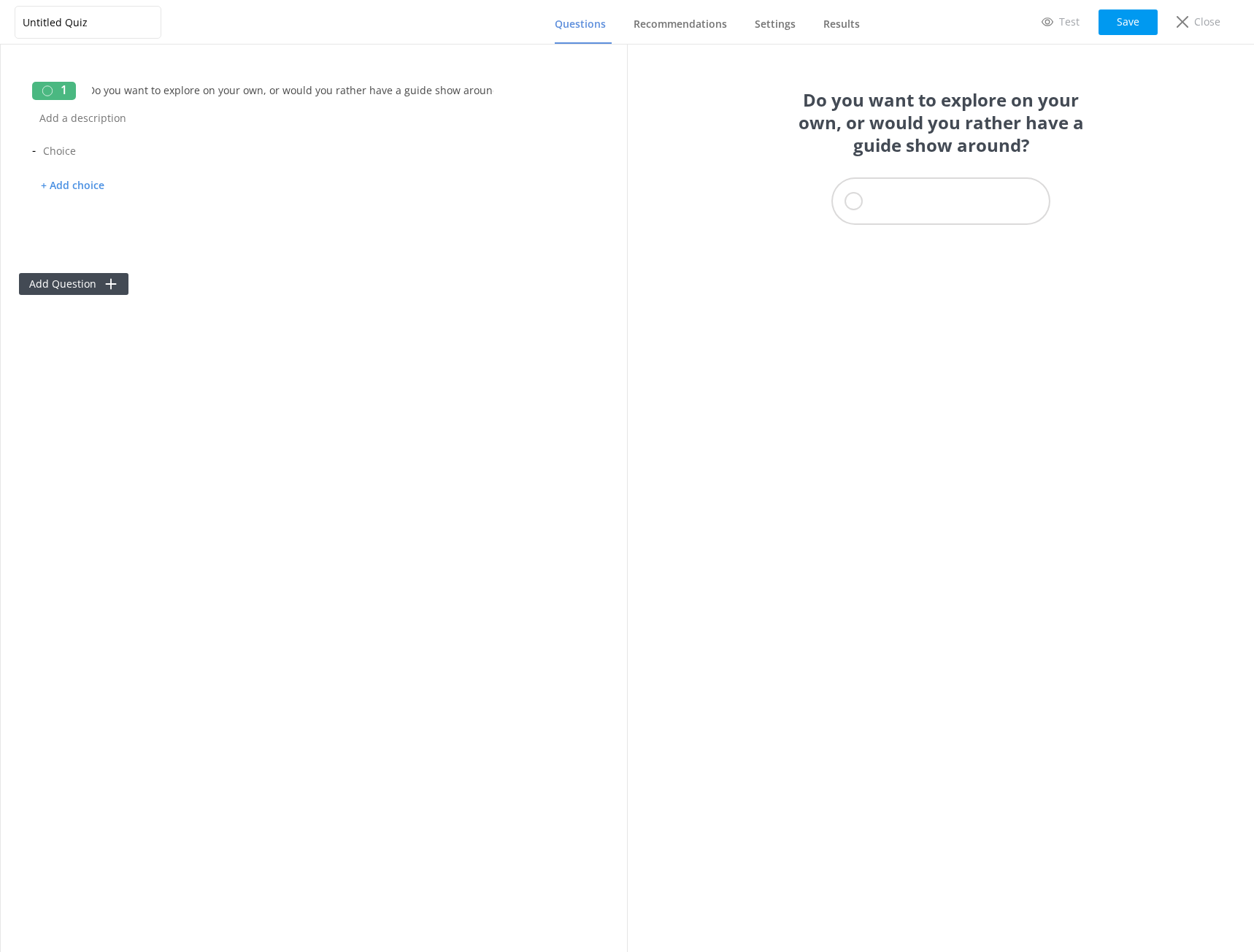
scroll to position [0, 0]
click at [261, 99] on input "Do you want to explore on your own, or would you rather have a guide show aroun…" at bounding box center [293, 90] width 416 height 33
paste input "Would you prefer to explore at your own pace, or have a guide handle the detail…"
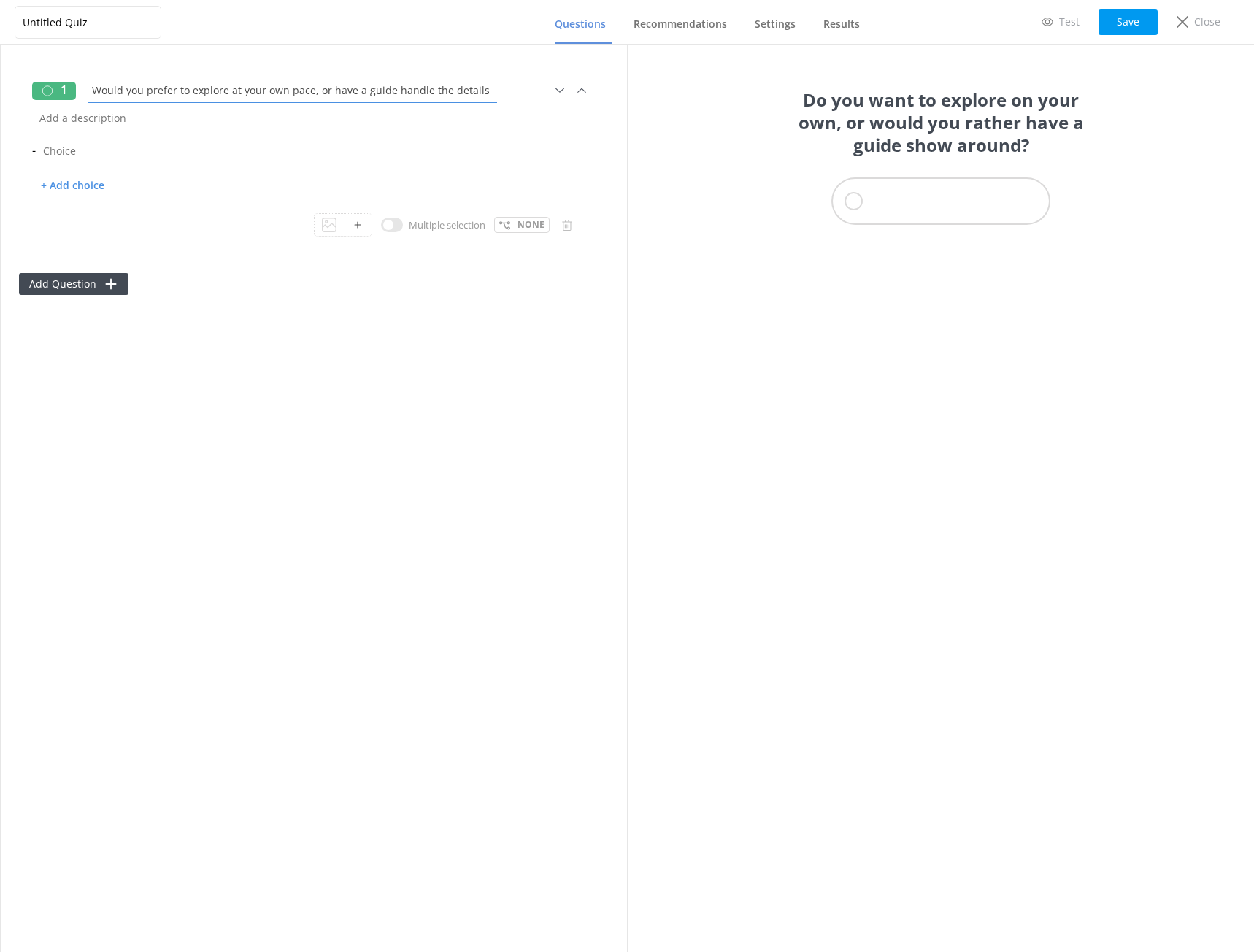
scroll to position [0, 75]
type input "Would you prefer to explore at your own pace, or have a guide handle the detail…"
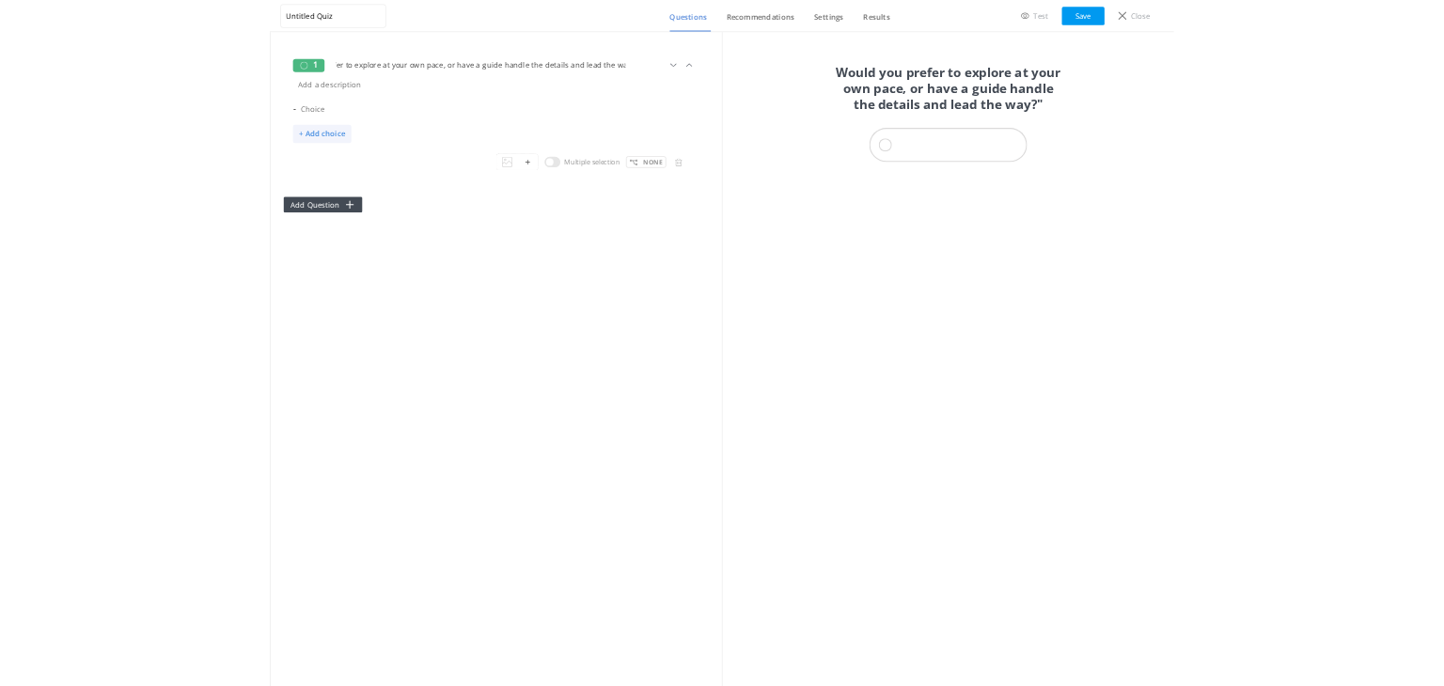
scroll to position [0, 0]
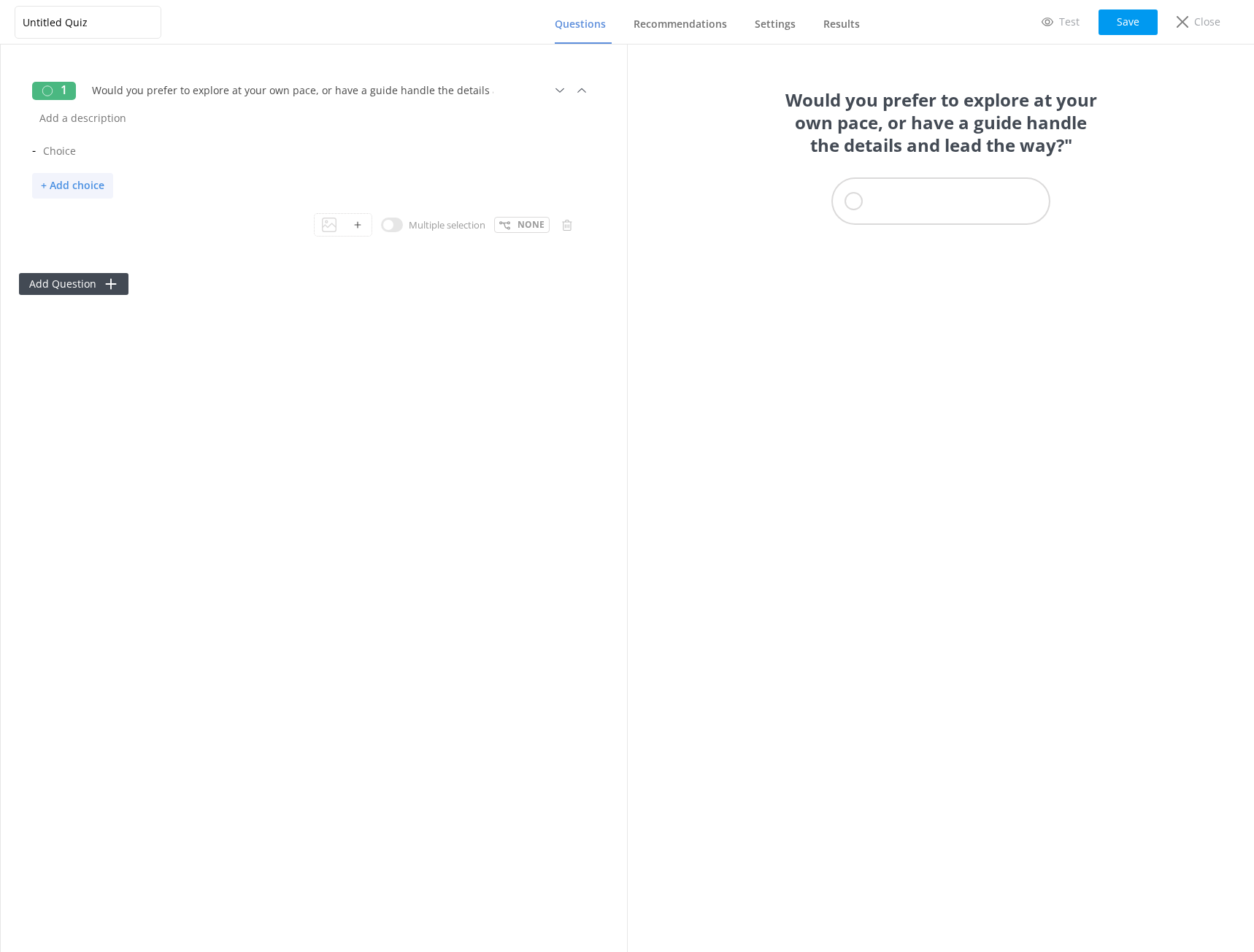
click at [77, 191] on p "+ Add choice" at bounding box center [72, 186] width 81 height 26
click at [60, 154] on input "text" at bounding box center [309, 151] width 547 height 33
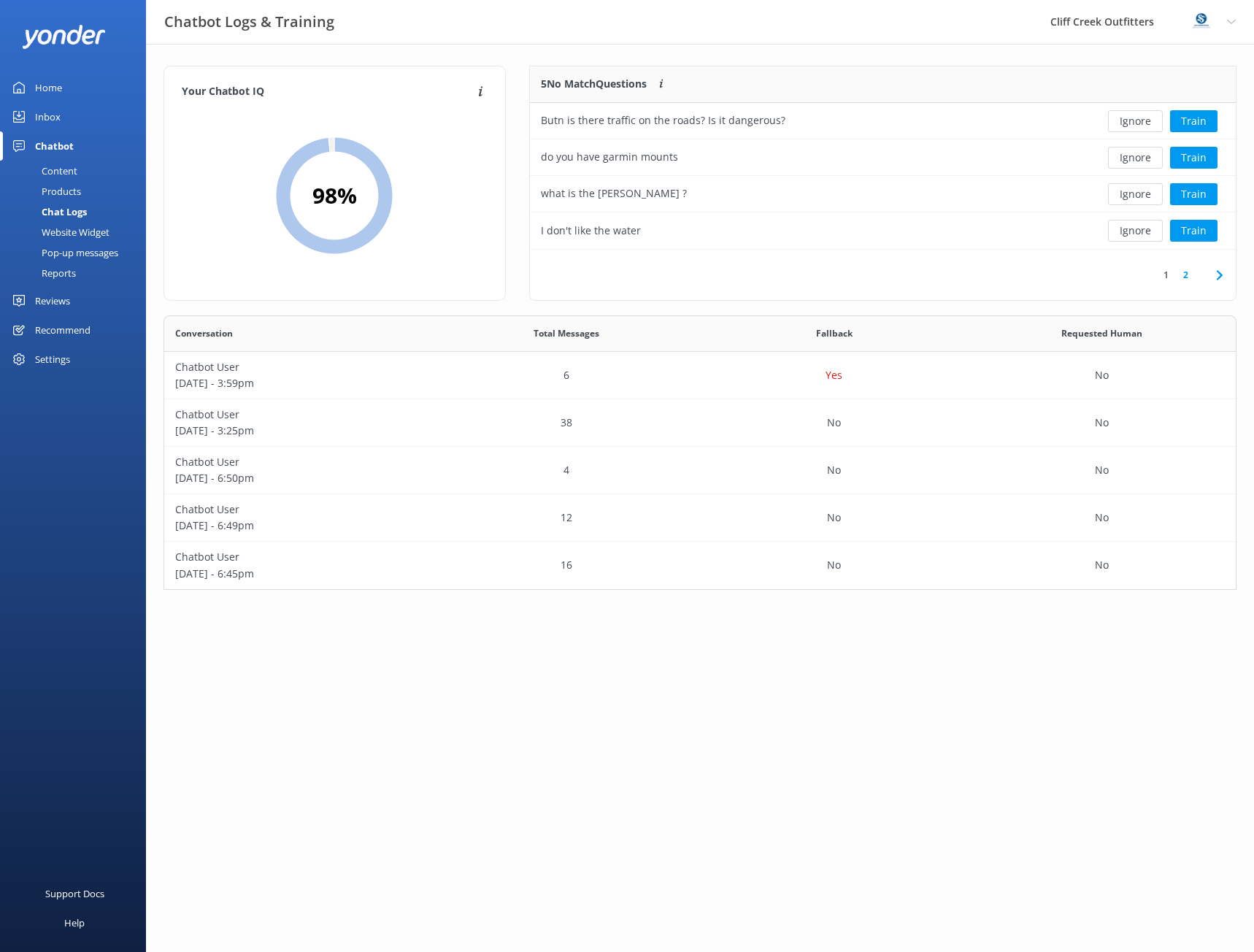
scroll to position [263, 1062]
click at [50, 82] on div "Home" at bounding box center [48, 88] width 27 height 30
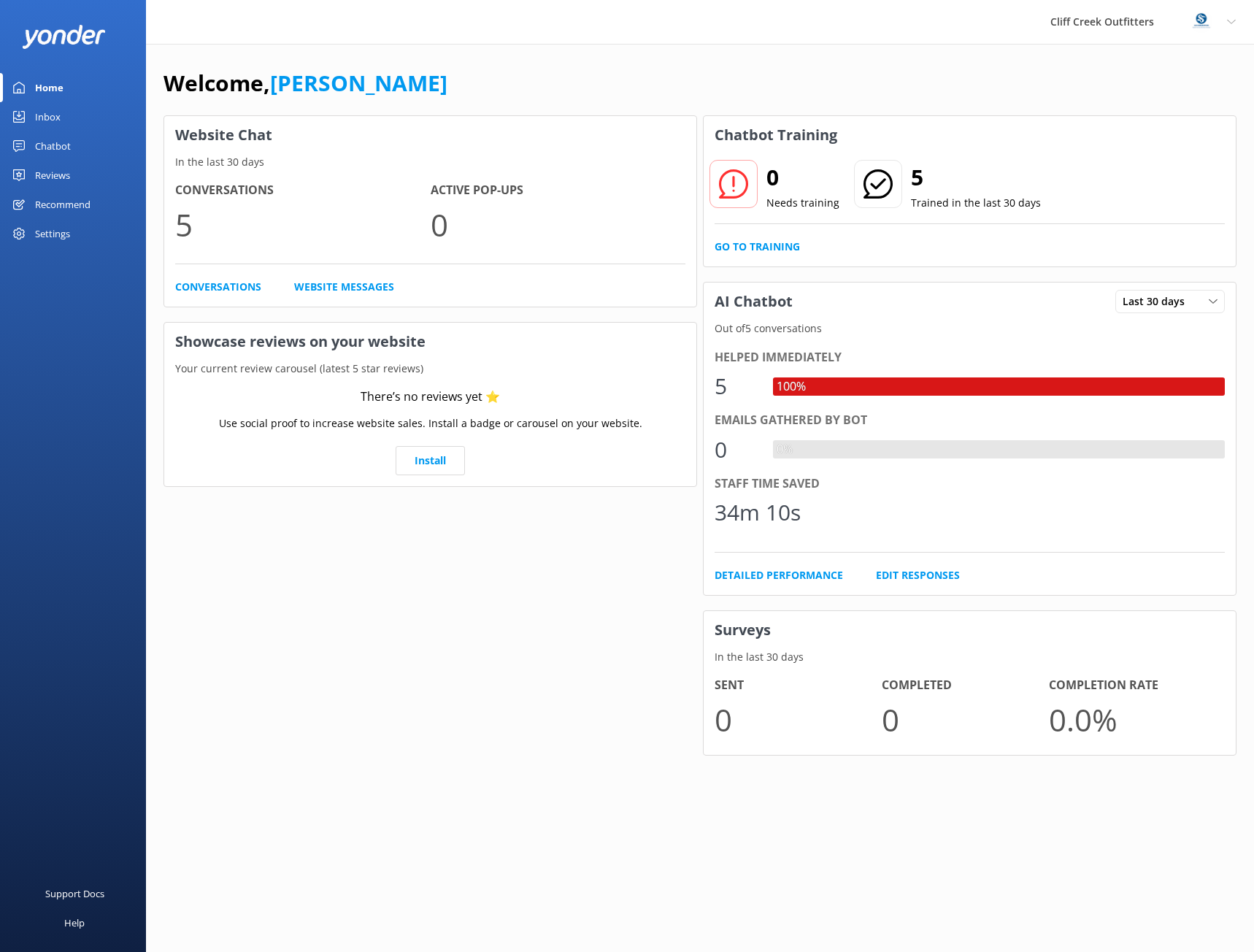
click at [54, 145] on div "Chatbot" at bounding box center [53, 146] width 36 height 30
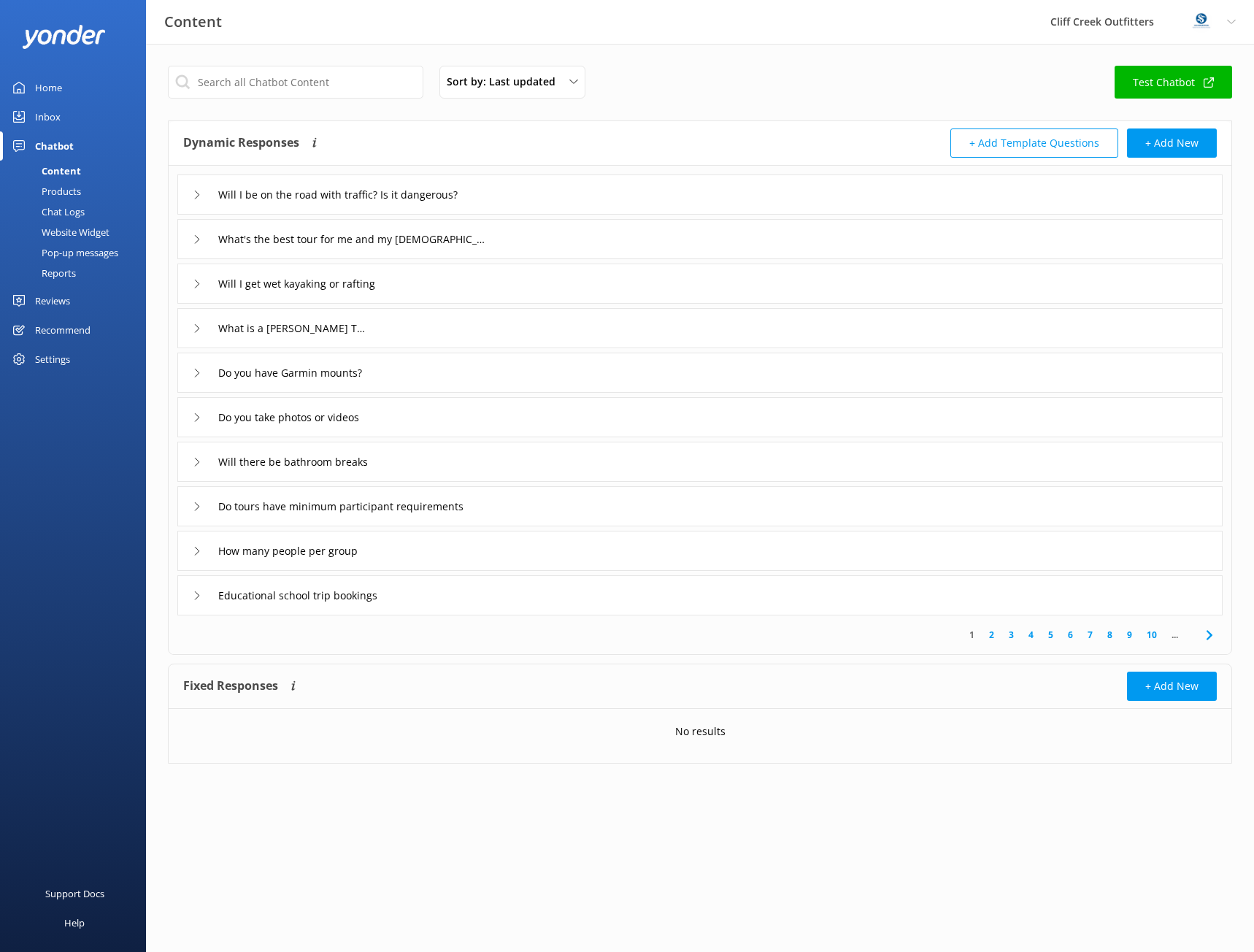
click at [62, 192] on div "Products" at bounding box center [44, 191] width 72 height 20
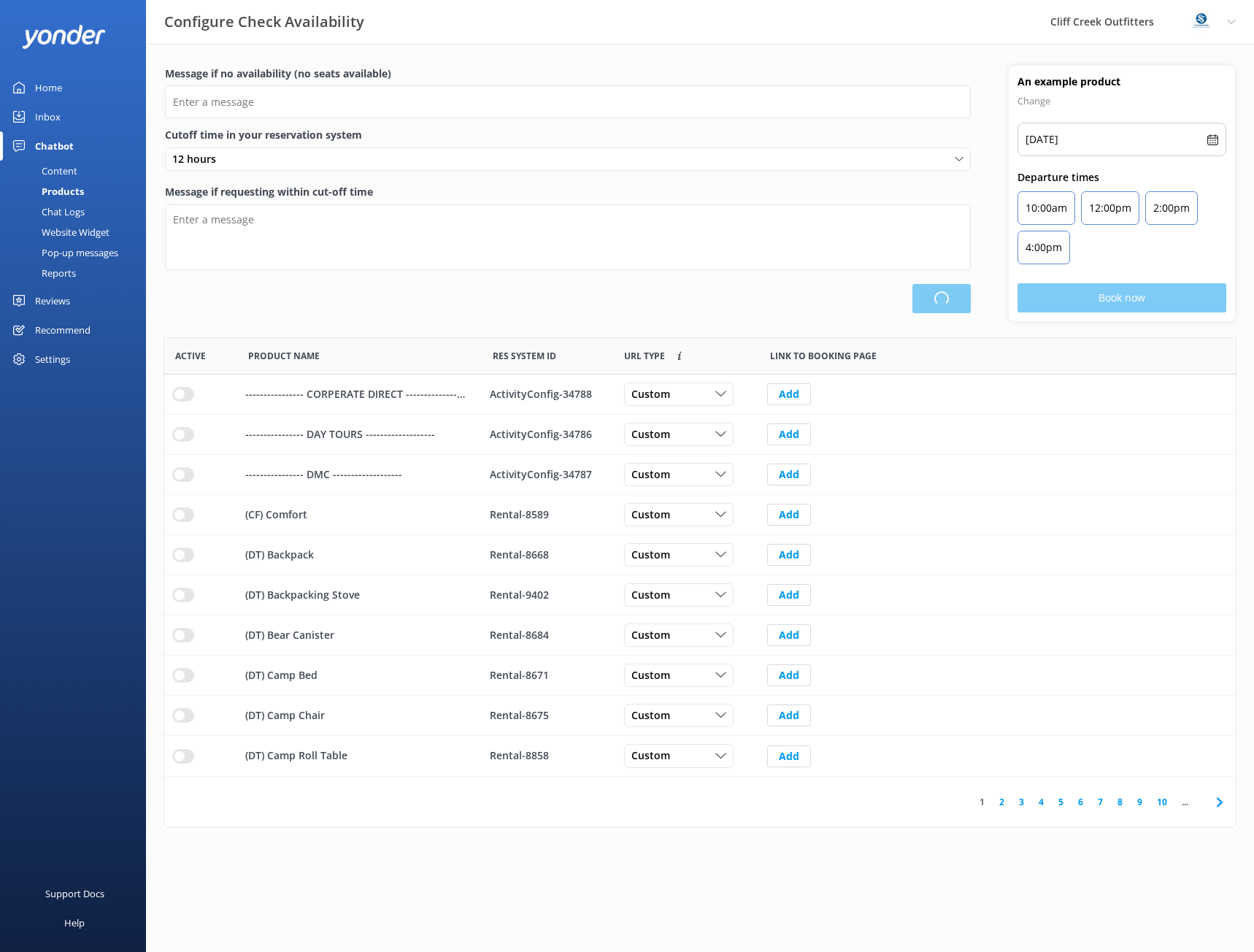
scroll to position [428, 1061]
type input "There are no seats available, please check an alternative day"
type textarea "Our online booking system closes {hours} prior to departure. Please contact us …"
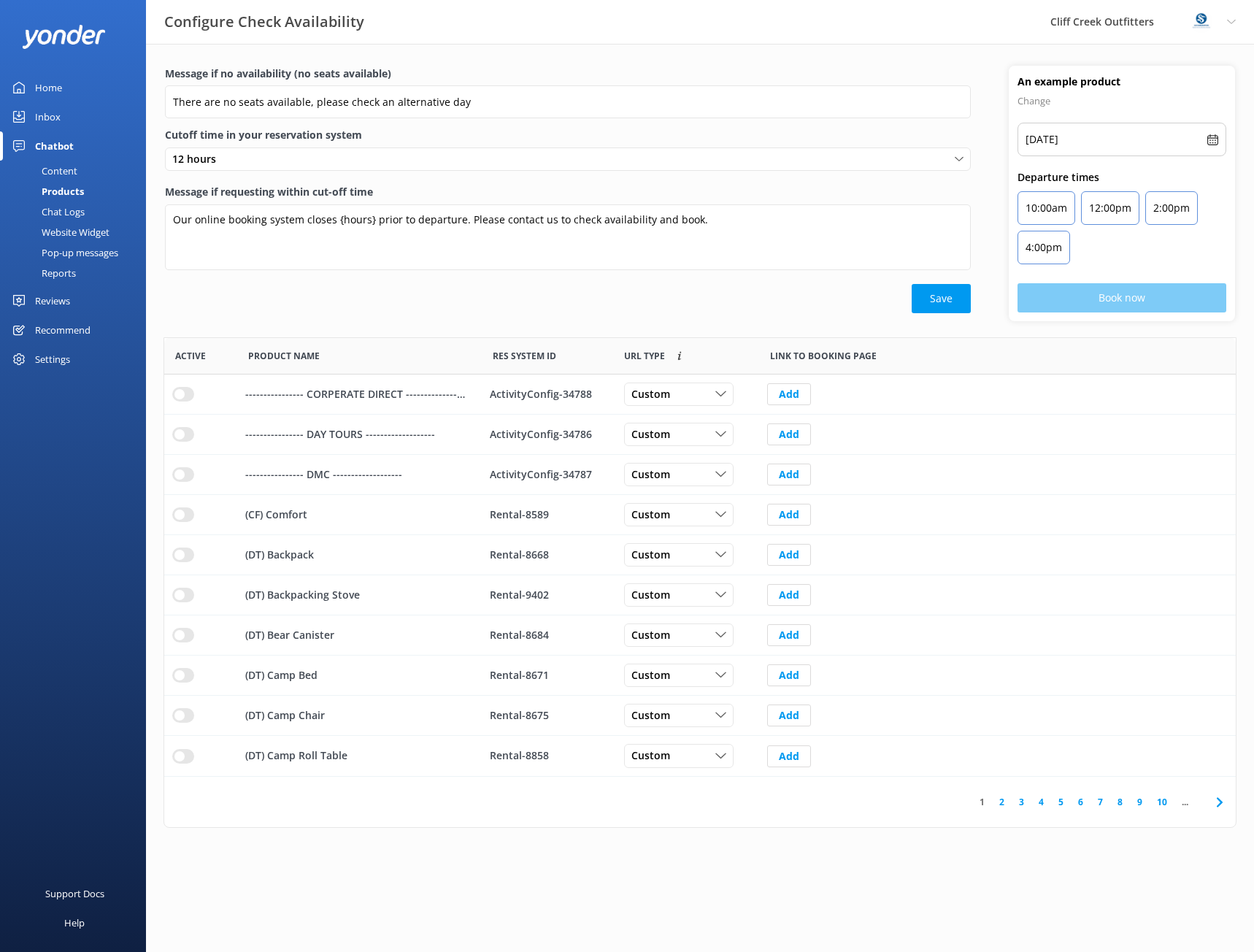
click at [61, 210] on div "Chat Logs" at bounding box center [47, 211] width 76 height 20
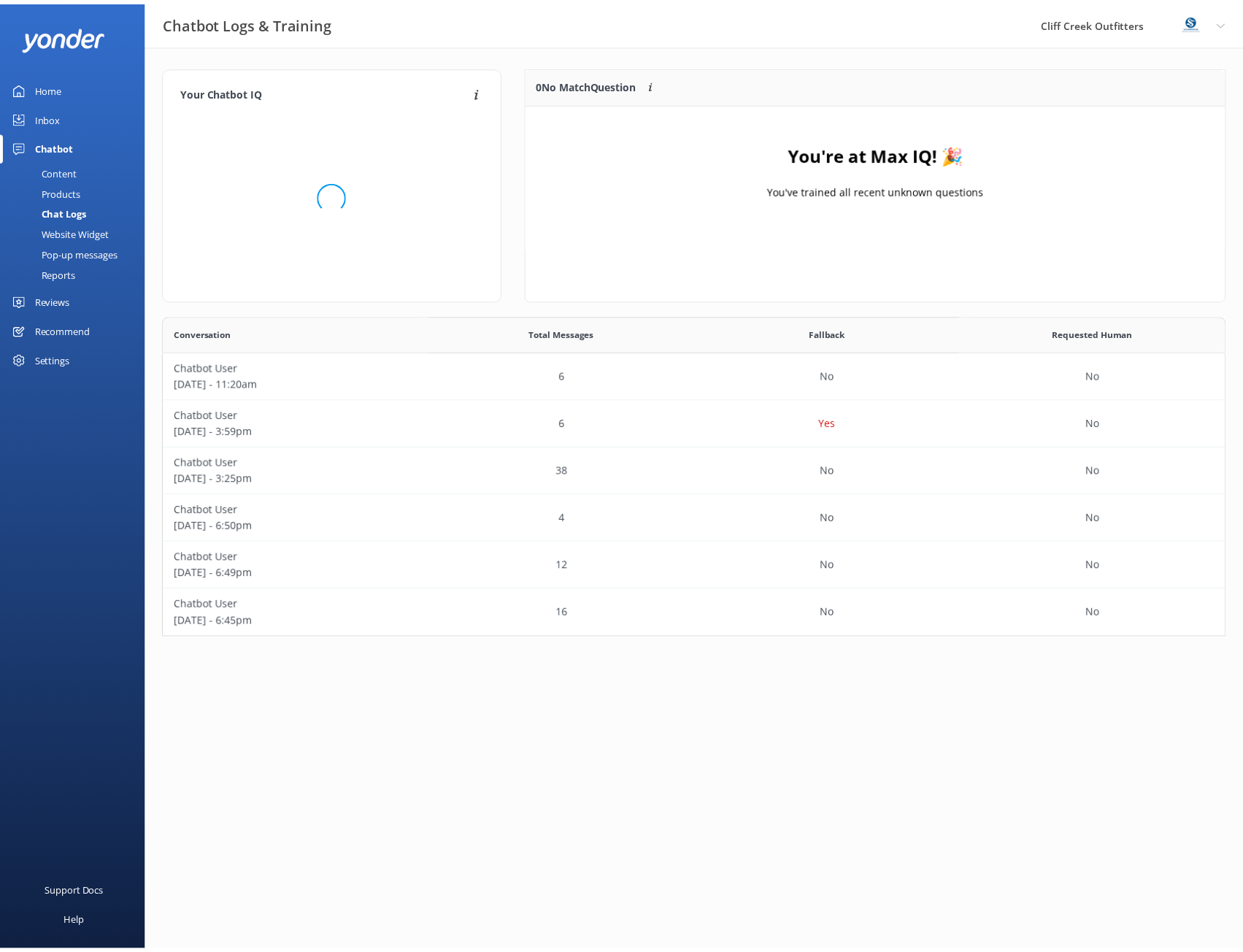
scroll to position [311, 1062]
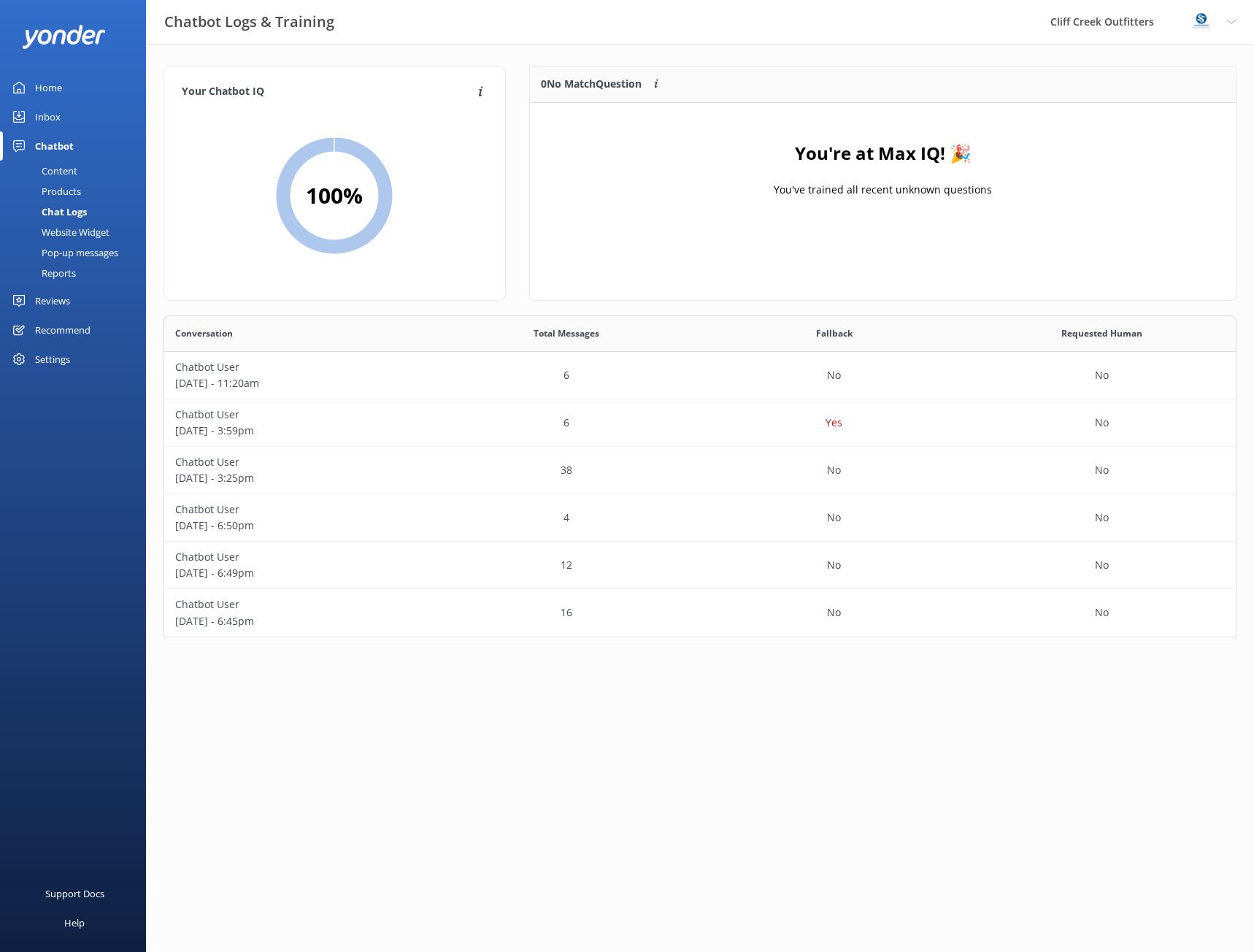
click at [61, 188] on div "Products" at bounding box center [44, 191] width 72 height 20
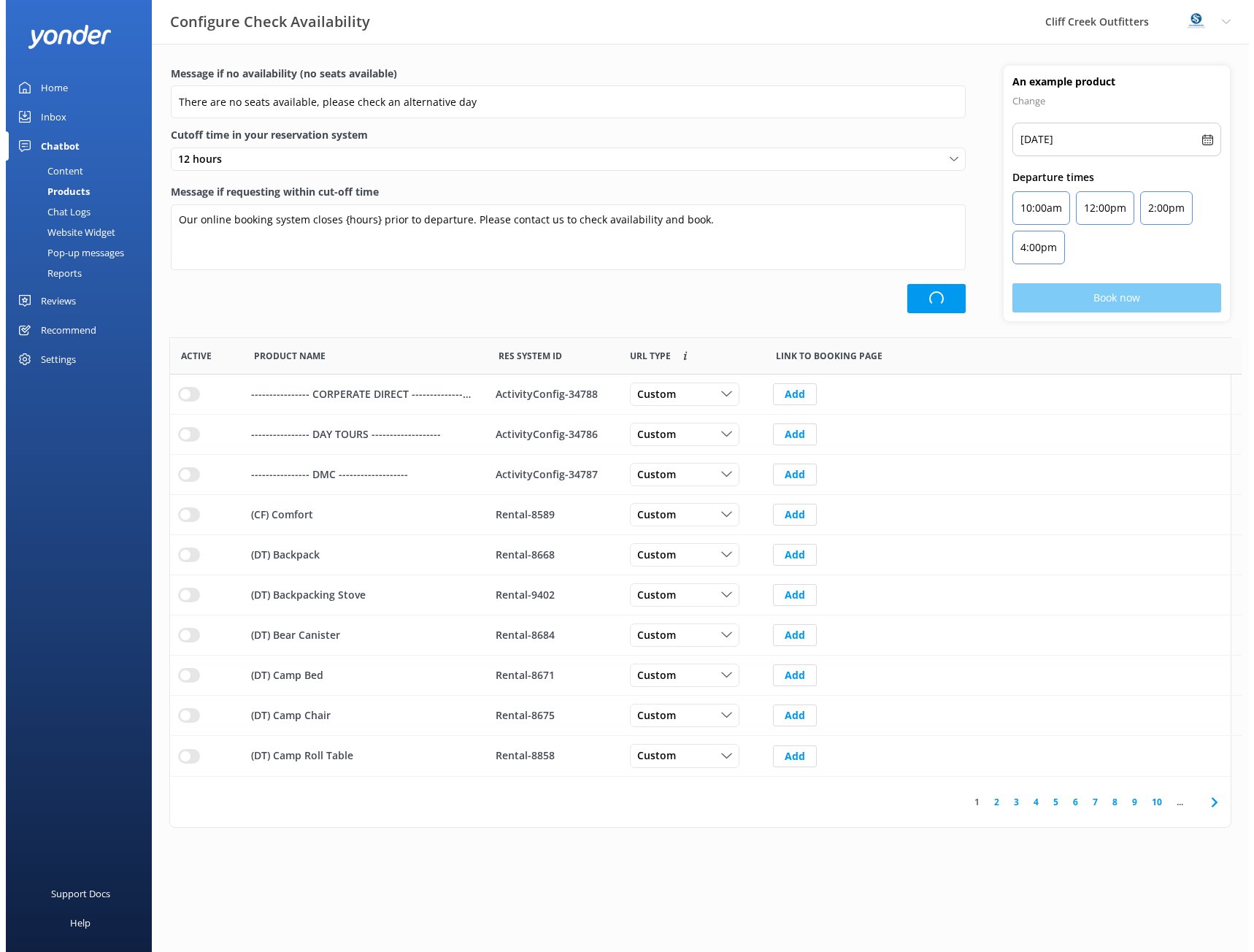
scroll to position [428, 1061]
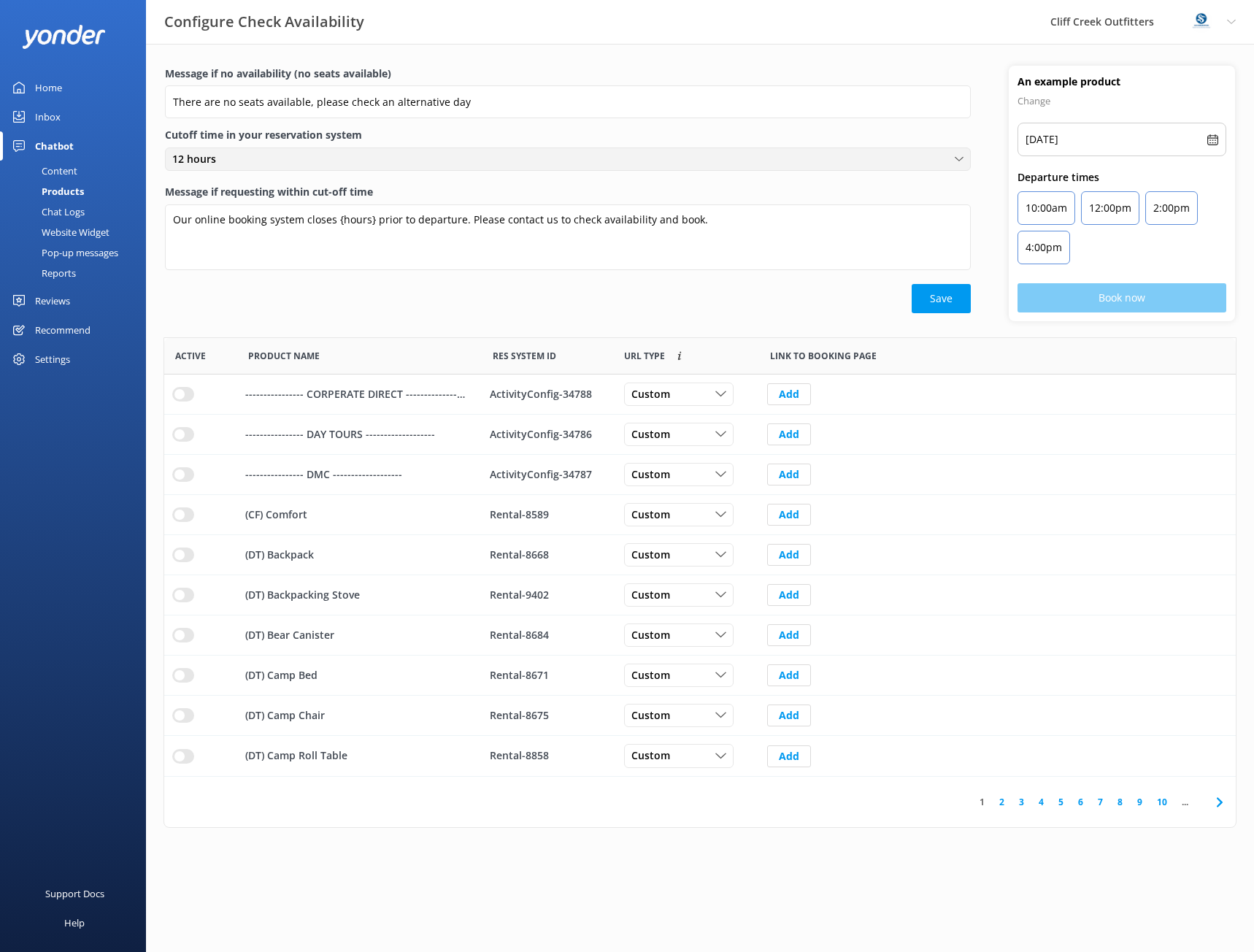
click at [332, 152] on div "12 hours" at bounding box center [568, 159] width 799 height 16
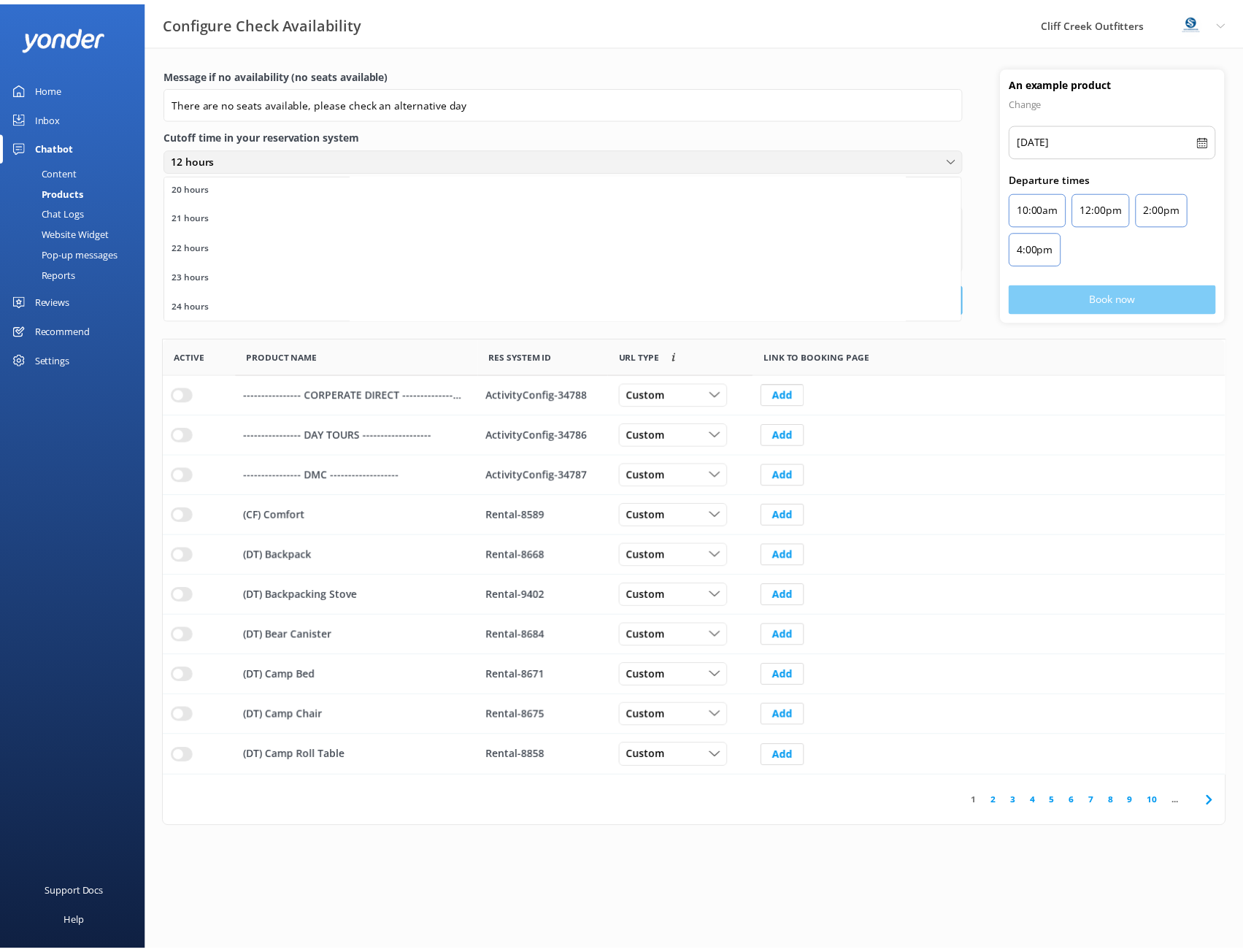
scroll to position [592, 0]
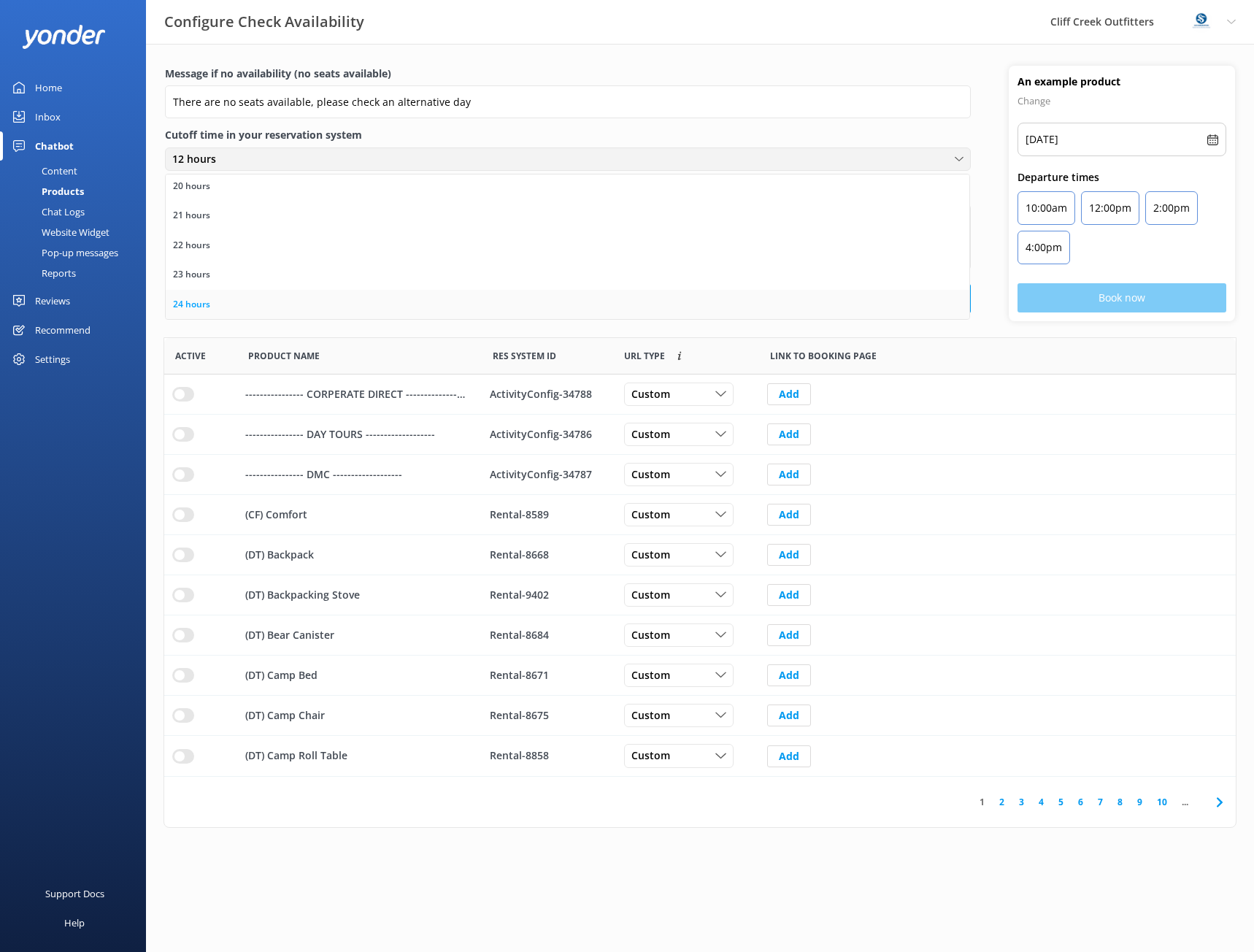
click at [204, 306] on div "24 hours" at bounding box center [192, 304] width 37 height 15
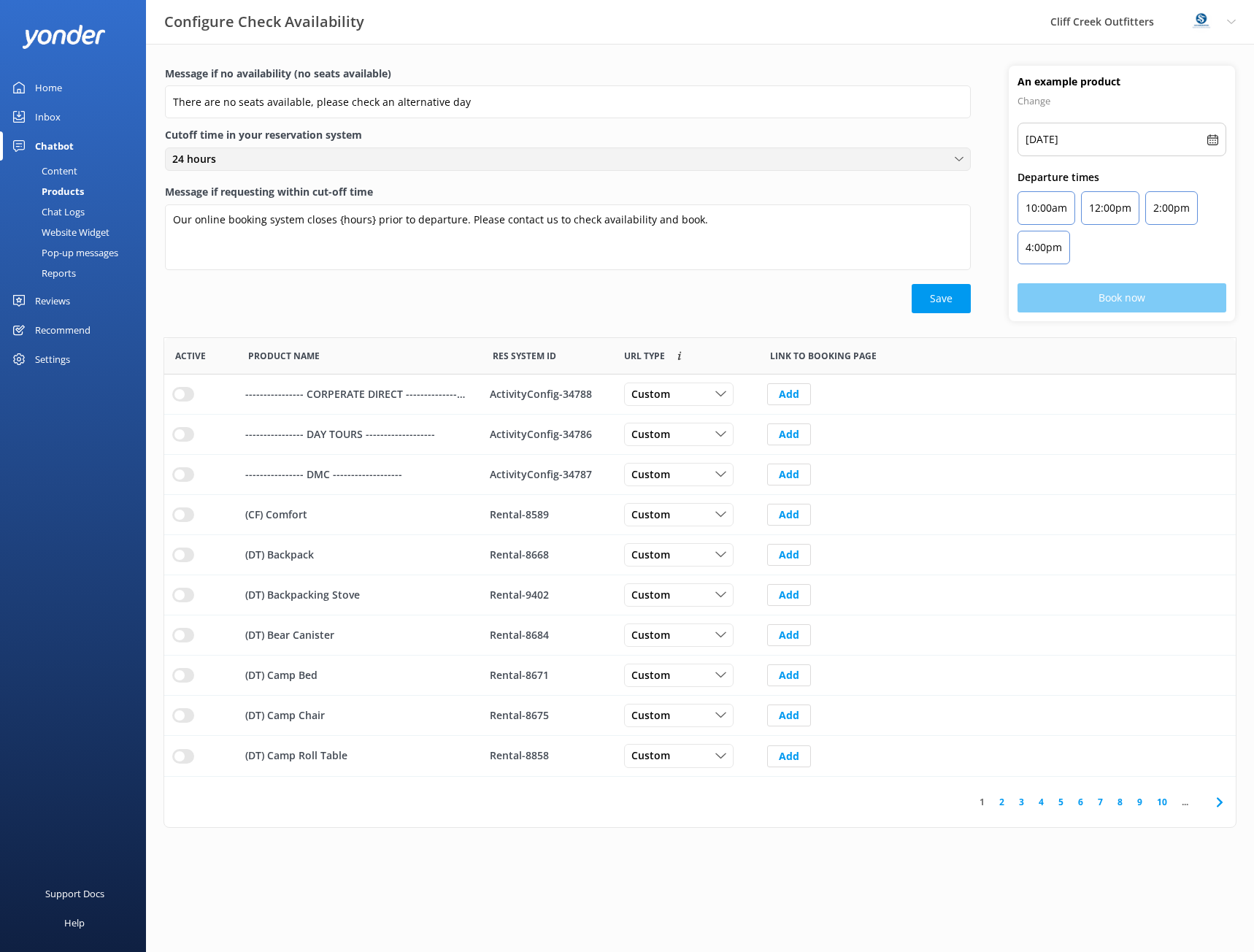
click at [262, 165] on div "24 hours" at bounding box center [568, 159] width 799 height 16
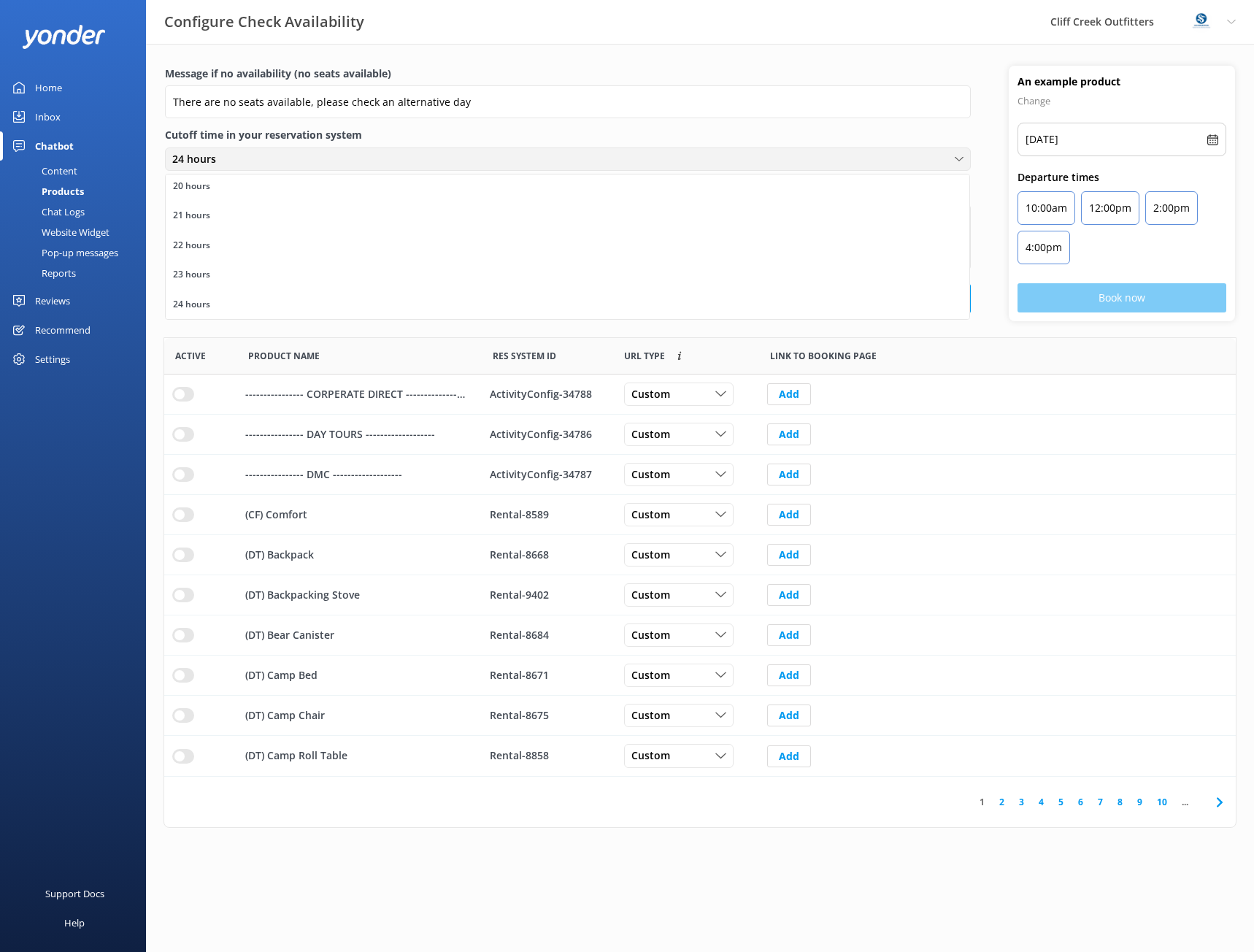
click at [181, 158] on span "24 hours" at bounding box center [199, 159] width 53 height 16
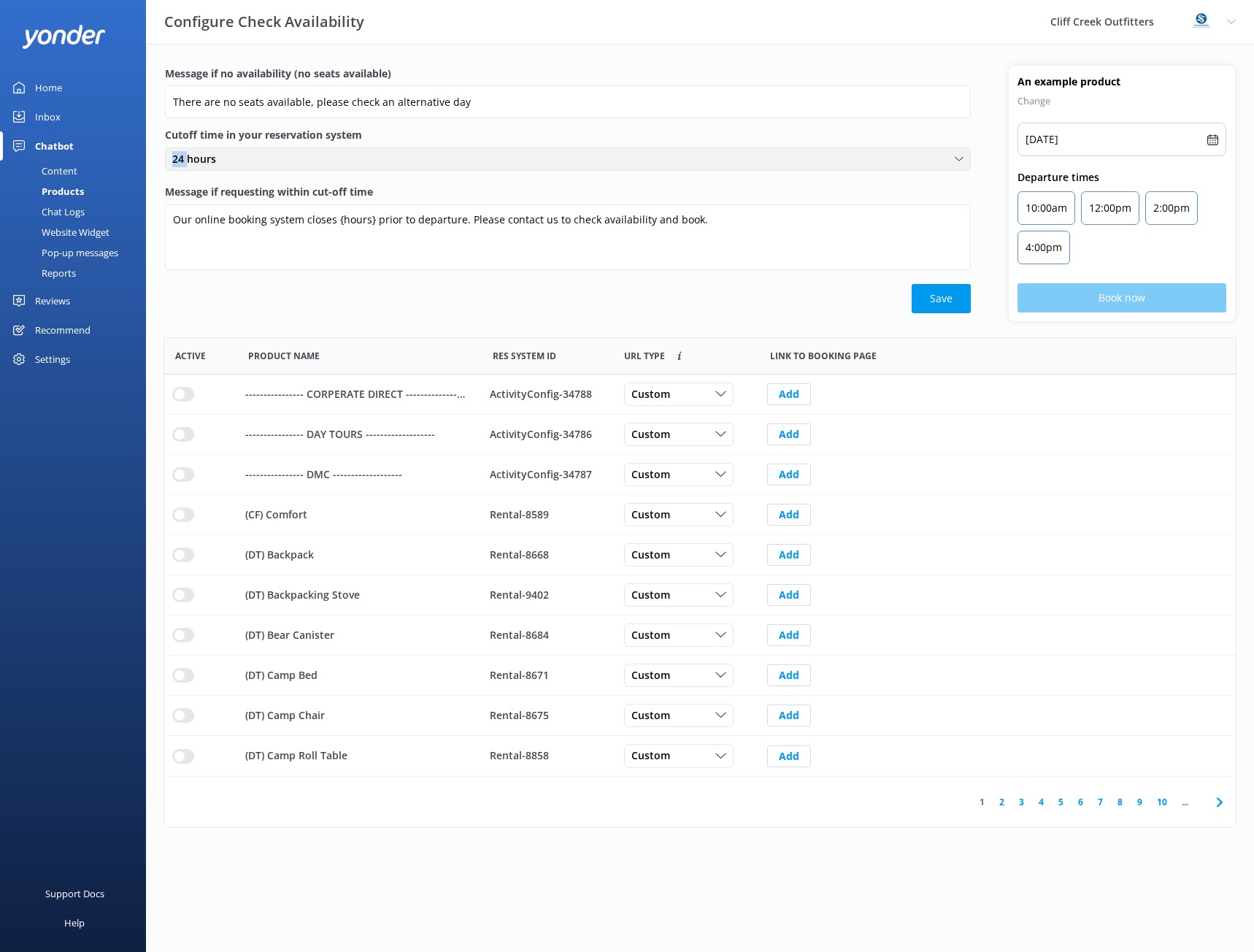
click at [181, 158] on span "24 hours" at bounding box center [199, 159] width 53 height 16
click at [690, 130] on label "Cutoff time in your reservation system" at bounding box center [568, 135] width 806 height 16
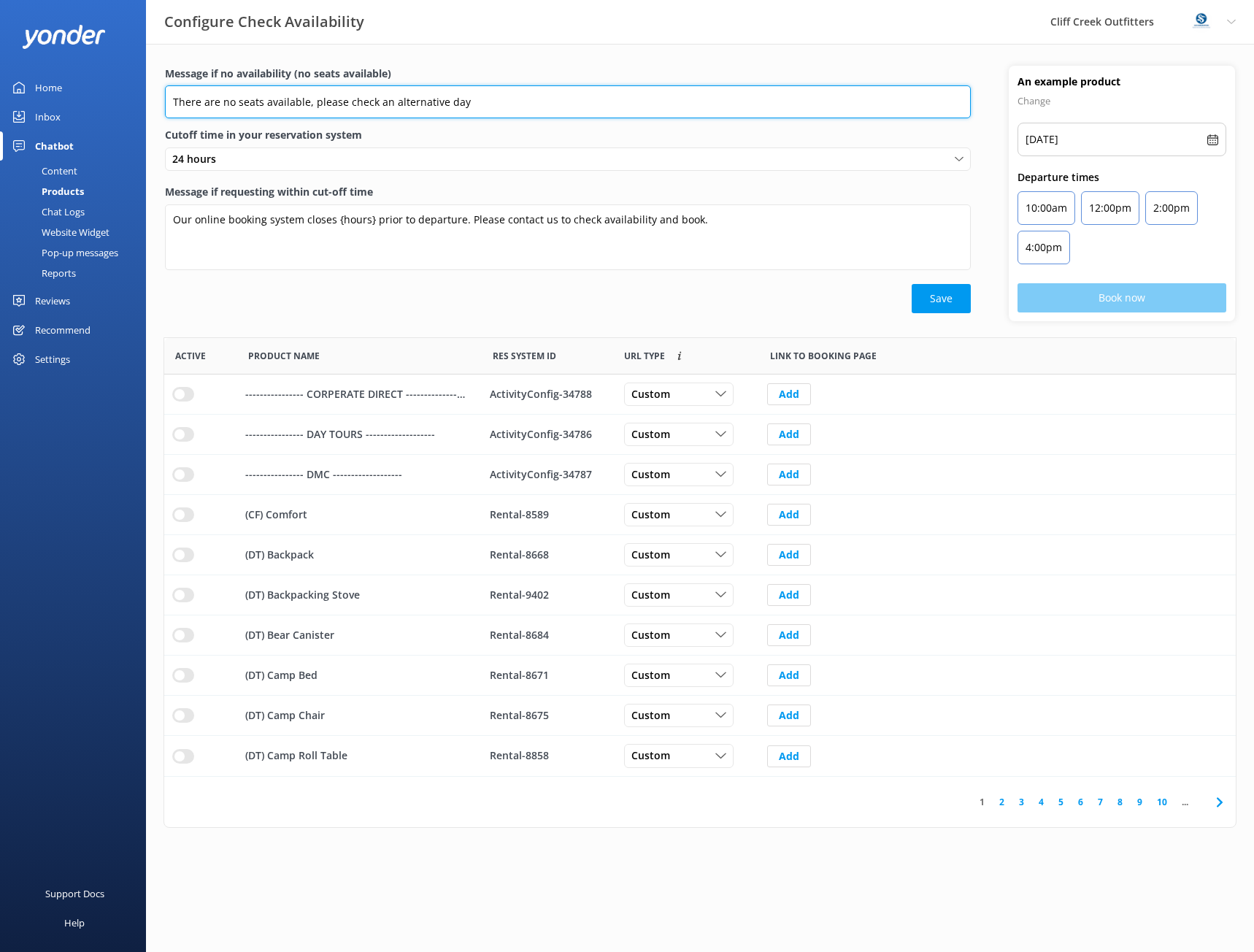
click at [482, 103] on input "There are no seats available, please check an alternative day" at bounding box center [568, 102] width 806 height 33
drag, startPoint x: 482, startPoint y: 103, endPoint x: 356, endPoint y: 99, distance: 126.1
click at [356, 99] on input "There are no seats available, please check an alternative day" at bounding box center [568, 102] width 806 height 33
type input "There are no seats available, please contact our team to see about alternative …"
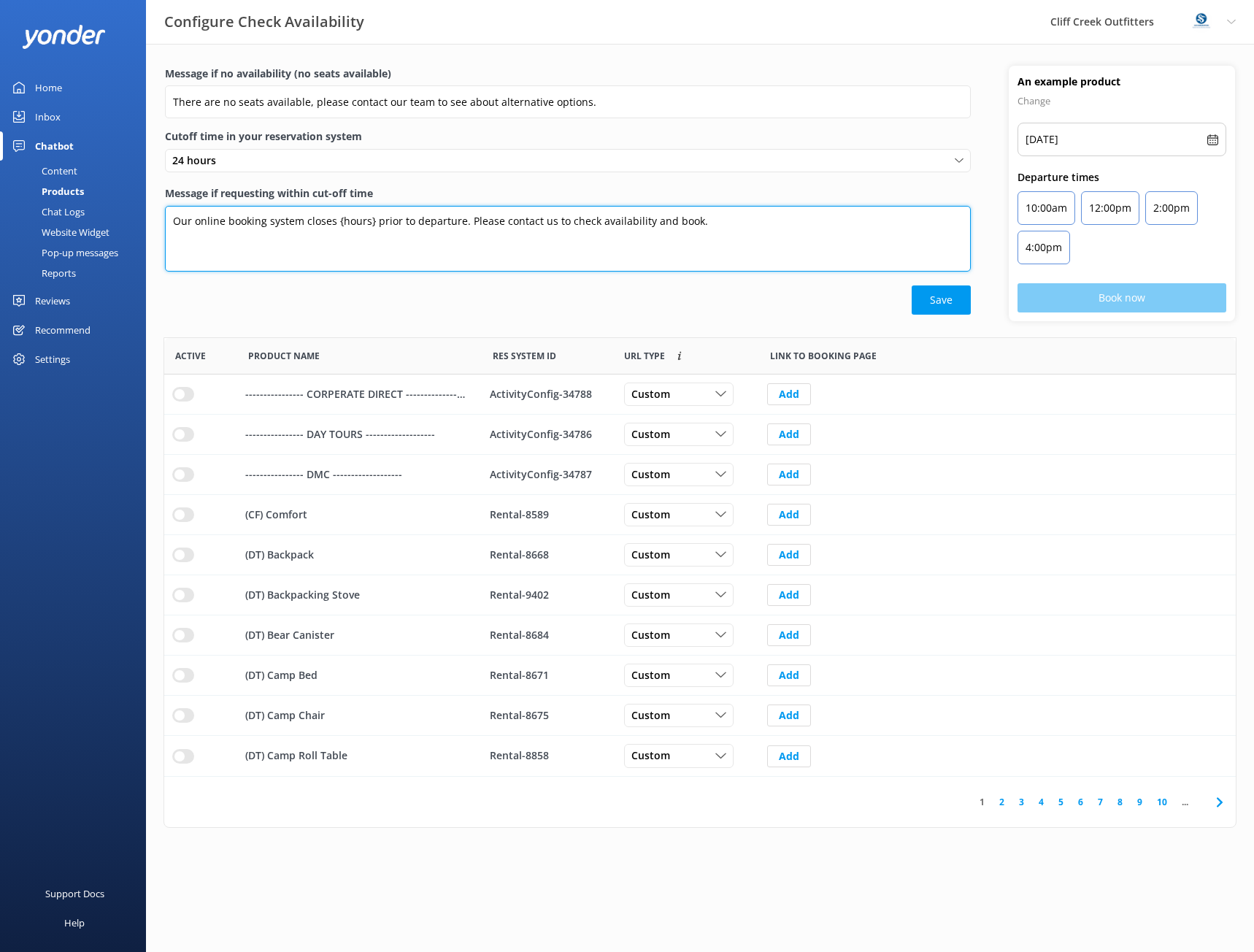
click at [466, 221] on textarea "Our online booking system closes {hours} prior to departure. Please contact us …" at bounding box center [568, 238] width 806 height 66
click at [411, 224] on textarea "Our online booking system closes {hours} prior to departure. Please contact us …" at bounding box center [568, 238] width 806 height 66
click at [497, 221] on textarea "Our online booking system closes {hours} prior to tour departures. You can rese…" at bounding box center [568, 238] width 806 height 66
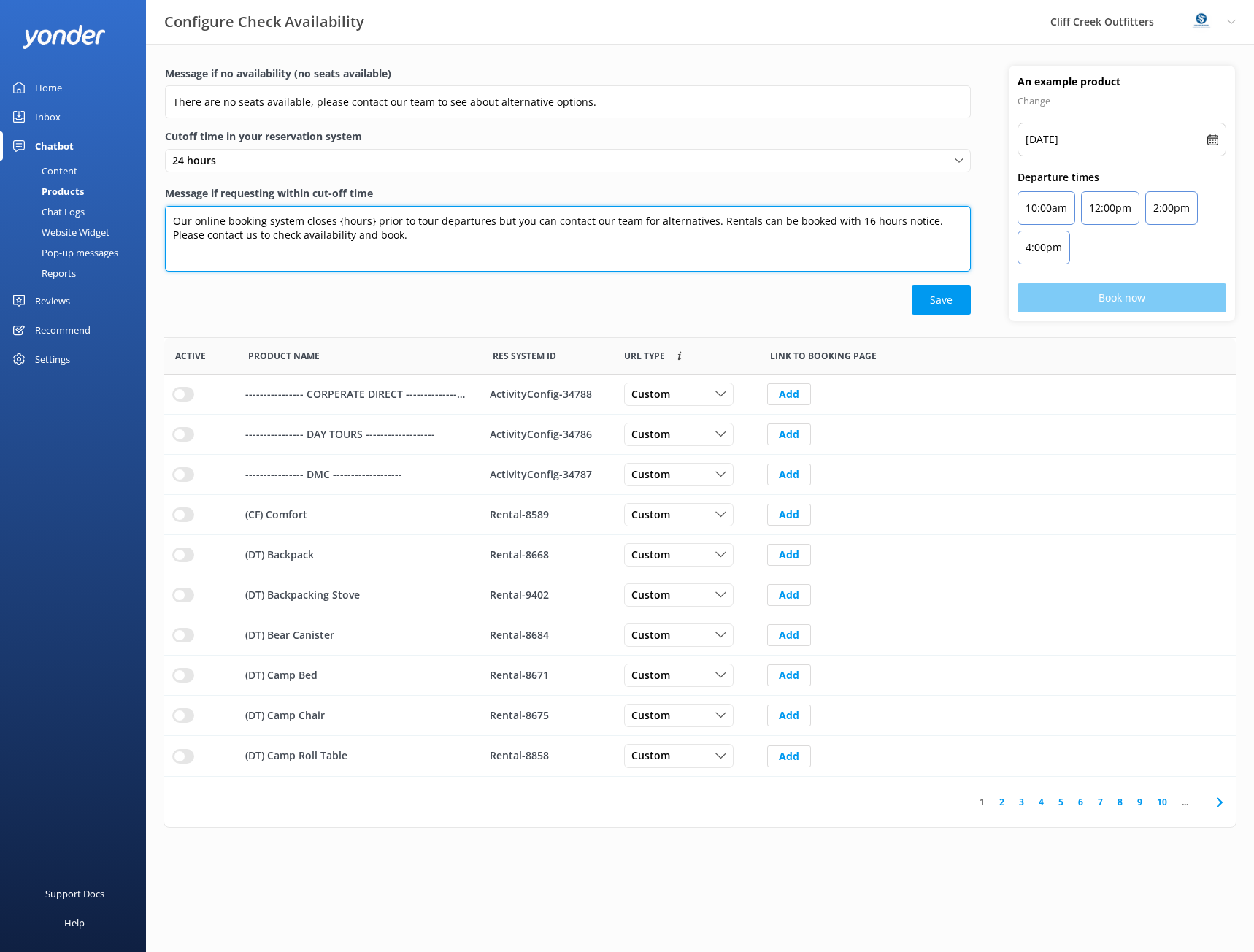
drag, startPoint x: 372, startPoint y: 238, endPoint x: 141, endPoint y: 210, distance: 232.7
click at [141, 210] on div "Configure Check Availability Cliff Creek Outfitters Profile Settings Logout Hom…" at bounding box center [627, 436] width 1254 height 784
click at [492, 221] on textarea "Our online booking system closes {hours} prior to tour departures but you can c…" at bounding box center [568, 238] width 806 height 66
click at [963, 218] on textarea "Our online booking system closes {hours} prior to tour departures. Online renta…" at bounding box center [568, 238] width 806 height 66
drag, startPoint x: 551, startPoint y: 231, endPoint x: 311, endPoint y: 233, distance: 240.0
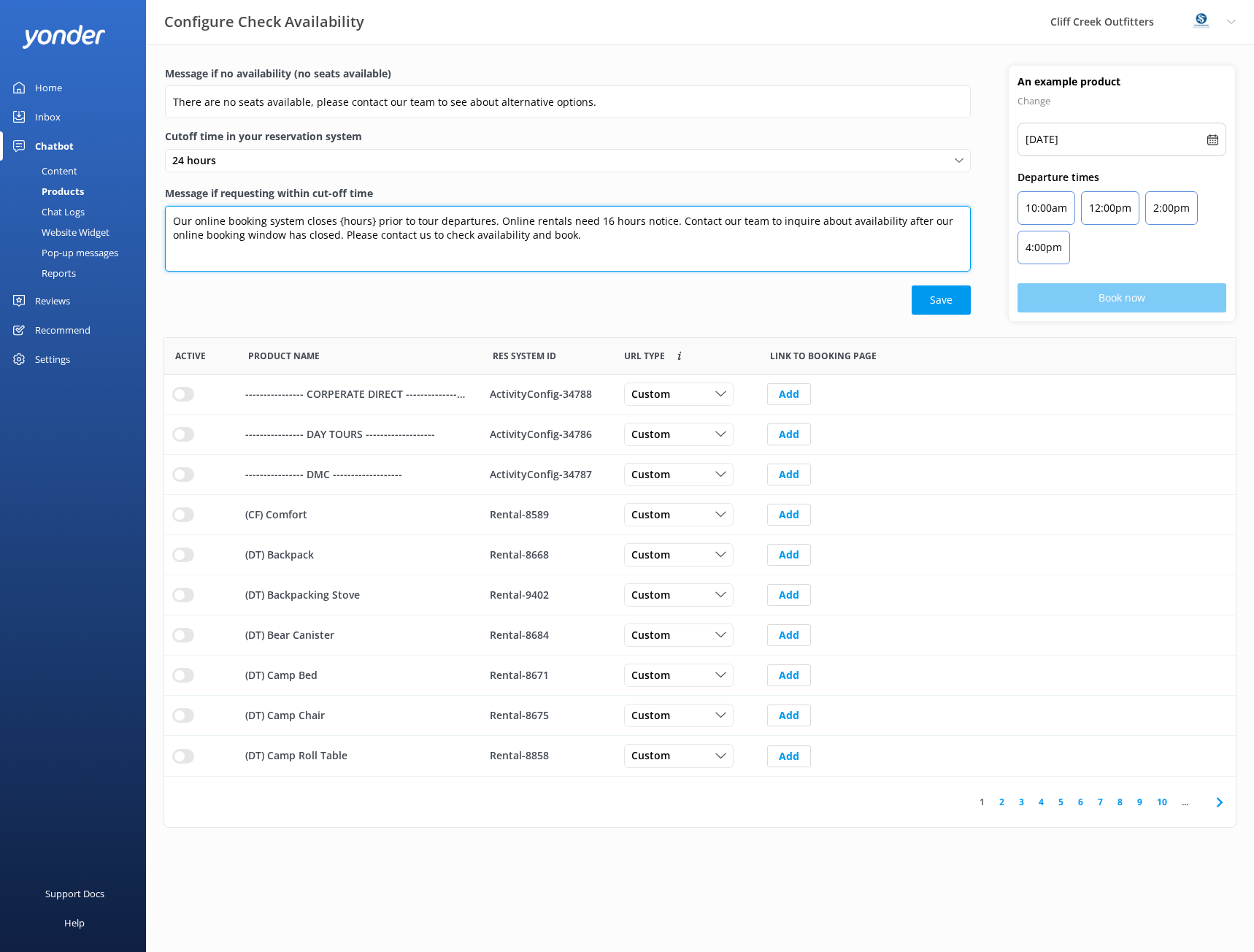
click at [311, 233] on textarea "Our online booking system closes {hours} prior to tour departures. Online renta…" at bounding box center [568, 238] width 806 height 66
click at [668, 223] on textarea "Our online booking system closes {hours} prior to tour departures. Online renta…" at bounding box center [568, 238] width 806 height 66
drag, startPoint x: 667, startPoint y: 219, endPoint x: 673, endPoint y: 248, distance: 29.6
click at [673, 248] on textarea "Our online booking system closes {hours} prior to tour departures. Online renta…" at bounding box center [568, 238] width 806 height 66
click at [676, 238] on textarea "Our online booking system closes {hours} prior to tour departures. Online renta…" at bounding box center [568, 238] width 806 height 66
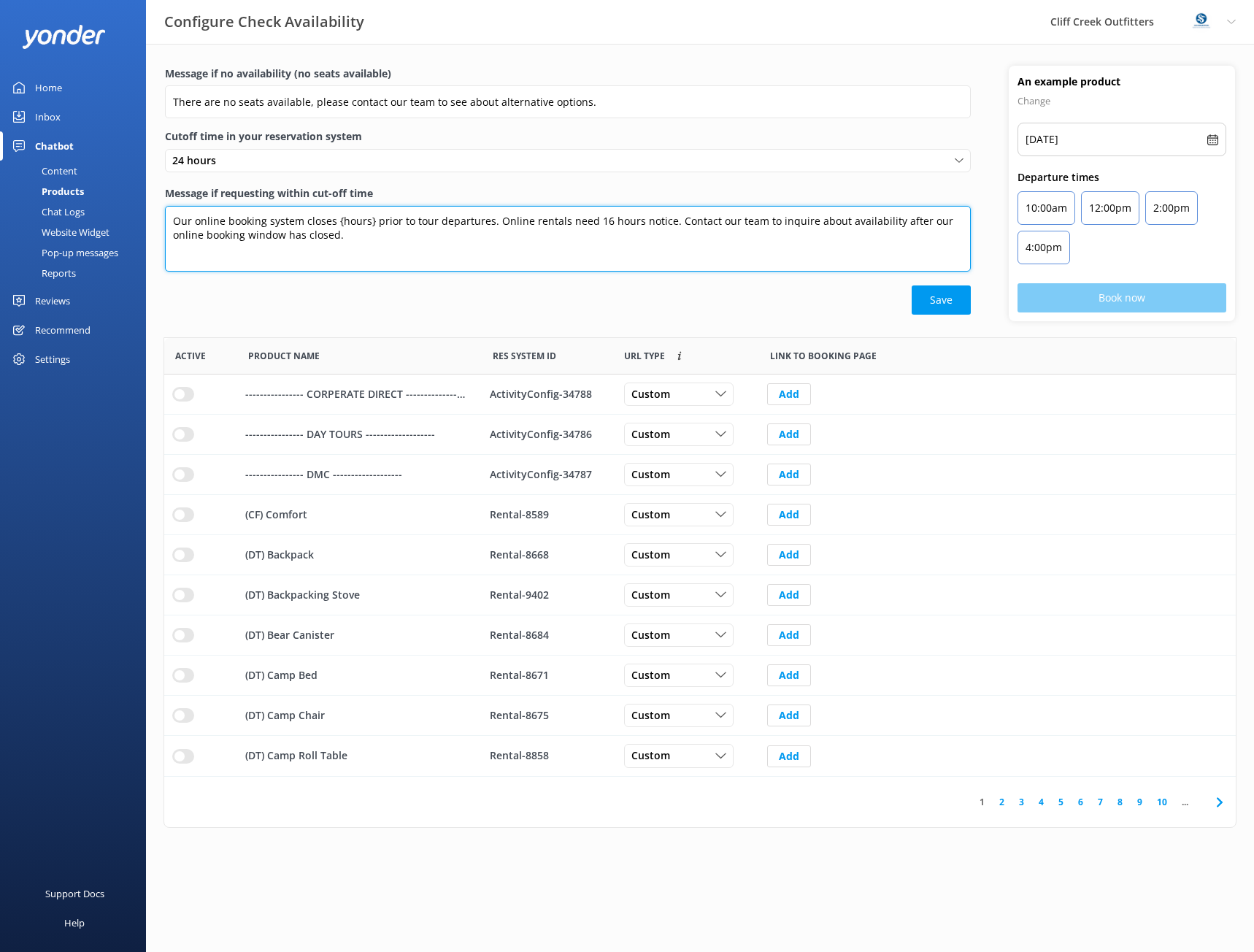
drag, startPoint x: 672, startPoint y: 222, endPoint x: 678, endPoint y: 234, distance: 13.4
click at [678, 234] on textarea "Our online booking system closes {hours} prior to tour departures. Online renta…" at bounding box center [568, 238] width 806 height 66
paste textarea "Missed the online booking cutoff? Contact us directly to check for last-minute …"
type textarea "Our online booking system closes {hours} prior to tour departures. Online renta…"
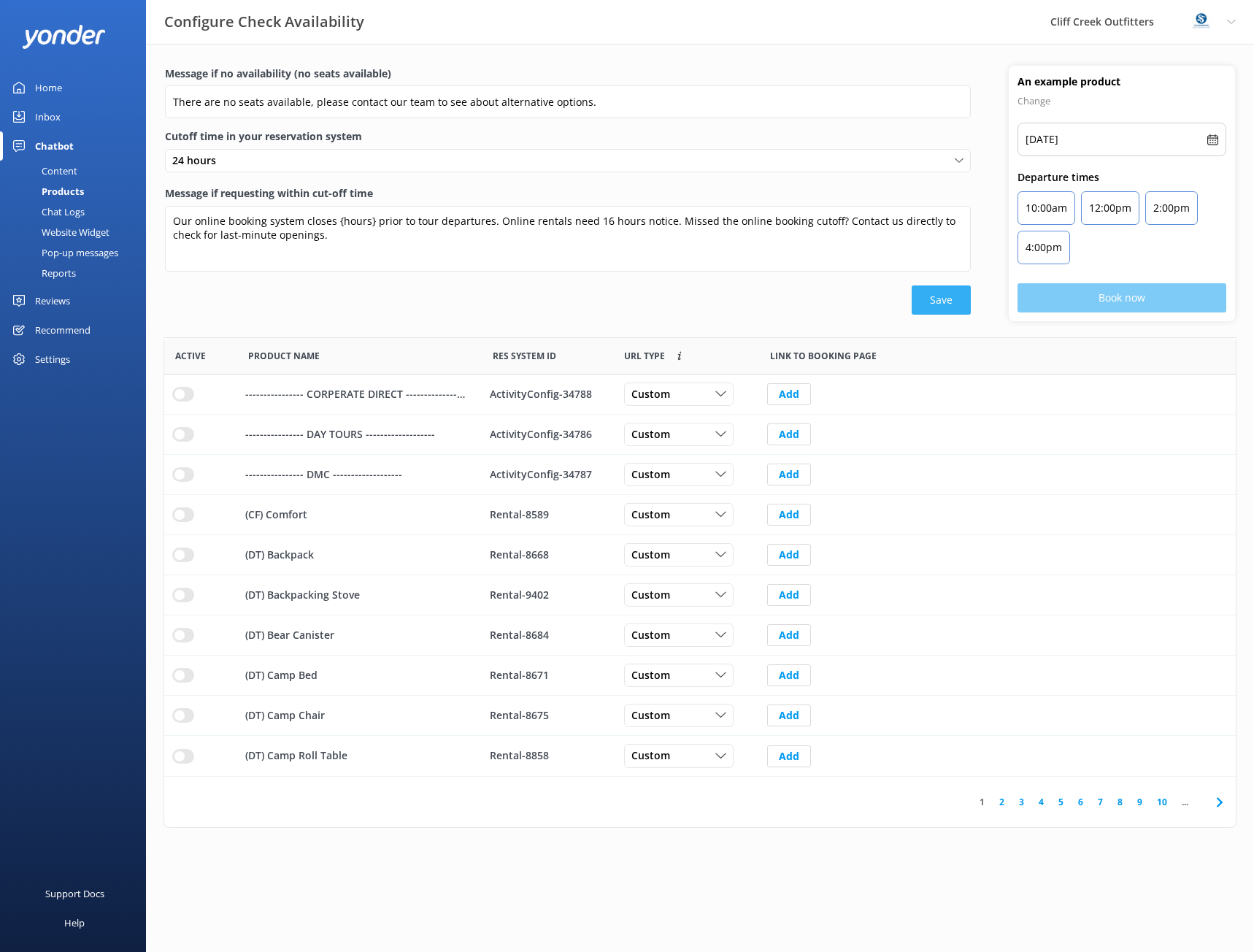
click at [933, 306] on button "Save" at bounding box center [941, 301] width 59 height 30
click at [719, 520] on div "Custom" at bounding box center [679, 514] width 102 height 16
click at [658, 572] on div "Dynamic" at bounding box center [650, 575] width 36 height 15
click at [710, 555] on div "Custom" at bounding box center [679, 554] width 102 height 16
click at [653, 613] on div "Dynamic" at bounding box center [650, 614] width 36 height 15
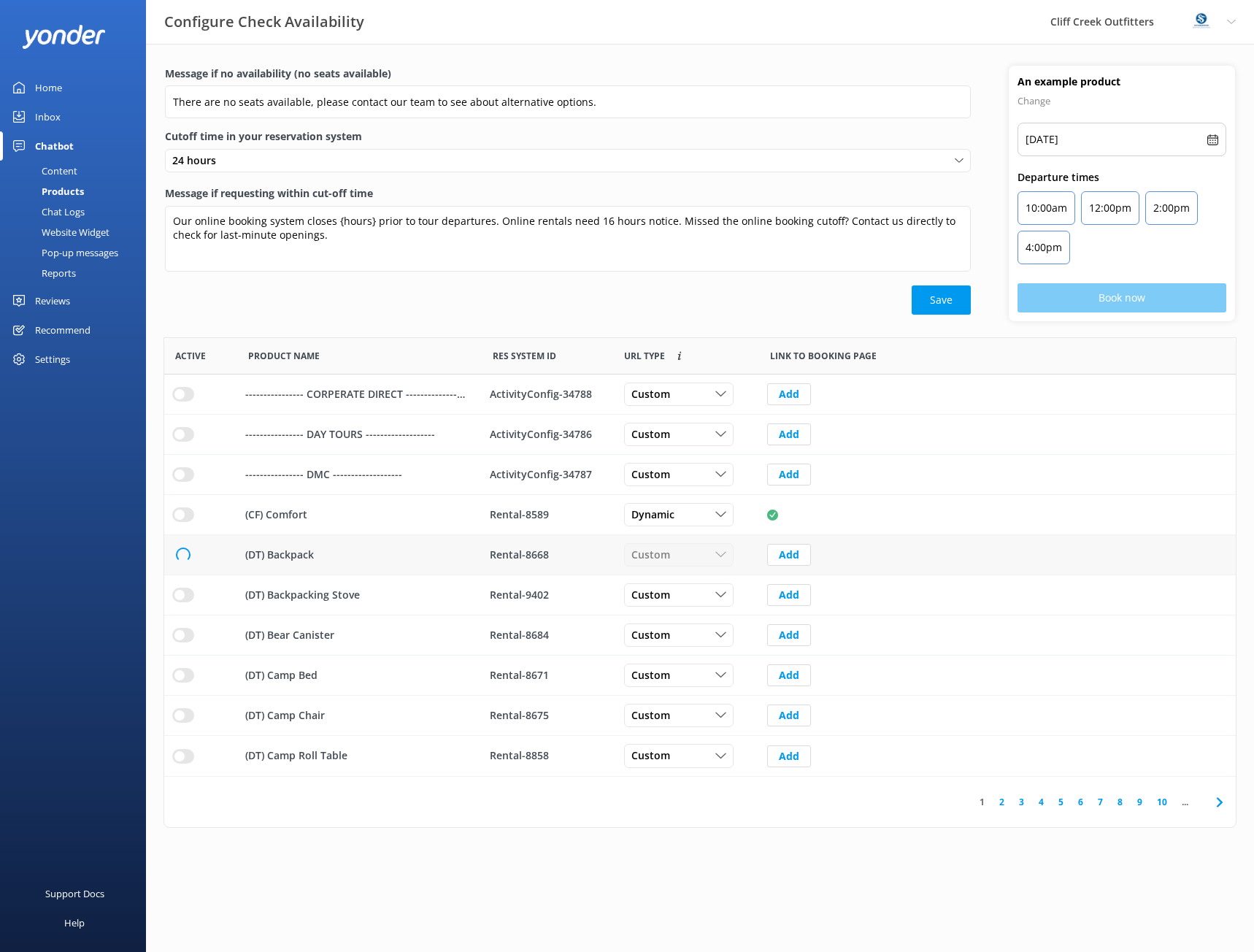
click at [653, 613] on div "Custom Custom Dynamic" at bounding box center [686, 596] width 146 height 40
click at [713, 600] on div "Custom" at bounding box center [679, 595] width 102 height 16
click at [665, 653] on div "Dynamic" at bounding box center [650, 655] width 36 height 15
click at [668, 638] on span "Custom" at bounding box center [655, 635] width 47 height 16
click at [663, 693] on div "Dynamic" at bounding box center [650, 695] width 36 height 15
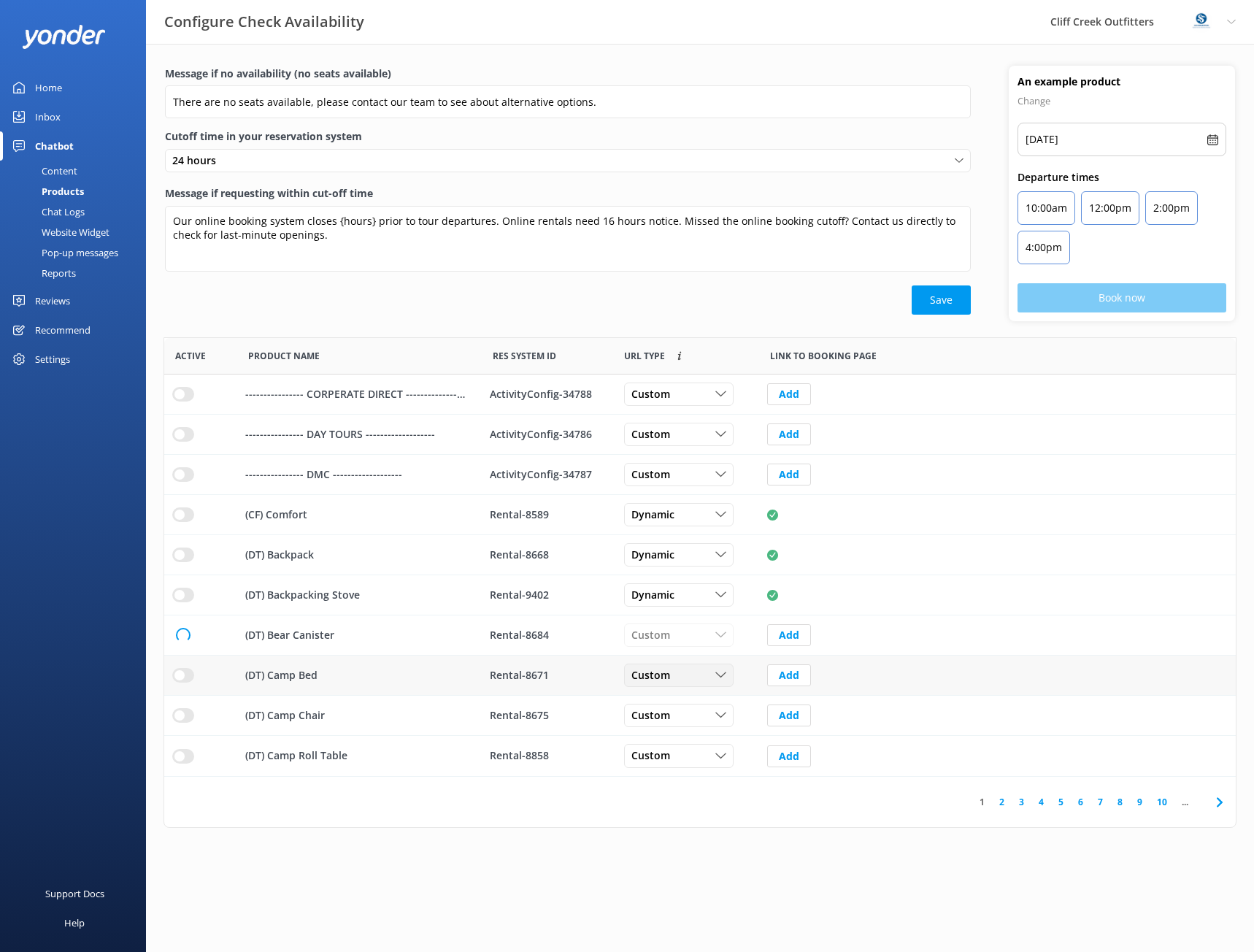
click at [664, 677] on span "Custom" at bounding box center [655, 675] width 47 height 16
click at [658, 739] on div "Dynamic" at bounding box center [650, 735] width 36 height 15
click at [661, 717] on span "Custom" at bounding box center [655, 715] width 47 height 16
click at [660, 777] on div "Dynamic" at bounding box center [650, 775] width 36 height 15
click at [662, 756] on span "Custom" at bounding box center [655, 756] width 47 height 16
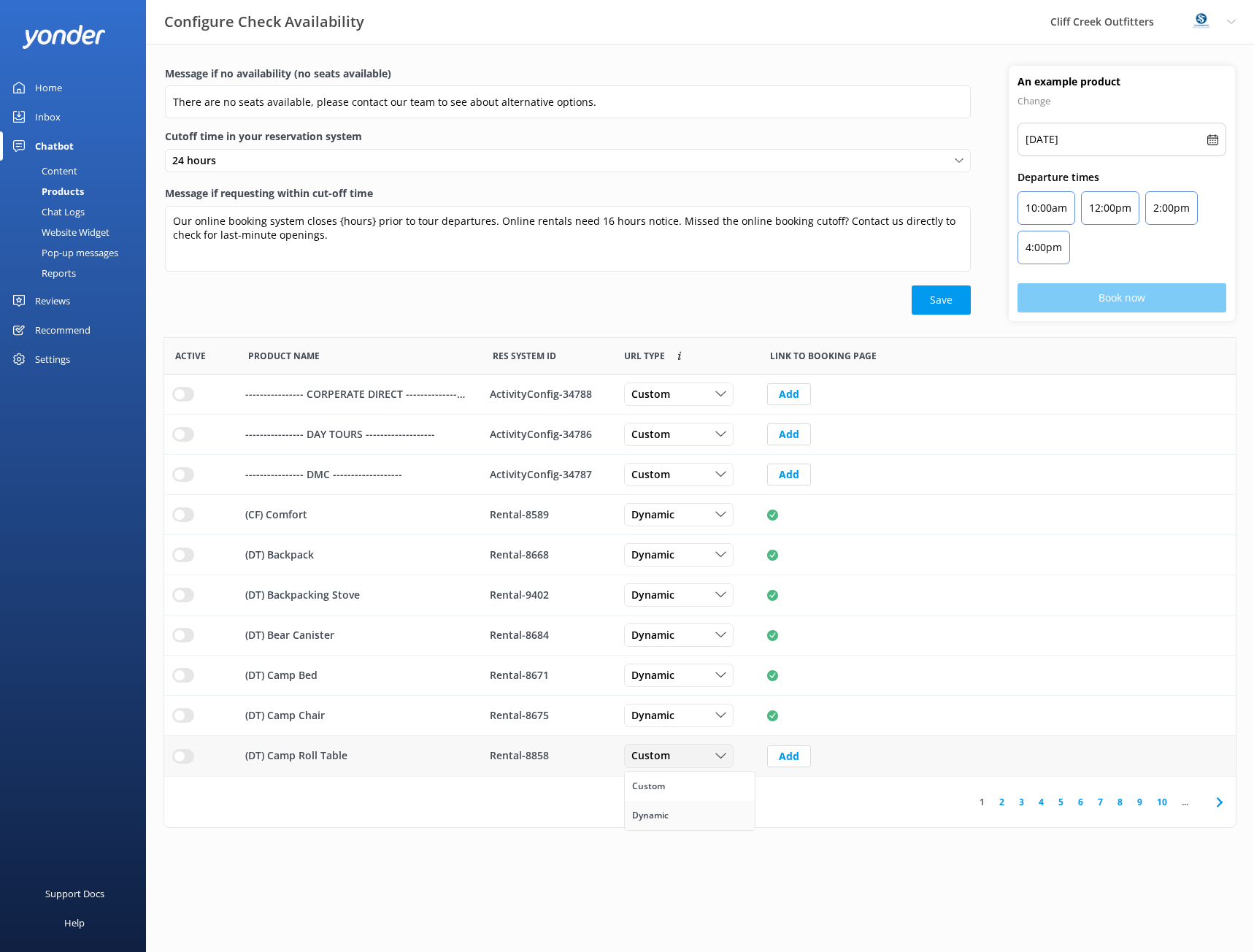
click at [655, 819] on div "Dynamic" at bounding box center [650, 815] width 36 height 15
click at [946, 309] on button "Save" at bounding box center [941, 301] width 59 height 30
click at [1003, 801] on link "2" at bounding box center [1002, 802] width 19 height 14
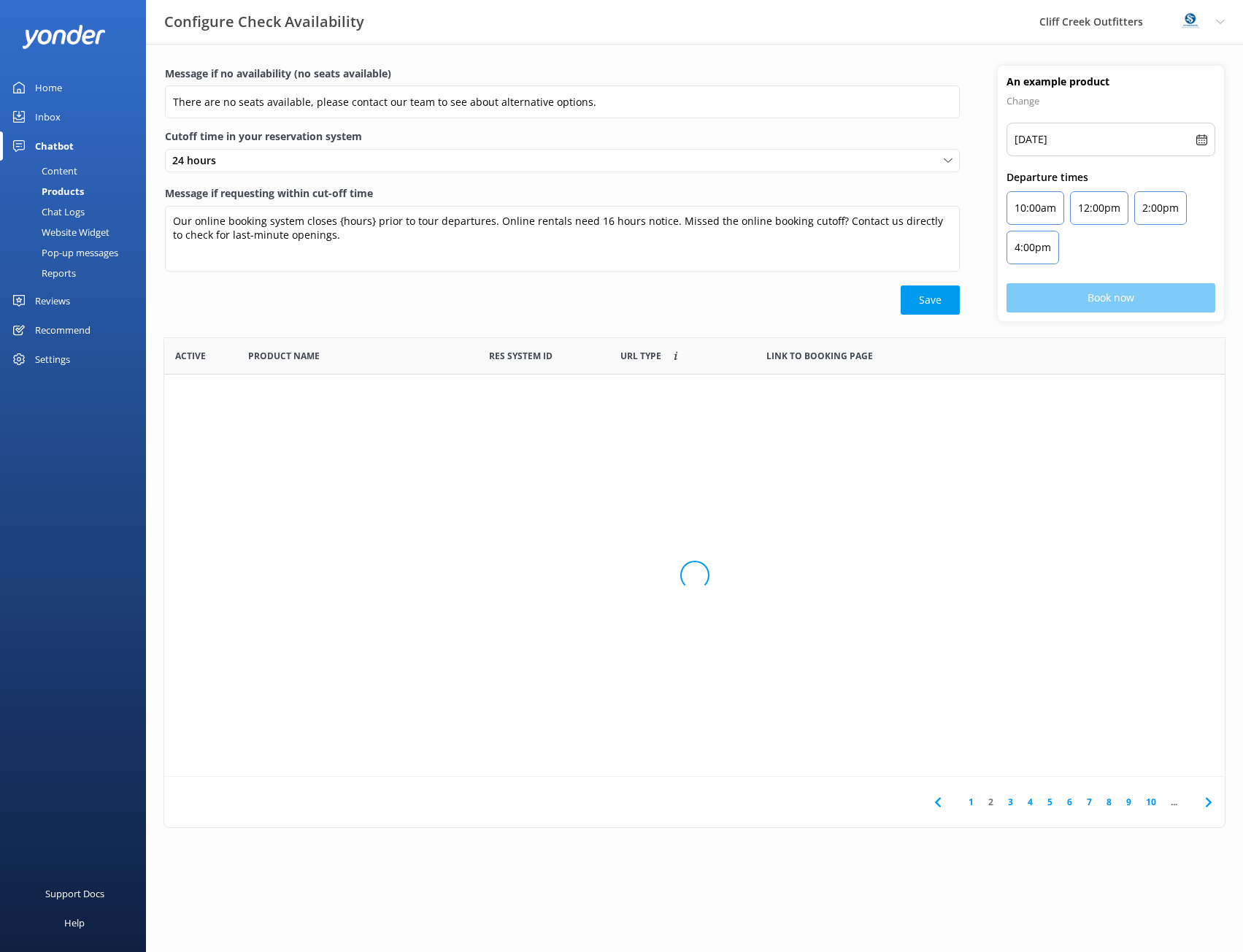
scroll to position [428, 1061]
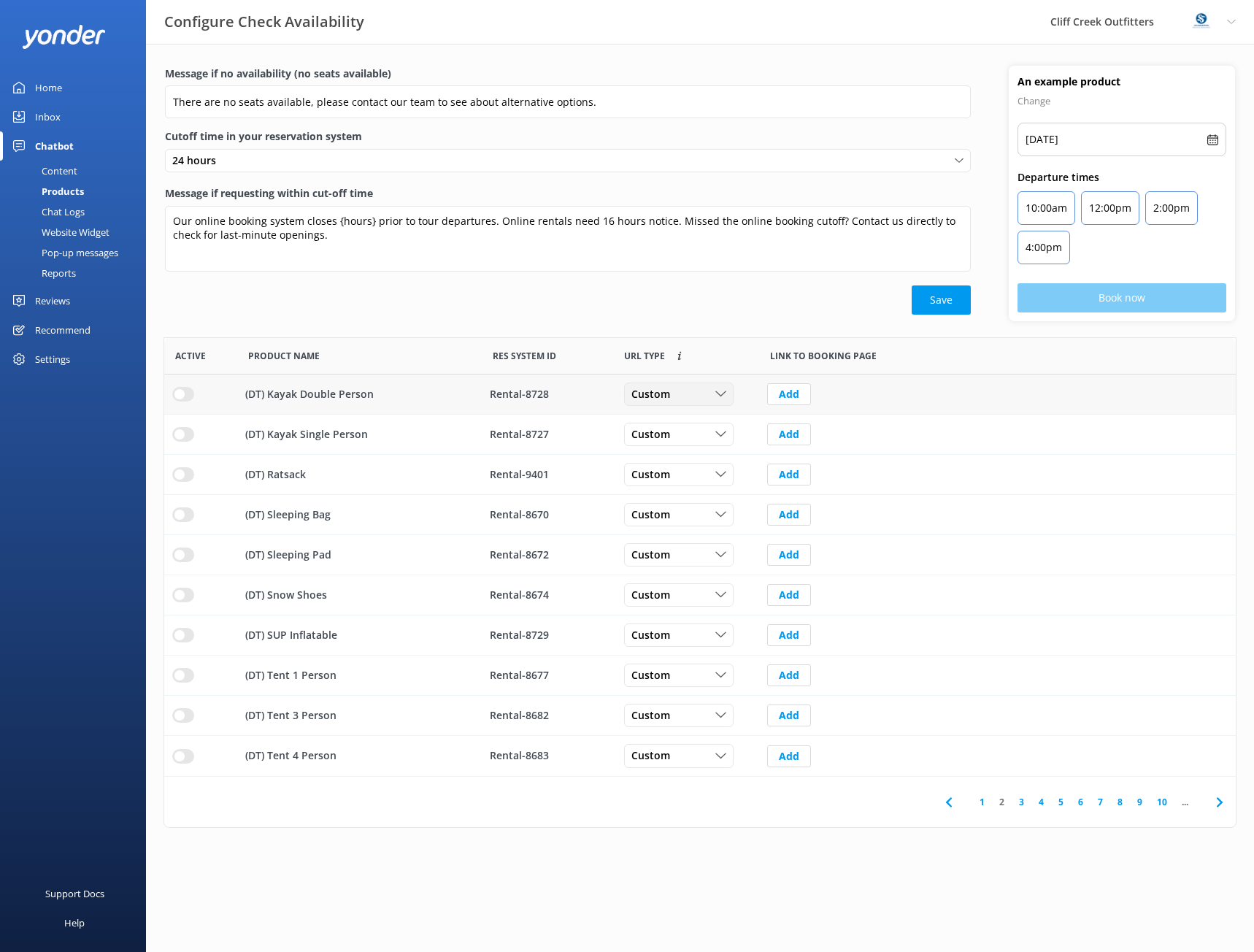
click at [709, 398] on div "Custom" at bounding box center [679, 394] width 102 height 16
click at [696, 452] on link "Dynamic" at bounding box center [690, 454] width 130 height 30
click at [707, 427] on div "Custom" at bounding box center [679, 434] width 102 height 16
click at [689, 494] on link "Dynamic" at bounding box center [690, 495] width 130 height 30
click at [695, 480] on div "Custom" at bounding box center [679, 474] width 102 height 16
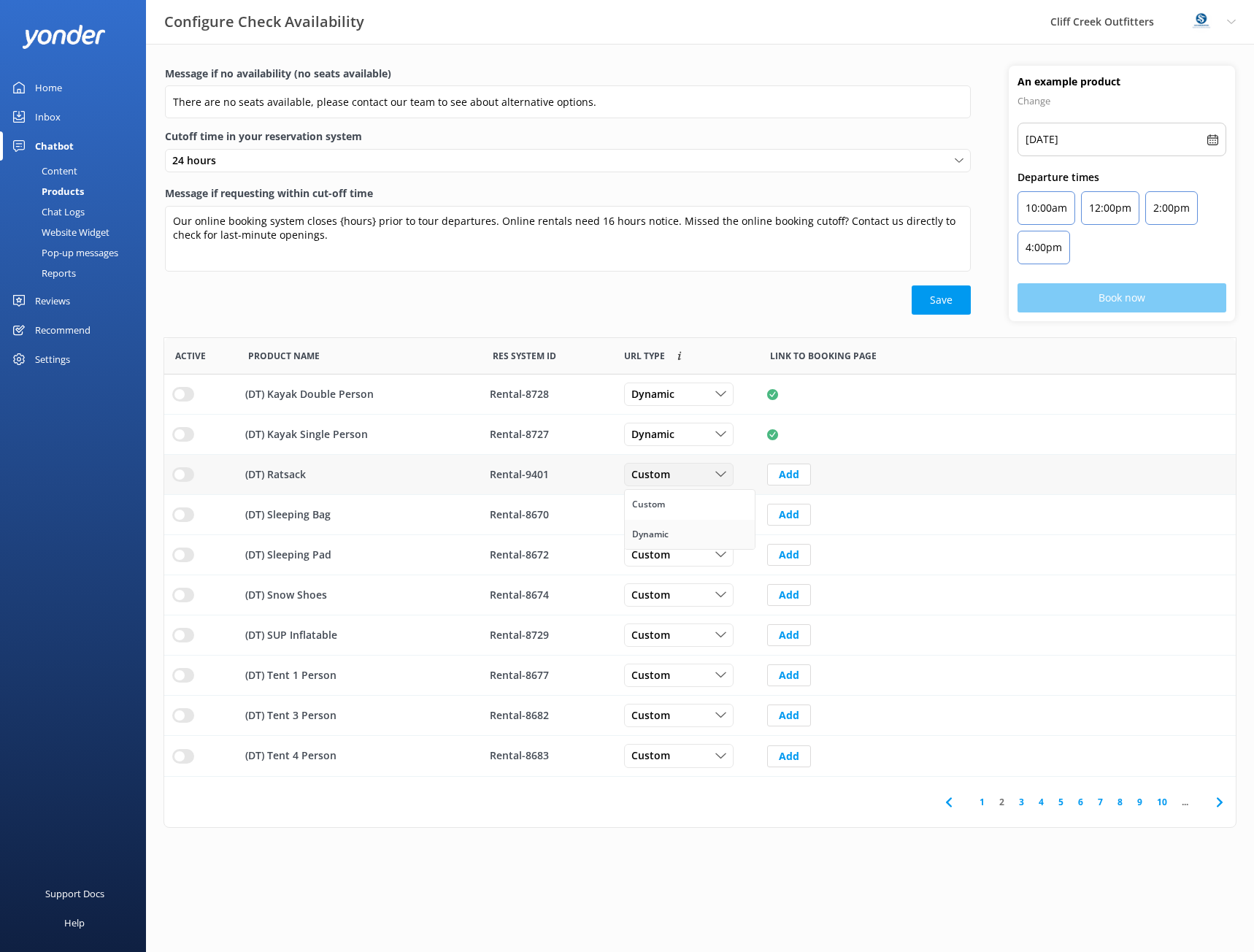
click at [676, 536] on link "Dynamic" at bounding box center [690, 534] width 130 height 30
click at [644, 516] on span "Custom" at bounding box center [655, 514] width 47 height 16
click at [670, 577] on link "Dynamic" at bounding box center [690, 575] width 130 height 30
click at [675, 563] on span "Custom" at bounding box center [655, 554] width 47 height 16
click at [672, 620] on link "Dynamic" at bounding box center [690, 615] width 130 height 30
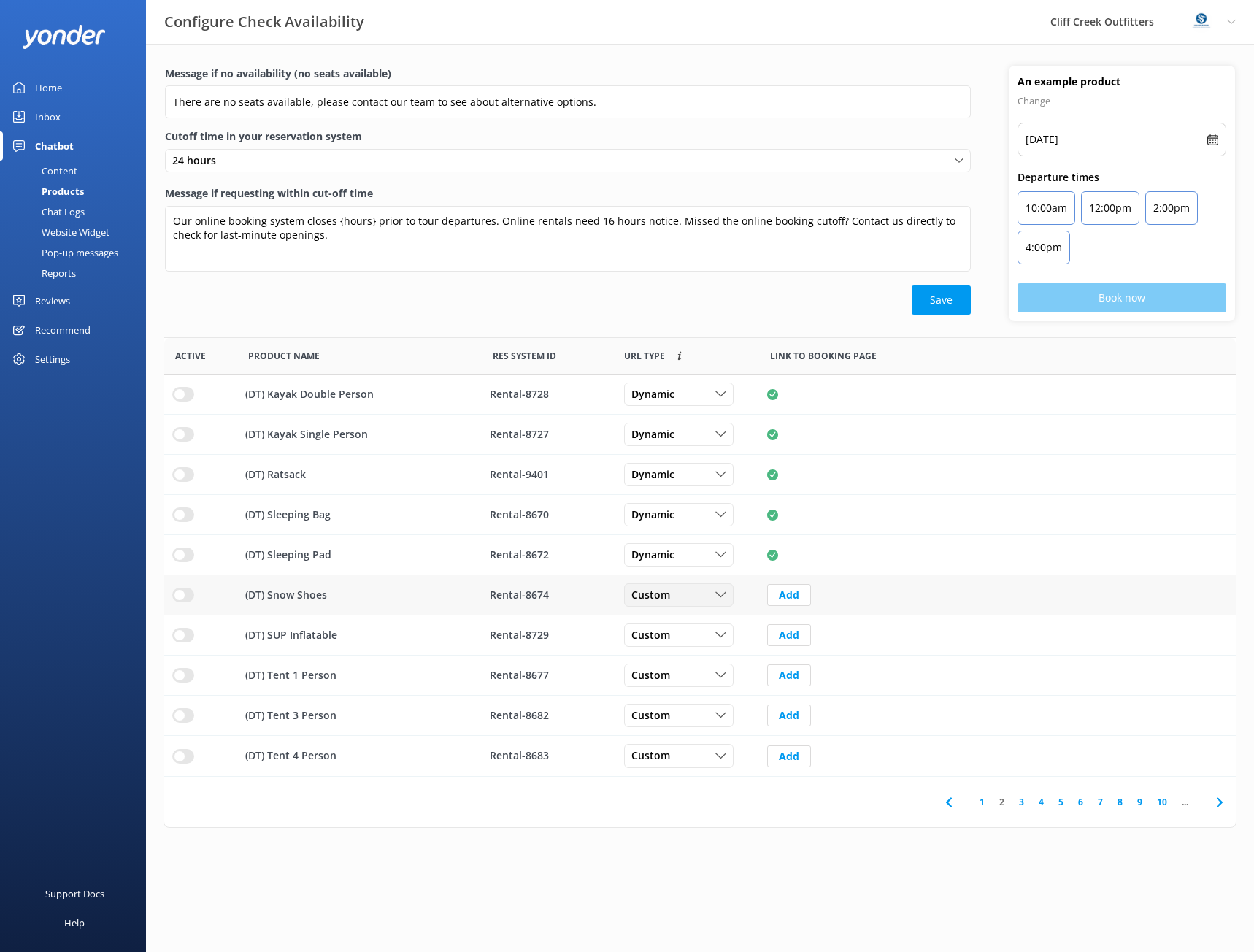
click at [675, 599] on span "Custom" at bounding box center [655, 595] width 47 height 16
click at [675, 648] on link "Dynamic" at bounding box center [690, 655] width 130 height 30
click at [650, 637] on span "Custom" at bounding box center [655, 635] width 47 height 16
click at [659, 690] on div "Dynamic" at bounding box center [650, 695] width 36 height 15
click at [659, 678] on span "Custom" at bounding box center [655, 675] width 47 height 16
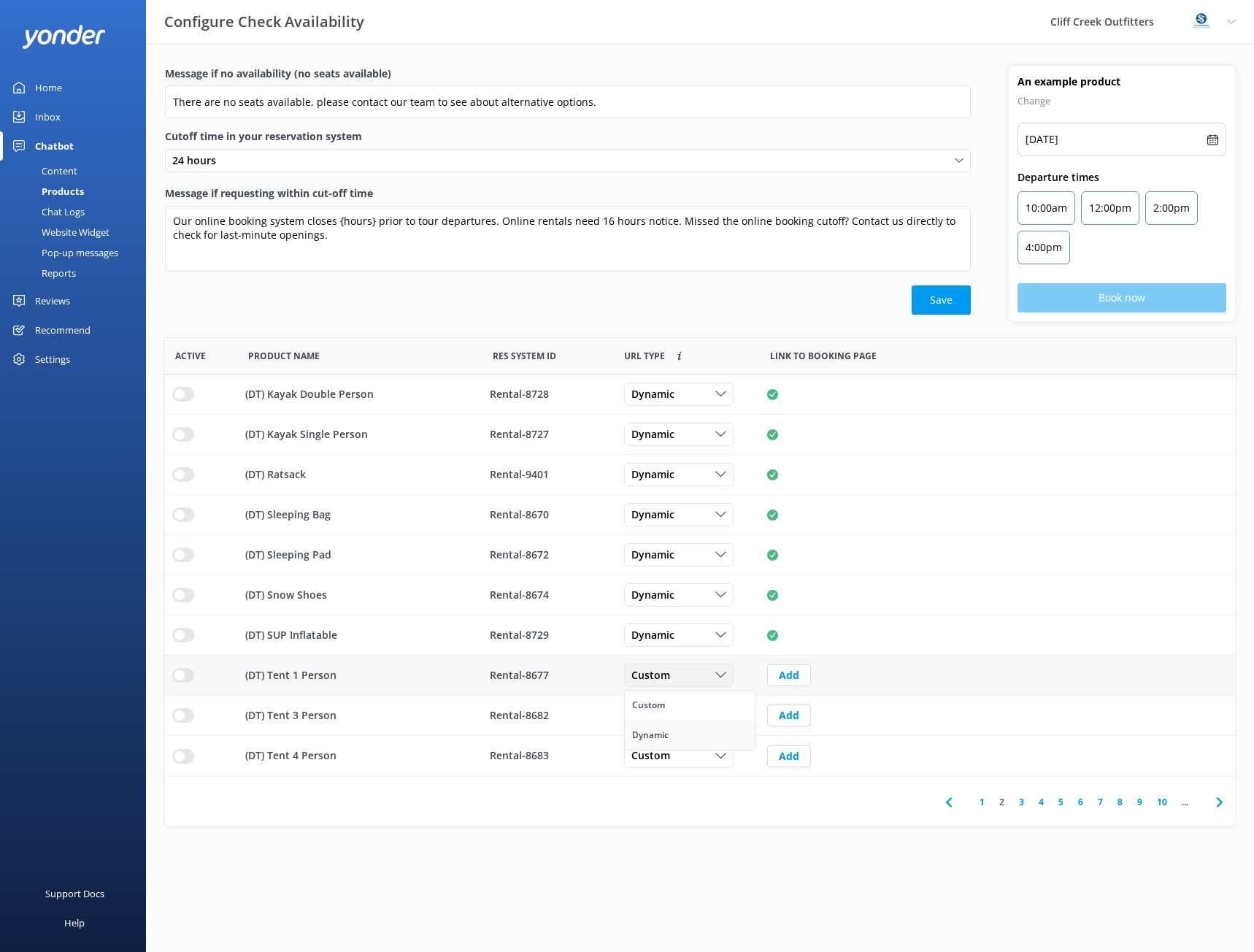
click at [664, 735] on div "Dynamic" at bounding box center [650, 735] width 36 height 15
click at [668, 718] on span "Custom" at bounding box center [655, 715] width 47 height 16
click at [661, 770] on div "Dynamic" at bounding box center [650, 775] width 36 height 15
click at [665, 756] on span "Custom" at bounding box center [655, 756] width 47 height 16
click at [645, 821] on div "Dynamic" at bounding box center [650, 815] width 36 height 15
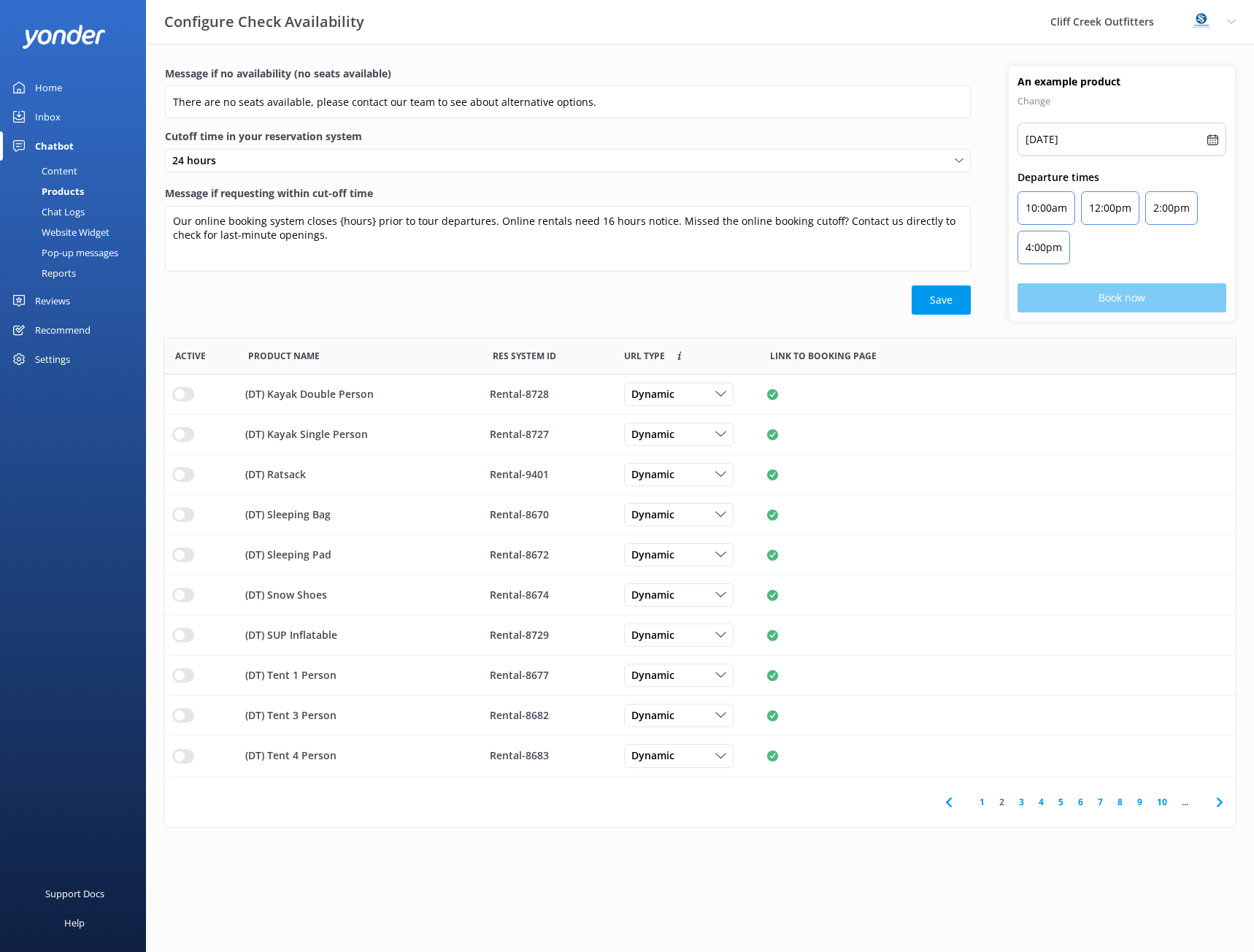
click at [1019, 801] on link "3" at bounding box center [1021, 802] width 19 height 14
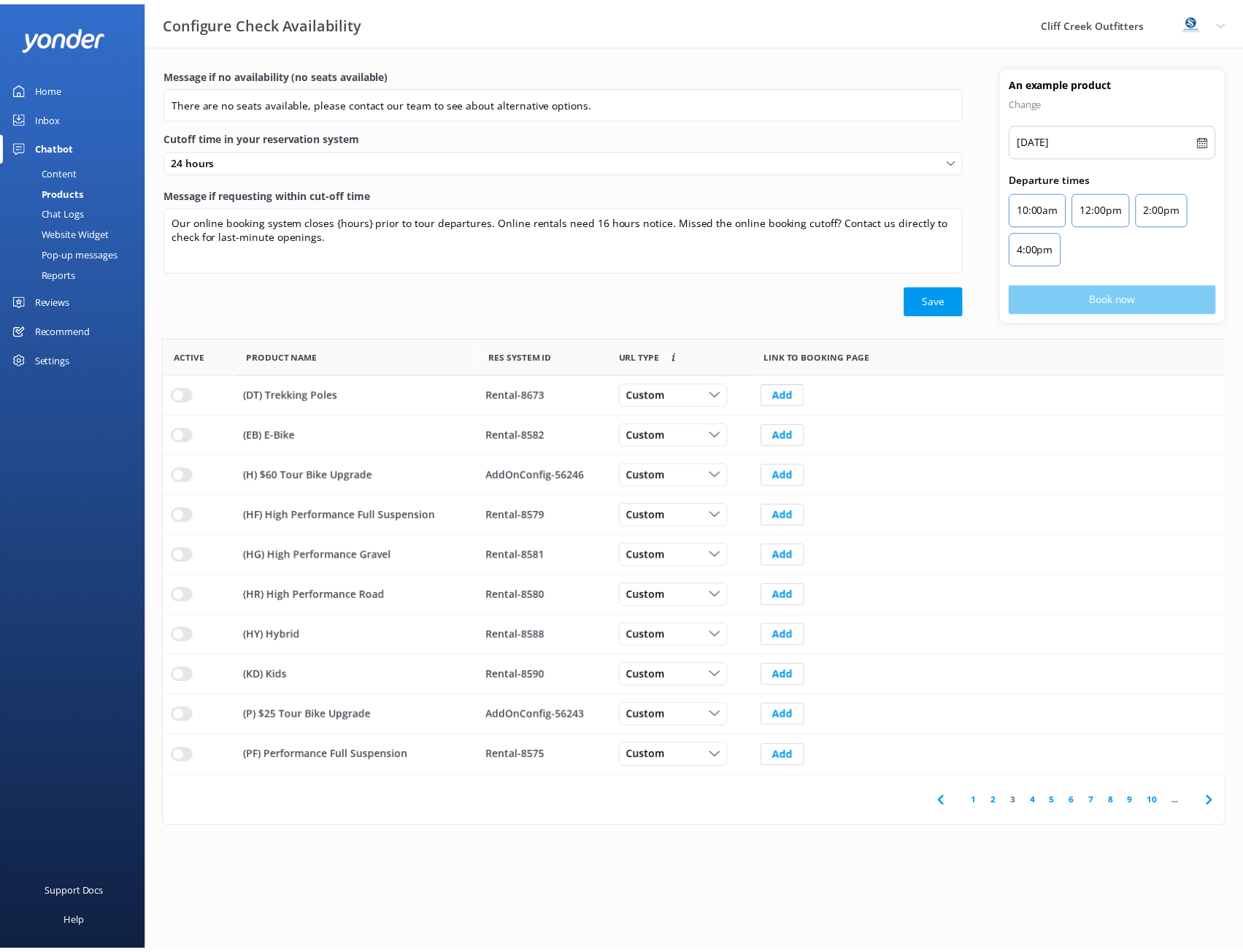
scroll to position [428, 1061]
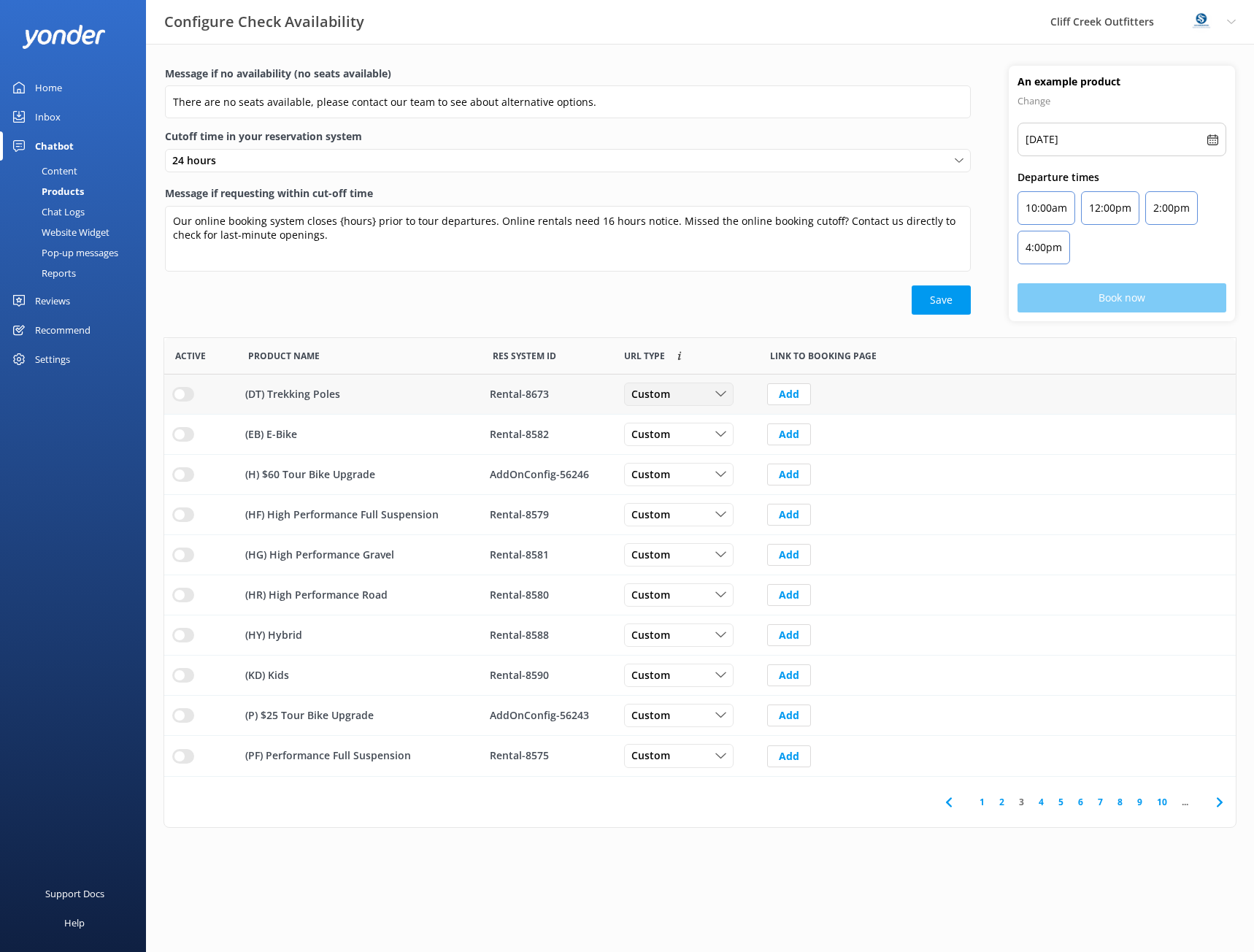
click at [700, 406] on div "Custom Custom Dynamic" at bounding box center [679, 394] width 109 height 23
click at [676, 455] on link "Dynamic" at bounding box center [690, 454] width 130 height 30
click at [708, 448] on div "Custom Custom Dynamic" at bounding box center [686, 435] width 146 height 40
click at [707, 436] on div "Custom" at bounding box center [679, 434] width 102 height 16
click at [677, 492] on link "Dynamic" at bounding box center [690, 495] width 130 height 30
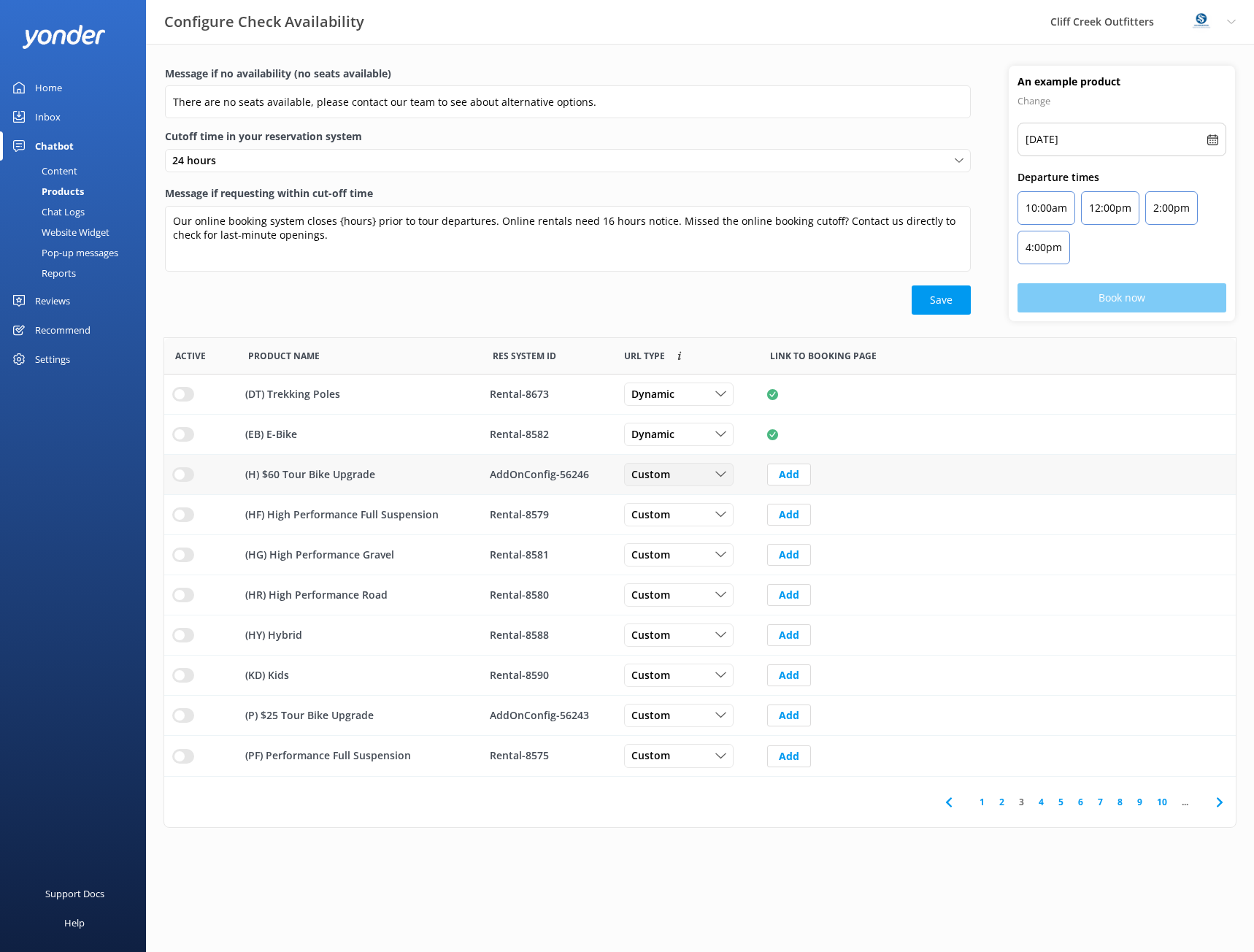
click at [710, 471] on div "Custom" at bounding box center [679, 474] width 102 height 16
click at [683, 532] on link "Dynamic" at bounding box center [690, 534] width 130 height 30
click at [721, 473] on icon "row" at bounding box center [721, 475] width 11 height 11
click at [659, 506] on div "Custom" at bounding box center [648, 505] width 33 height 15
click at [702, 512] on div "Custom" at bounding box center [679, 514] width 102 height 16
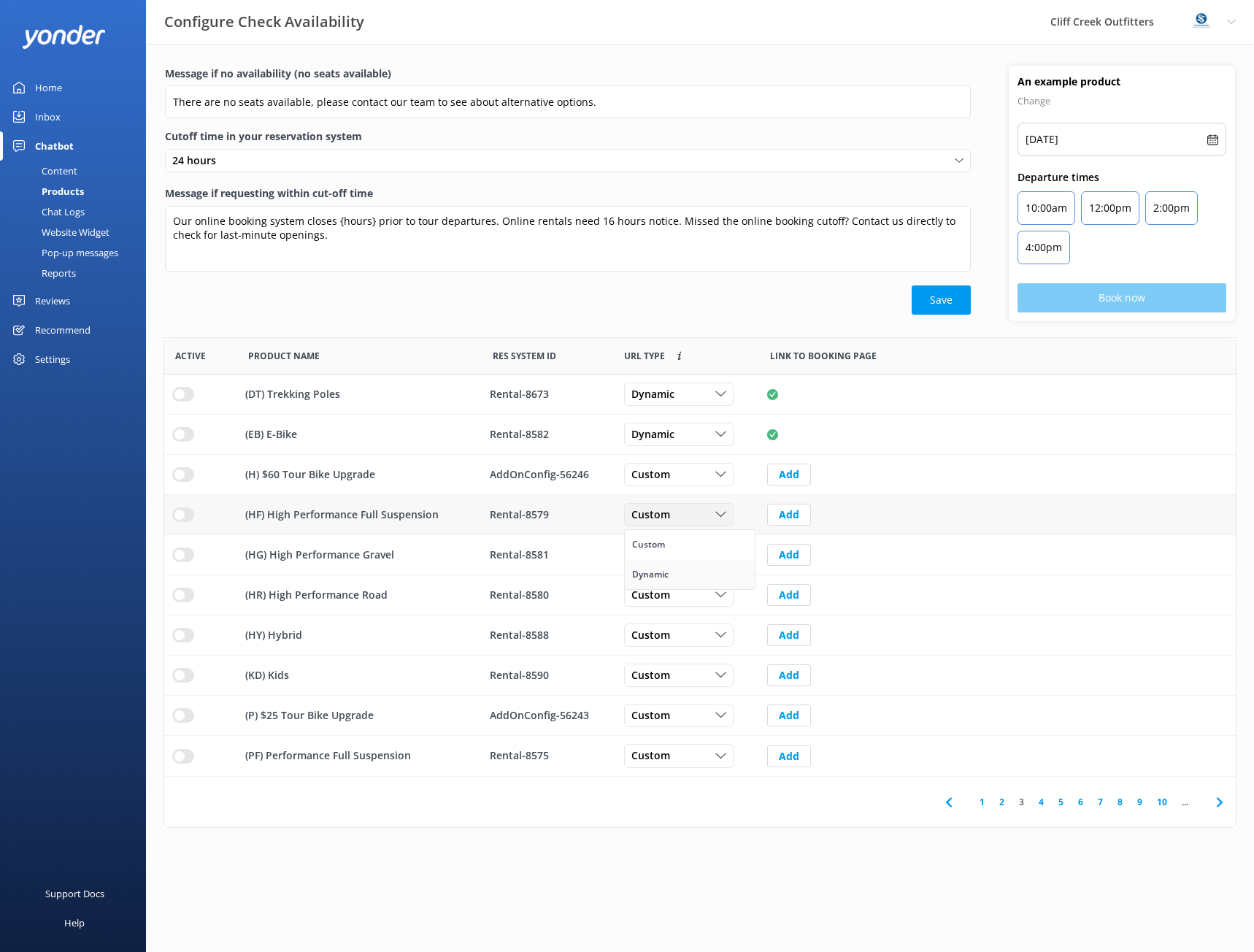
click at [683, 569] on link "Dynamic" at bounding box center [690, 575] width 130 height 30
click at [683, 558] on div "Custom" at bounding box center [679, 554] width 102 height 16
click at [678, 614] on link "Dynamic" at bounding box center [690, 615] width 130 height 30
click at [681, 599] on div "Custom" at bounding box center [679, 595] width 102 height 16
click at [674, 652] on link "Dynamic" at bounding box center [690, 655] width 130 height 30
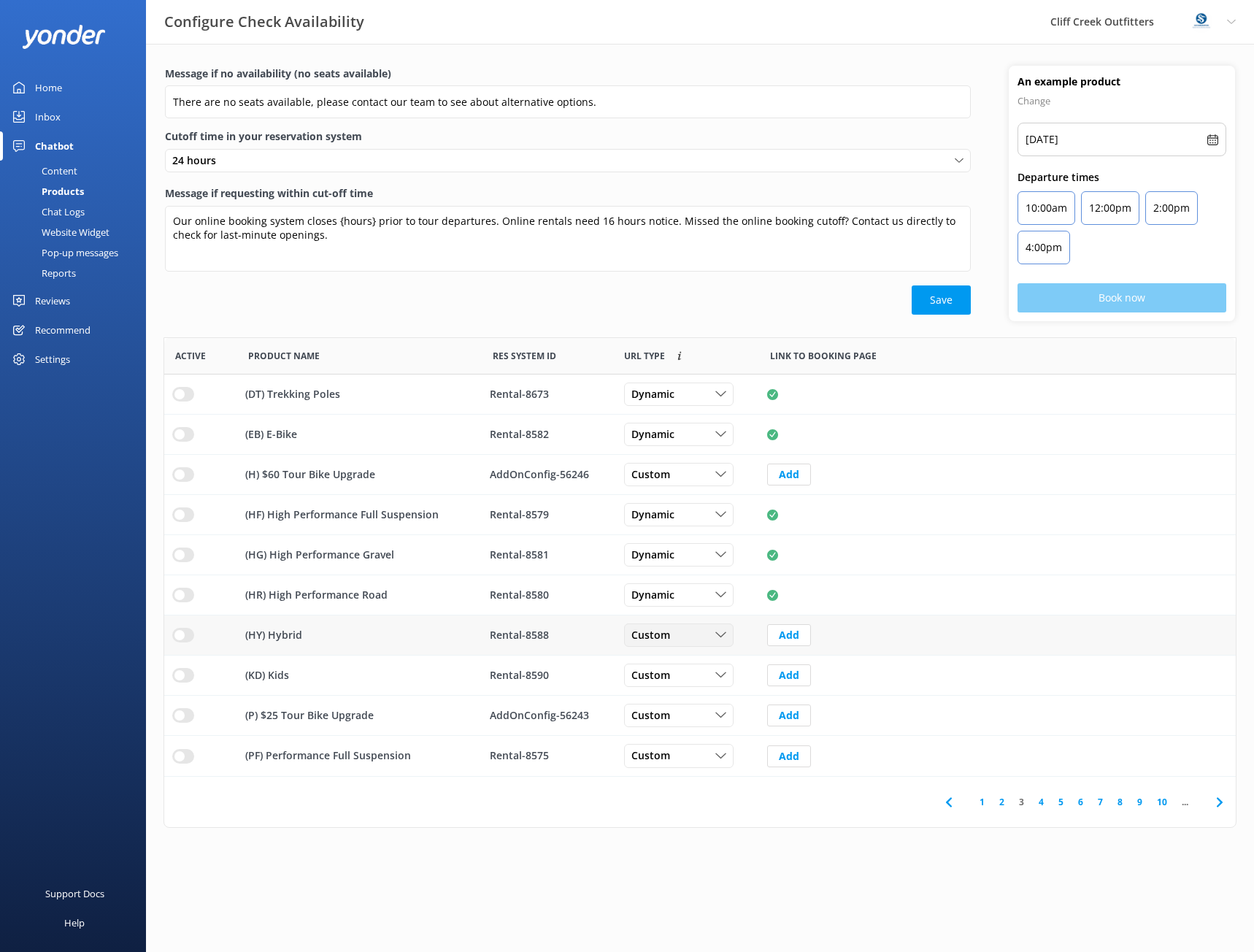
click at [721, 639] on icon "row" at bounding box center [721, 635] width 11 height 11
click at [665, 690] on div "Dynamic" at bounding box center [650, 695] width 36 height 15
click at [663, 669] on span "Custom" at bounding box center [655, 675] width 47 height 16
click at [662, 728] on div "Dynamic" at bounding box center [650, 735] width 36 height 15
click at [703, 753] on div "Custom" at bounding box center [679, 756] width 102 height 16
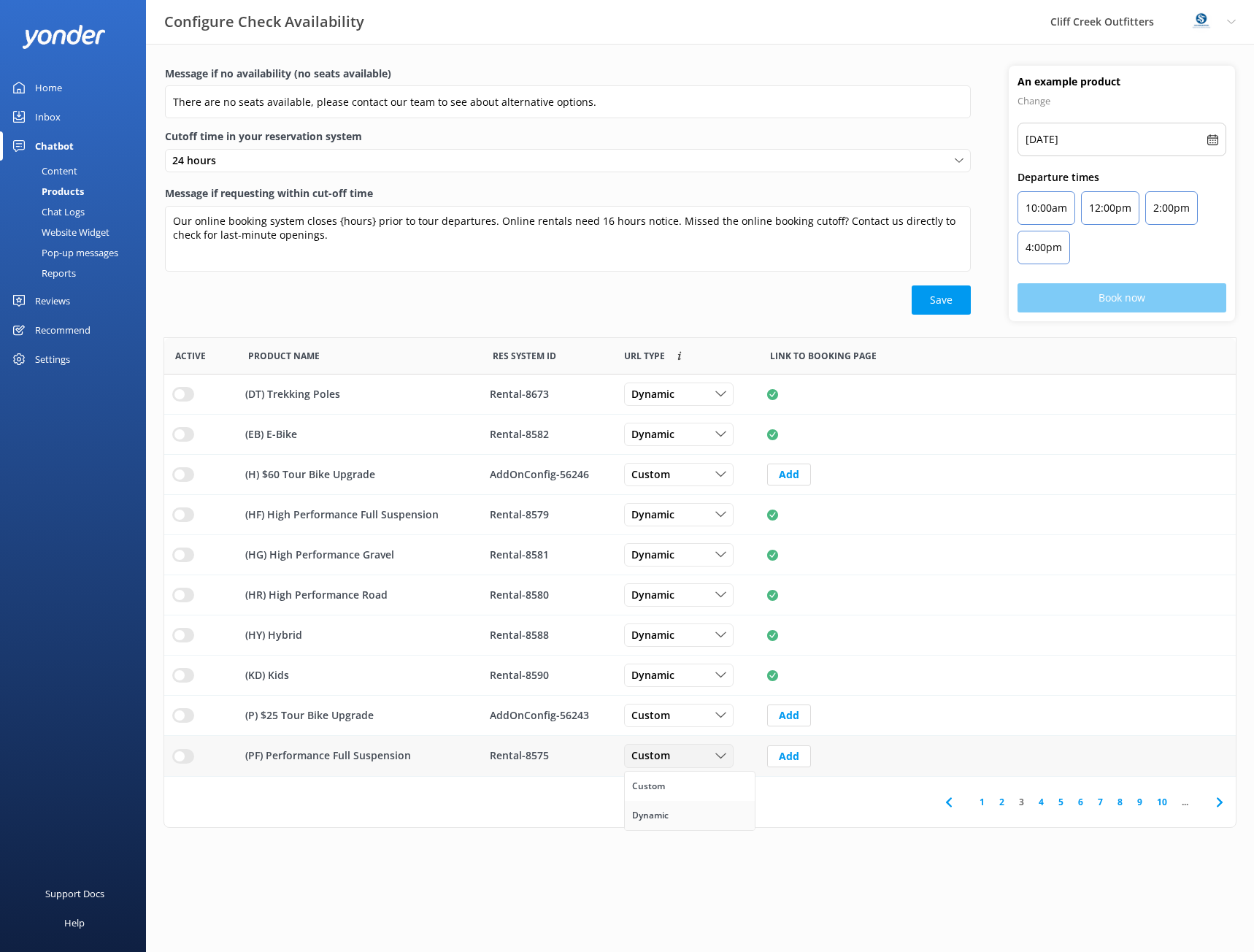
click at [685, 818] on link "Dynamic" at bounding box center [690, 815] width 130 height 30
click at [1040, 799] on link "4" at bounding box center [1040, 802] width 19 height 14
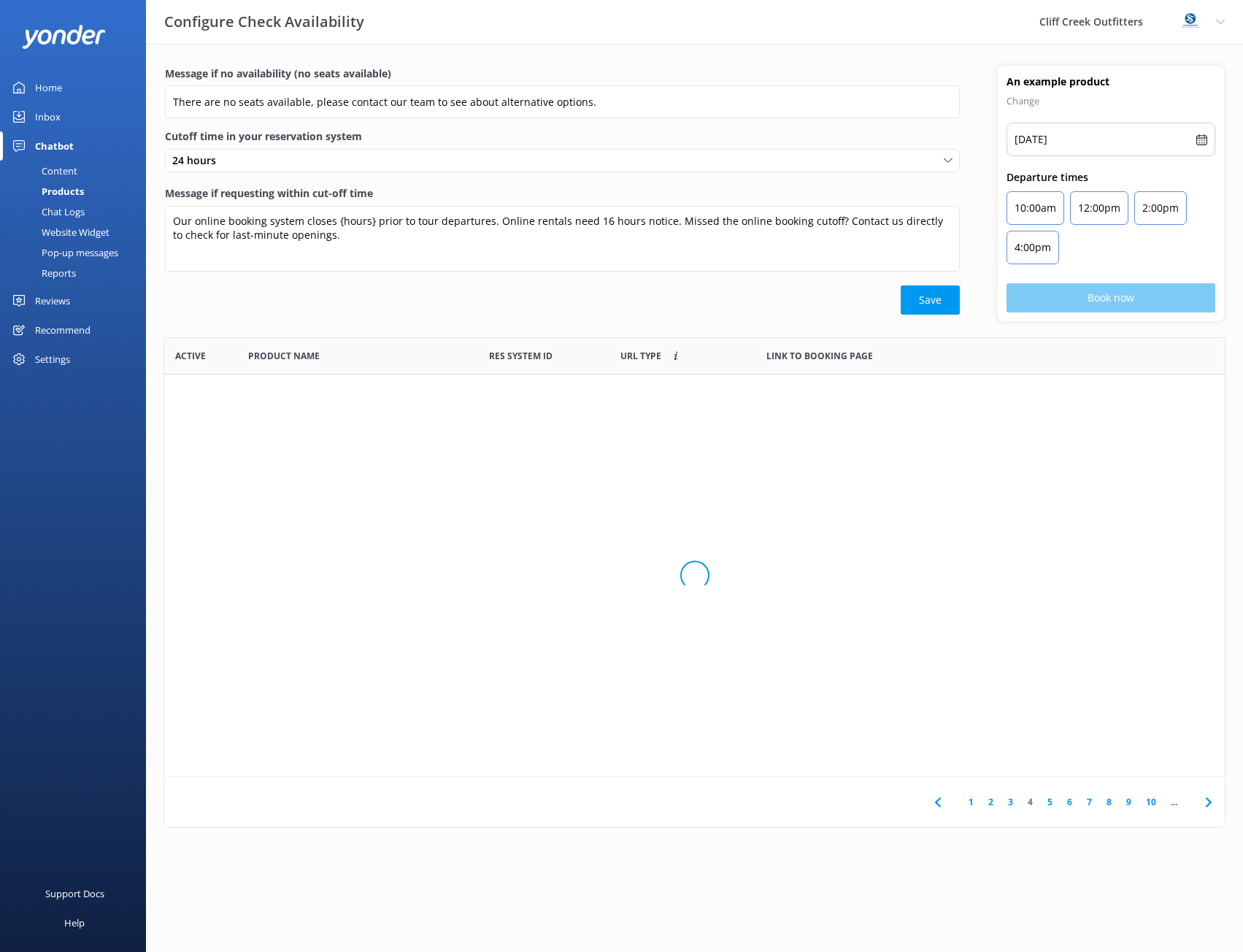
scroll to position [428, 1061]
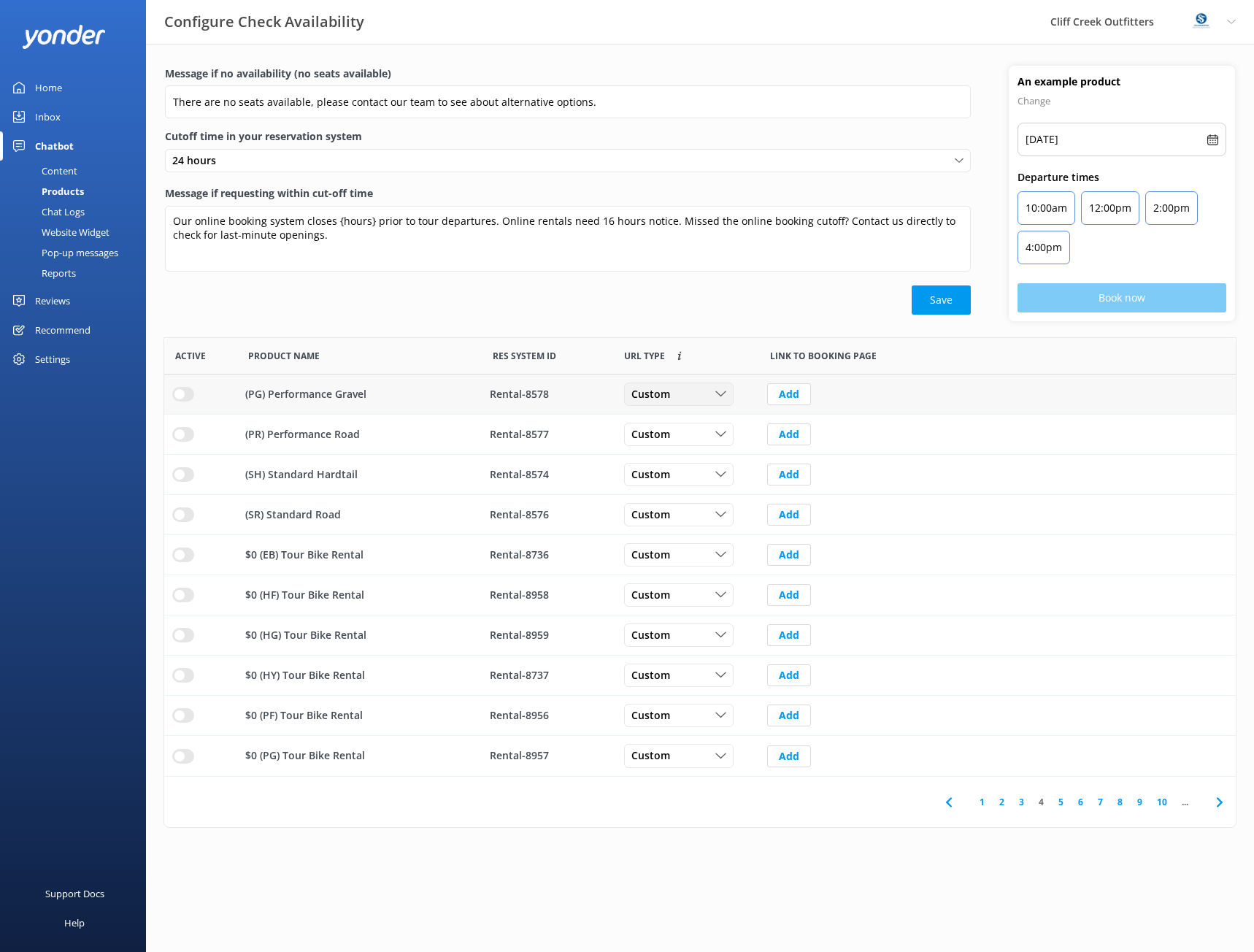
click at [670, 402] on span "Custom" at bounding box center [655, 394] width 47 height 16
click at [662, 454] on div "Dynamic" at bounding box center [650, 453] width 36 height 15
click at [664, 433] on span "Custom" at bounding box center [655, 434] width 47 height 16
click at [668, 500] on div "Dynamic" at bounding box center [650, 494] width 36 height 15
click at [665, 482] on span "Custom" at bounding box center [655, 474] width 47 height 16
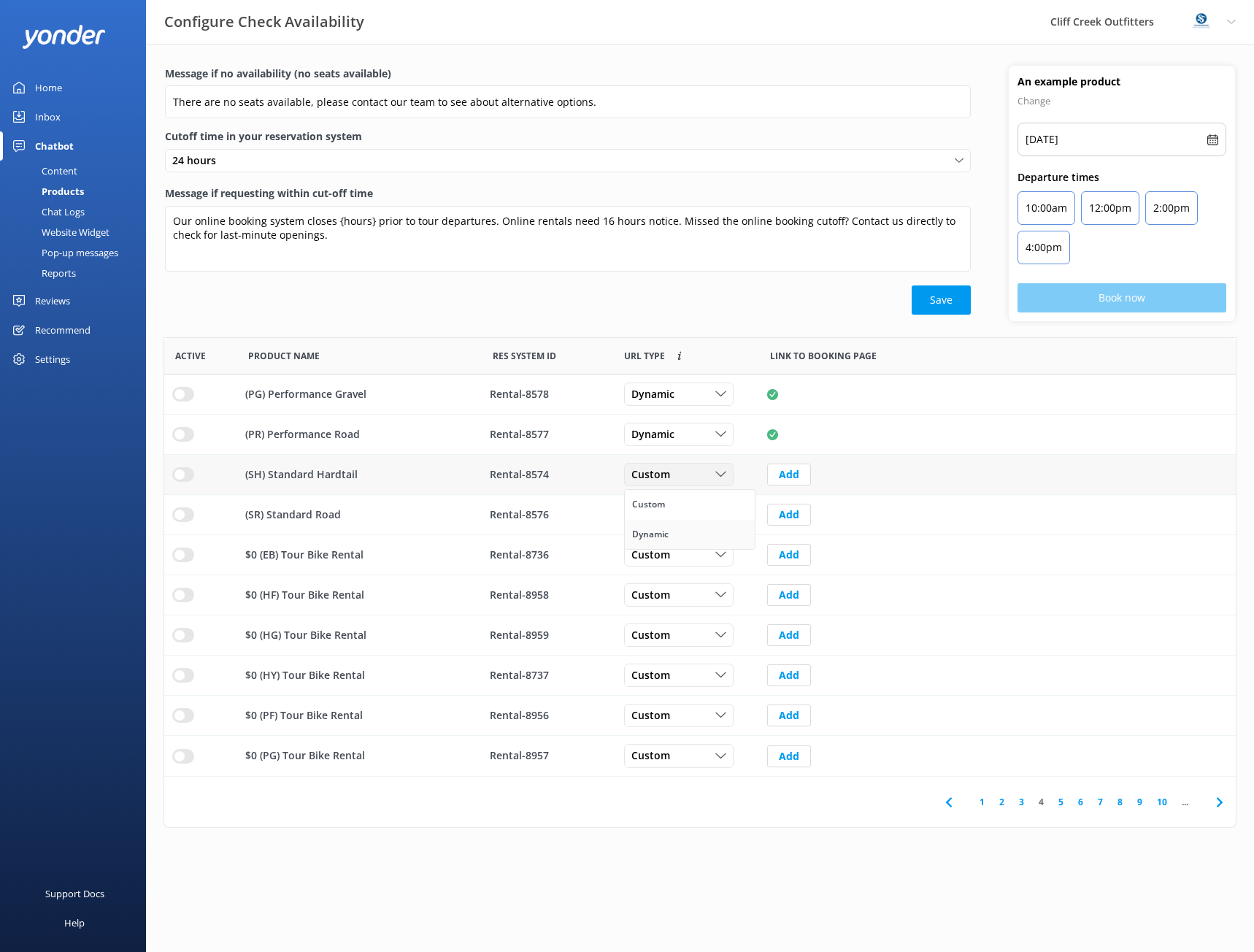
click at [663, 530] on div "Dynamic" at bounding box center [650, 534] width 36 height 15
click at [642, 515] on span "Custom" at bounding box center [655, 514] width 47 height 16
click at [644, 569] on div "Dynamic" at bounding box center [650, 575] width 36 height 15
click at [1063, 802] on link "5" at bounding box center [1061, 802] width 19 height 14
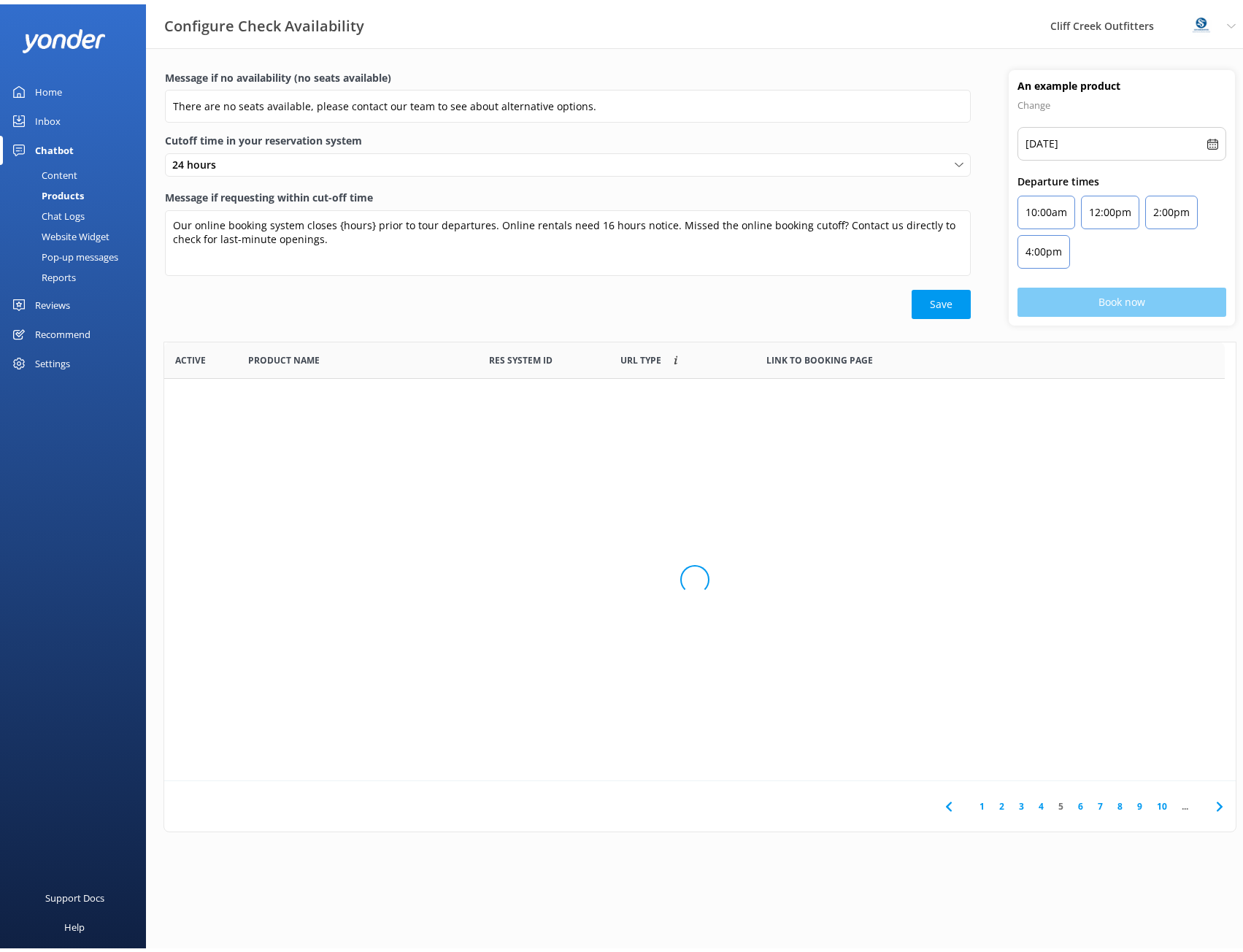
scroll to position [428, 1061]
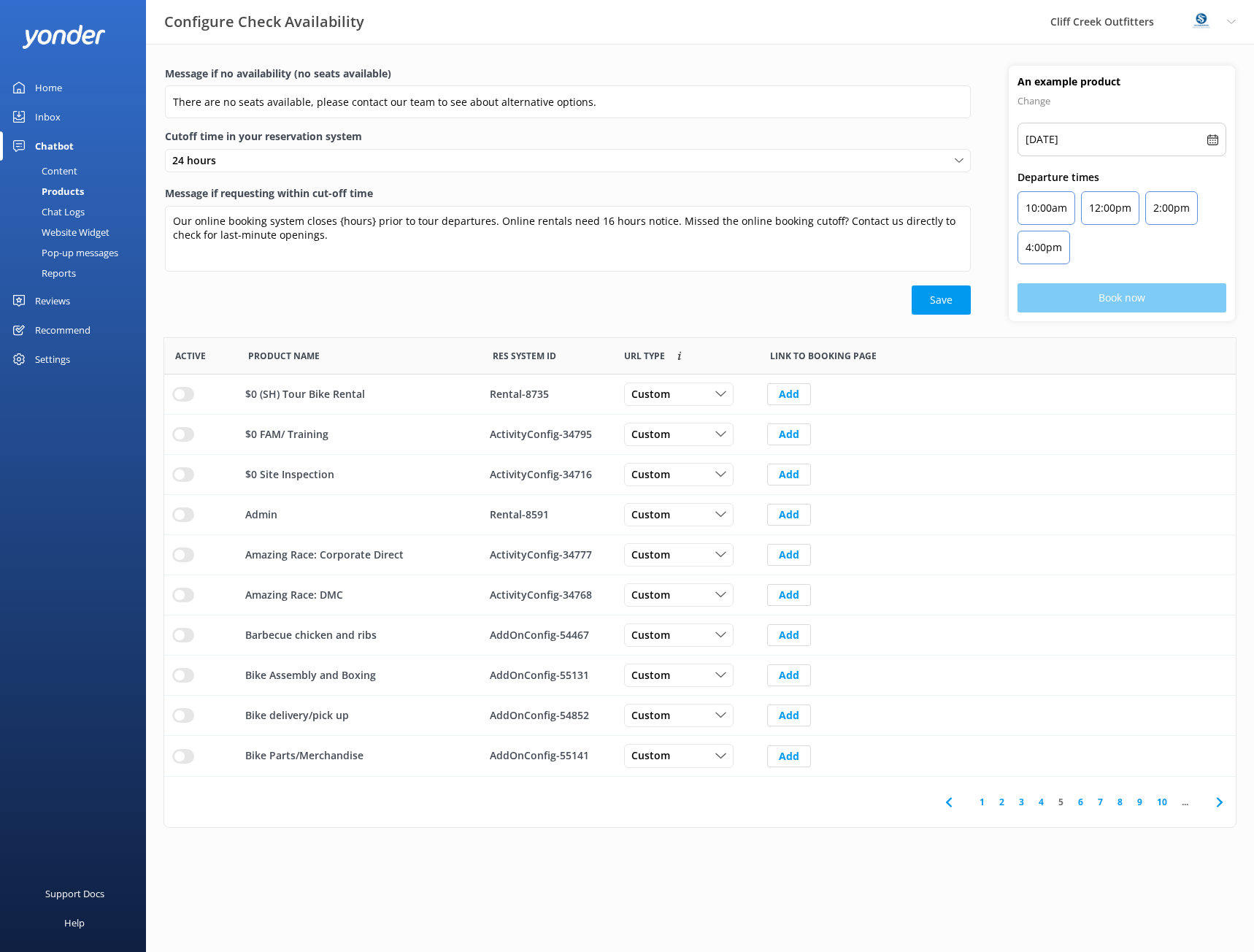
click at [1078, 803] on link "6" at bounding box center [1080, 802] width 19 height 14
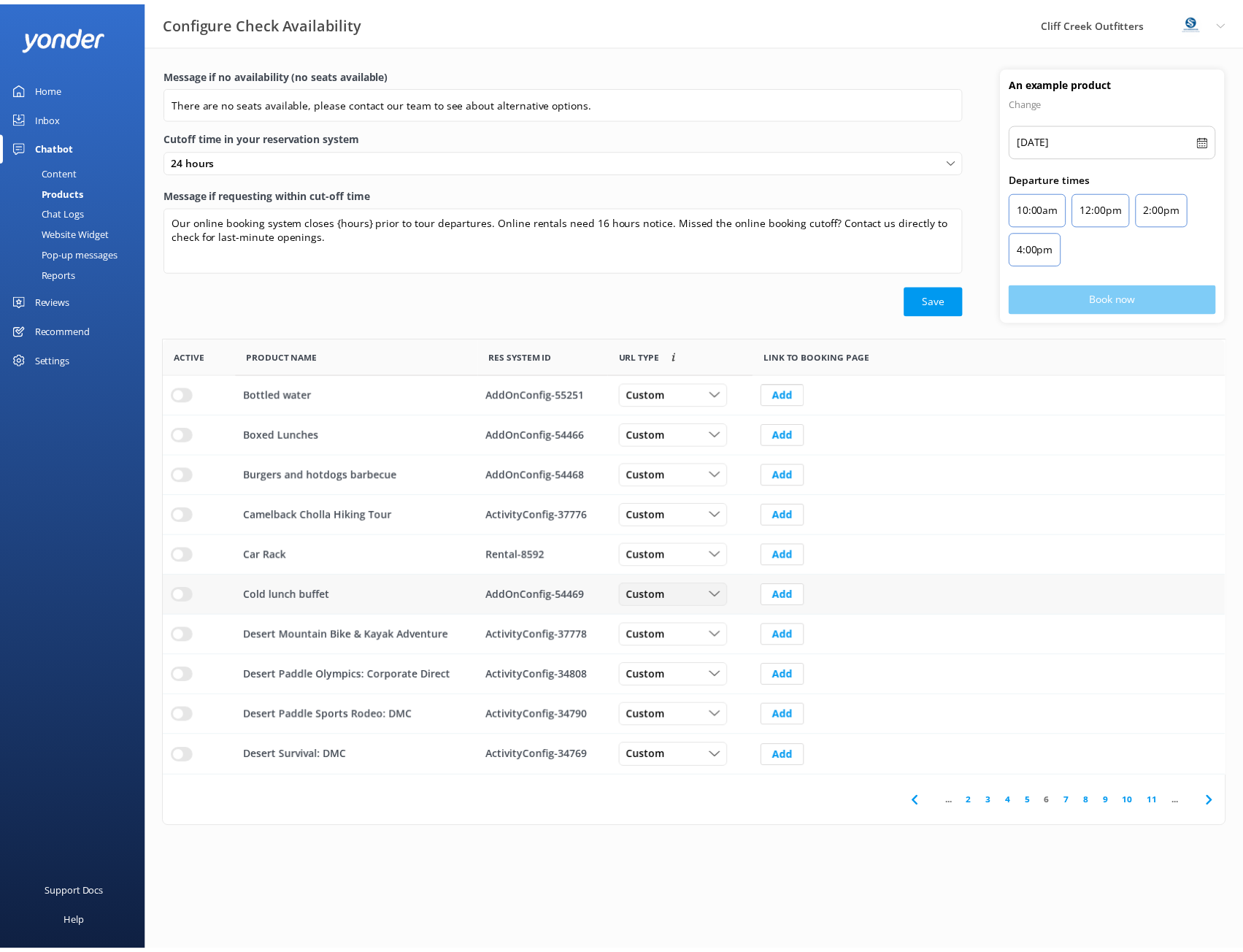
scroll to position [428, 1061]
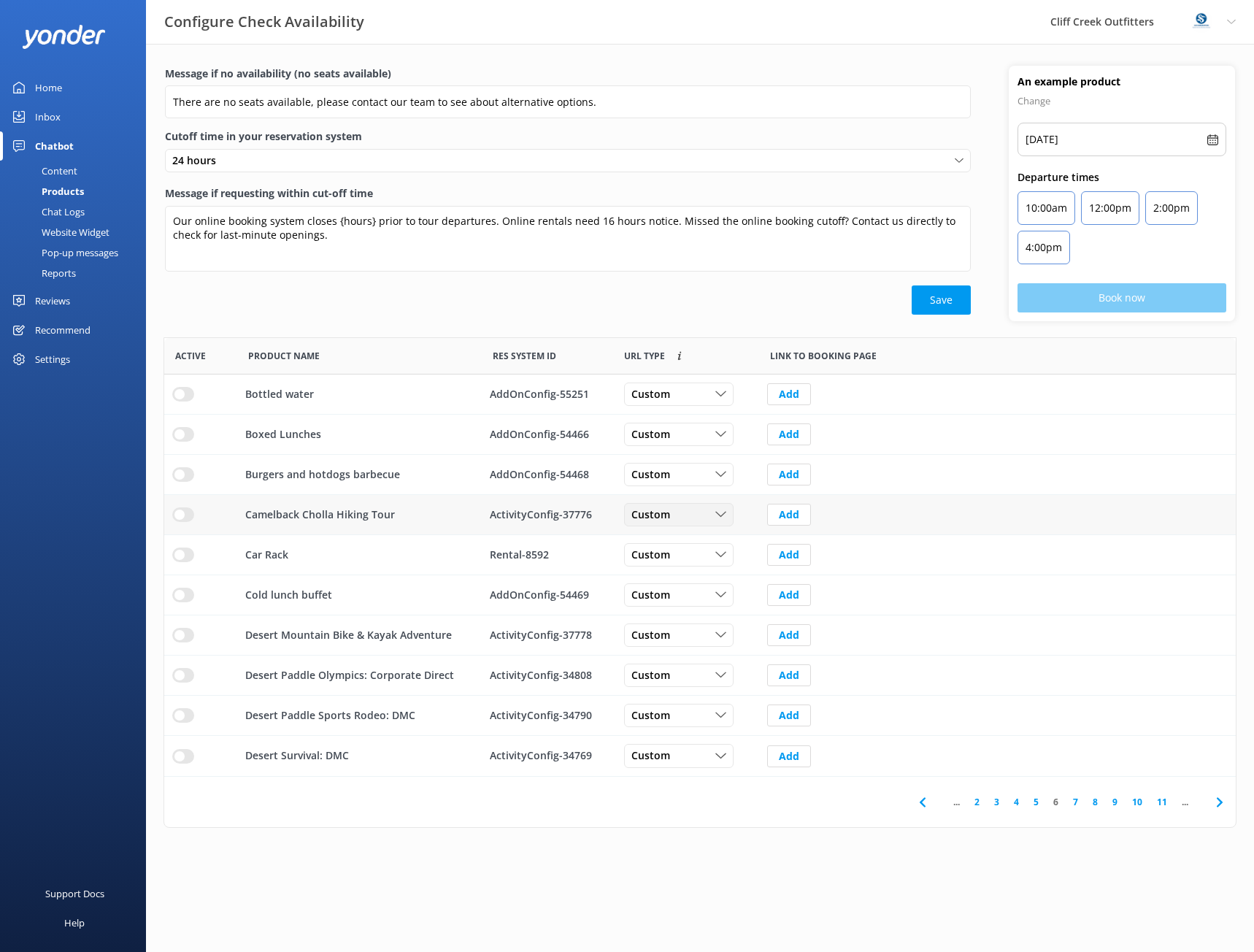
click at [665, 519] on span "Custom" at bounding box center [655, 514] width 47 height 16
click at [665, 578] on div "Dynamic" at bounding box center [650, 575] width 36 height 15
click at [667, 560] on span "Custom" at bounding box center [655, 554] width 47 height 16
click at [678, 613] on link "Dynamic" at bounding box center [690, 615] width 130 height 30
click at [721, 628] on div "Custom" at bounding box center [679, 635] width 102 height 16
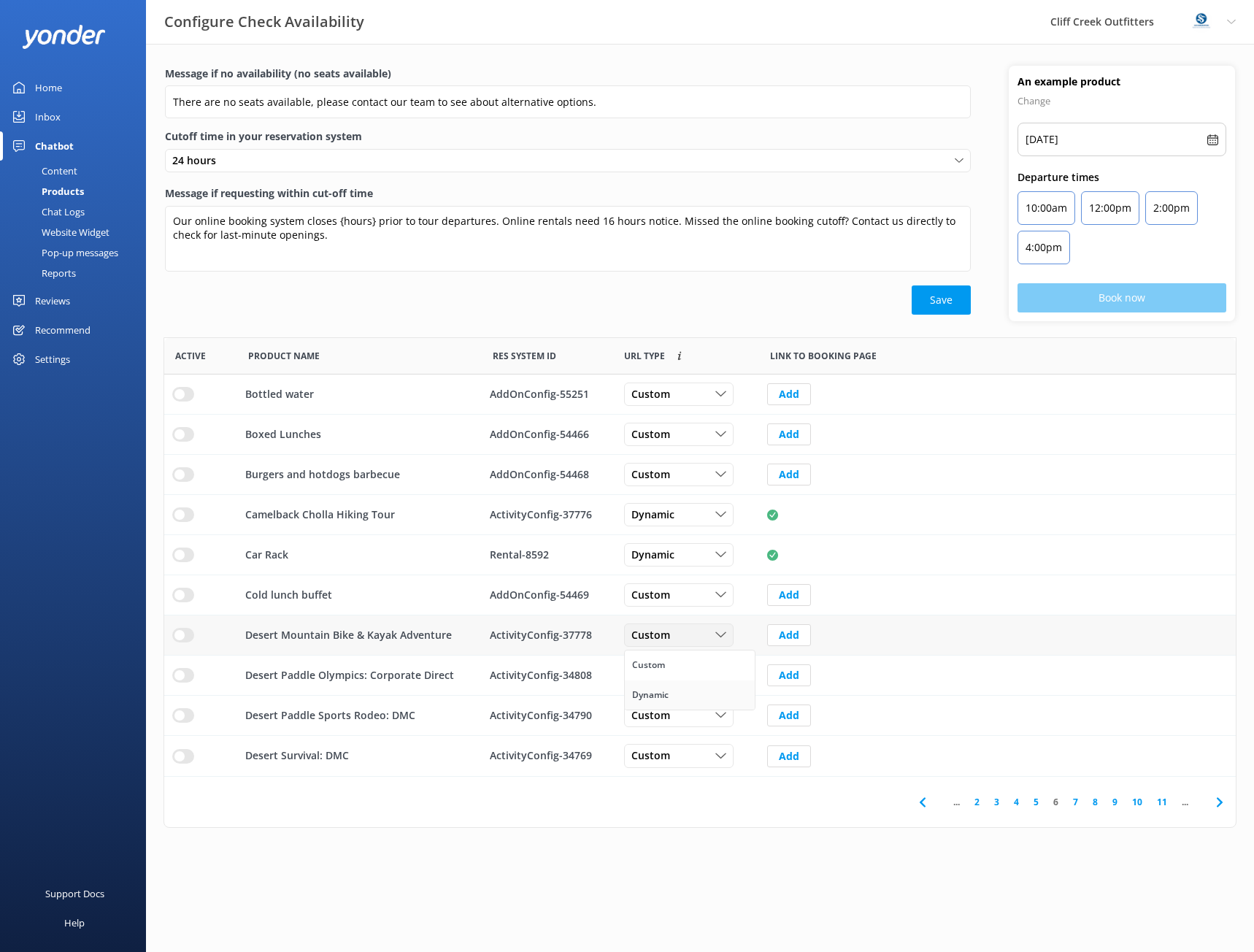
click at [717, 698] on link "Dynamic" at bounding box center [690, 695] width 130 height 30
click at [1072, 801] on link "7" at bounding box center [1075, 802] width 19 height 14
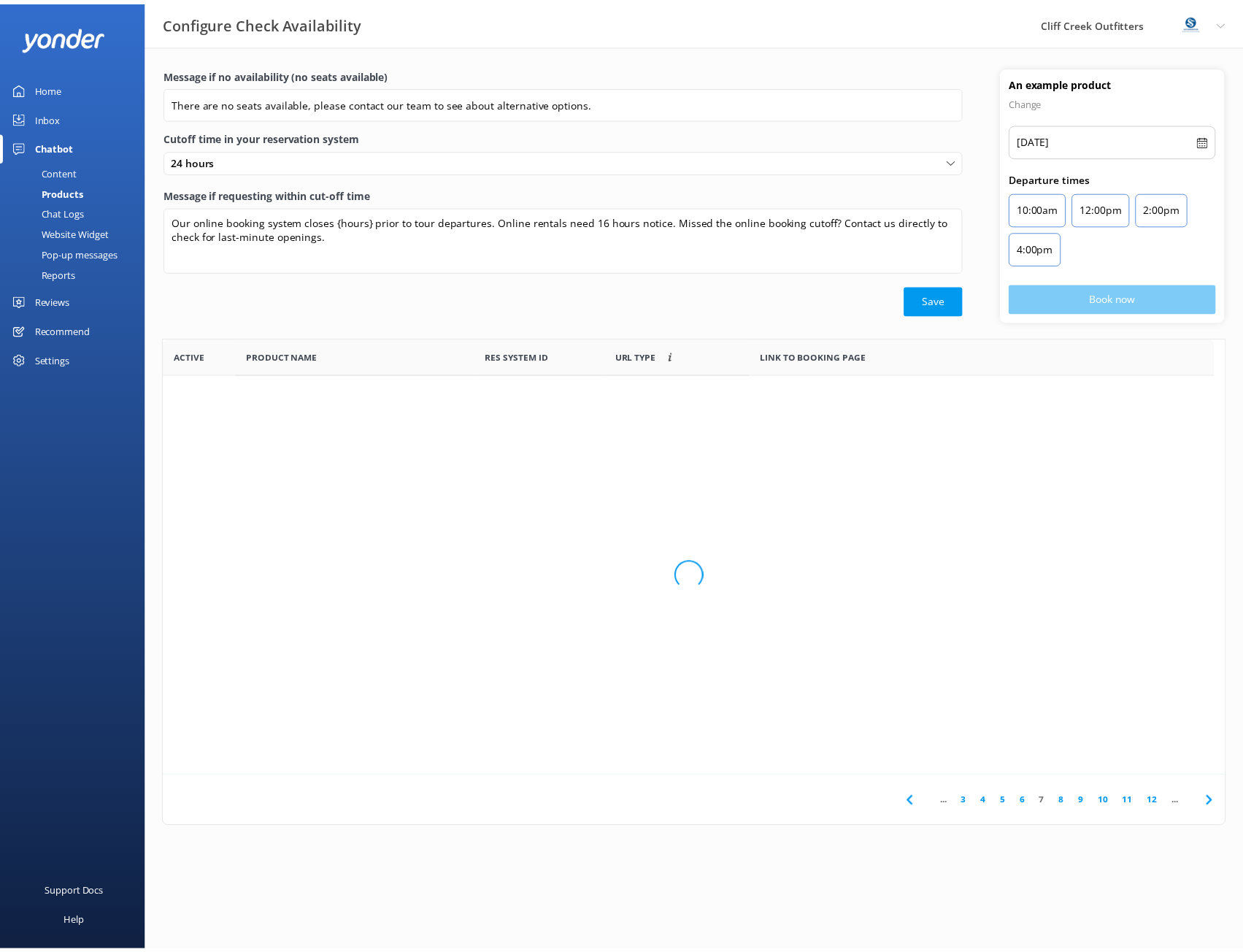
scroll to position [428, 1061]
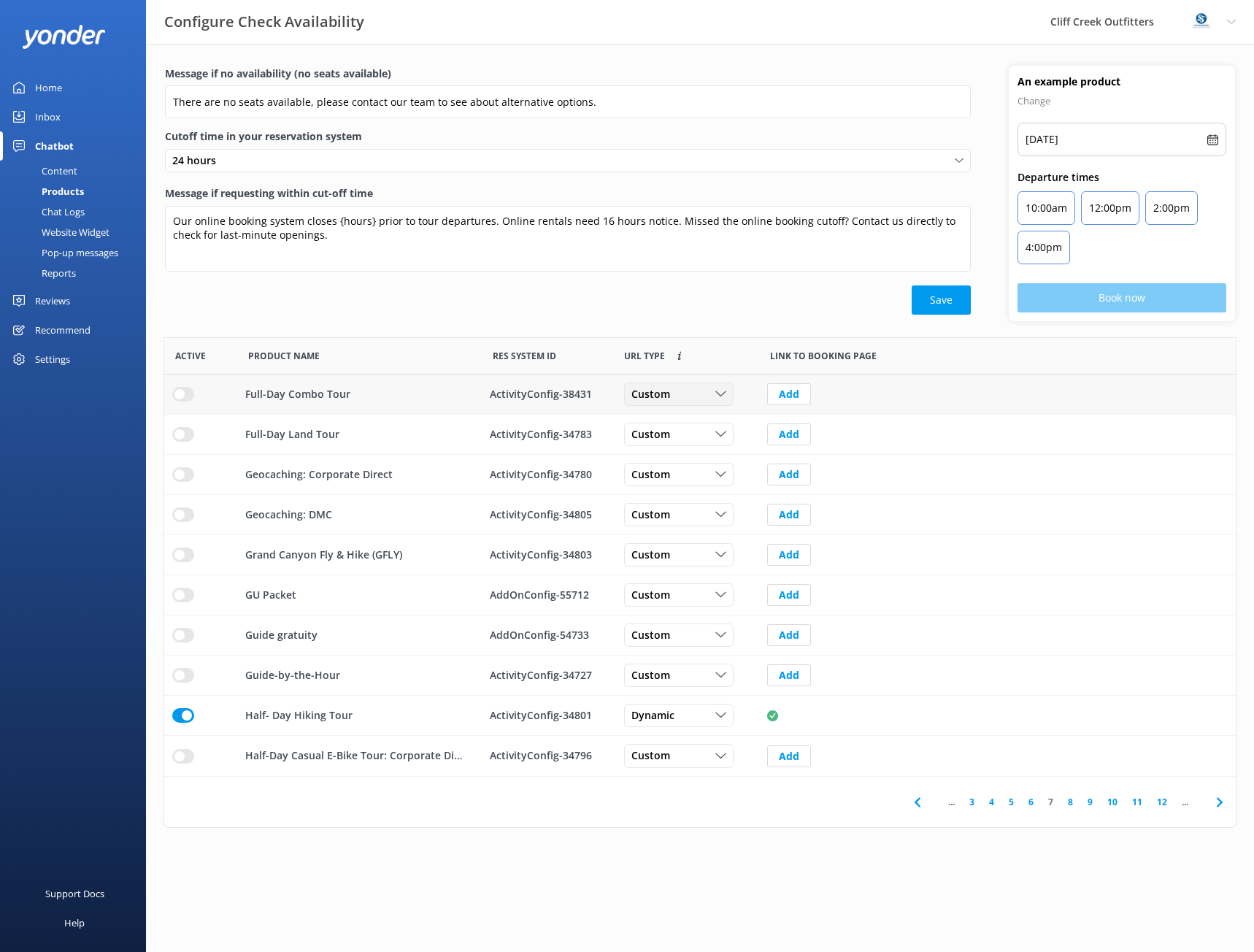
click at [678, 405] on div "Custom Custom Dynamic" at bounding box center [679, 394] width 109 height 23
click at [788, 285] on div "Message if requesting within cut-off time Our online booking system closes {hou…" at bounding box center [568, 235] width 806 height 100
click at [1068, 801] on link "8" at bounding box center [1070, 802] width 19 height 14
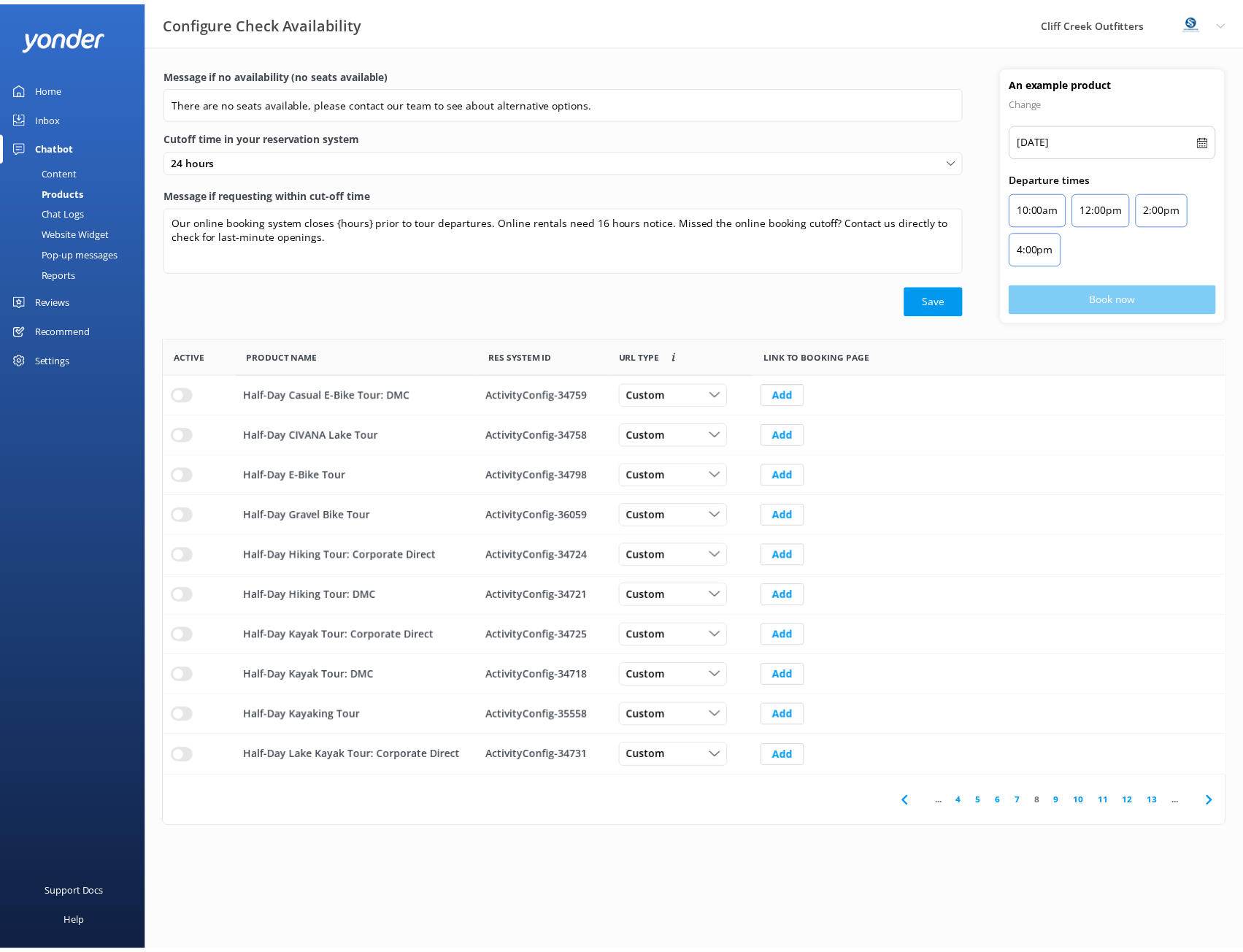
scroll to position [428, 1061]
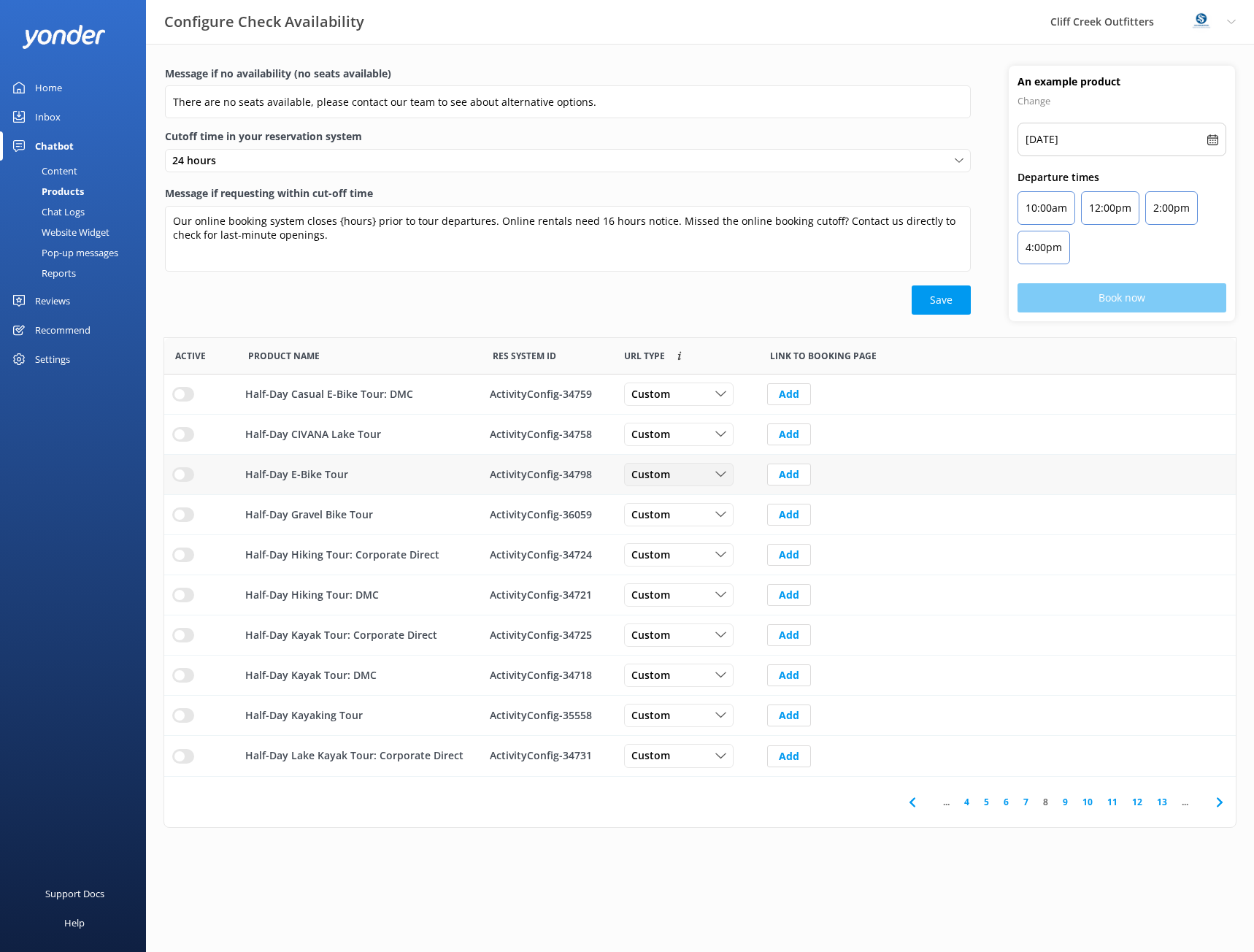
click at [713, 481] on div "Custom" at bounding box center [679, 474] width 102 height 16
click at [697, 531] on link "Dynamic" at bounding box center [690, 534] width 130 height 30
click at [655, 518] on span "Custom" at bounding box center [655, 514] width 47 height 16
click at [672, 574] on link "Dynamic" at bounding box center [690, 575] width 130 height 30
click at [709, 718] on div "Custom" at bounding box center [679, 715] width 102 height 16
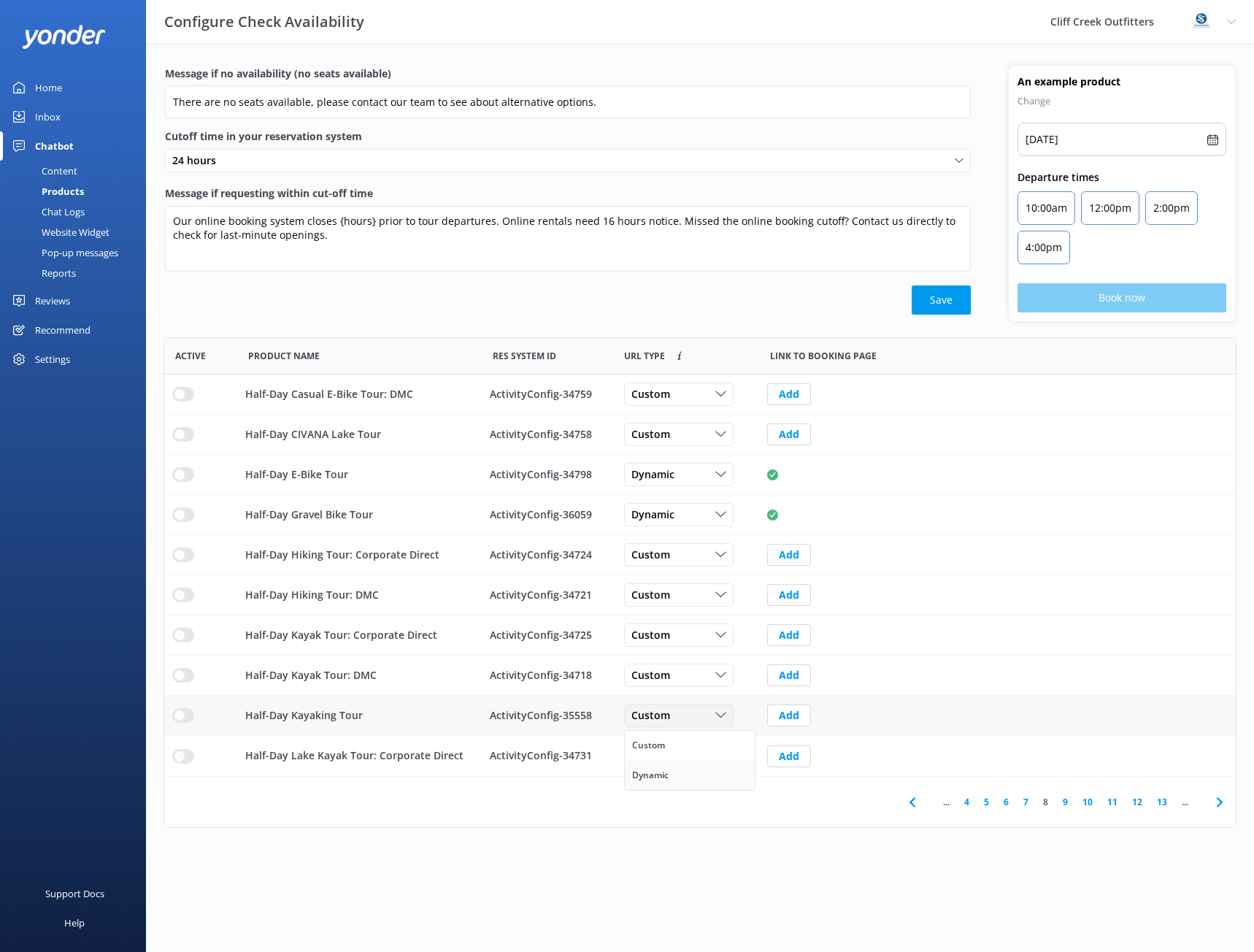
click at [681, 783] on link "Dynamic" at bounding box center [690, 776] width 130 height 30
click at [1068, 800] on link "9" at bounding box center [1065, 802] width 19 height 14
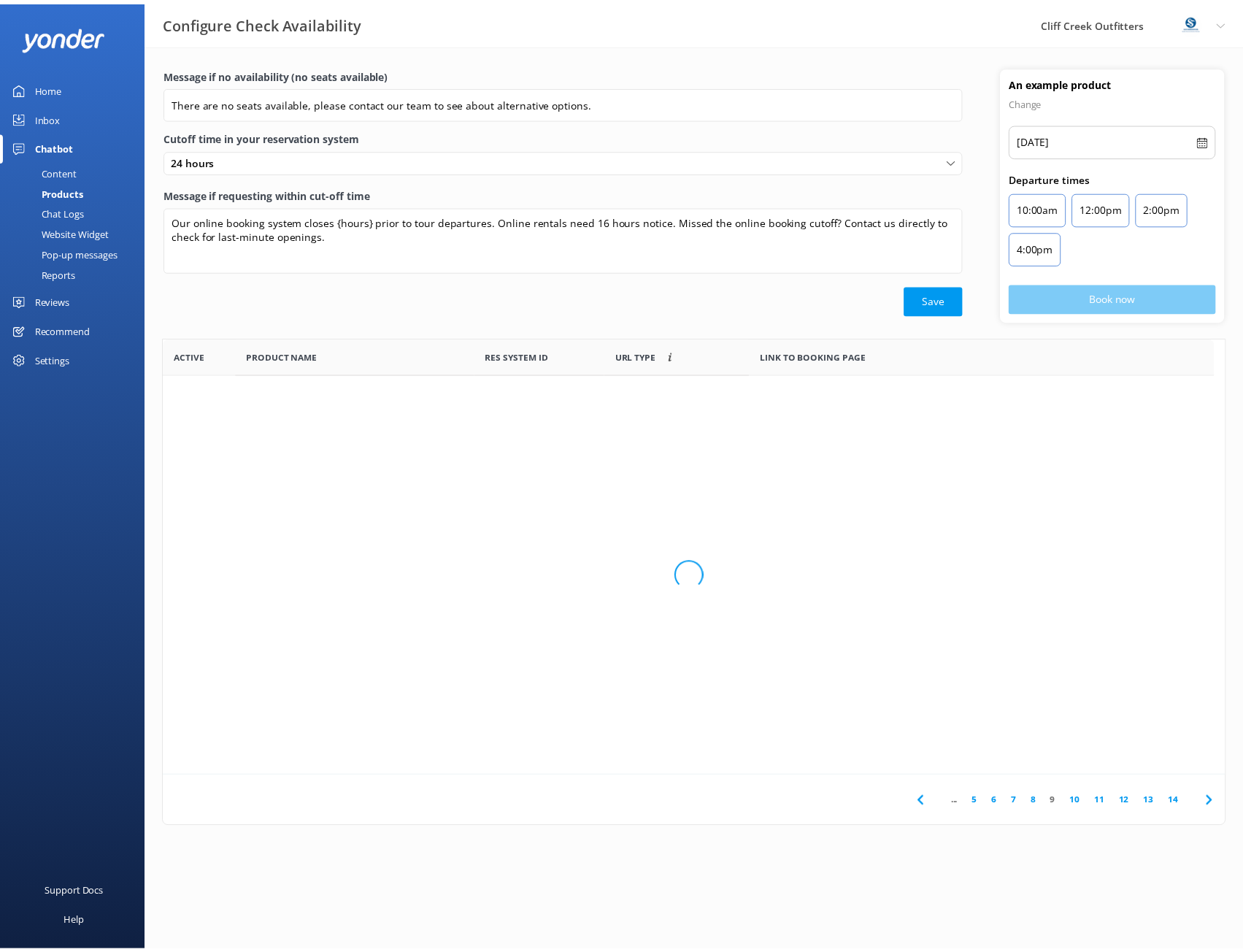
scroll to position [428, 1061]
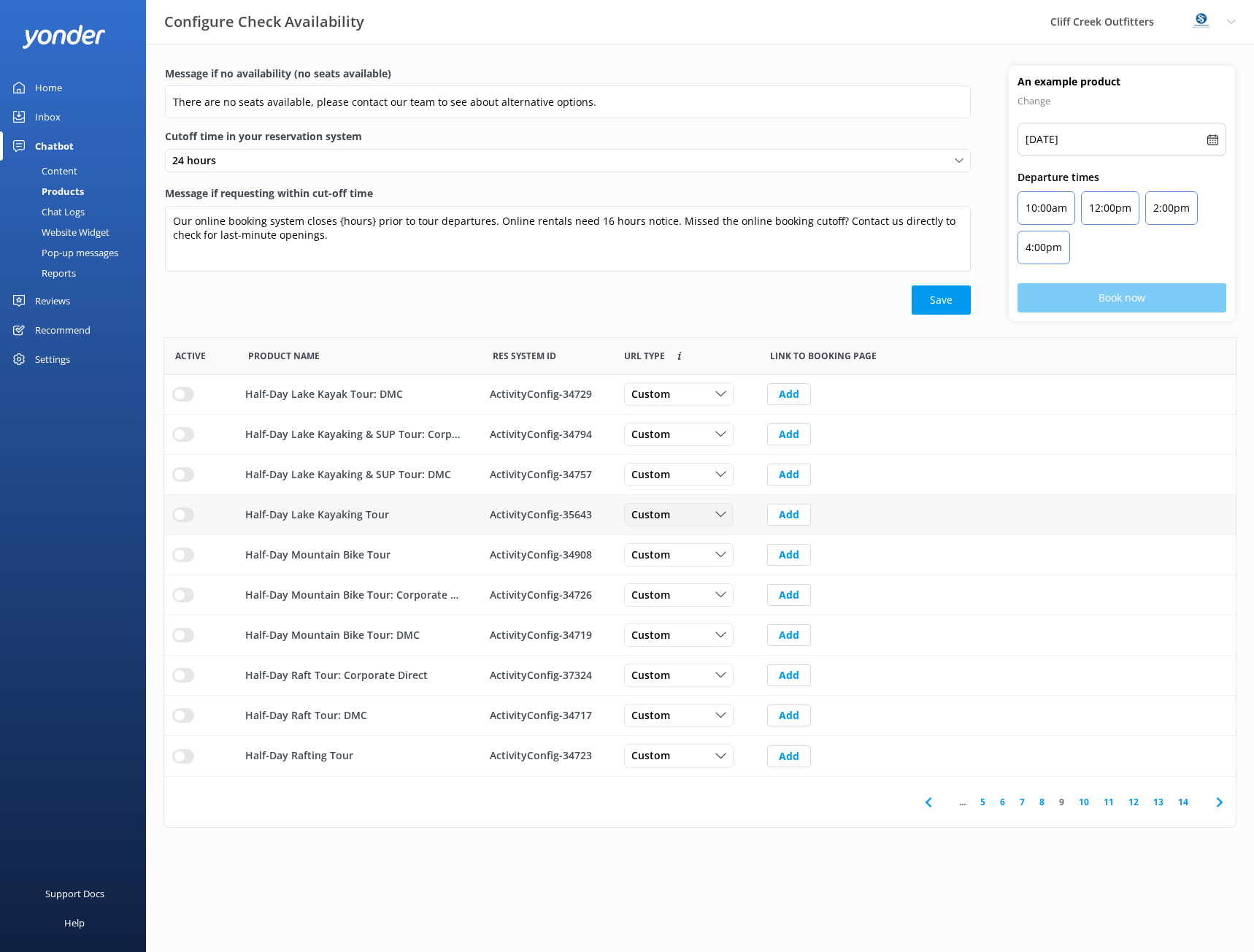
click at [687, 516] on div "Custom" at bounding box center [679, 514] width 102 height 16
click at [669, 582] on link "Dynamic" at bounding box center [690, 575] width 130 height 30
click at [674, 555] on span "Custom" at bounding box center [655, 554] width 47 height 16
click at [649, 610] on div "Dynamic" at bounding box center [650, 614] width 36 height 15
click at [677, 755] on span "Custom" at bounding box center [655, 756] width 47 height 16
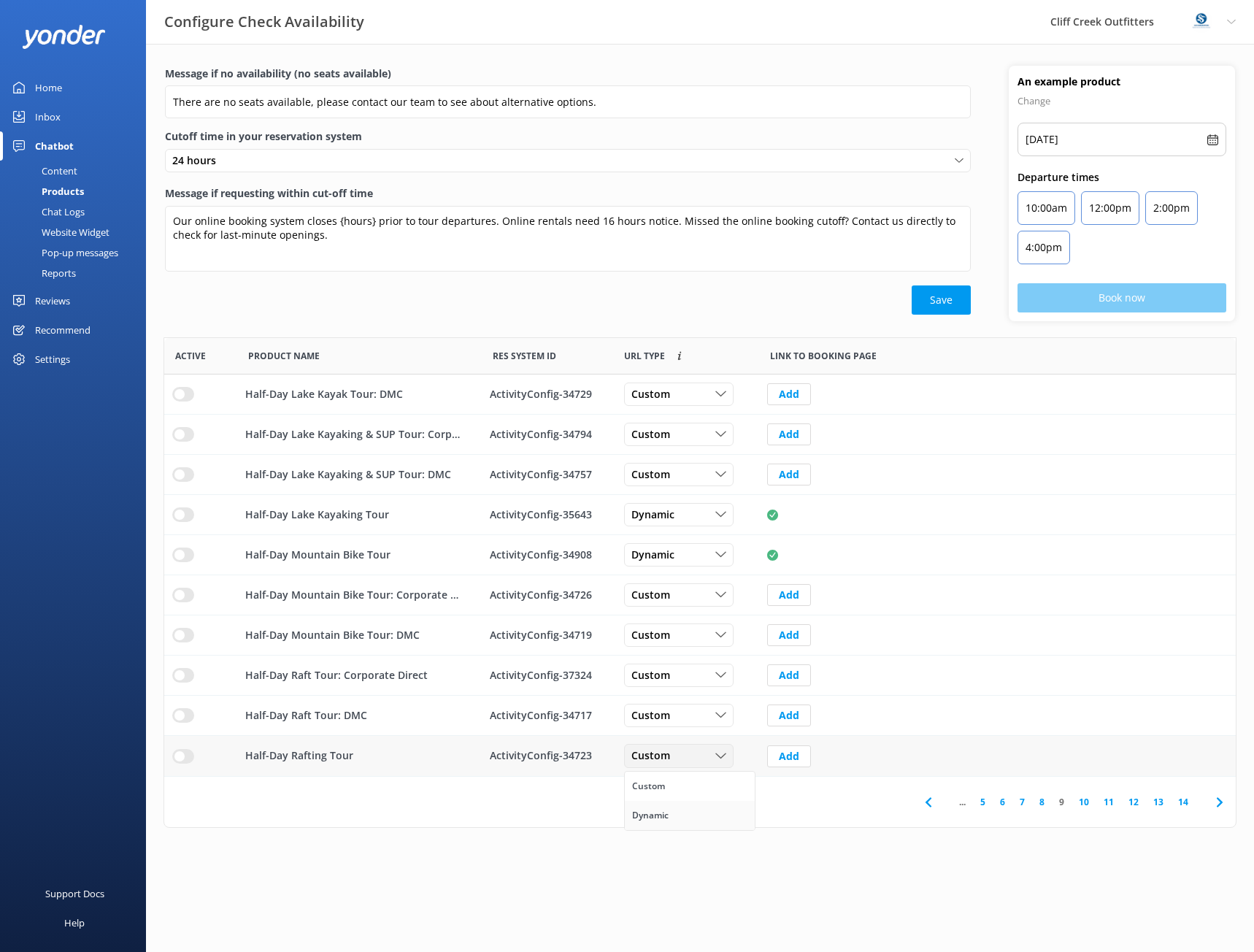
click at [686, 815] on link "Dynamic" at bounding box center [690, 815] width 130 height 30
click at [1085, 804] on link "10" at bounding box center [1084, 802] width 25 height 14
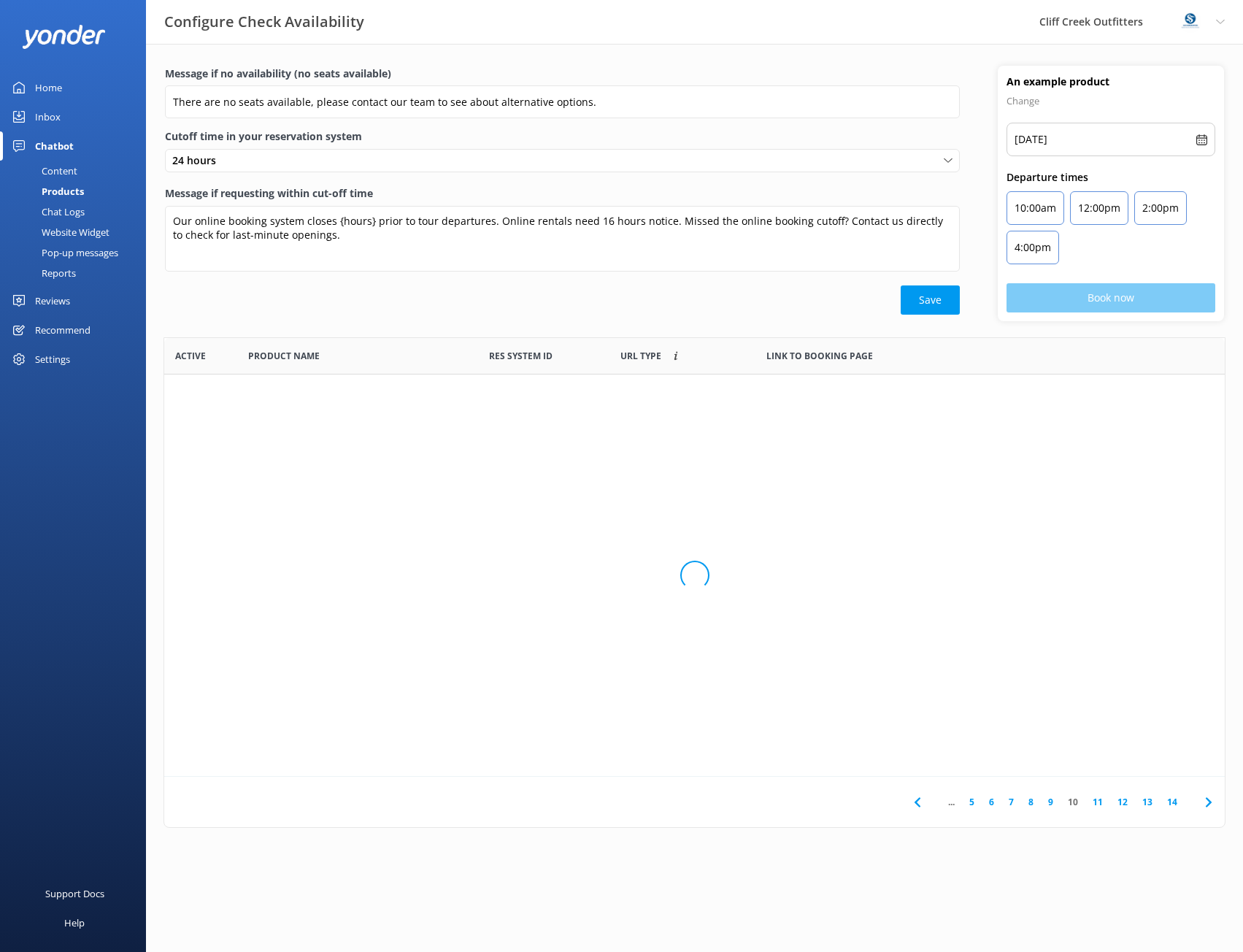
scroll to position [428, 1061]
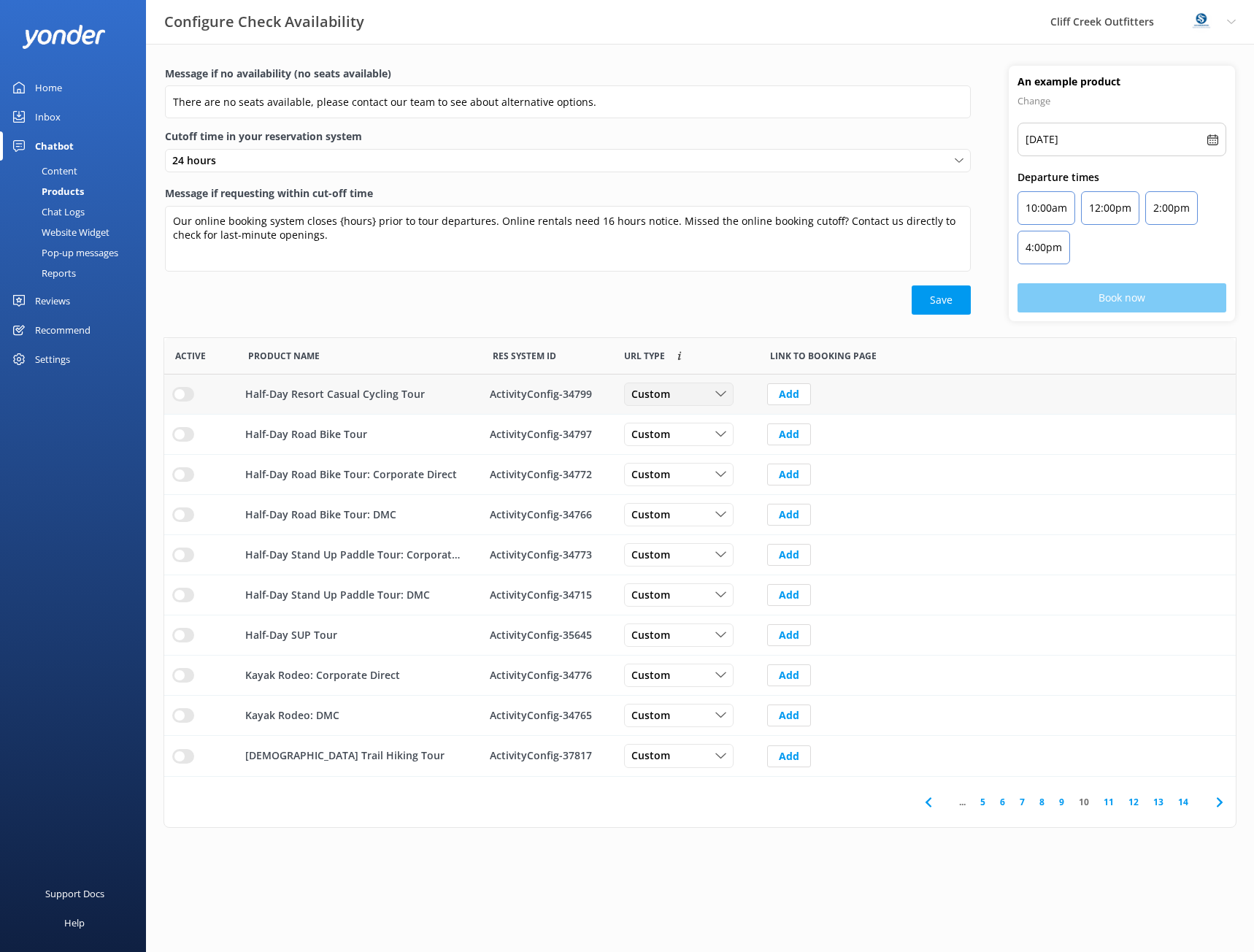
click at [658, 401] on span "Custom" at bounding box center [655, 394] width 47 height 16
click at [661, 455] on div "Dynamic" at bounding box center [650, 453] width 36 height 15
click at [658, 441] on span "Custom" at bounding box center [655, 434] width 47 height 16
click at [669, 495] on div "Dynamic" at bounding box center [650, 494] width 36 height 15
click at [684, 639] on div "Custom" at bounding box center [679, 635] width 102 height 16
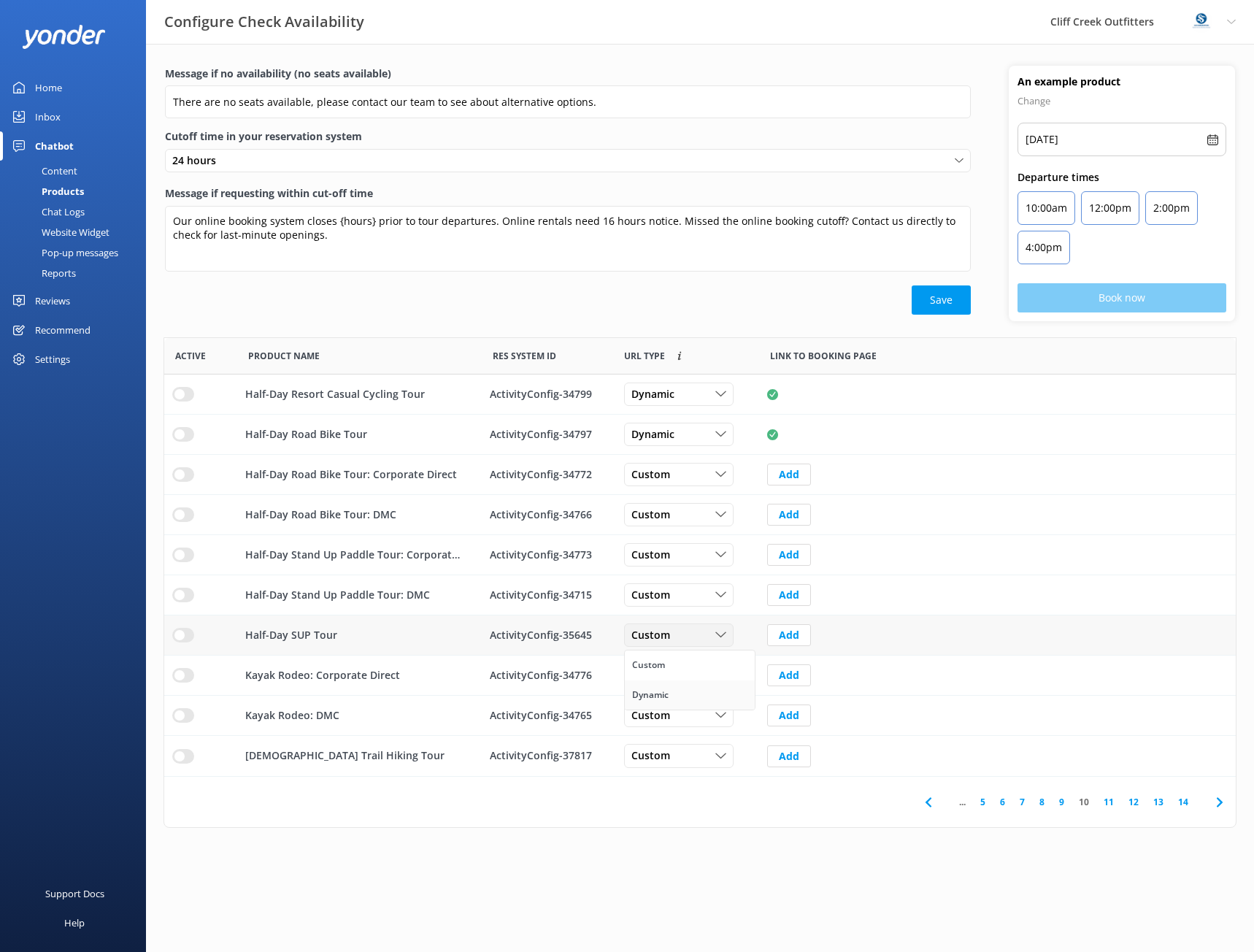
click at [683, 698] on link "Dynamic" at bounding box center [690, 695] width 130 height 30
click at [701, 755] on div "Custom" at bounding box center [679, 756] width 102 height 16
click at [686, 815] on link "Dynamic" at bounding box center [690, 815] width 130 height 30
click at [1107, 802] on link "11" at bounding box center [1109, 802] width 25 height 14
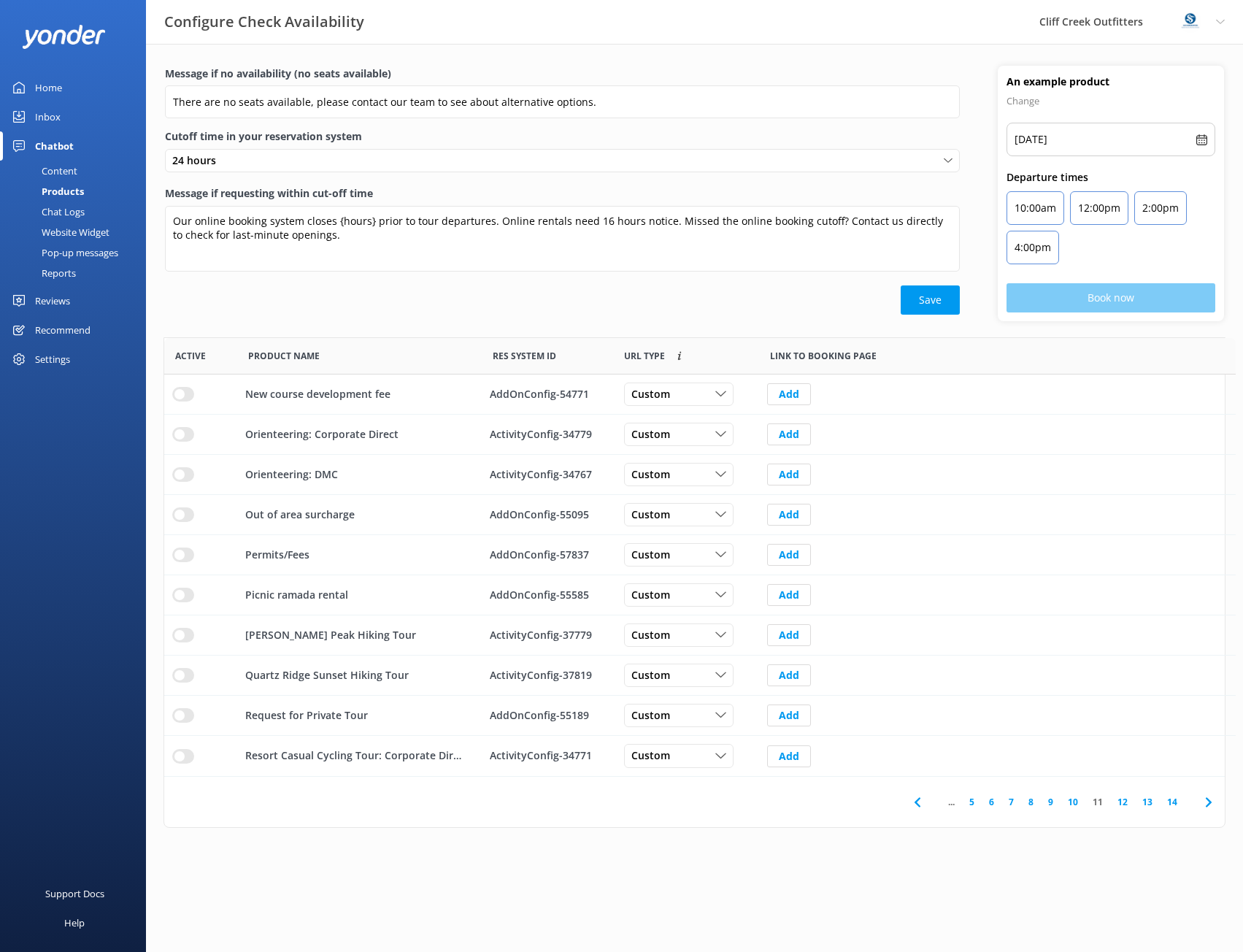
scroll to position [428, 1061]
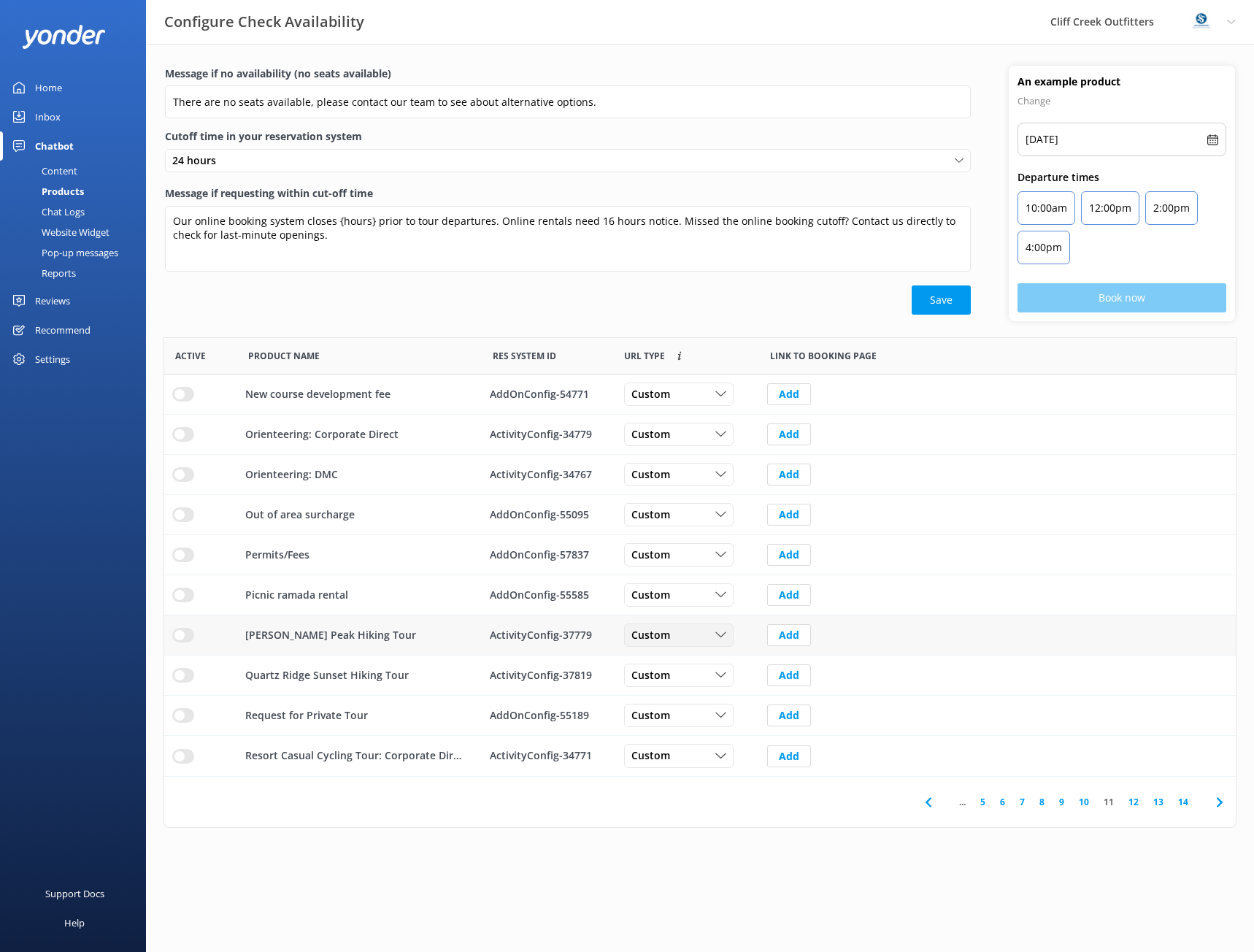
click at [637, 637] on span "Custom" at bounding box center [655, 635] width 47 height 16
click at [648, 690] on div "Dynamic" at bounding box center [650, 695] width 36 height 15
click at [669, 676] on span "Custom" at bounding box center [655, 675] width 47 height 16
click at [665, 730] on div "Dynamic" at bounding box center [650, 735] width 36 height 15
click at [714, 761] on div "Custom" at bounding box center [679, 756] width 102 height 16
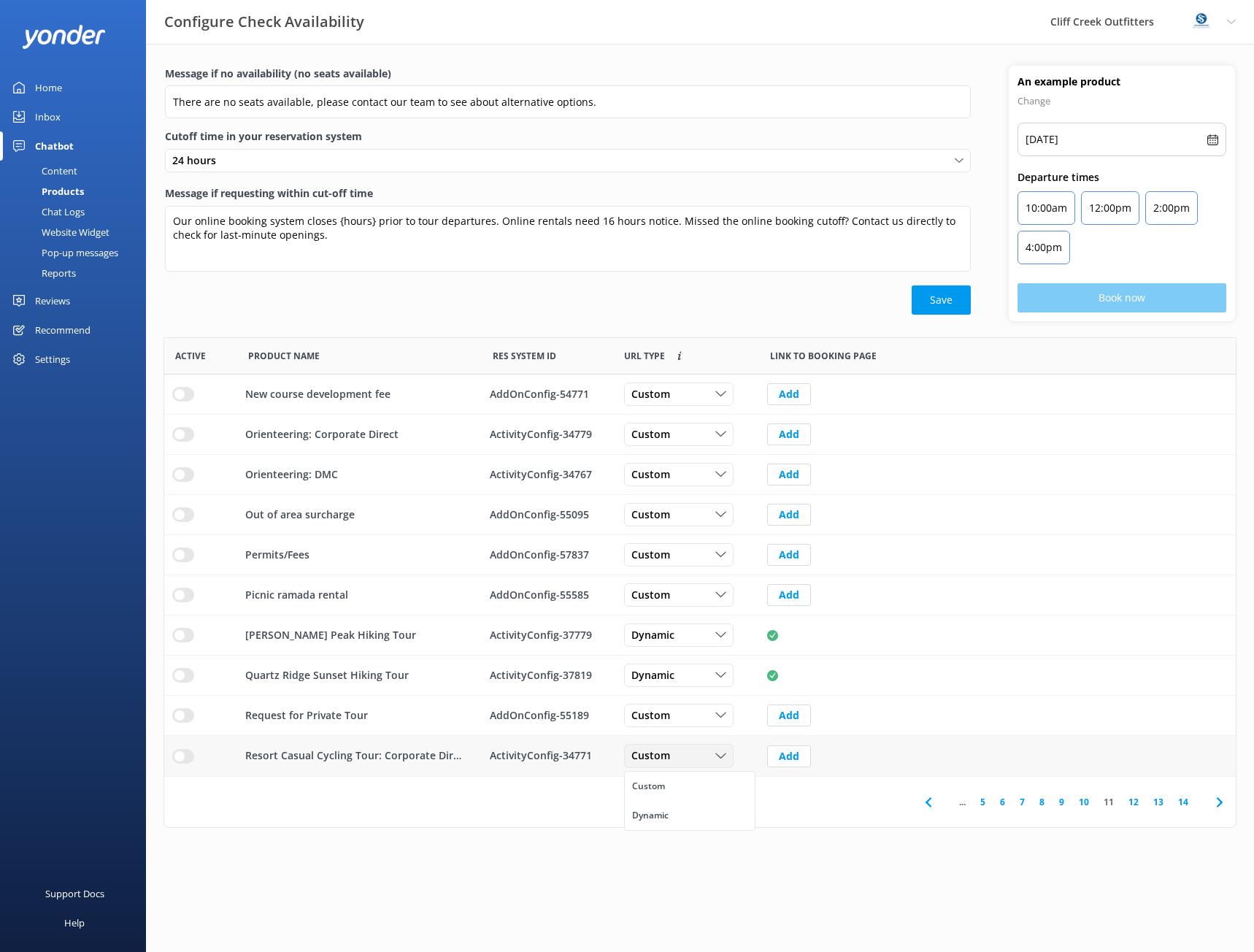
click at [714, 761] on div "Custom" at bounding box center [679, 756] width 102 height 16
click at [1134, 802] on link "12" at bounding box center [1134, 802] width 25 height 14
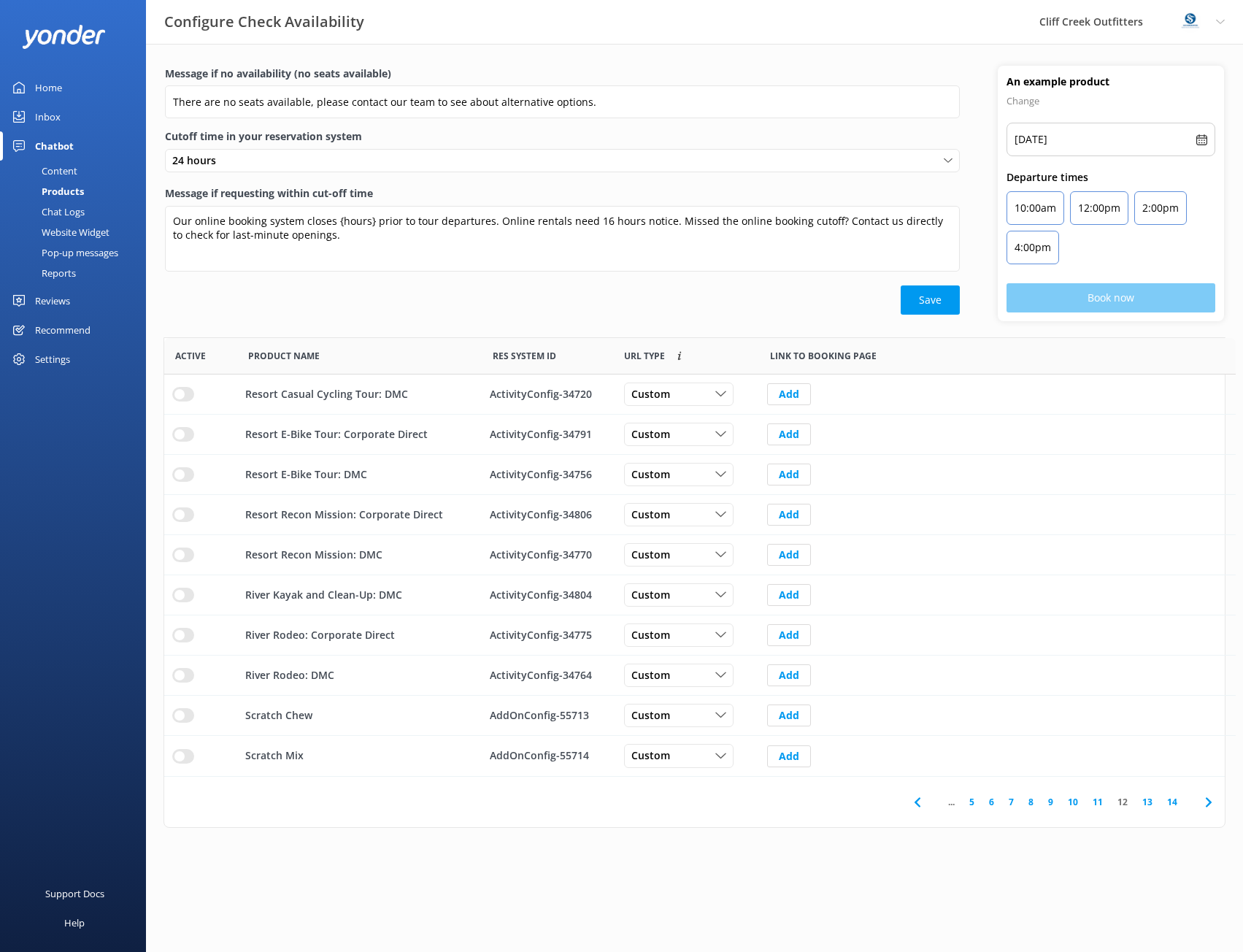
scroll to position [428, 1061]
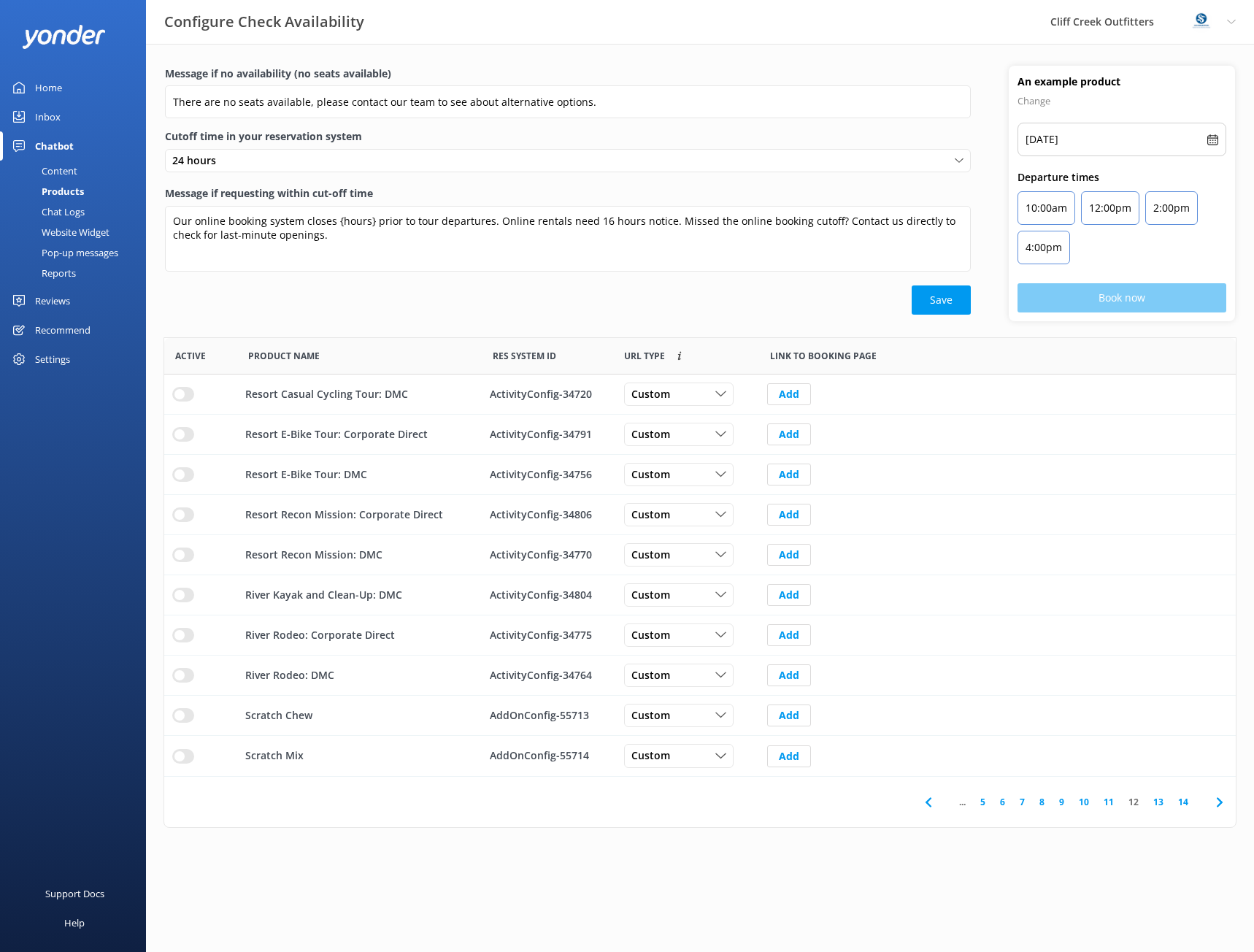
click at [1165, 800] on link "13" at bounding box center [1158, 802] width 25 height 14
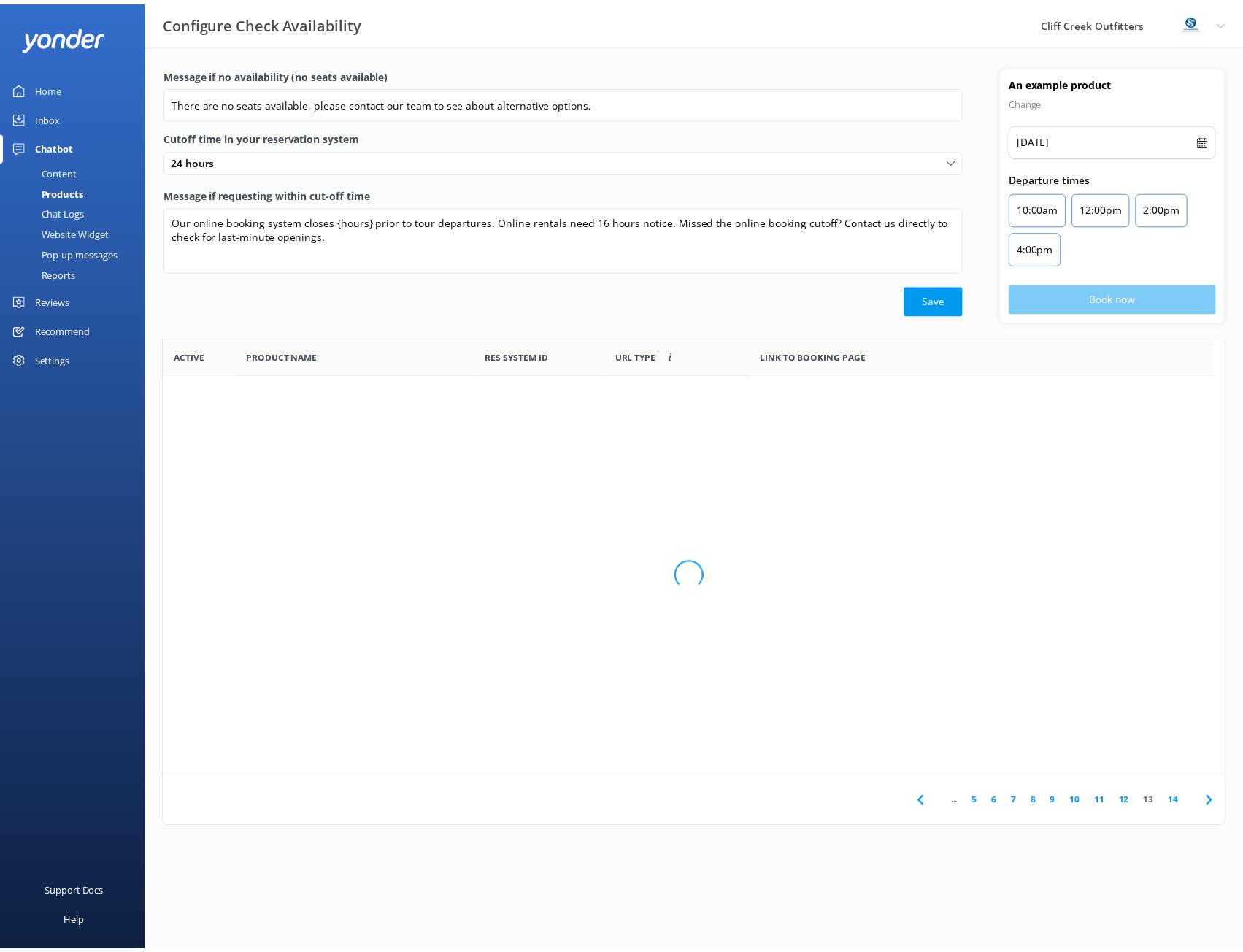
scroll to position [428, 1061]
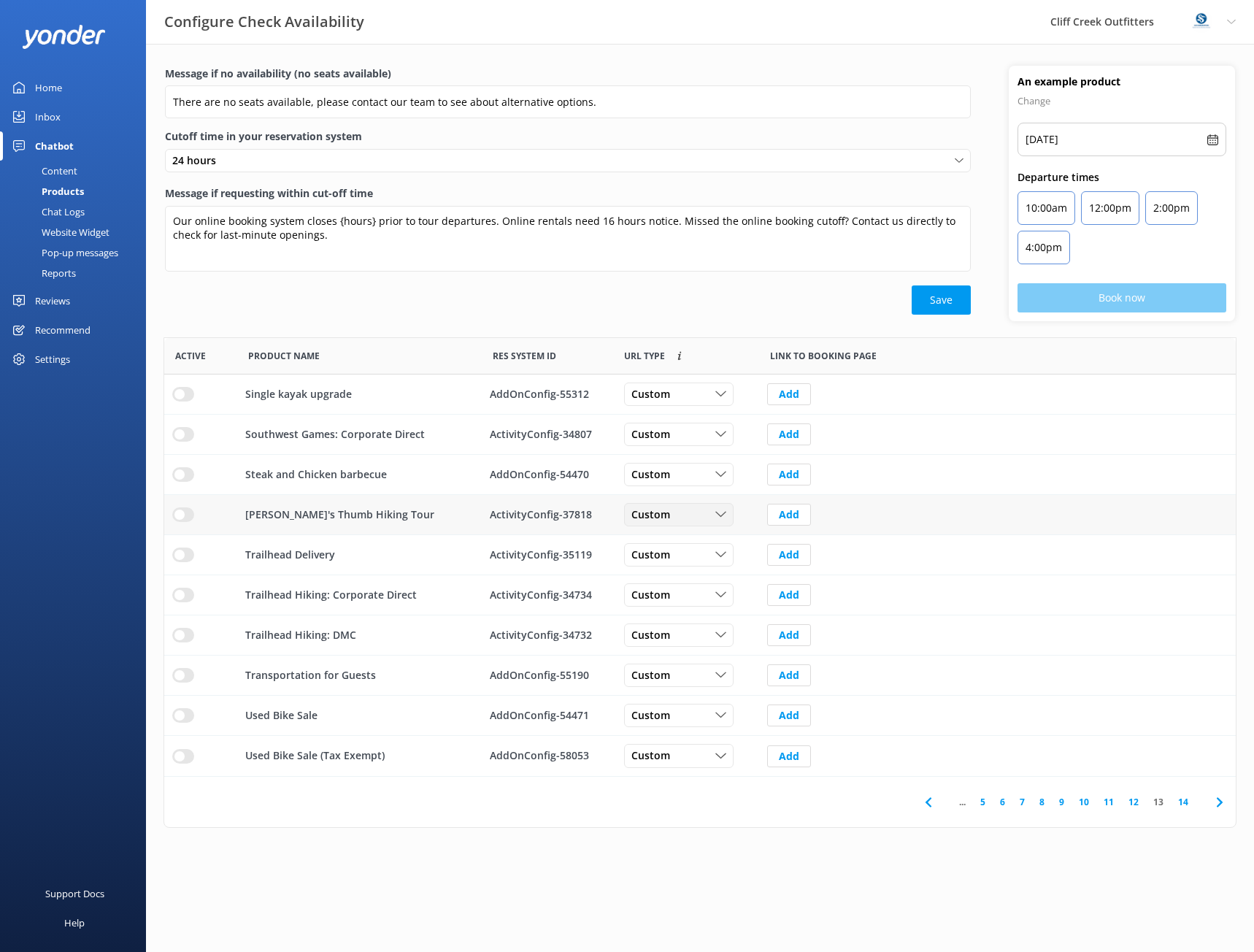
click at [700, 505] on div "Custom Custom Dynamic" at bounding box center [679, 515] width 109 height 23
click at [692, 574] on link "Dynamic" at bounding box center [690, 575] width 130 height 30
click at [1185, 804] on link "14" at bounding box center [1183, 802] width 25 height 14
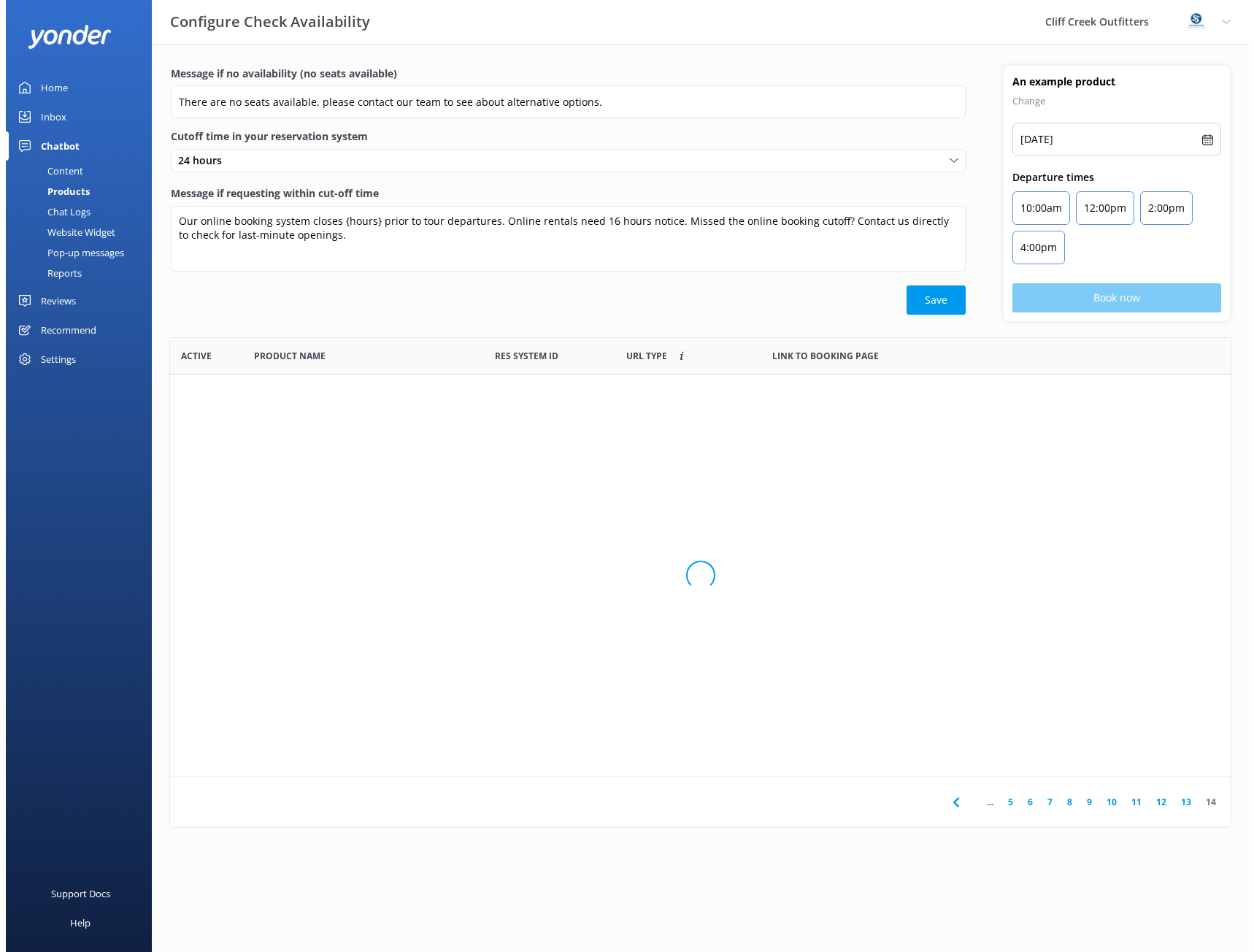
scroll to position [12, 12]
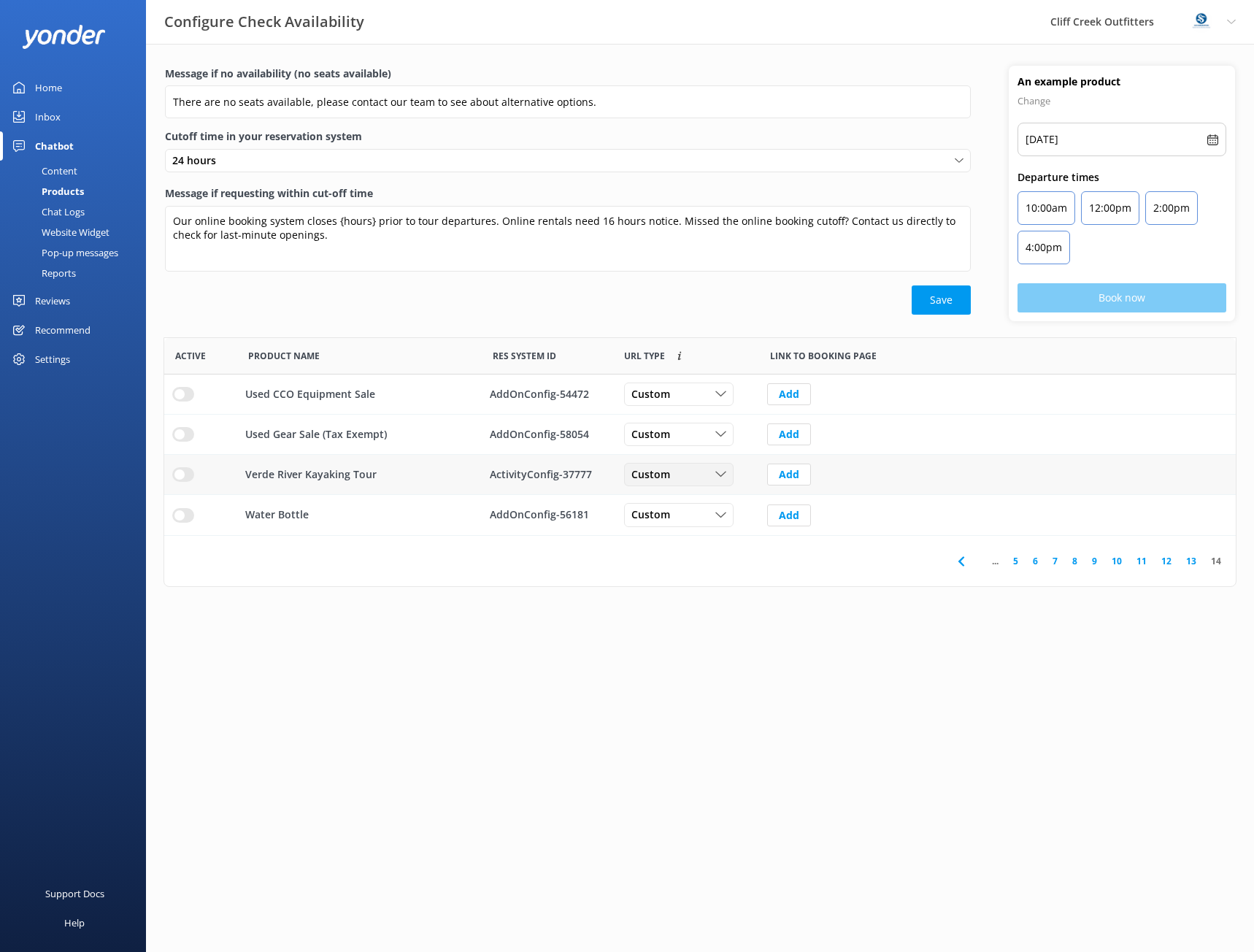
click at [724, 478] on icon "row" at bounding box center [721, 475] width 11 height 11
drag, startPoint x: 683, startPoint y: 534, endPoint x: 677, endPoint y: 576, distance: 42.4
click at [677, 575] on div "Active Product Name Res System ID URL Type Custom links use the same URL for al…" at bounding box center [700, 462] width 1073 height 250
click at [754, 590] on html "Configure Check Availability Cliff Creek Outfitters Profile Settings Logout Hom…" at bounding box center [627, 476] width 1254 height 952
click at [625, 707] on html "Configure Check Availability Cliff Creek Outfitters Profile Settings Logout Hom…" at bounding box center [627, 476] width 1254 height 952
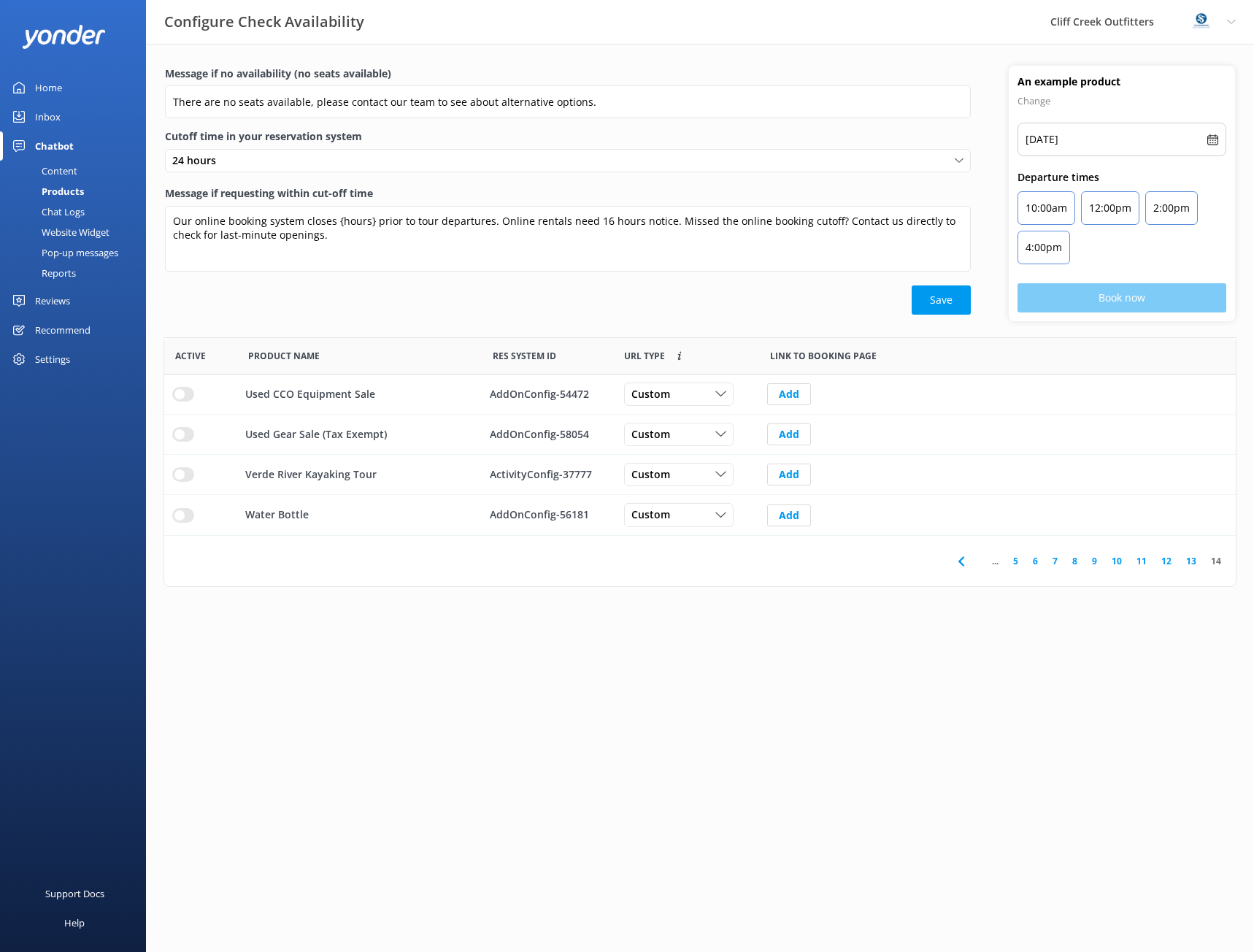
click at [694, 304] on div "Save" at bounding box center [568, 301] width 806 height 30
click at [954, 294] on button "Save" at bounding box center [941, 301] width 59 height 30
click at [1116, 561] on link "10" at bounding box center [1117, 561] width 25 height 14
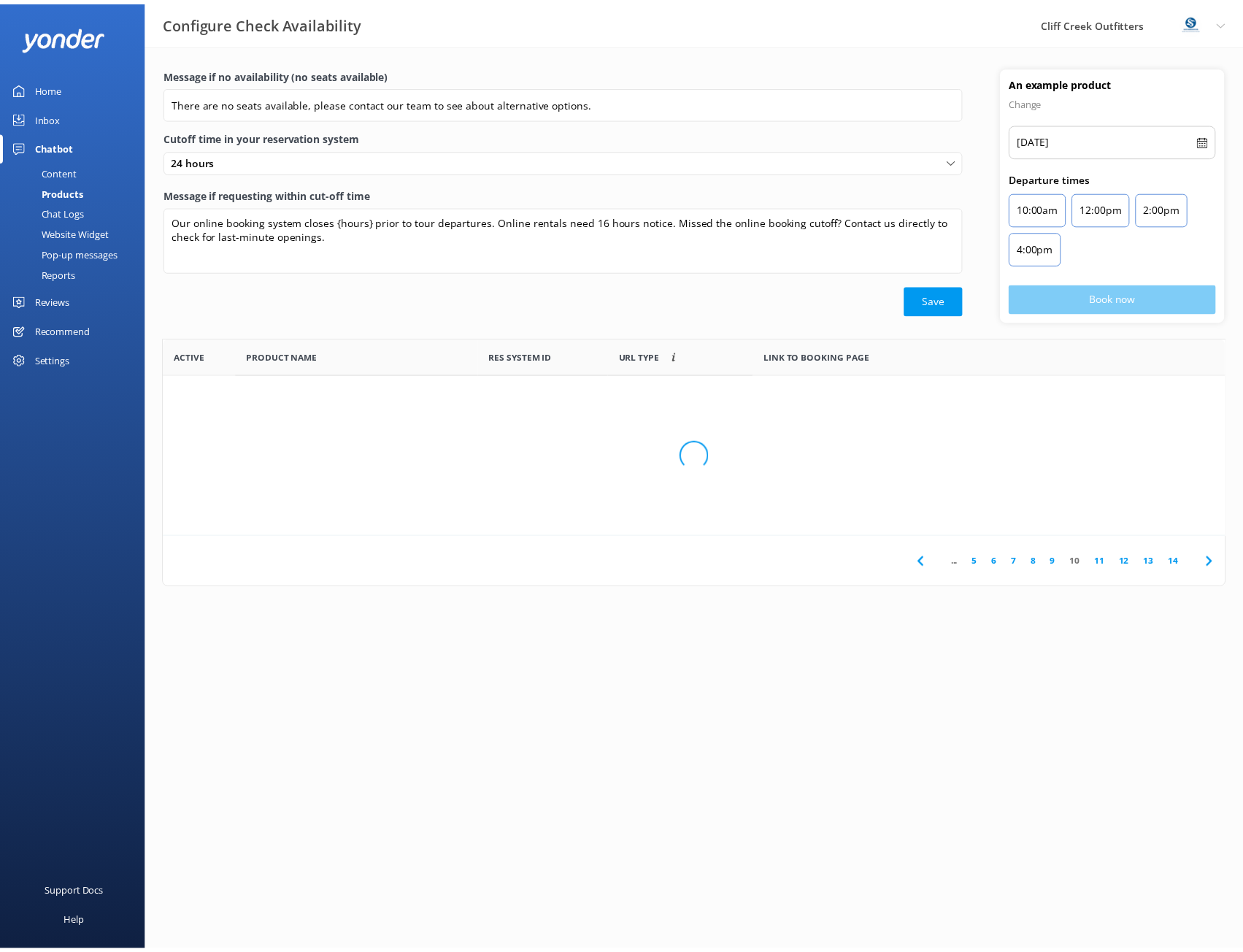
scroll to position [428, 1061]
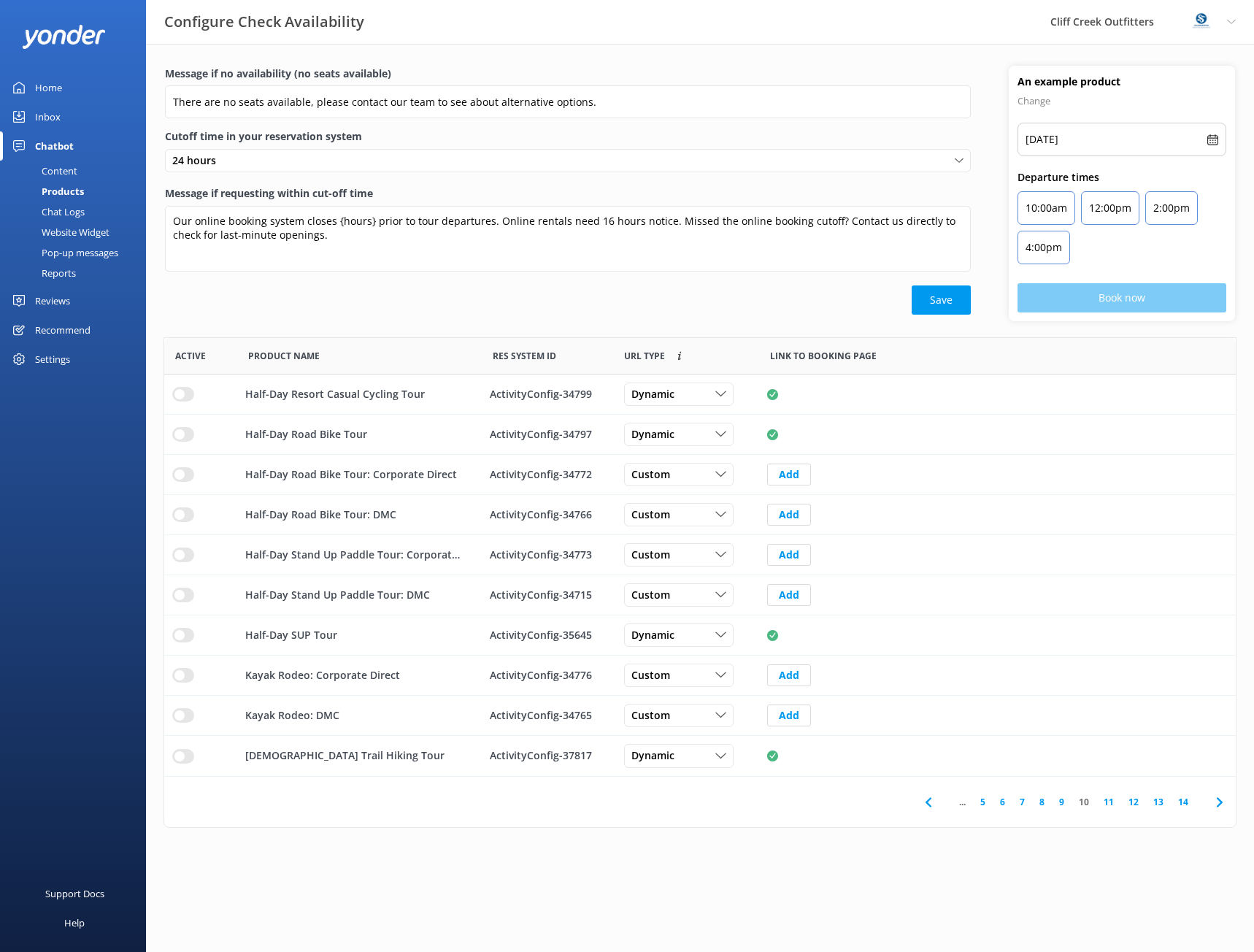
click at [1045, 802] on link "8" at bounding box center [1041, 802] width 19 height 14
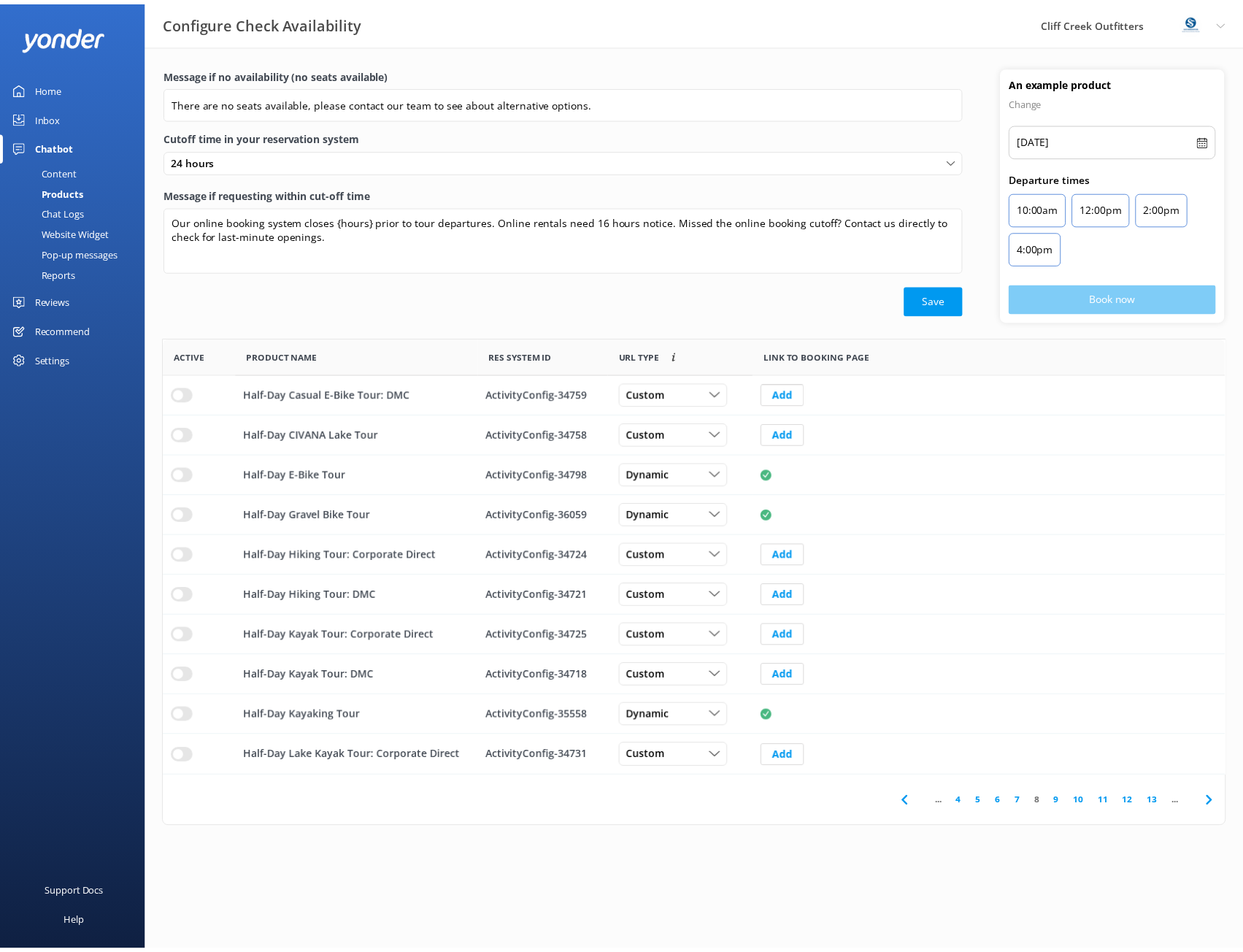
scroll to position [428, 1061]
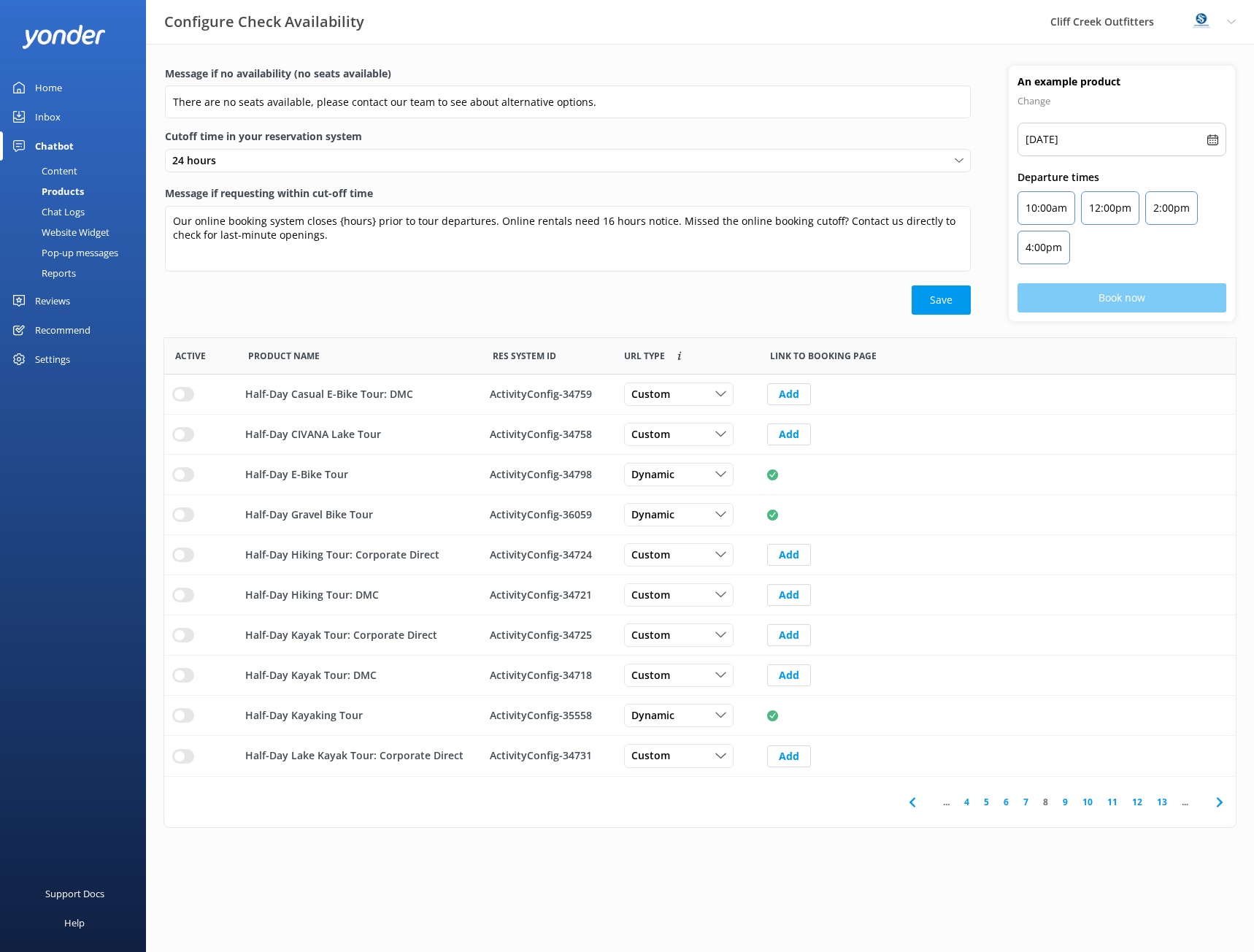
click at [1026, 801] on link "7" at bounding box center [1026, 802] width 19 height 14
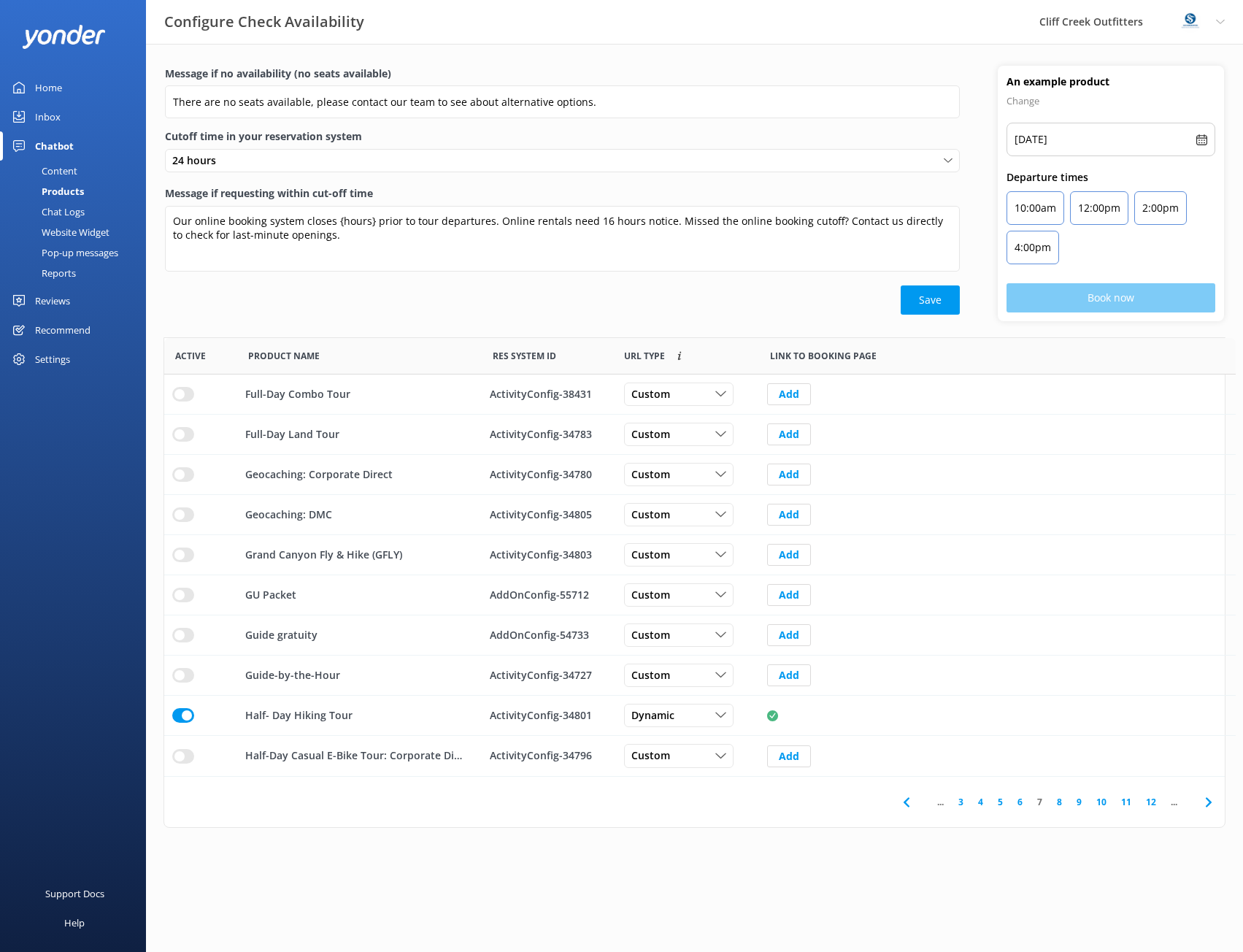
scroll to position [428, 1061]
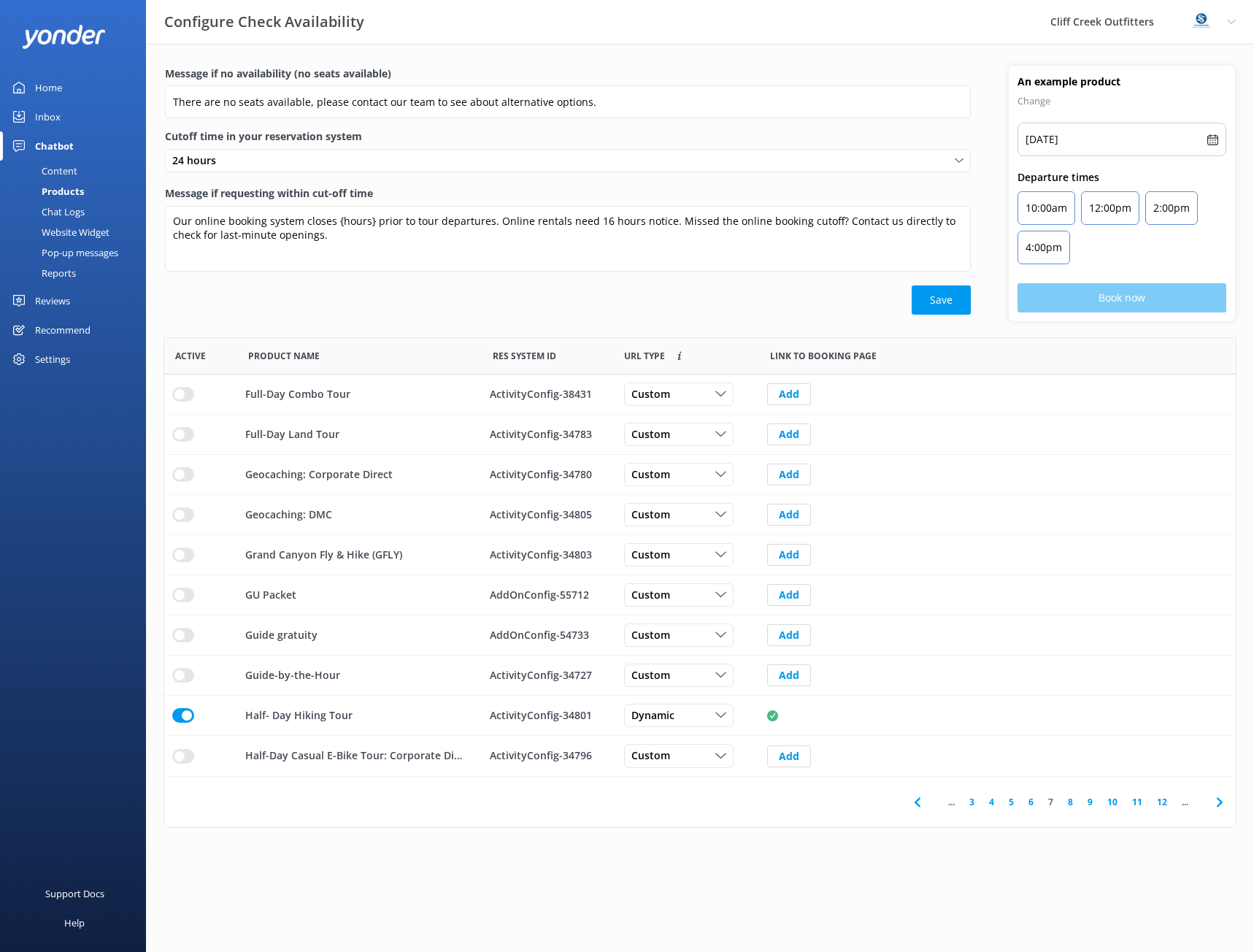
click at [1030, 802] on link "6" at bounding box center [1030, 802] width 19 height 14
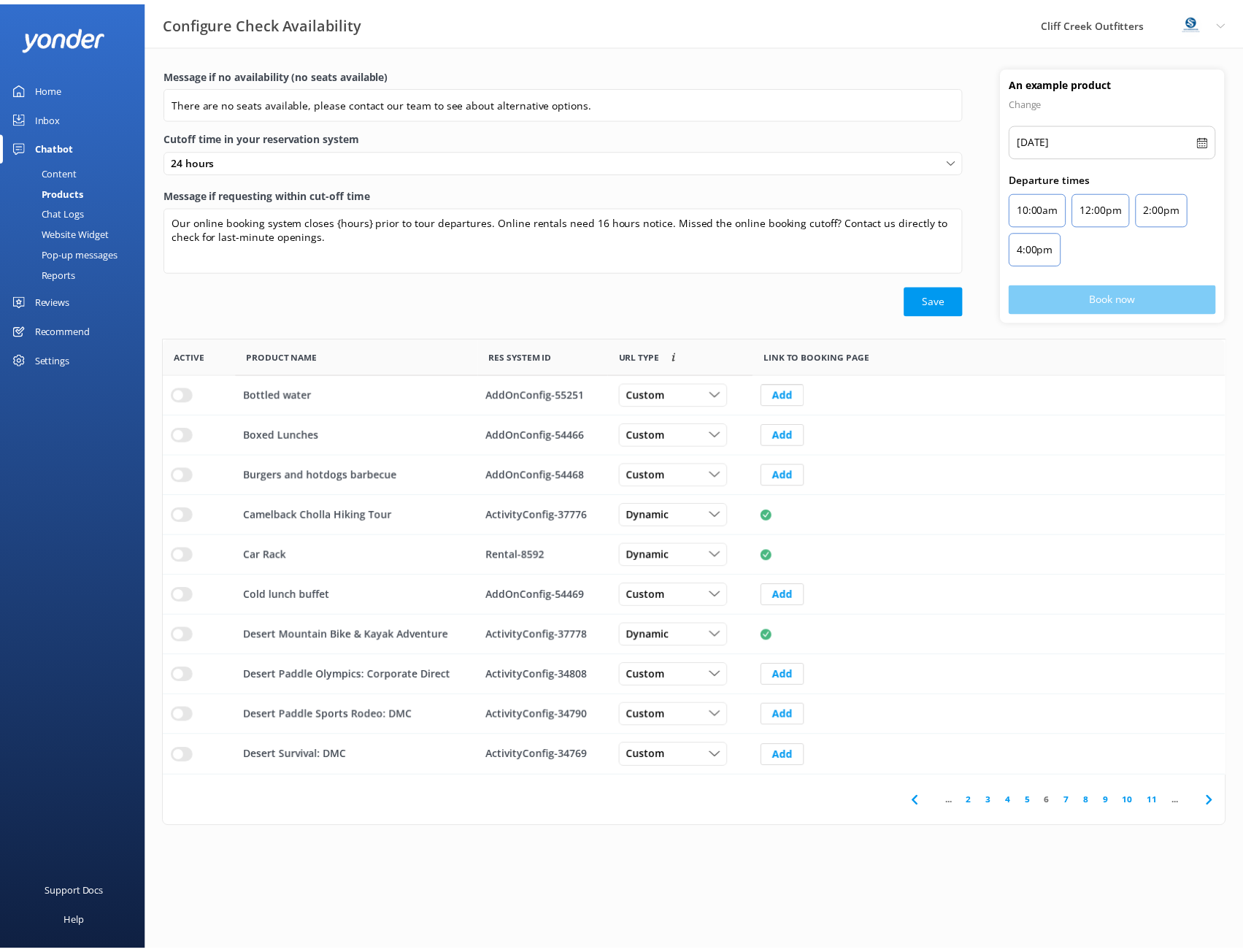
scroll to position [428, 1061]
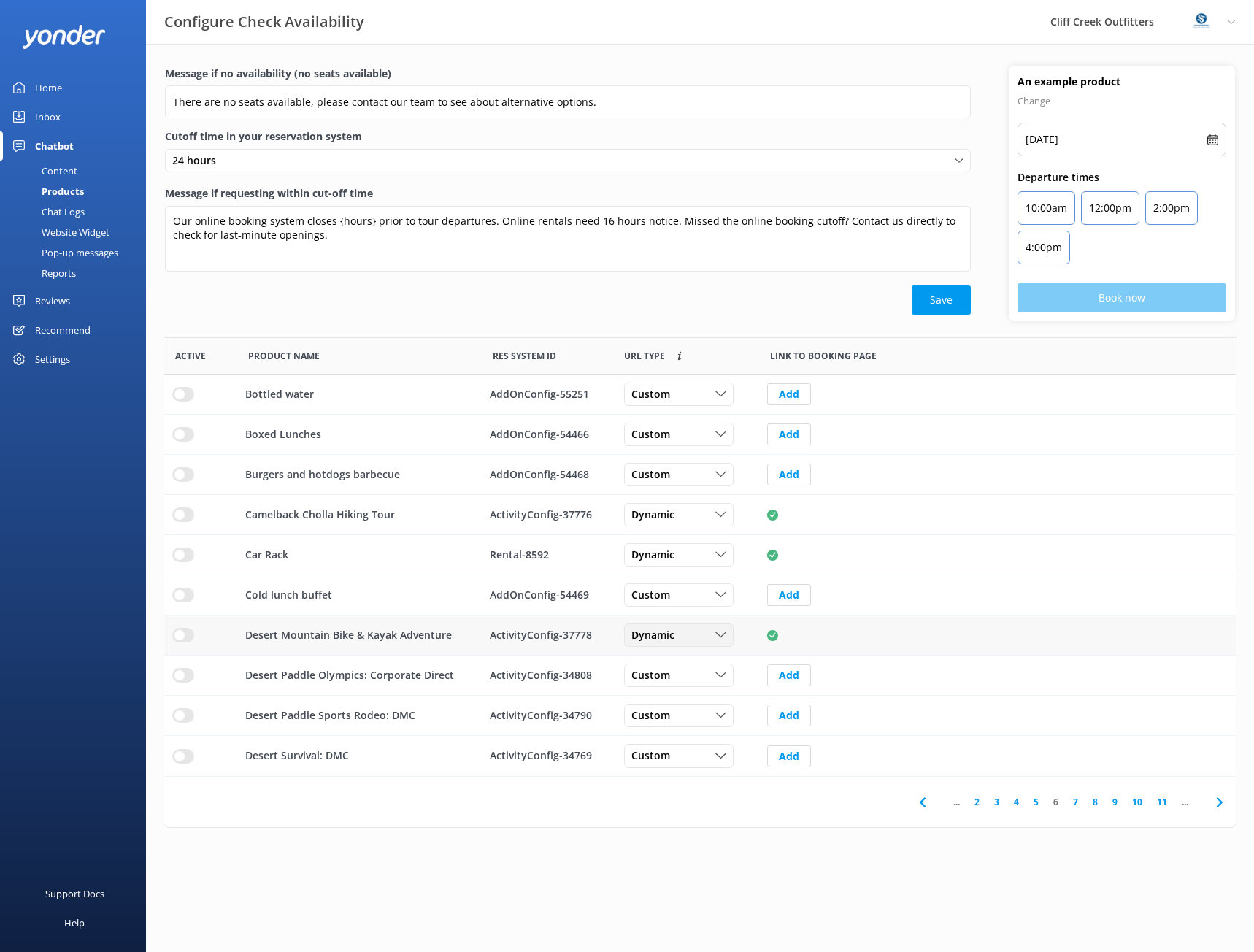
click at [721, 633] on icon "row" at bounding box center [721, 635] width 11 height 11
click at [666, 659] on link "Custom" at bounding box center [690, 666] width 130 height 30
click at [933, 310] on button "Save" at bounding box center [941, 301] width 59 height 30
click at [999, 803] on link "3" at bounding box center [996, 802] width 19 height 14
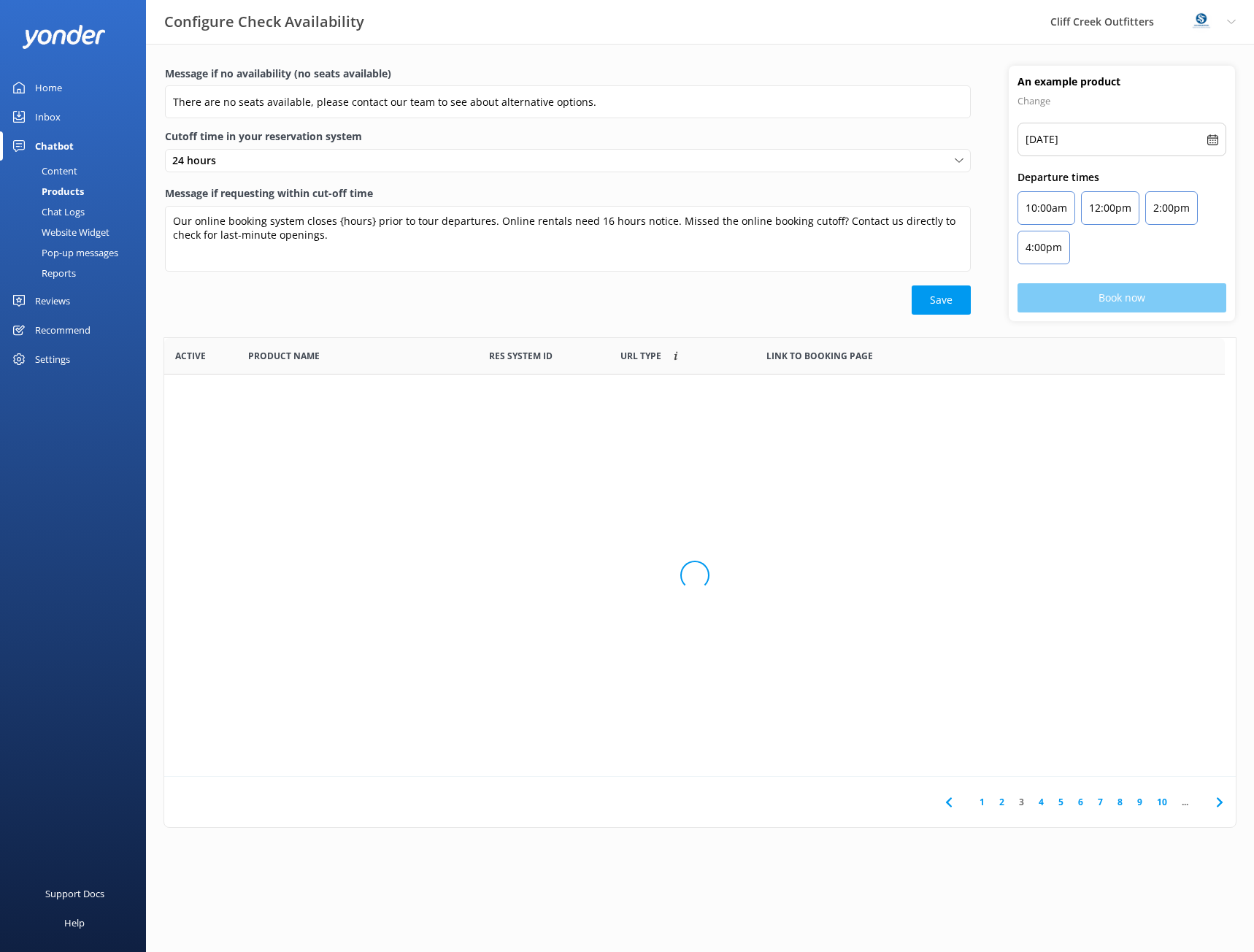
scroll to position [428, 1061]
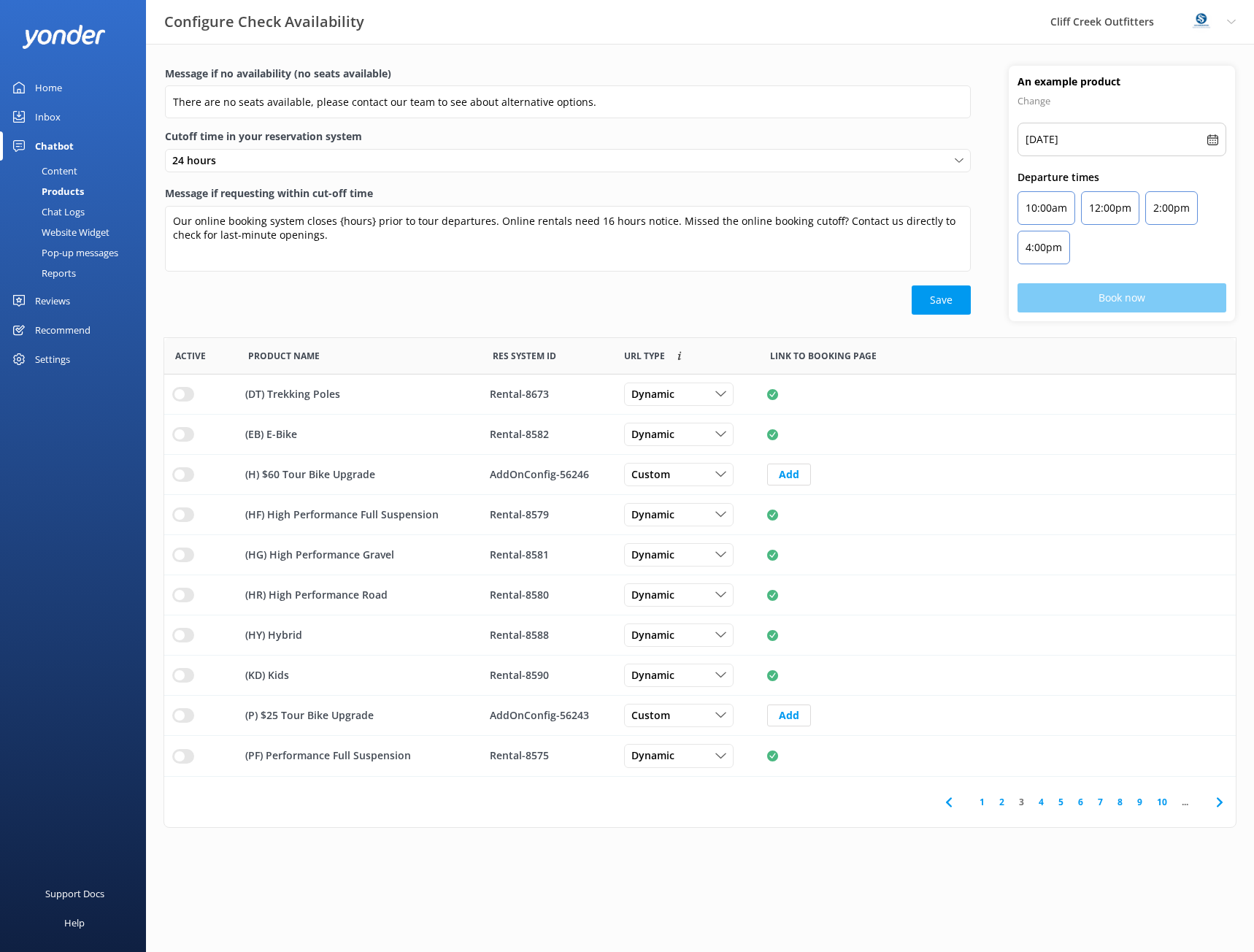
click at [797, 299] on div "Save" at bounding box center [568, 301] width 806 height 30
click at [75, 211] on div "Chat Logs" at bounding box center [47, 211] width 76 height 20
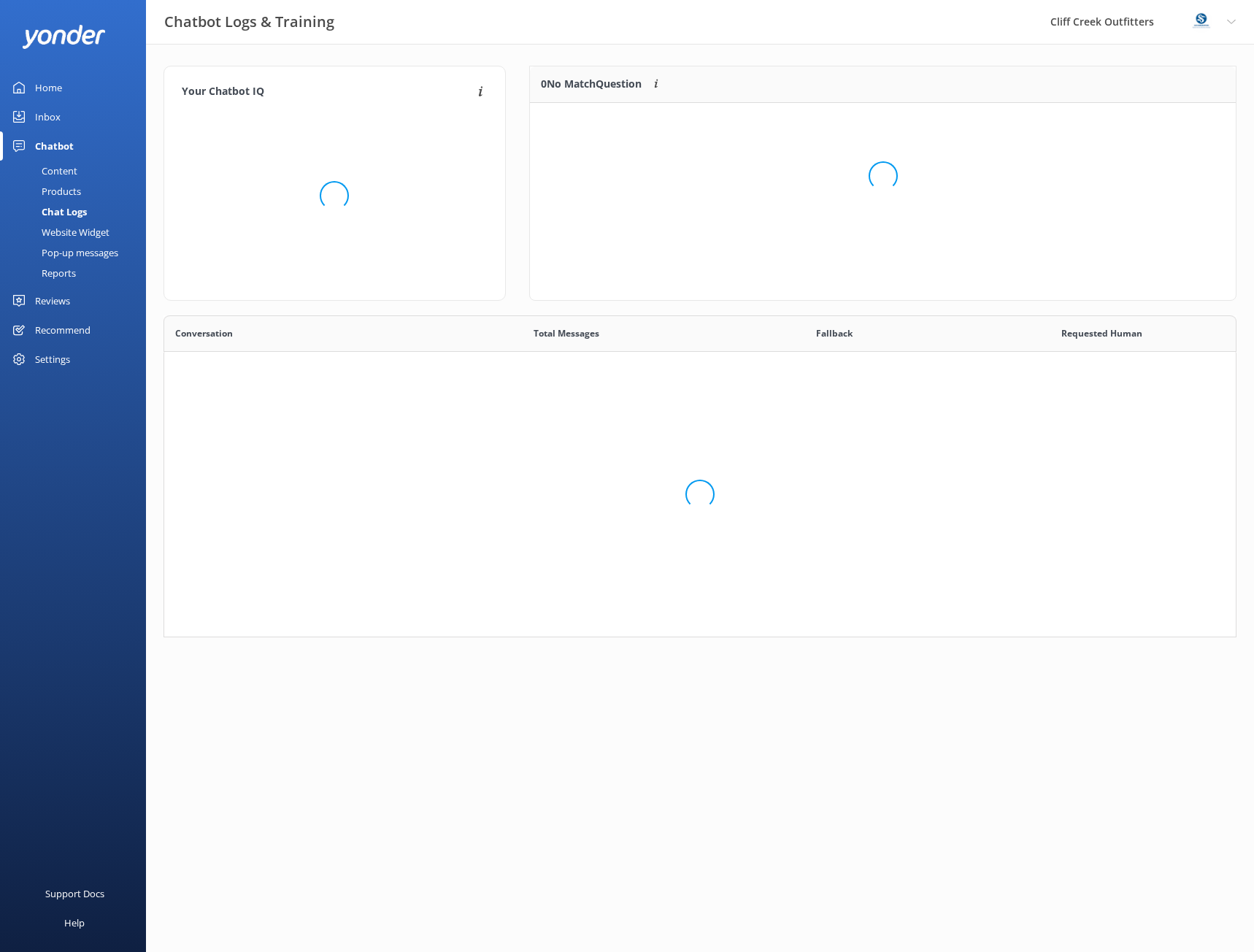
scroll to position [311, 1062]
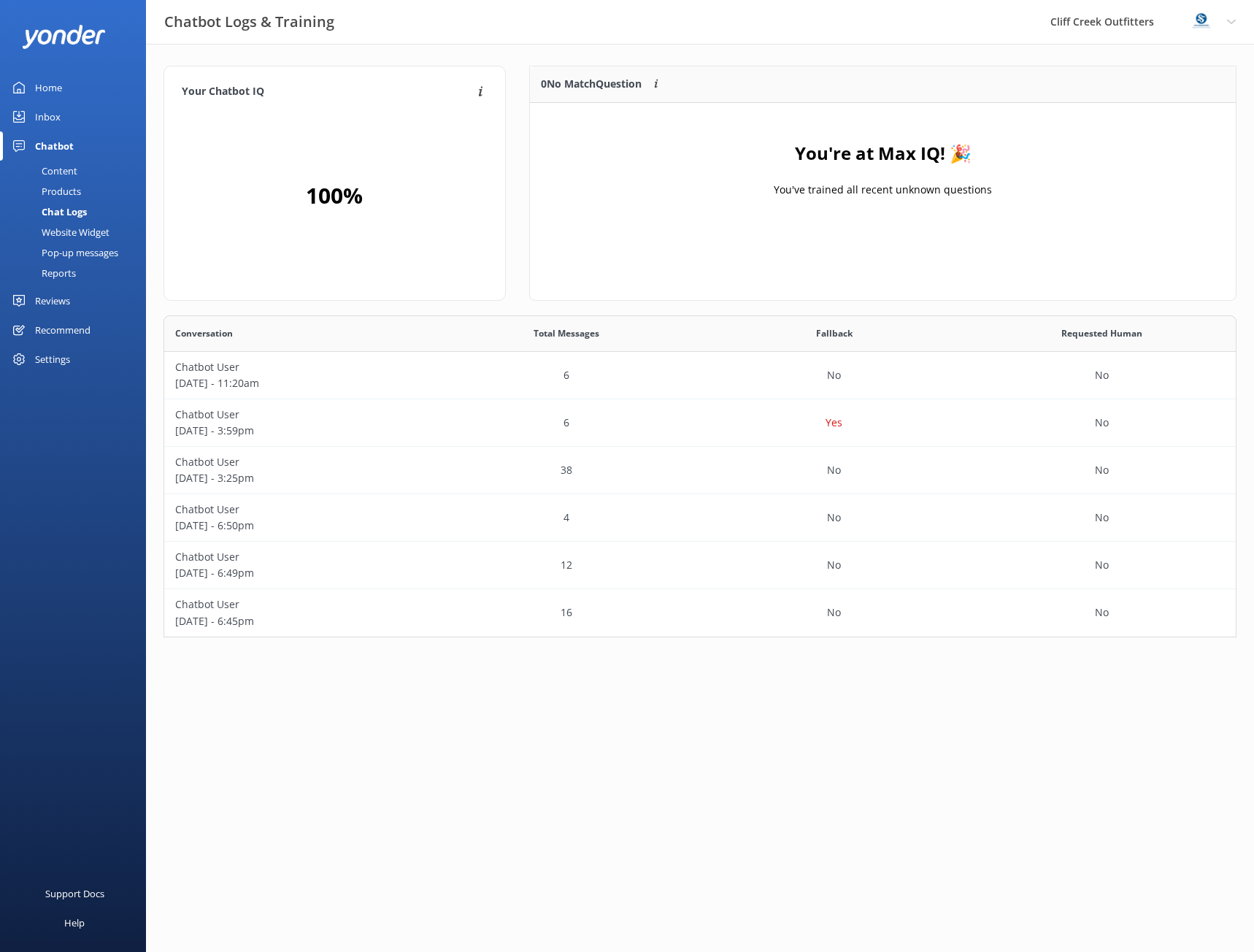
click at [75, 231] on div "Website Widget" at bounding box center [59, 232] width 101 height 20
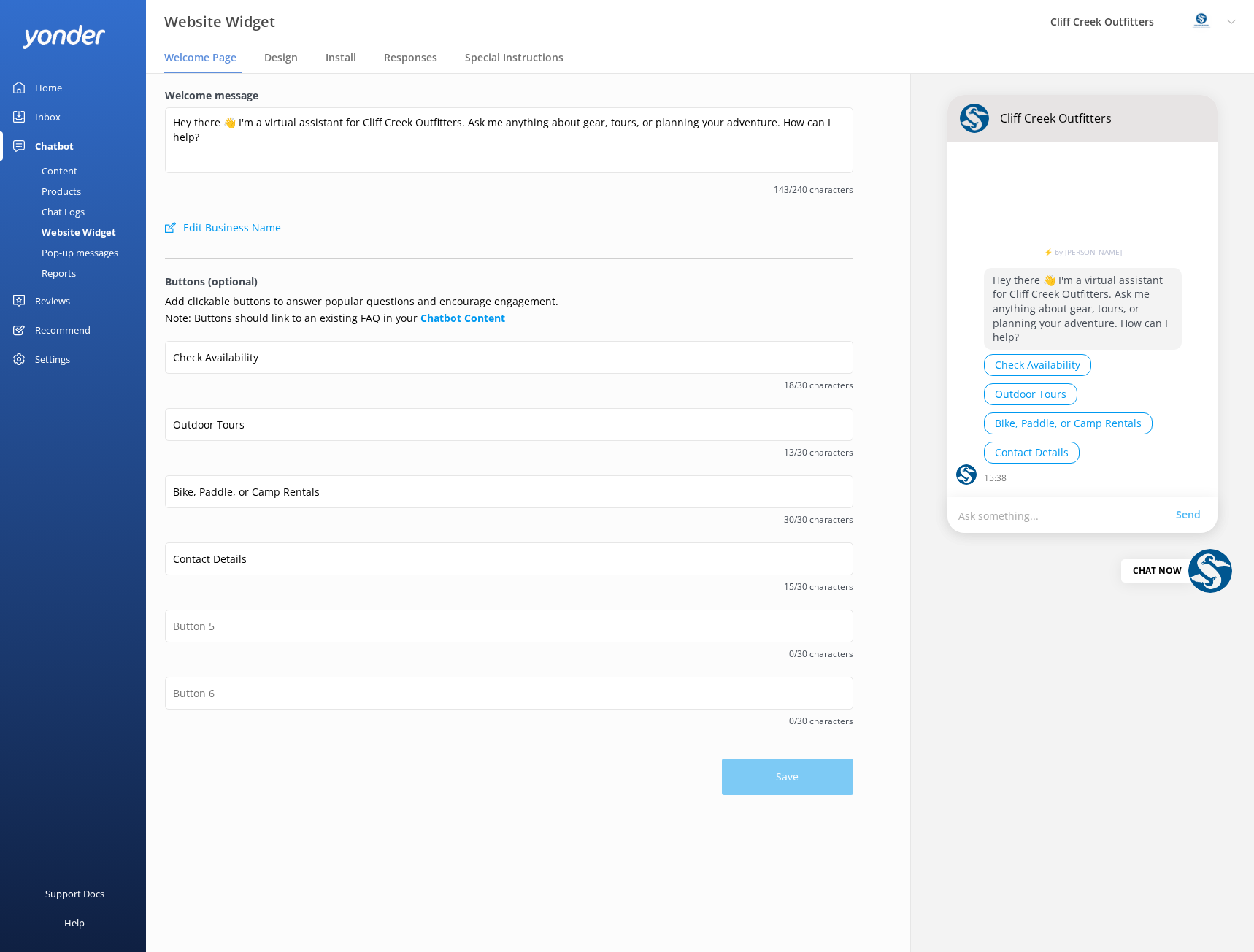
click at [79, 250] on div "Pop-up messages" at bounding box center [63, 252] width 109 height 20
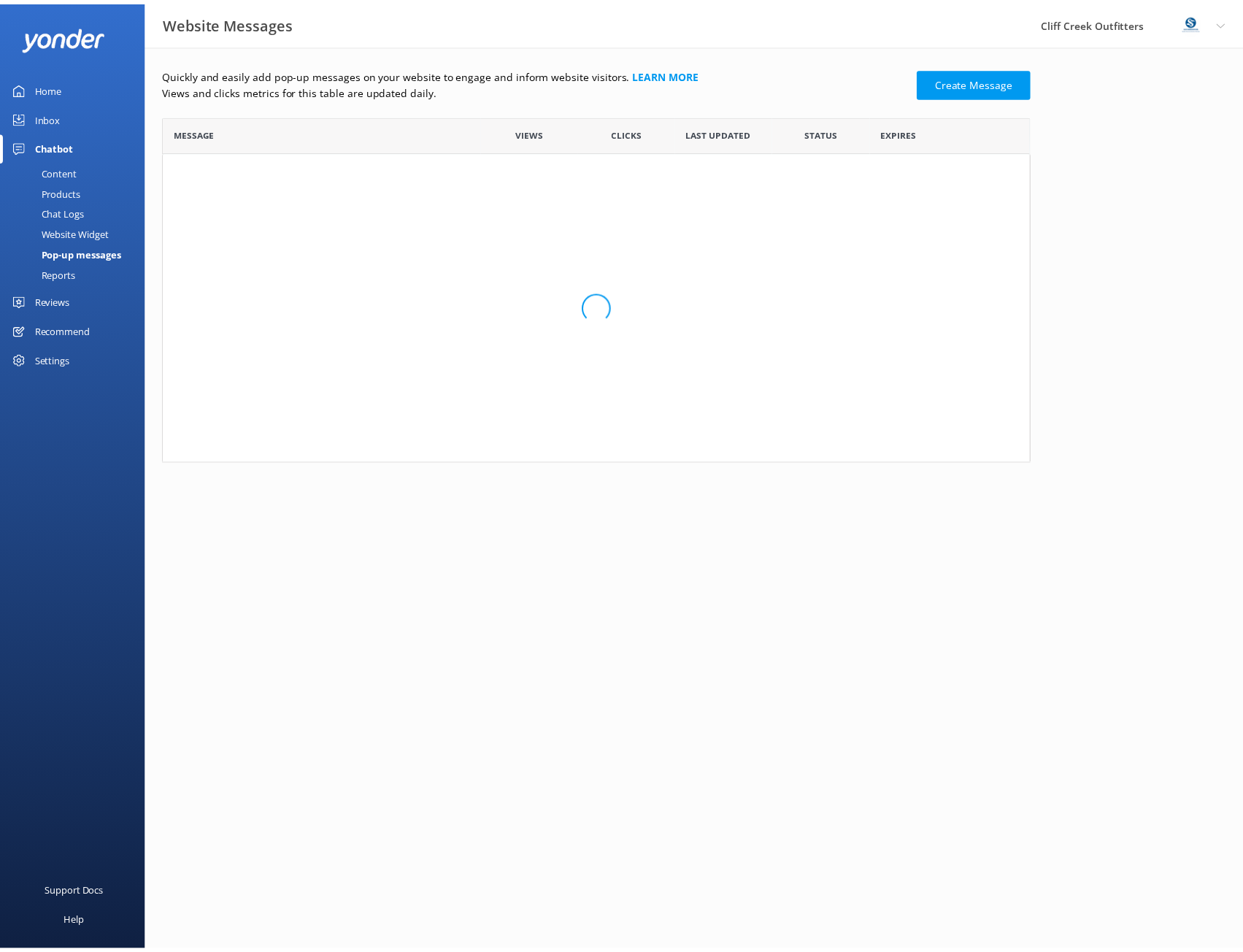
scroll to position [336, 865]
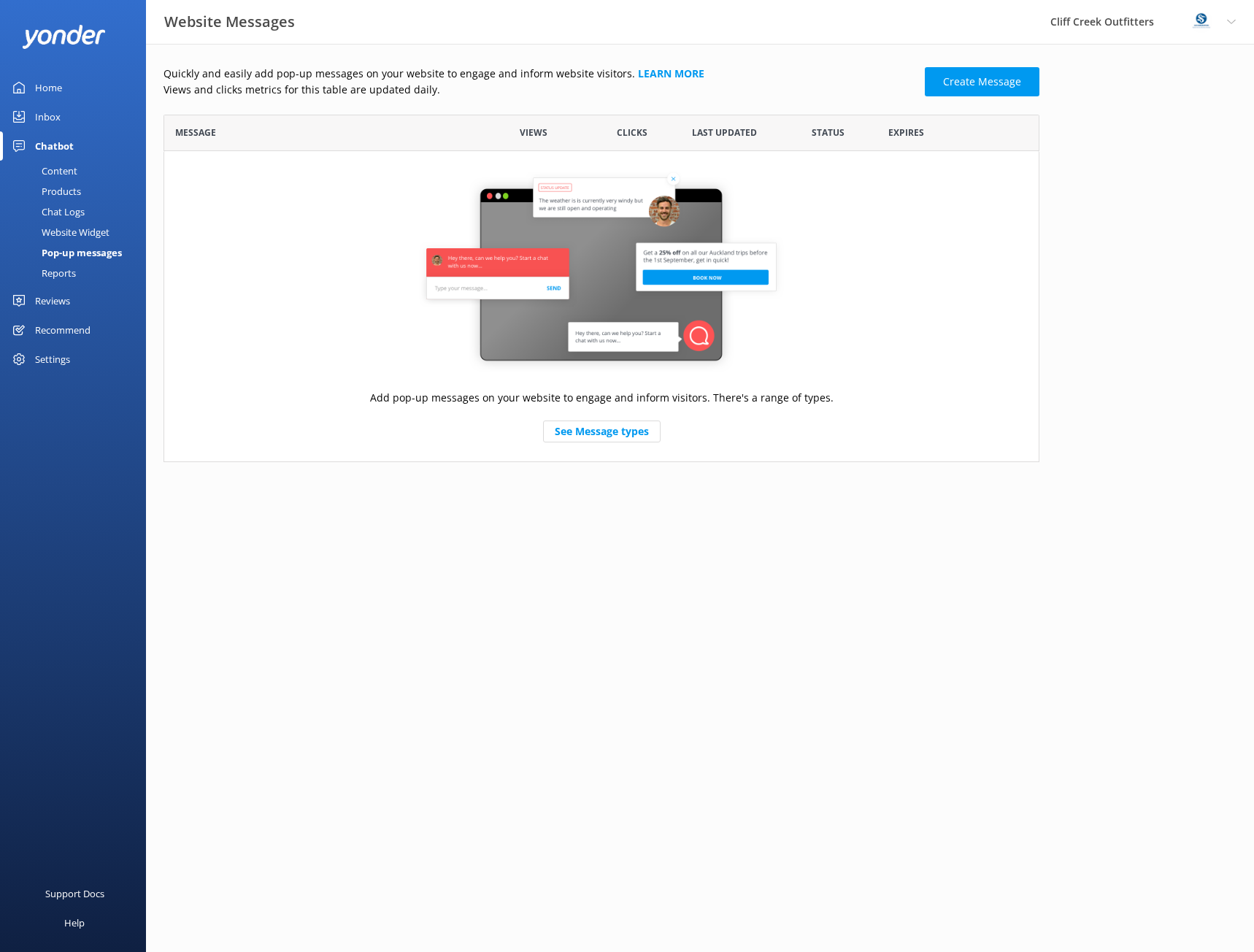
click at [60, 273] on div "Reports" at bounding box center [42, 273] width 67 height 20
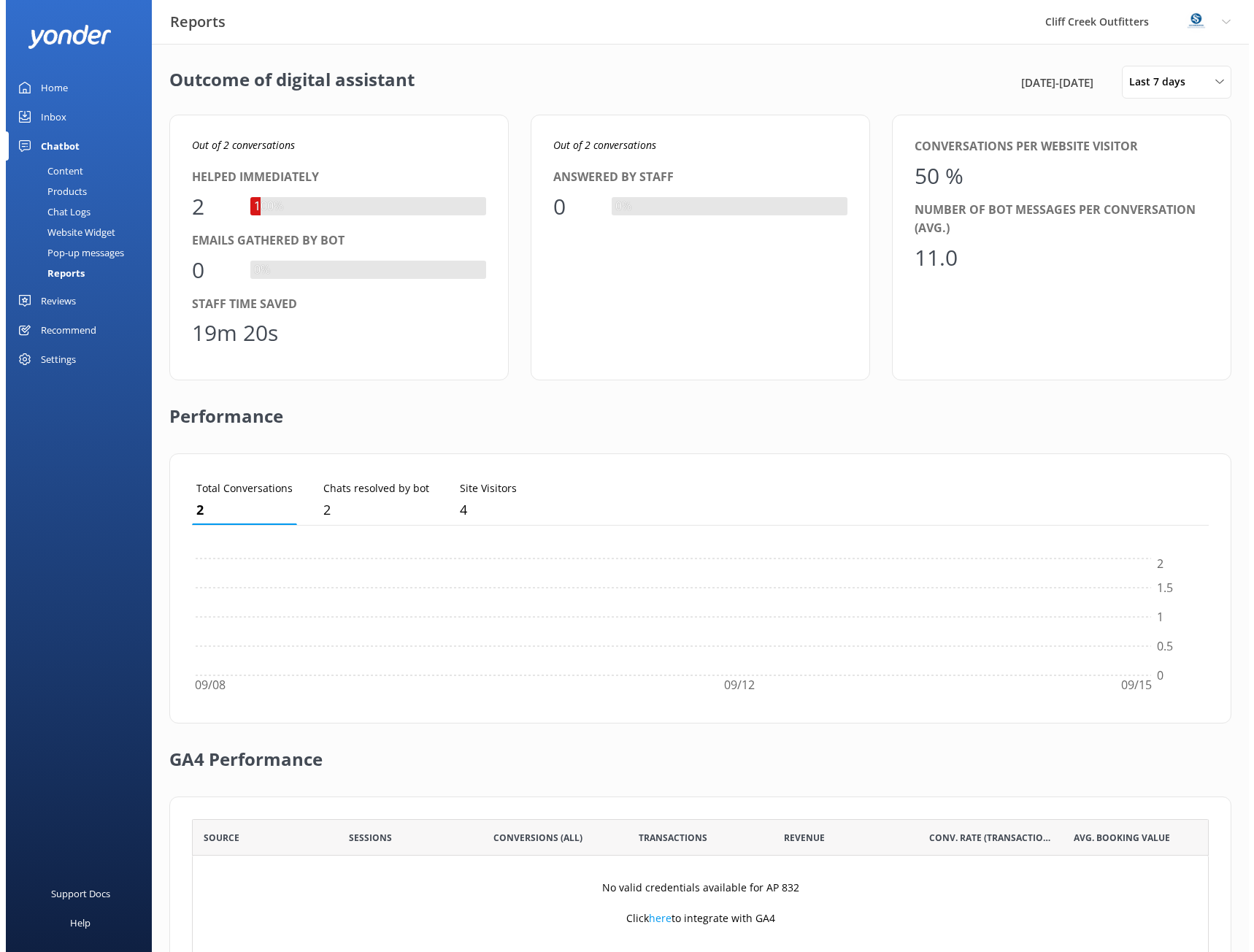
scroll to position [136, 1006]
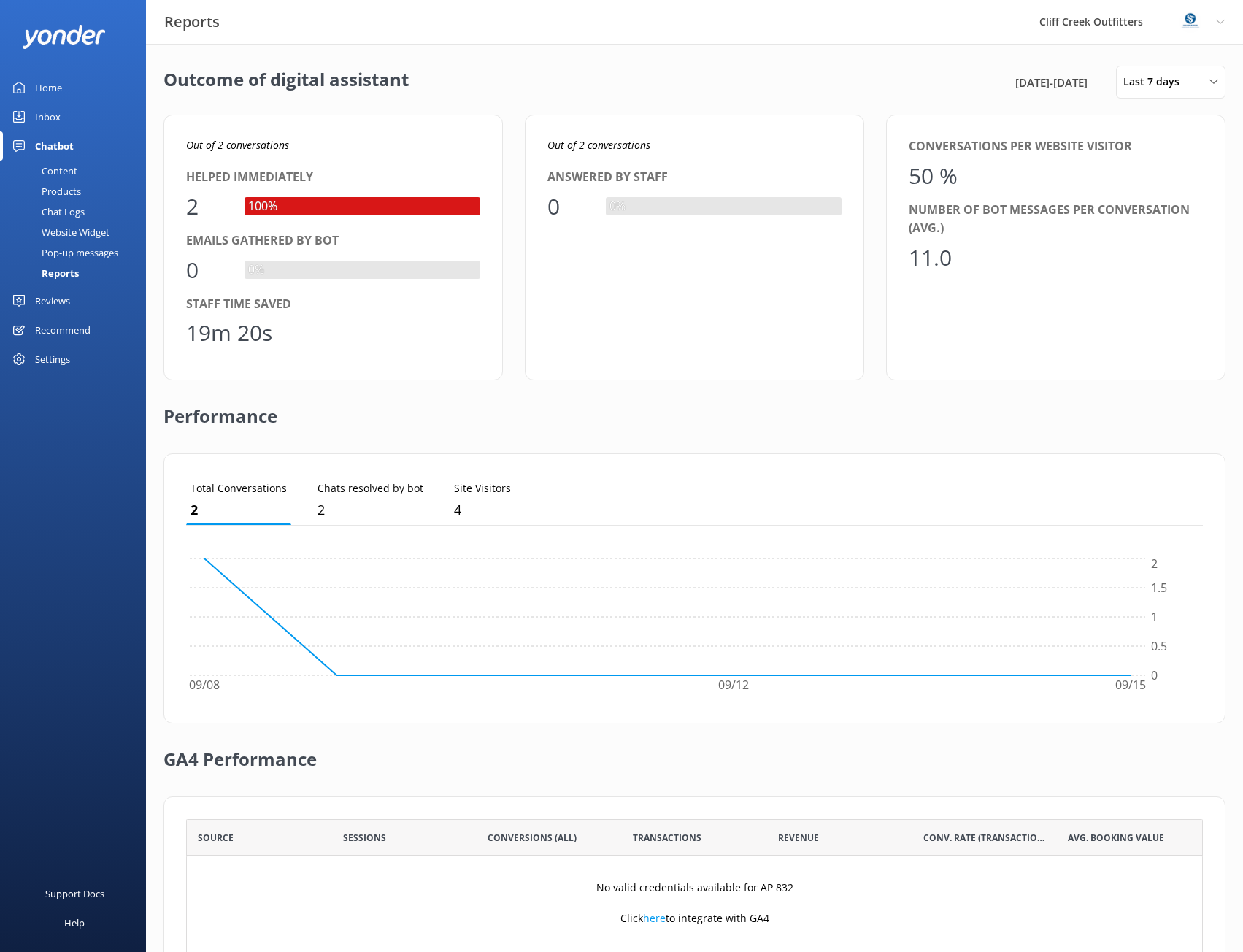
click at [71, 230] on div "Website Widget" at bounding box center [59, 232] width 101 height 20
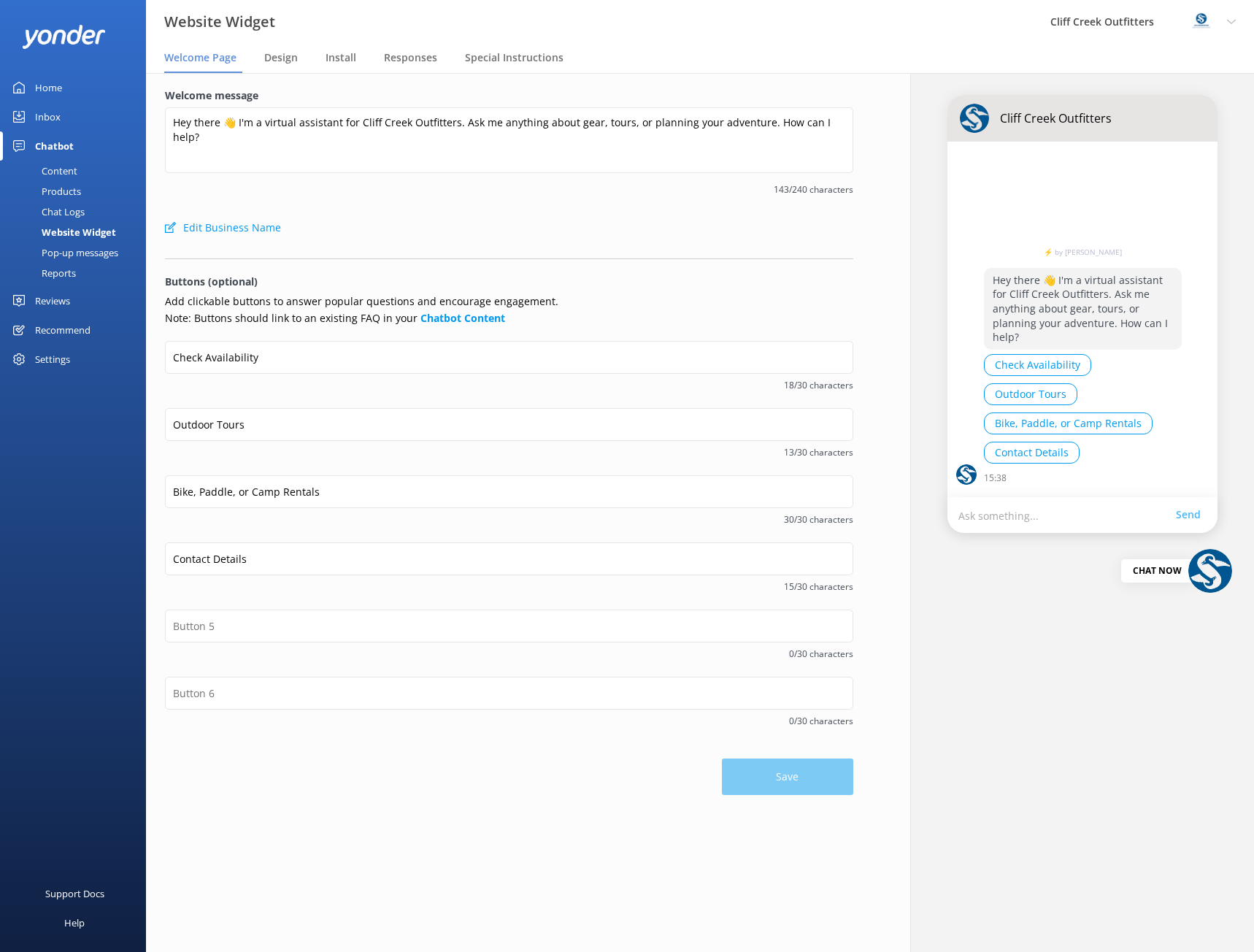
click at [1060, 325] on p "Hey there 👋 I'm a virtual assistant for Cliff Creek Outfitters. Ask me anything…" at bounding box center [1082, 308] width 198 height 82
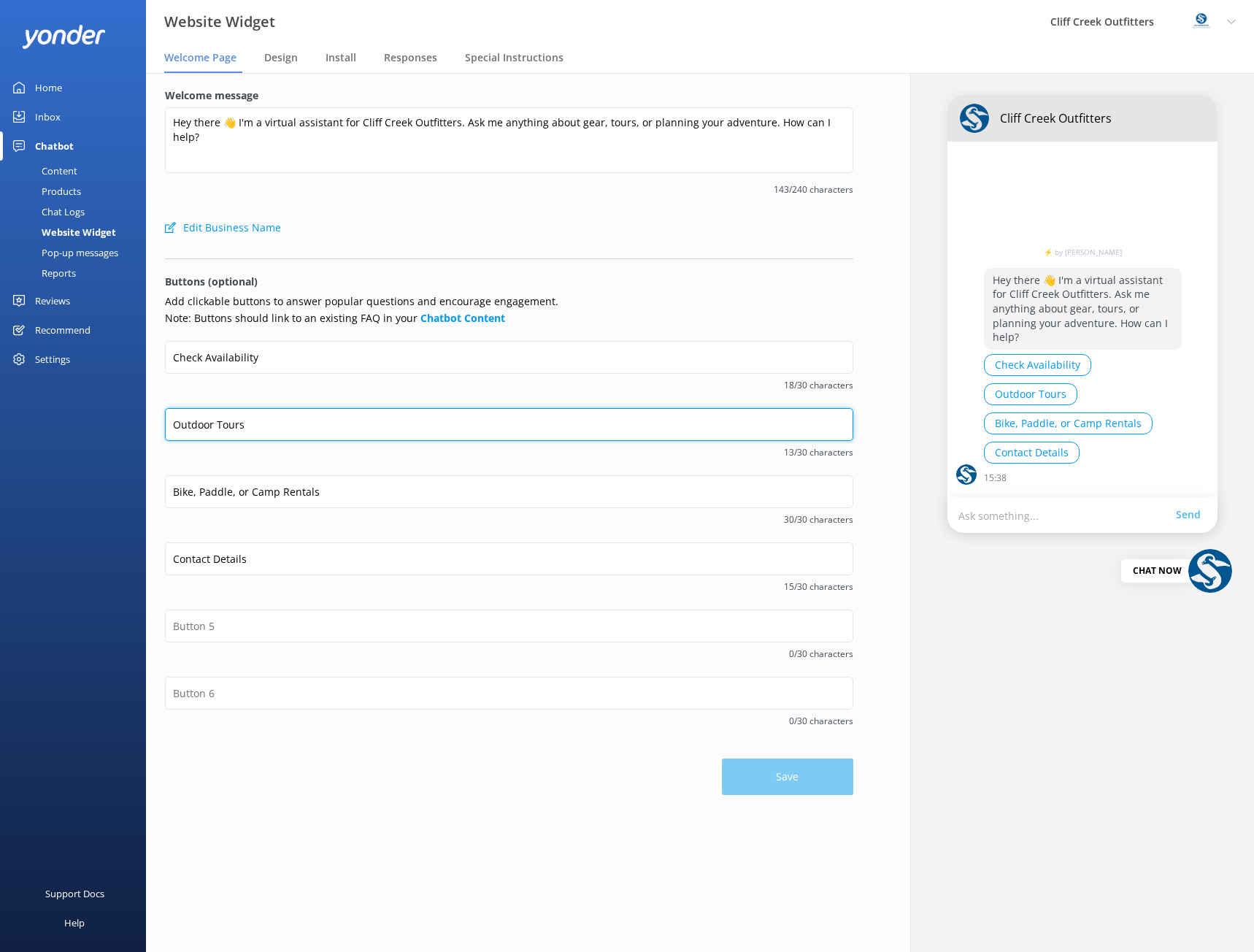
click at [199, 427] on input "Outdoor Tours" at bounding box center [509, 425] width 689 height 33
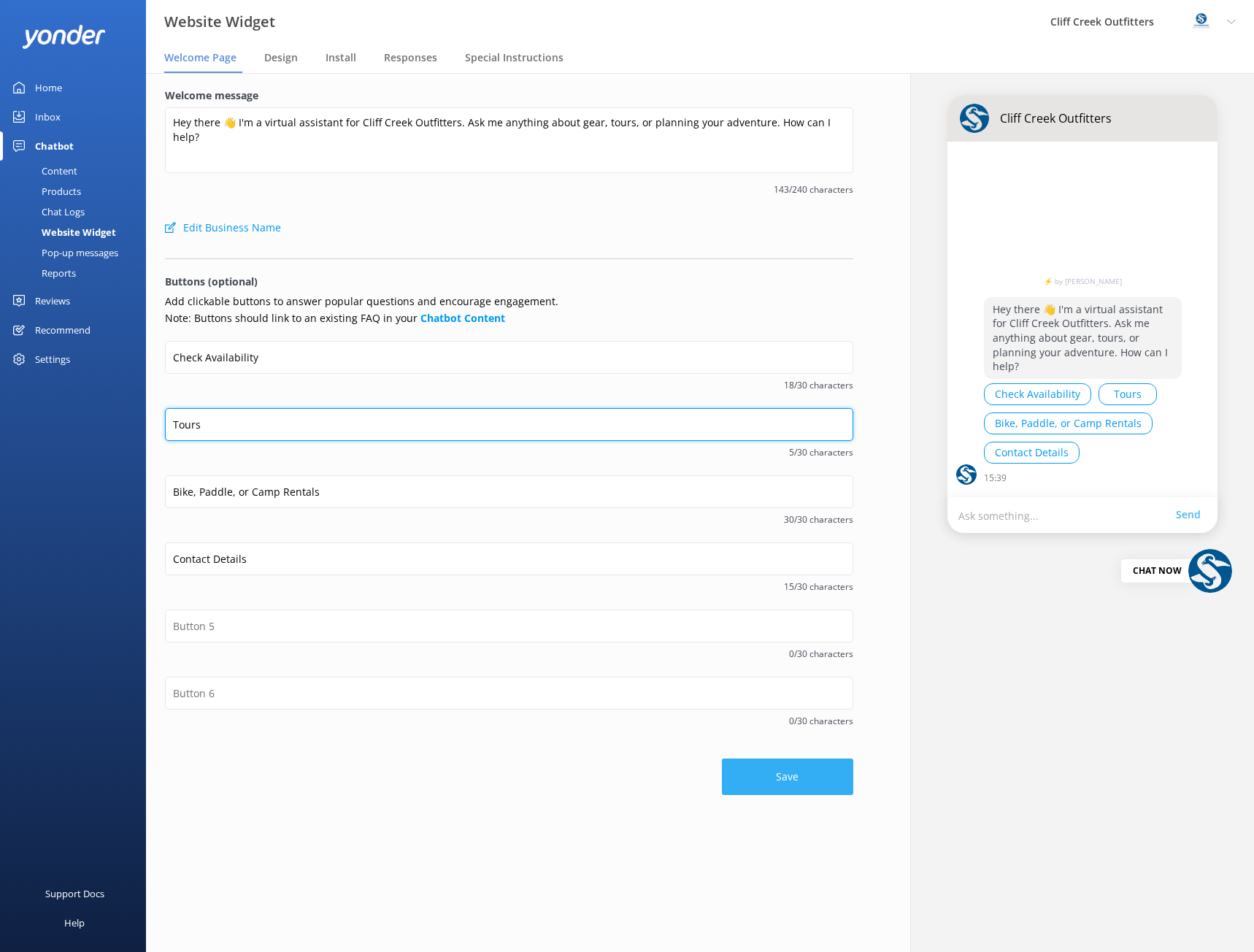
type input "Tours"
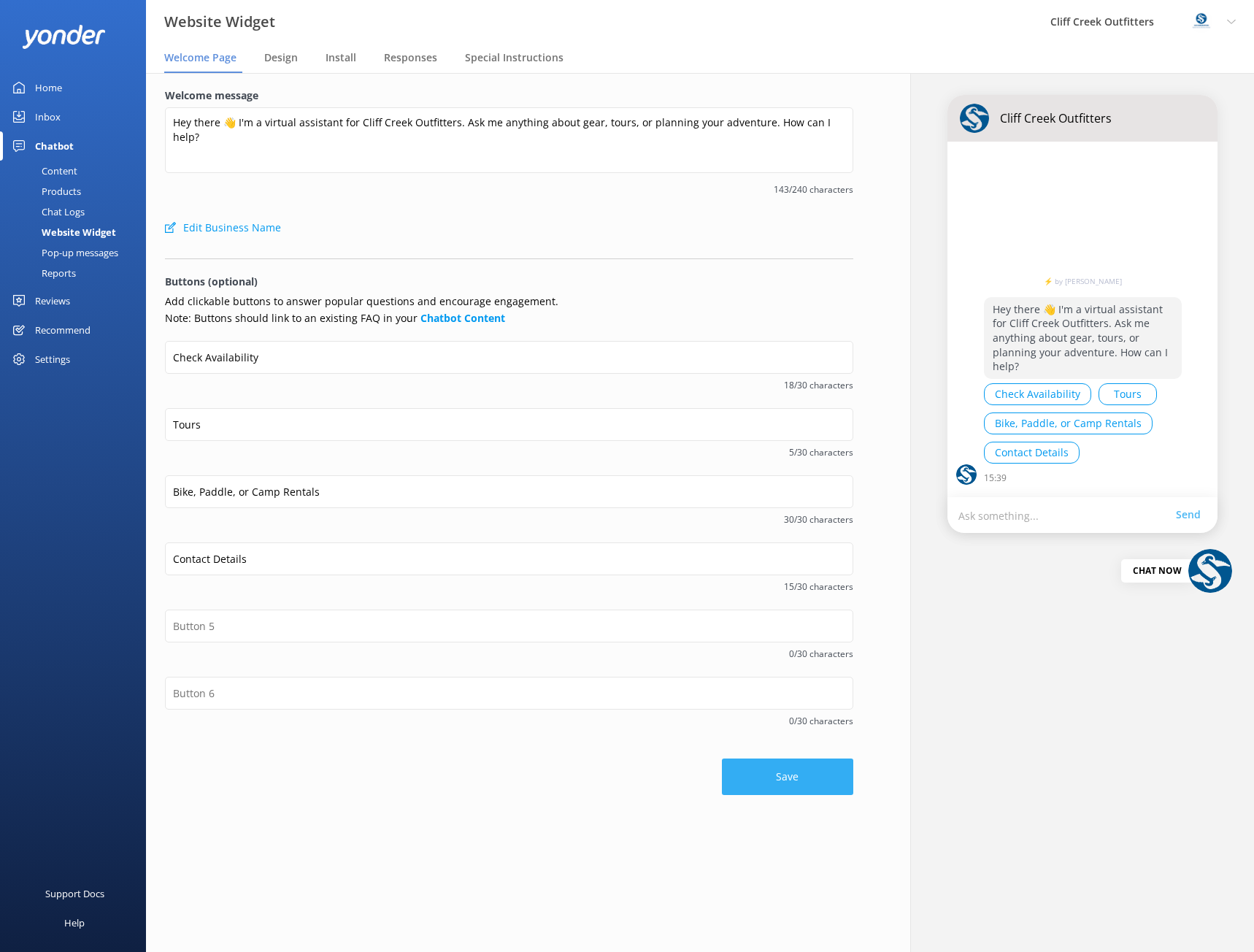
click at [740, 787] on button "Save" at bounding box center [787, 777] width 131 height 36
click at [331, 50] on span "Install" at bounding box center [340, 57] width 30 height 15
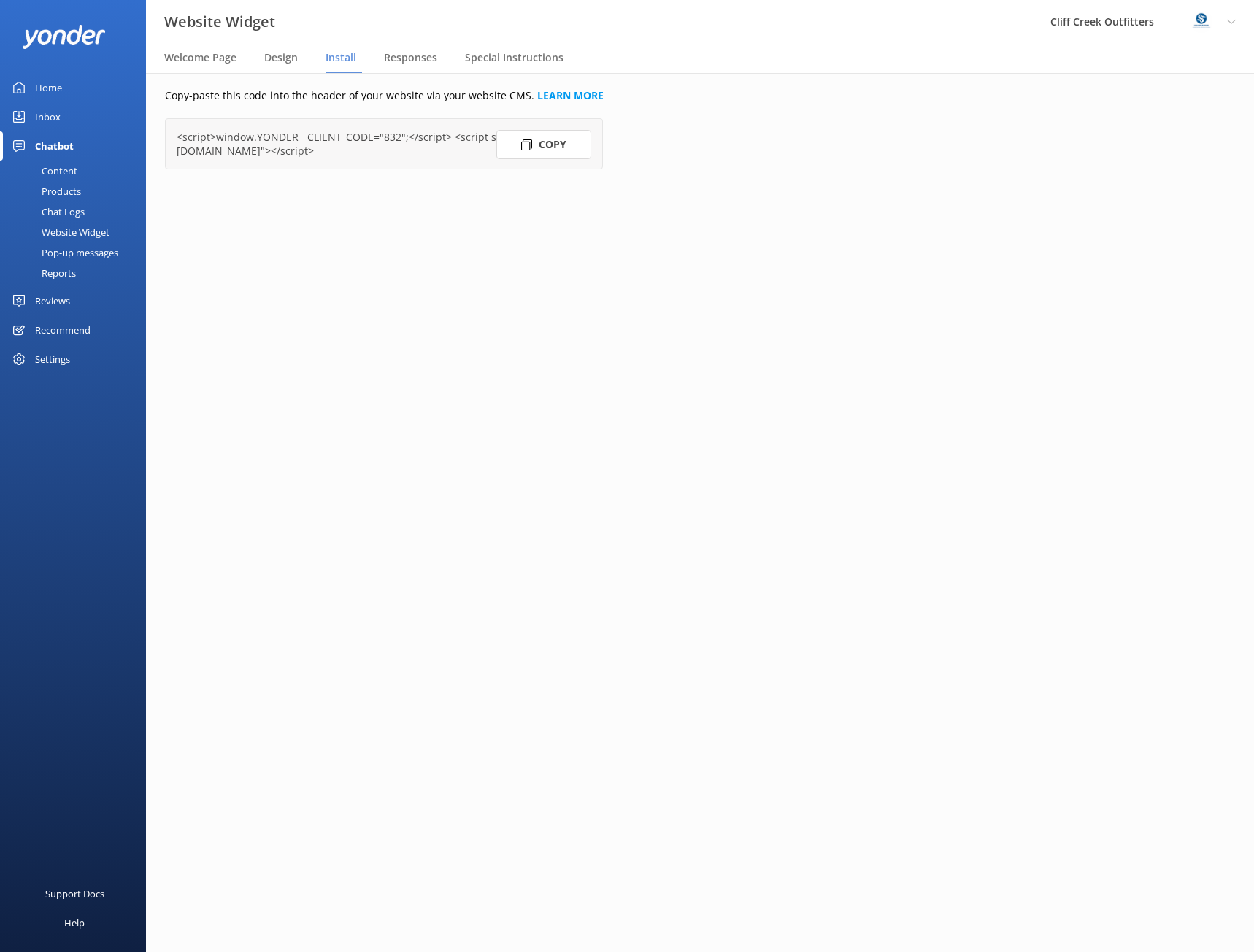
click at [555, 144] on button "Copy" at bounding box center [544, 144] width 95 height 30
